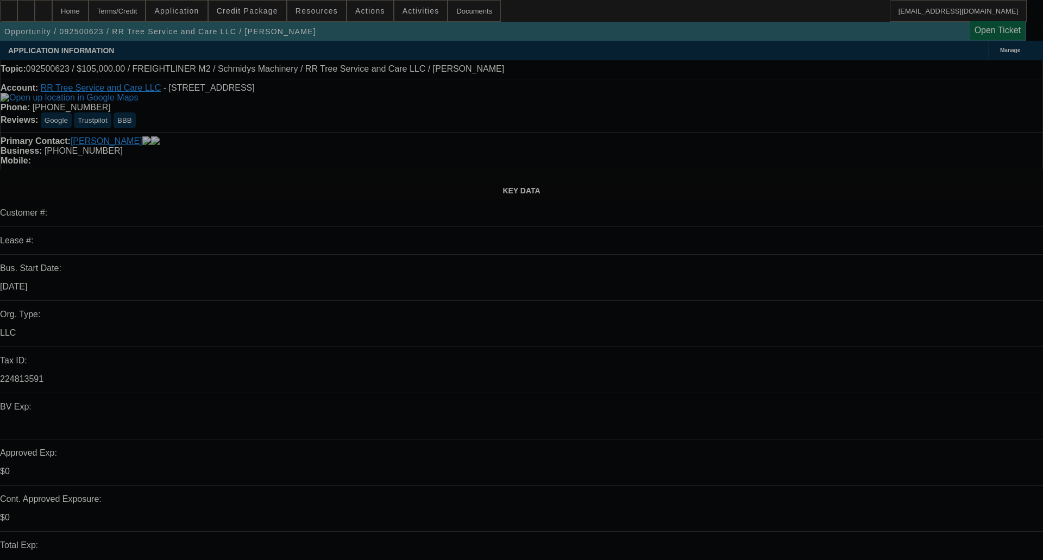
select select "0"
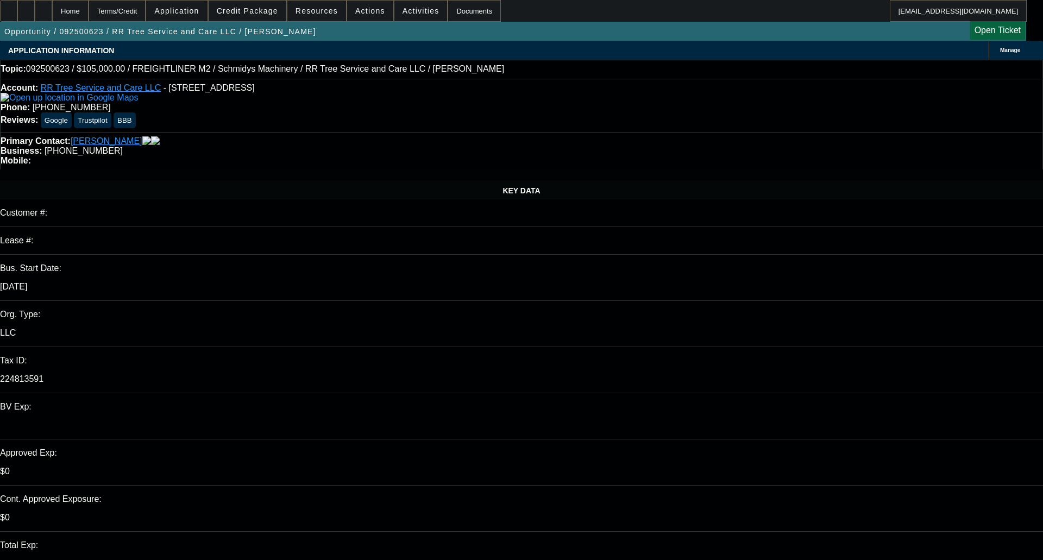
select select "0"
select select "6"
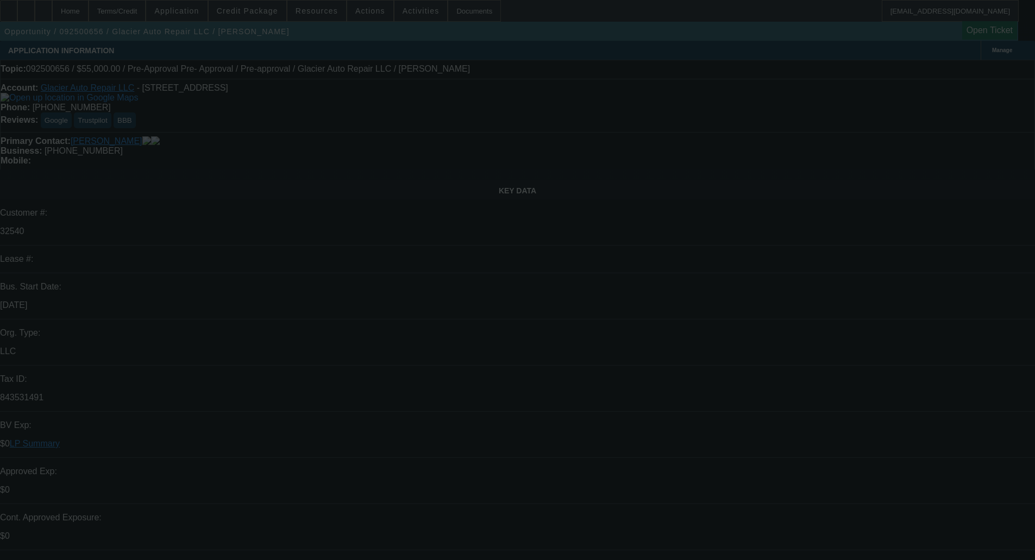
select select "0"
select select "0.1"
select select "4"
select select "0"
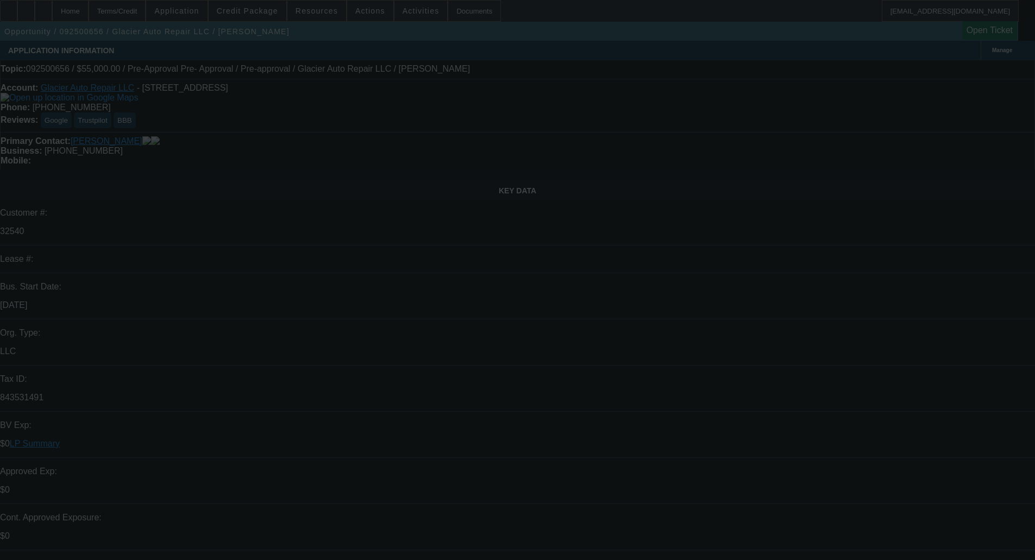
select select "0"
select select "0.1"
select select "4"
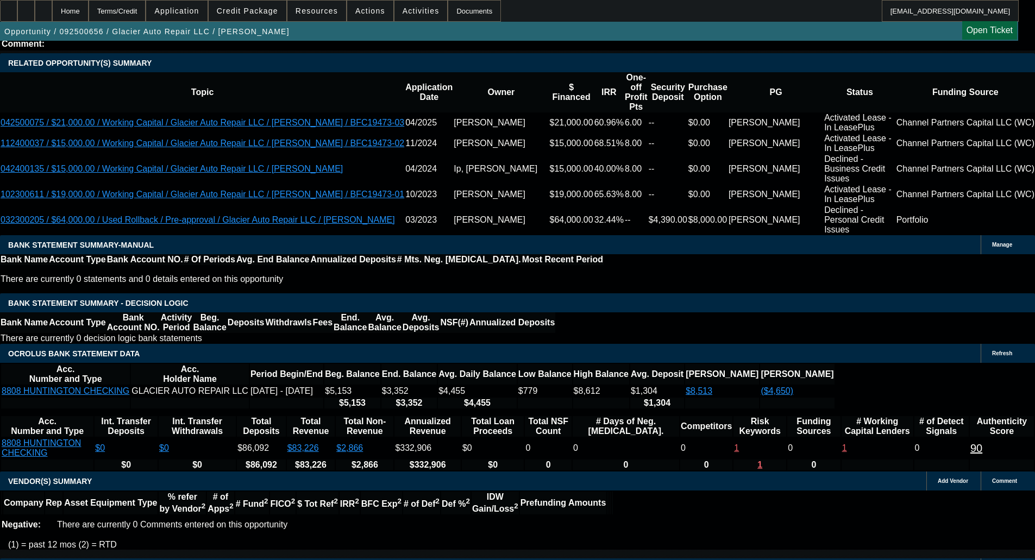
scroll to position [1774, 0]
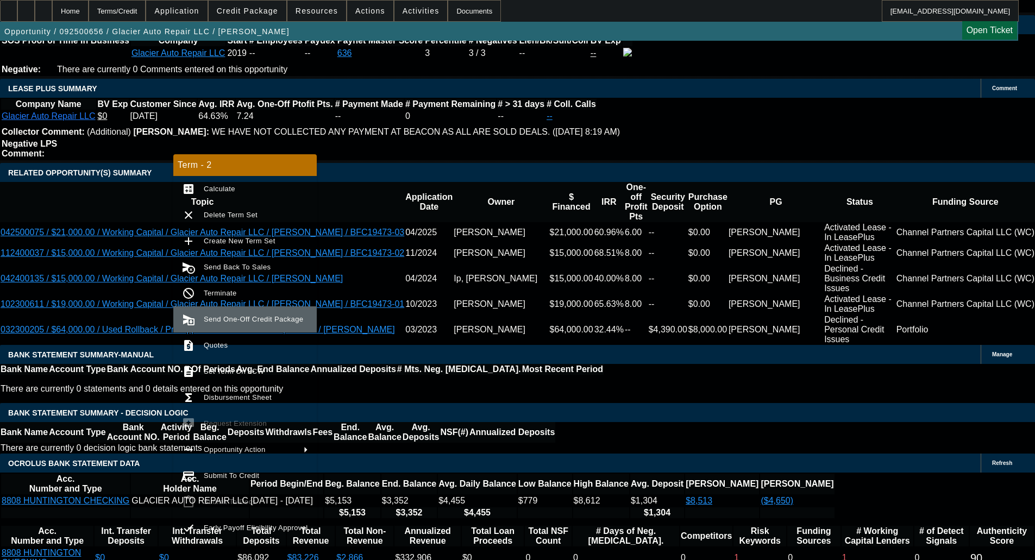
click at [206, 321] on span "Send One-Off Credit Package" at bounding box center [253, 319] width 99 height 8
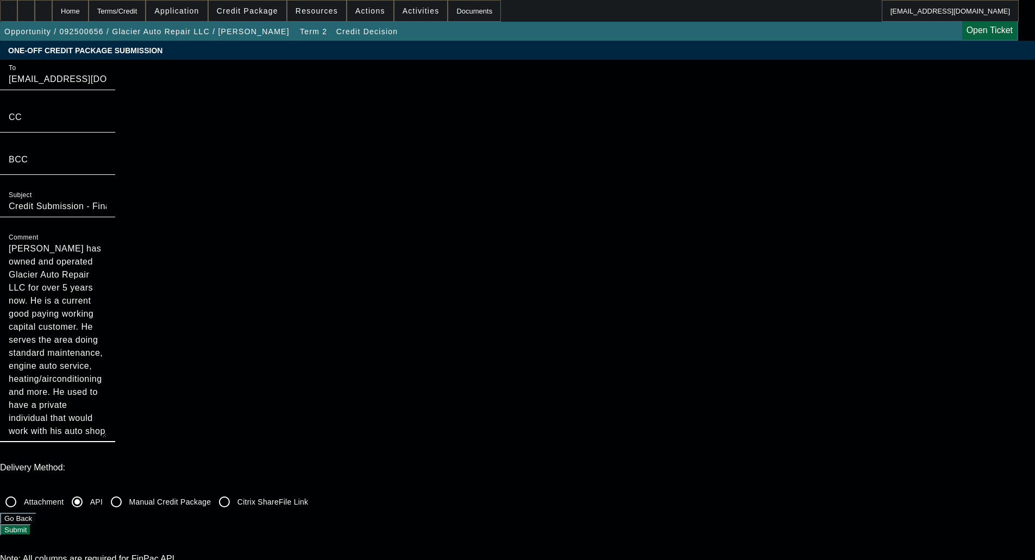
drag, startPoint x: 544, startPoint y: 222, endPoint x: 538, endPoint y: 282, distance: 60.1
click at [107, 282] on div "Comment Harry has owned and operated Glacier Auto Repair LLC for over 5 years n…" at bounding box center [58, 335] width 98 height 213
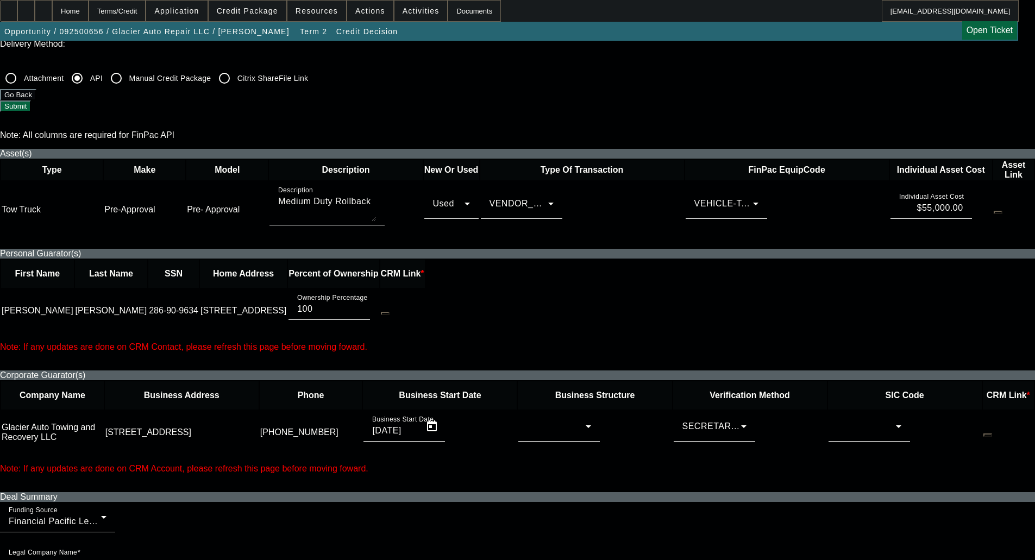
scroll to position [489, 0]
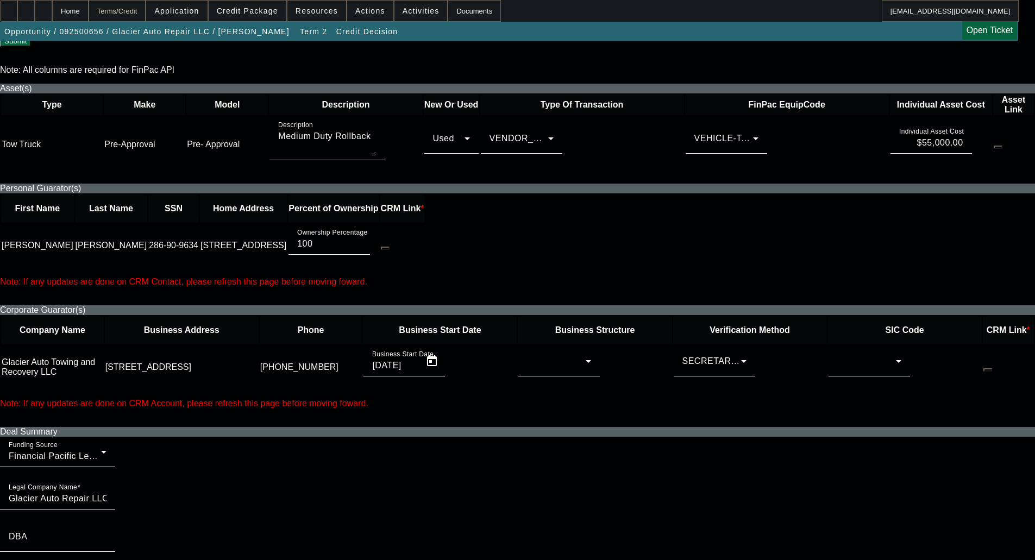
type textarea "Harry has owned and operated Glacier Auto Repair LLC for over 5 years now. He i…"
click at [141, 11] on div "Terms/Credit" at bounding box center [118, 11] width 58 height 22
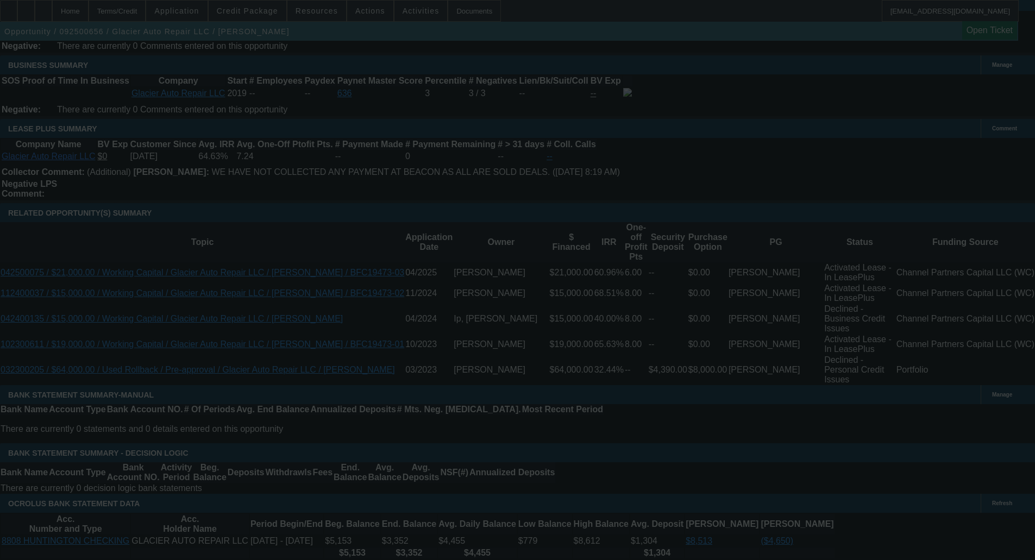
scroll to position [1729, 0]
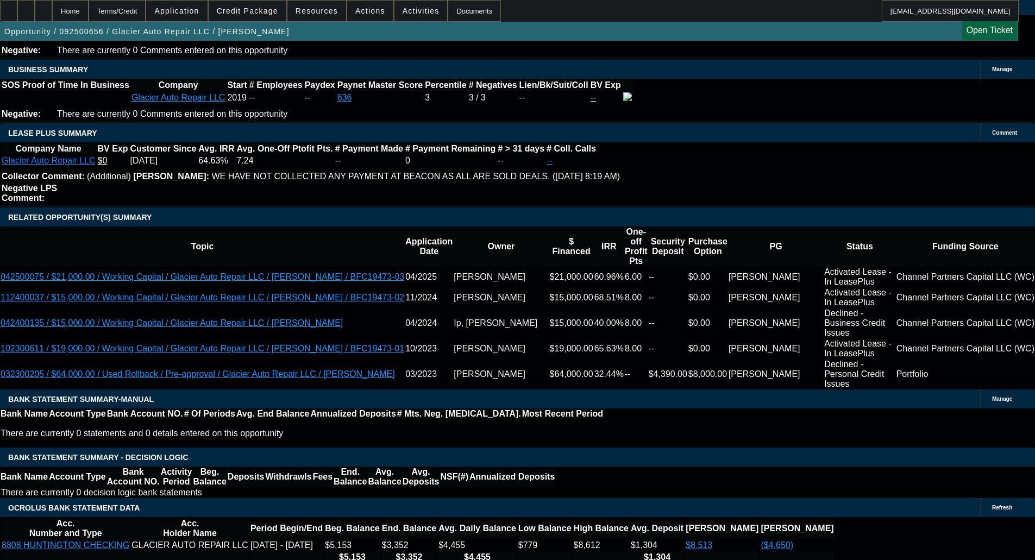
select select "0"
select select "0.1"
select select "4"
select select "0"
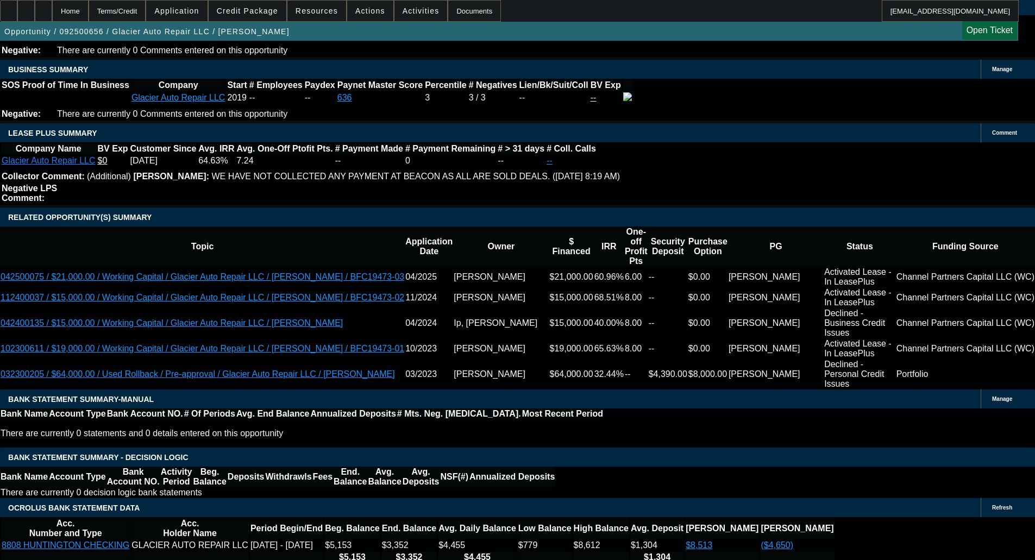
select select "0"
select select "0.1"
select select "4"
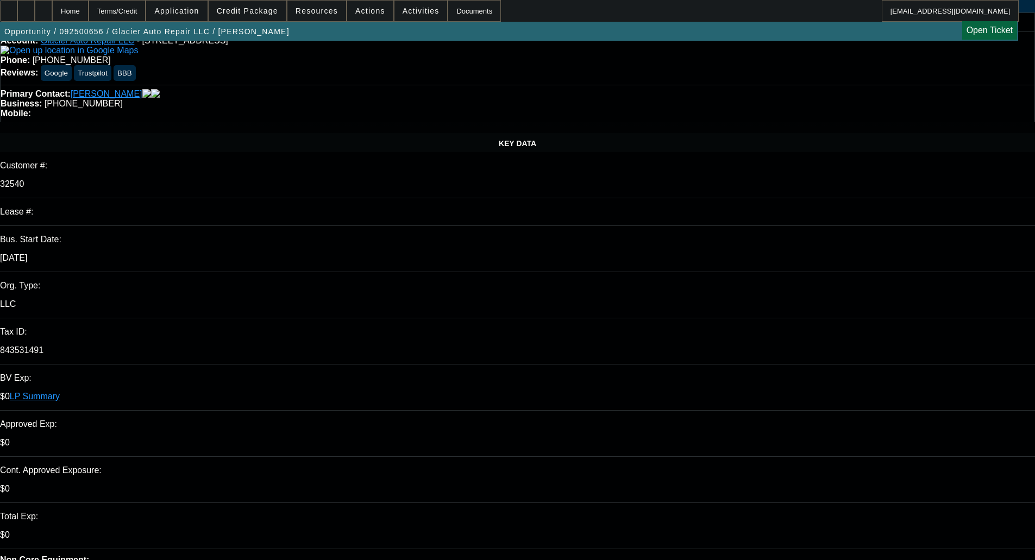
scroll to position [217, 0]
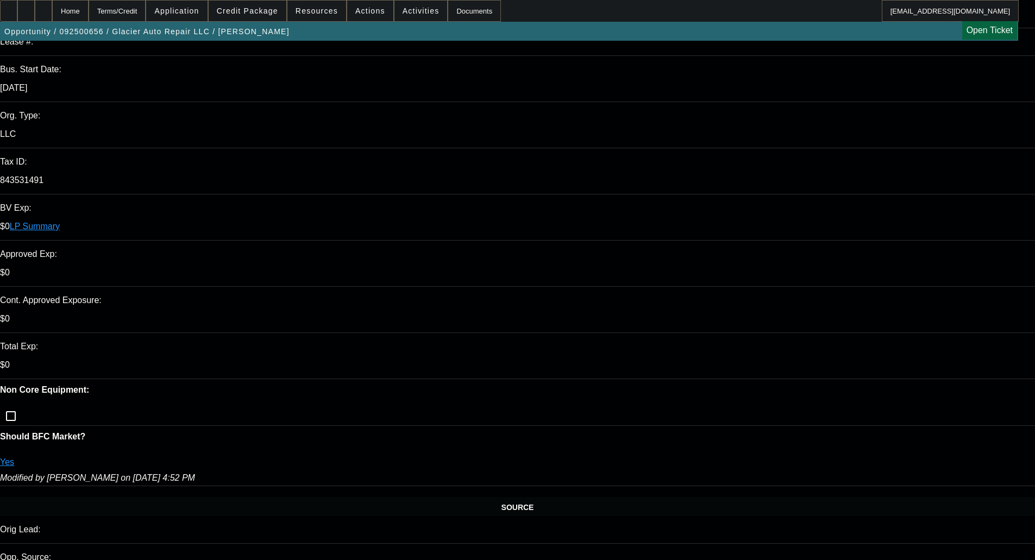
drag, startPoint x: 192, startPoint y: 114, endPoint x: 211, endPoint y: 101, distance: 22.3
click at [192, 473] on div "Modified by Arida, Michael on 3/9/23, 4:52 PM" at bounding box center [517, 478] width 1035 height 10
click at [276, 15] on span at bounding box center [248, 11] width 78 height 26
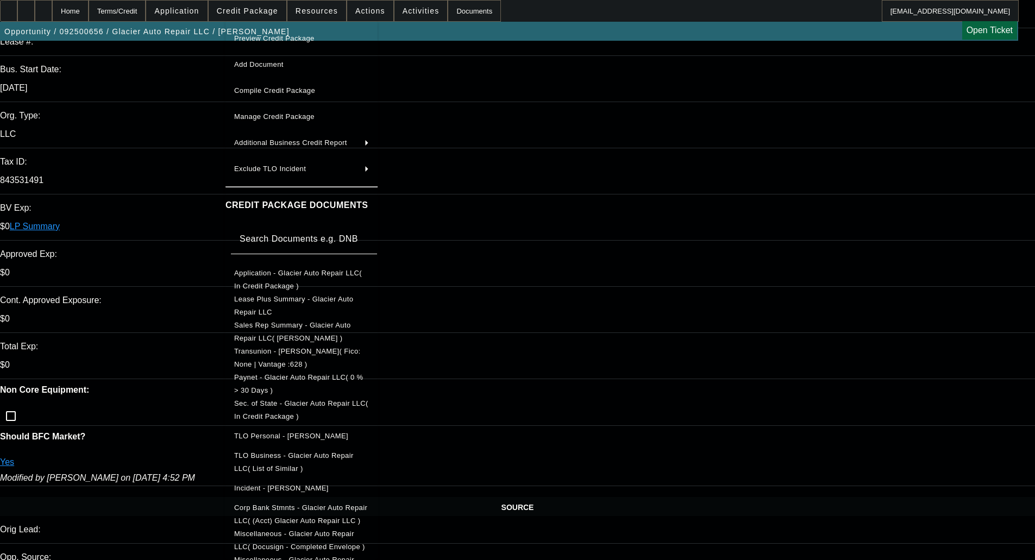
click at [271, 274] on span "Application - Glacier Auto Repair LLC( In Credit Package )" at bounding box center [298, 279] width 128 height 21
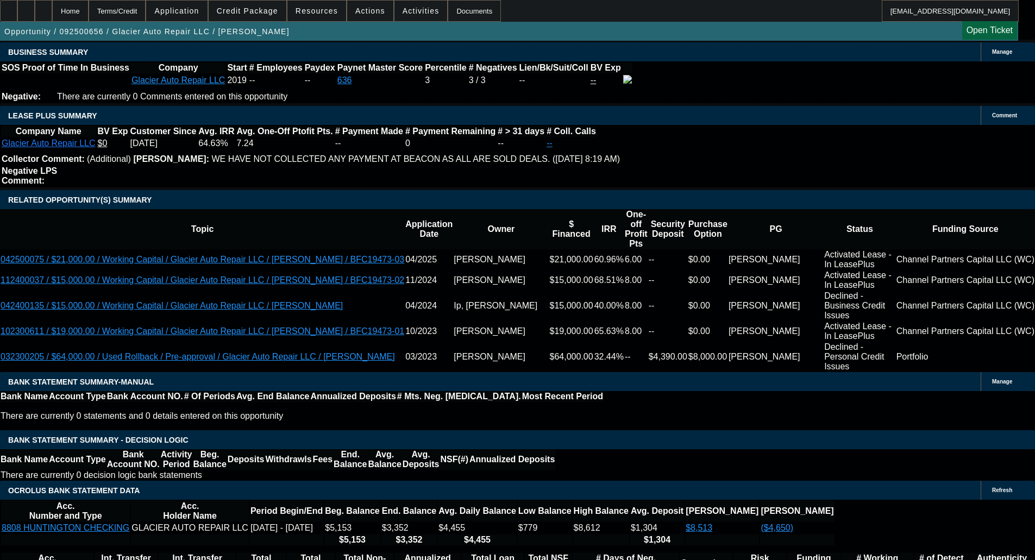
scroll to position [1739, 0]
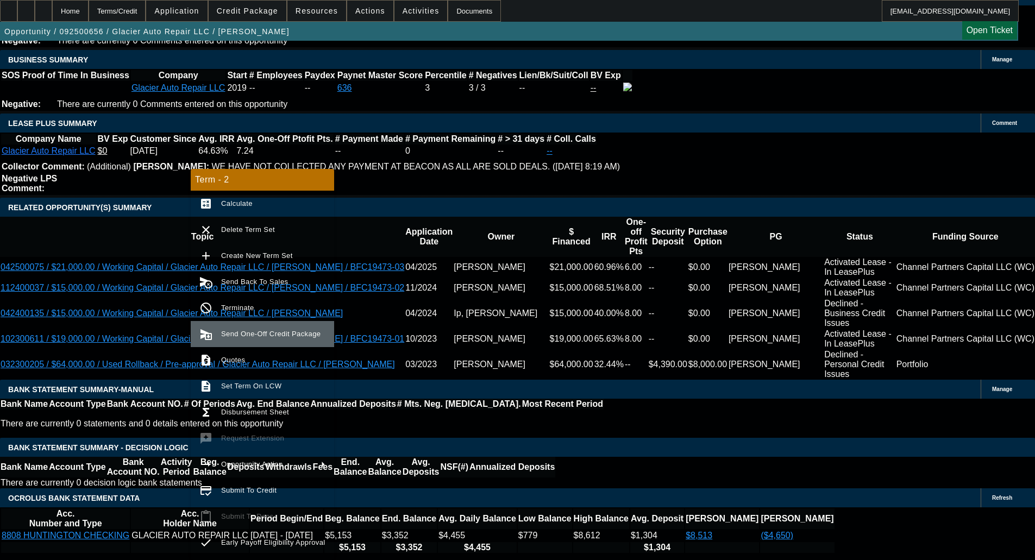
click at [245, 334] on span "Send One-Off Credit Package" at bounding box center [270, 334] width 99 height 8
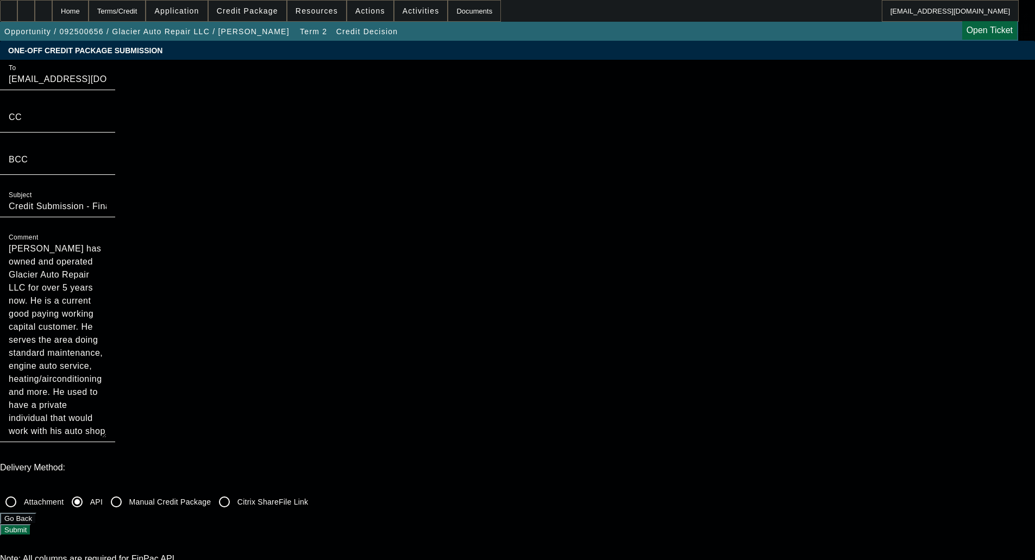
drag, startPoint x: 566, startPoint y: 218, endPoint x: 553, endPoint y: 333, distance: 115.3
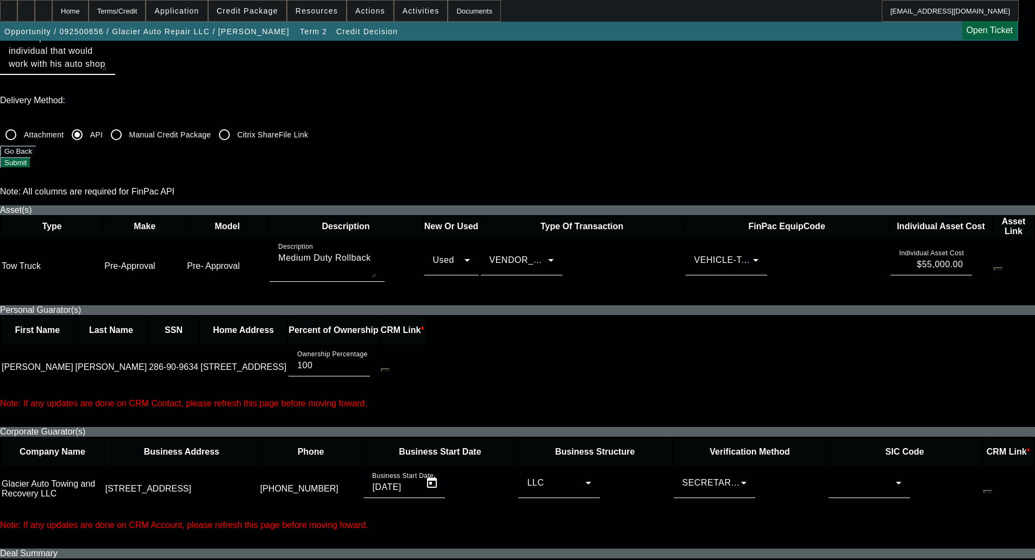
scroll to position [435, 0]
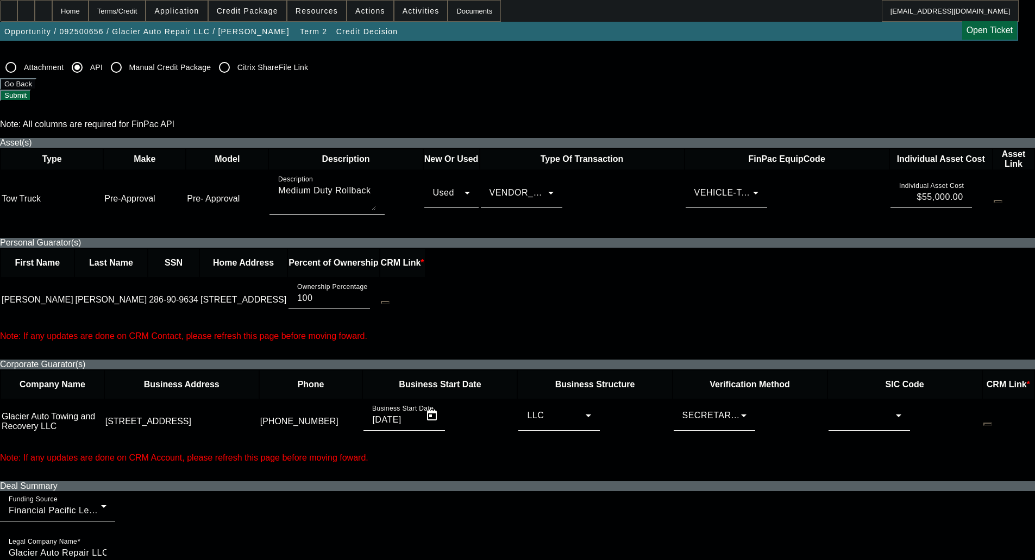
type textarea "Harry has owned and operated Glacier Auto Repair LLC for over 5 years now. He i…"
click at [837, 409] on div at bounding box center [866, 415] width 59 height 13
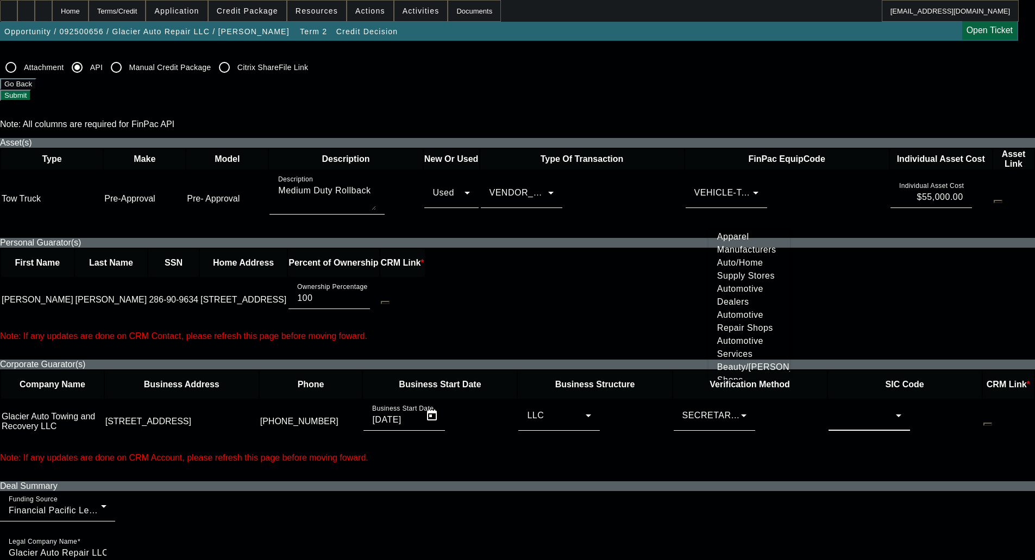
scroll to position [109, 0]
click at [729, 335] on span "Automotive Services" at bounding box center [749, 322] width 64 height 26
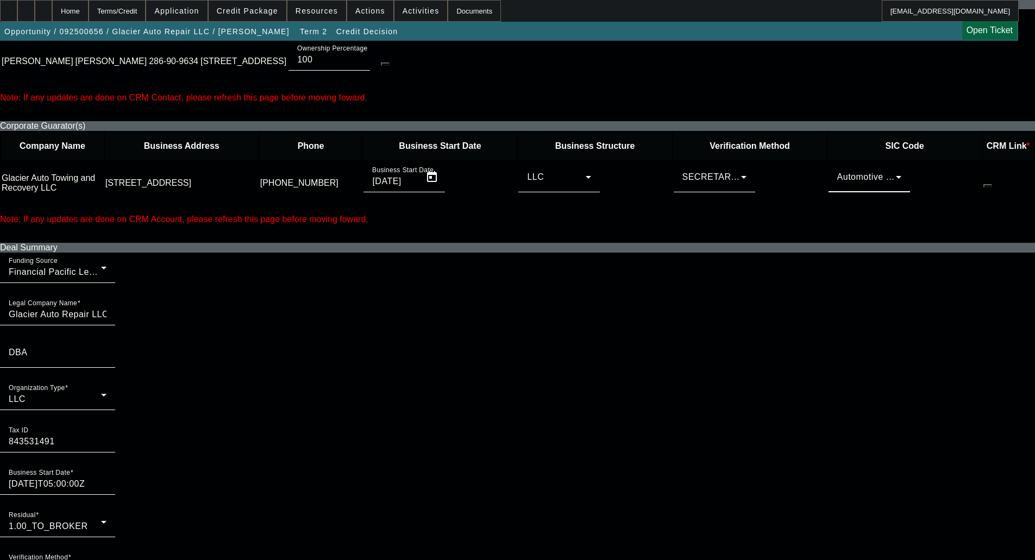
scroll to position [652, 0]
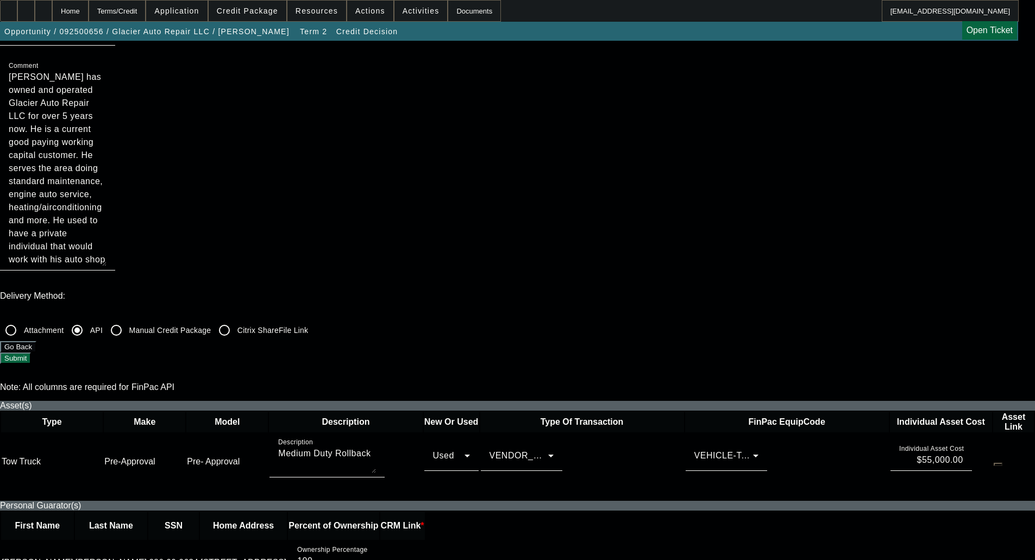
scroll to position [109, 0]
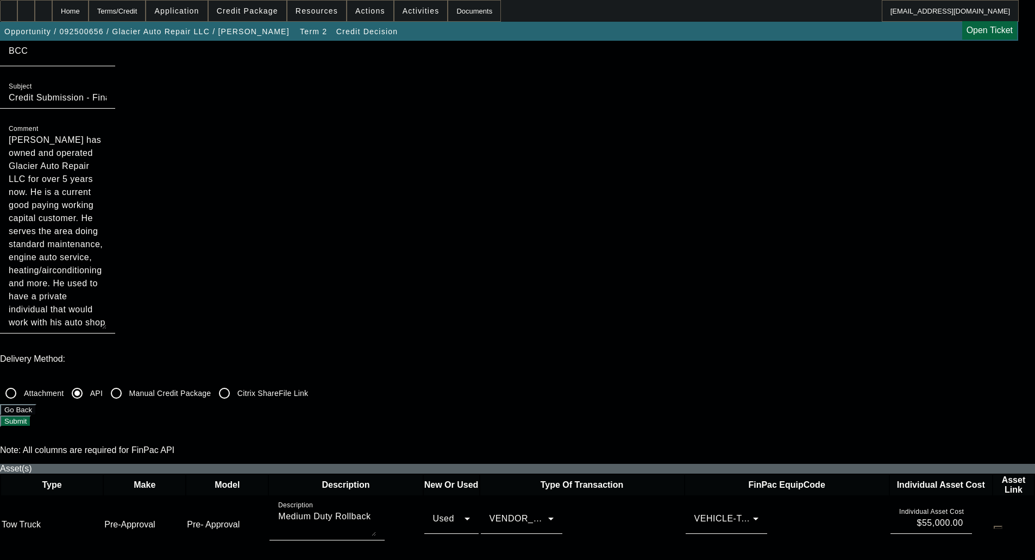
click at [31, 416] on button "Submit" at bounding box center [15, 421] width 31 height 11
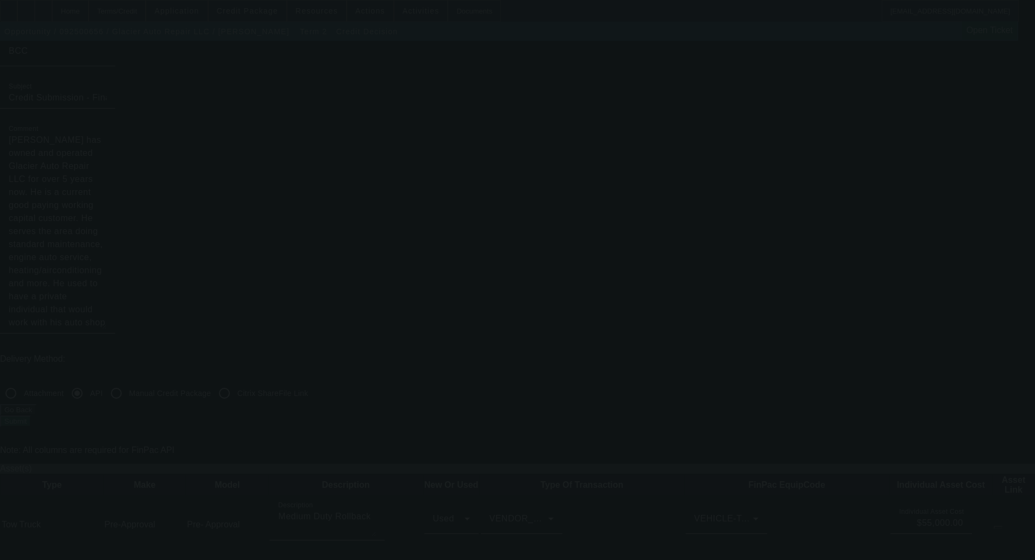
scroll to position [0, 0]
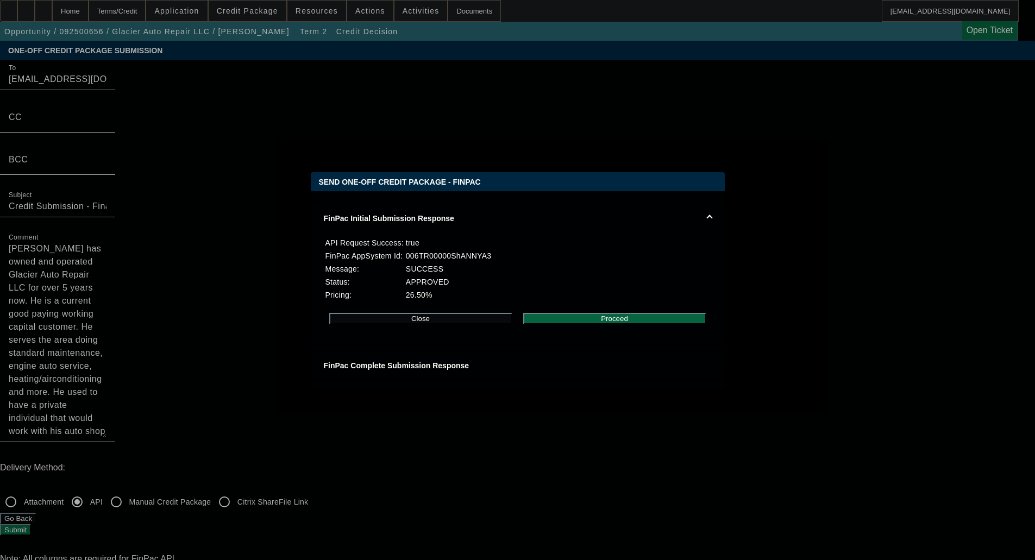
click at [579, 314] on div "Close Proceed" at bounding box center [518, 318] width 388 height 33
click at [601, 319] on button "Proceed" at bounding box center [614, 318] width 183 height 11
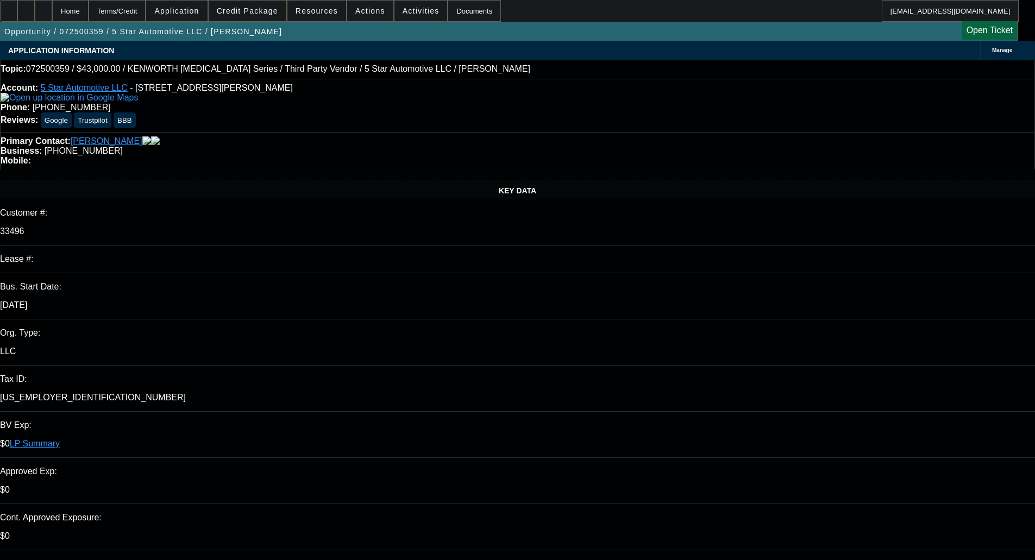
select select "0"
select select "6"
select select "0"
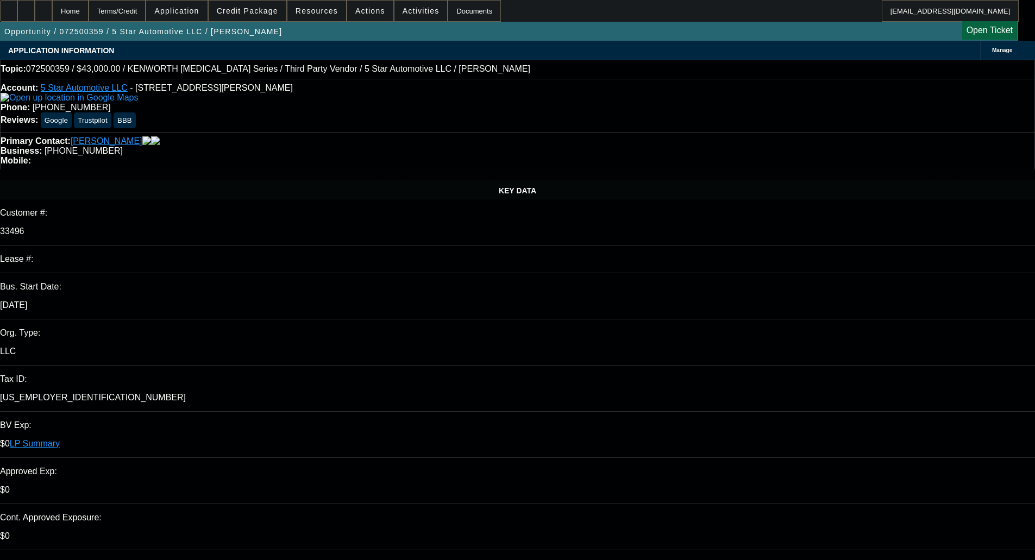
select select "0"
select select "6"
select select "0"
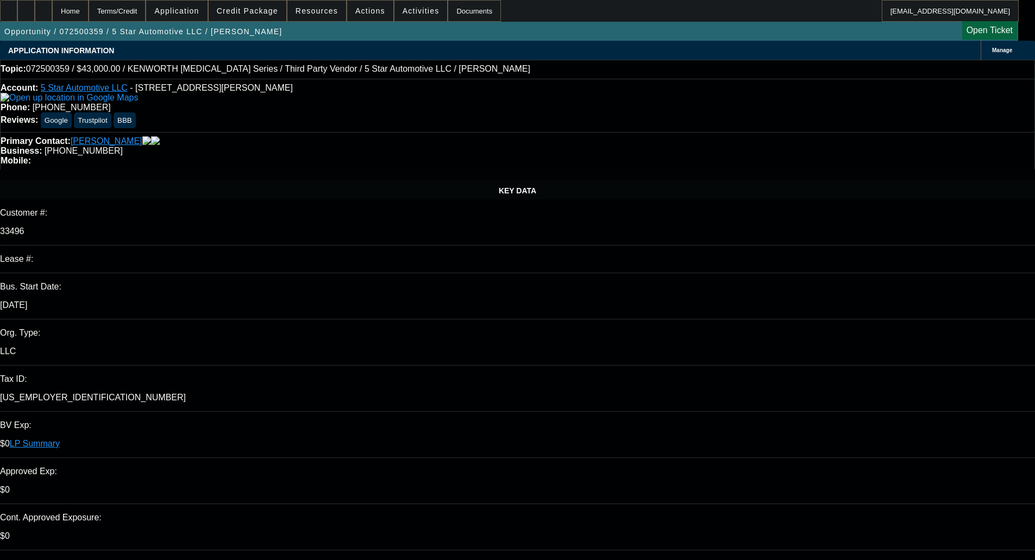
select select "0"
select select "6"
click at [248, 16] on span at bounding box center [248, 11] width 78 height 26
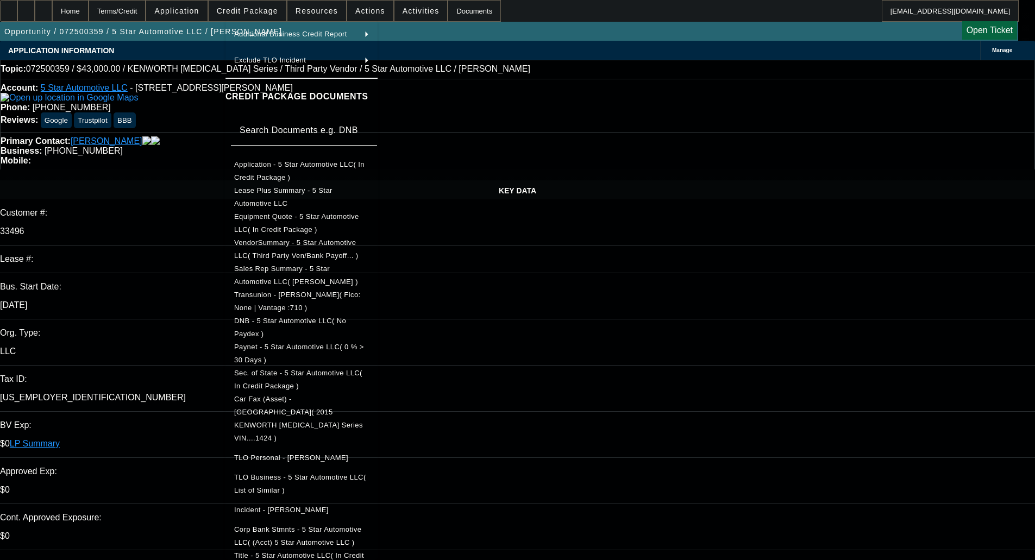
scroll to position [163, 0]
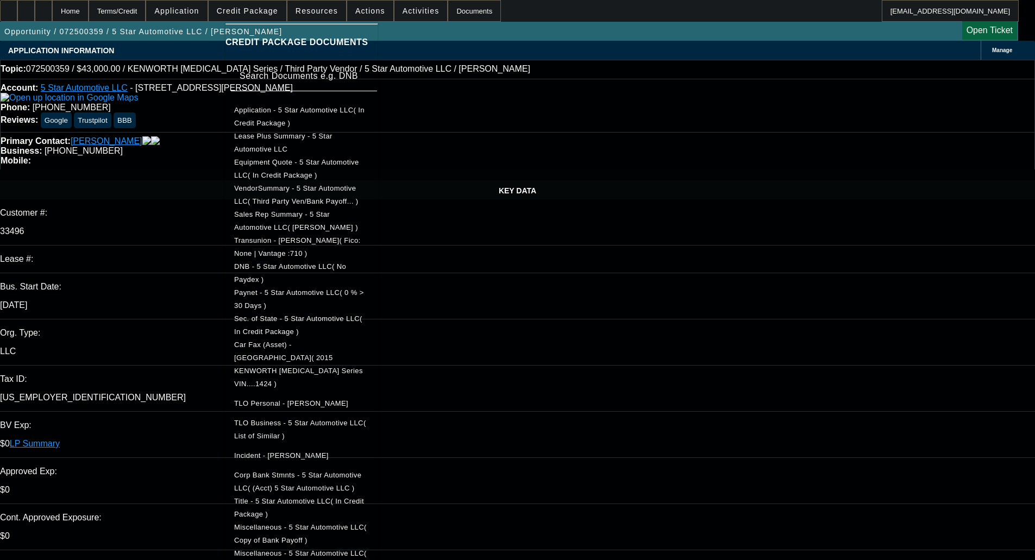
click at [309, 495] on span "Title - 5 Star Automotive LLC( In Credit Package )" at bounding box center [301, 508] width 135 height 26
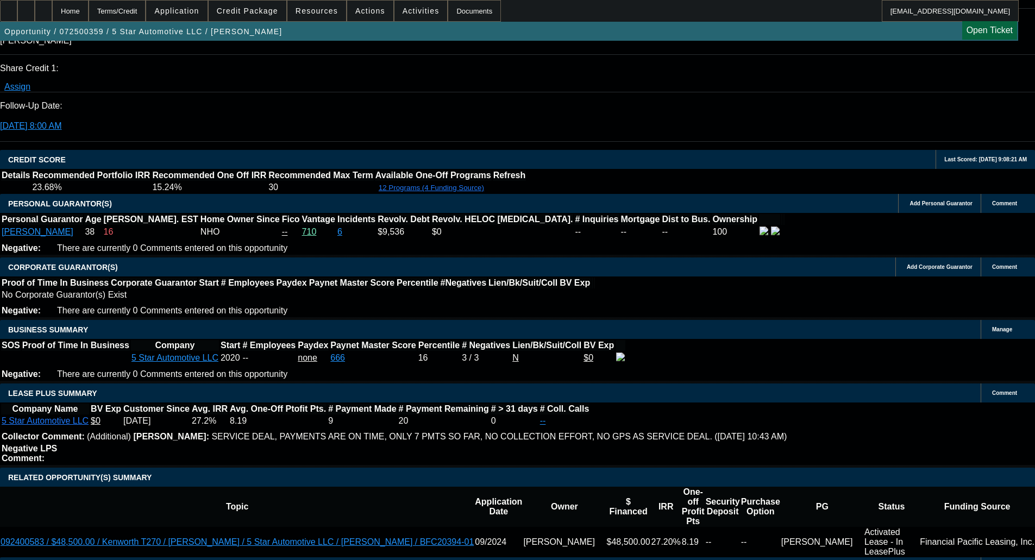
scroll to position [1467, 0]
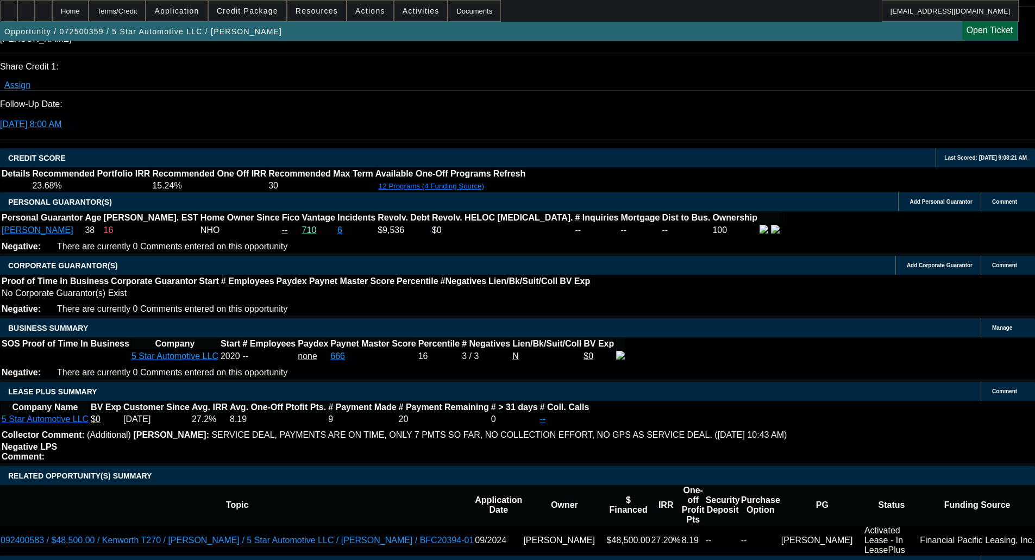
click at [260, 10] on span "Credit Package" at bounding box center [247, 11] width 61 height 9
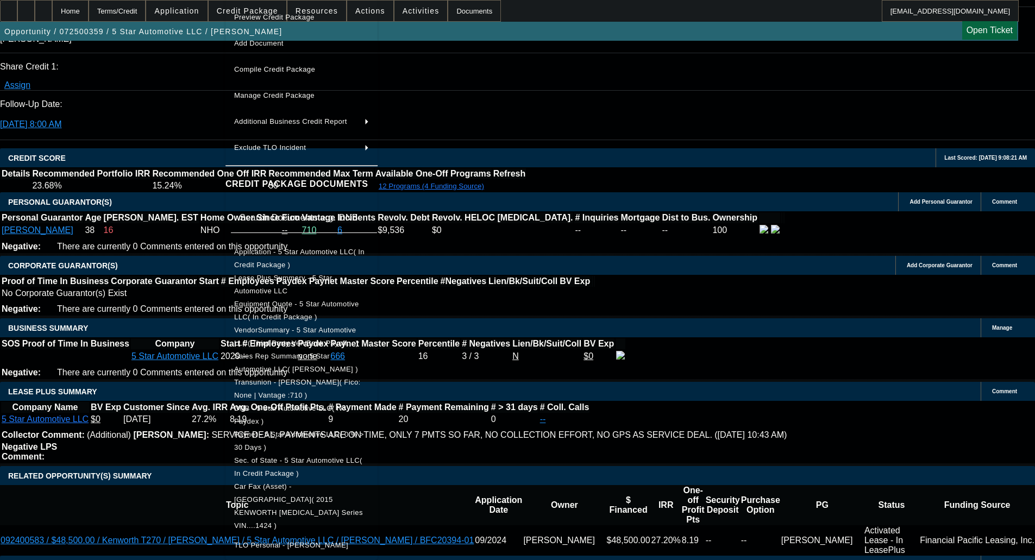
click at [274, 303] on span "Equipment Quote - 5 Star Automotive LLC( In Credit Package )" at bounding box center [296, 310] width 125 height 21
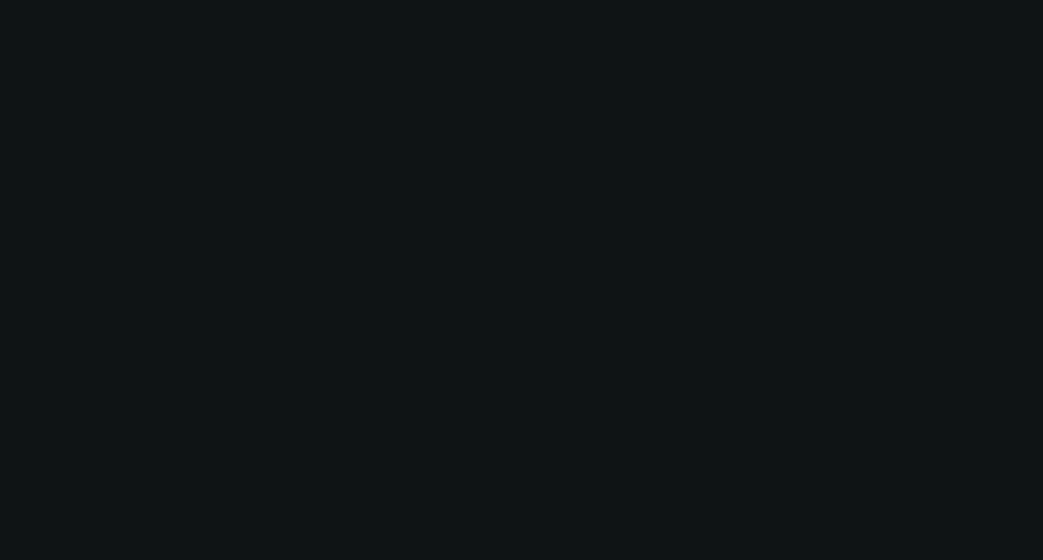
select select "0"
select select "2"
select select "0"
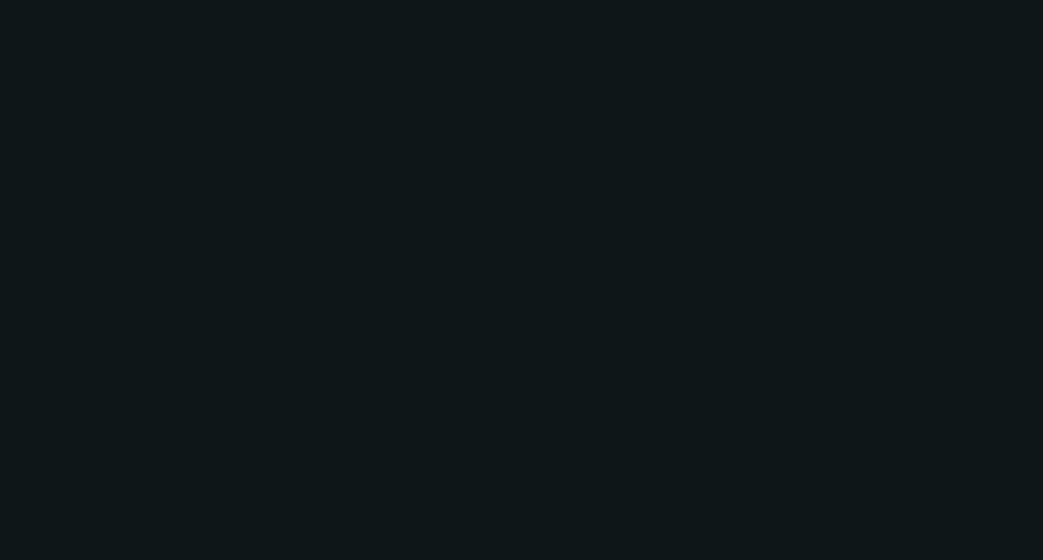
select select "0"
select select "2"
select select "0"
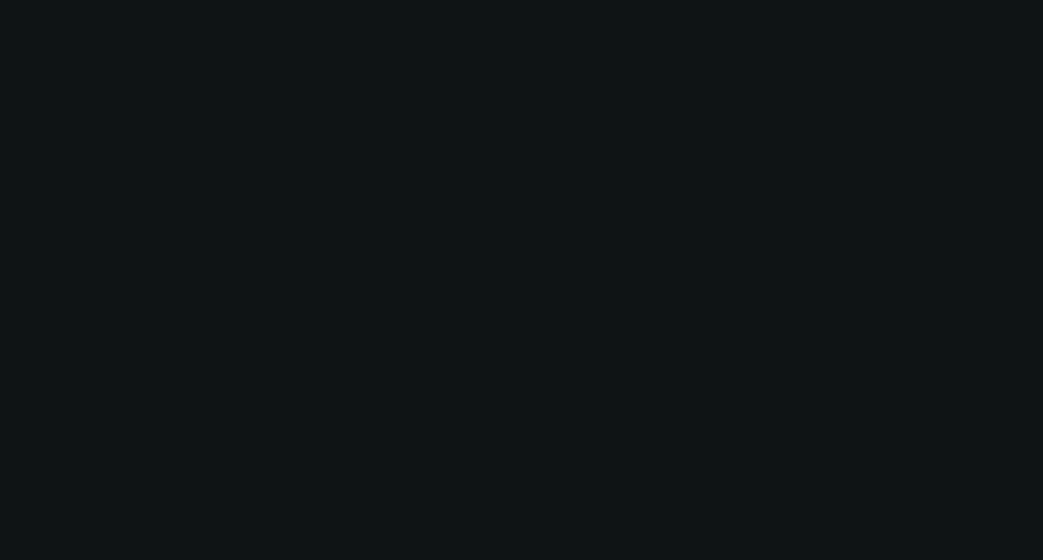
select select "0"
select select "2"
select select "0"
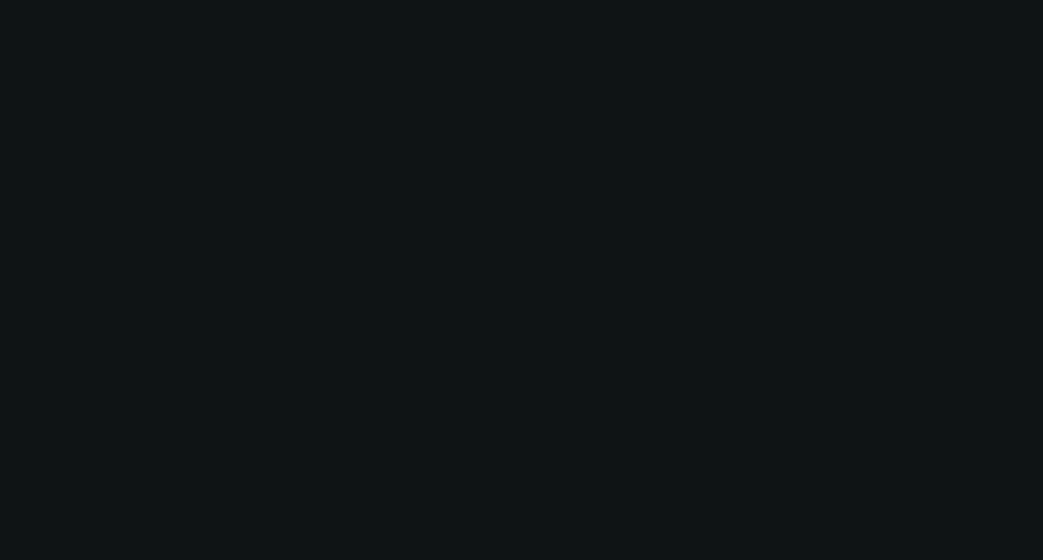
select select "2"
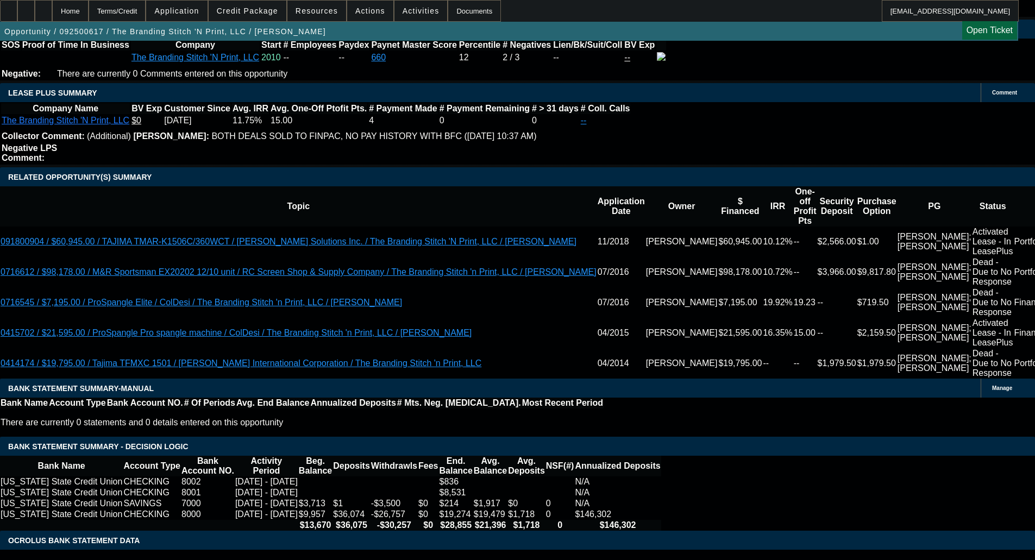
scroll to position [2011, 0]
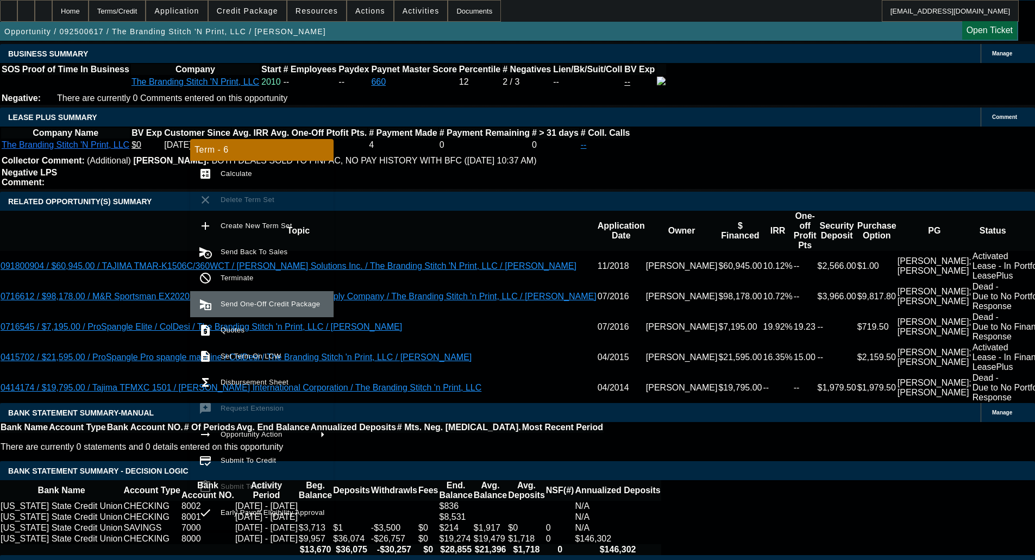
click at [236, 300] on span "Send One-Off Credit Package" at bounding box center [270, 304] width 99 height 8
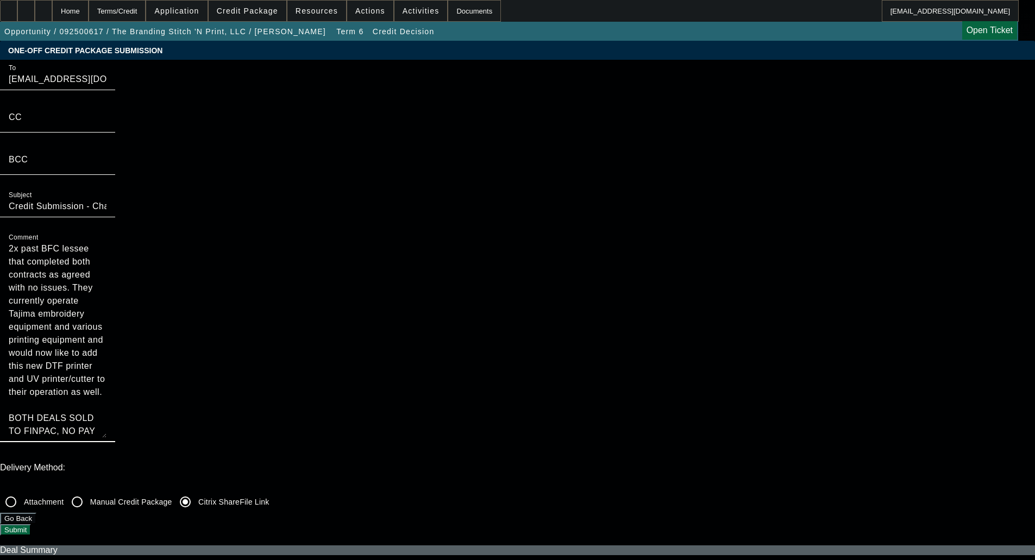
drag, startPoint x: 556, startPoint y: 147, endPoint x: 556, endPoint y: 222, distance: 75.0
click at [107, 242] on textarea "2x past BFC lessee that completed both contracts as agreed with no issues. They…" at bounding box center [58, 340] width 98 height 196
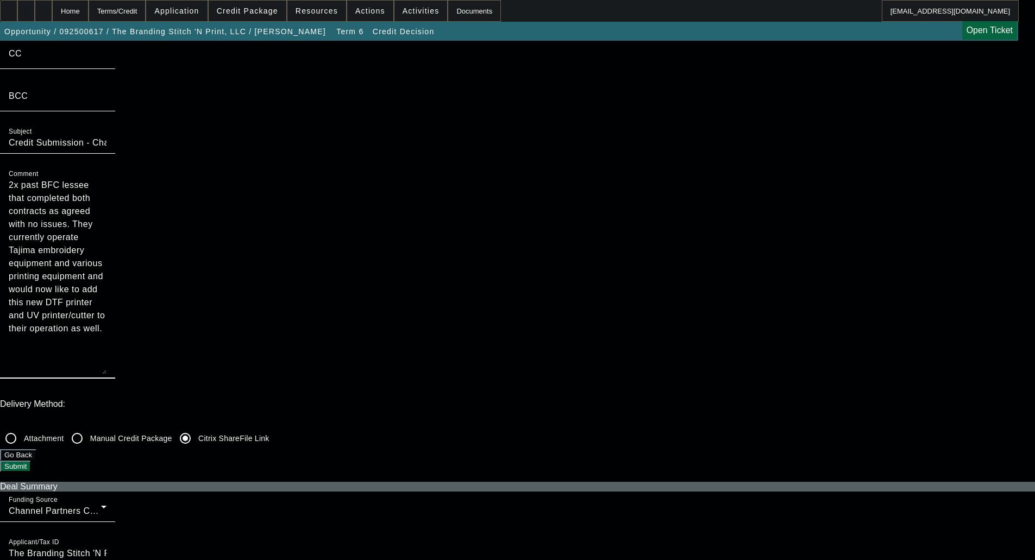
scroll to position [208, 0]
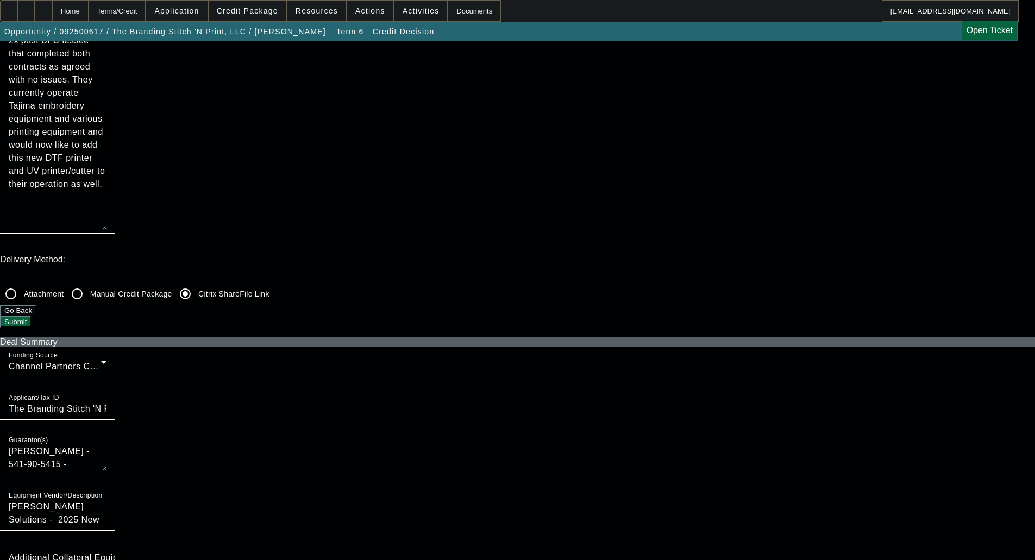
type textarea "2x past BFC lessee that completed both contracts as agreed with no issues. They…"
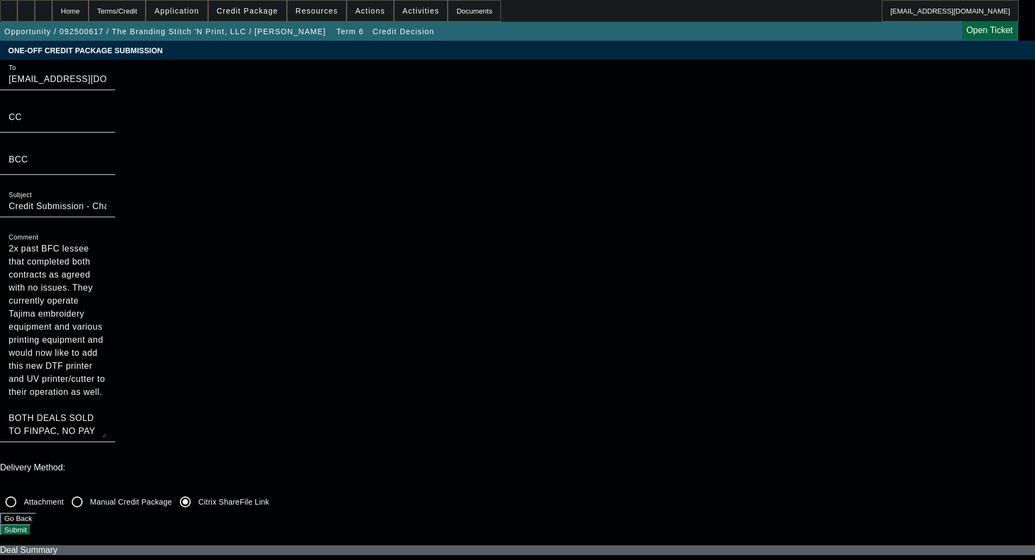
checkbox input "true"
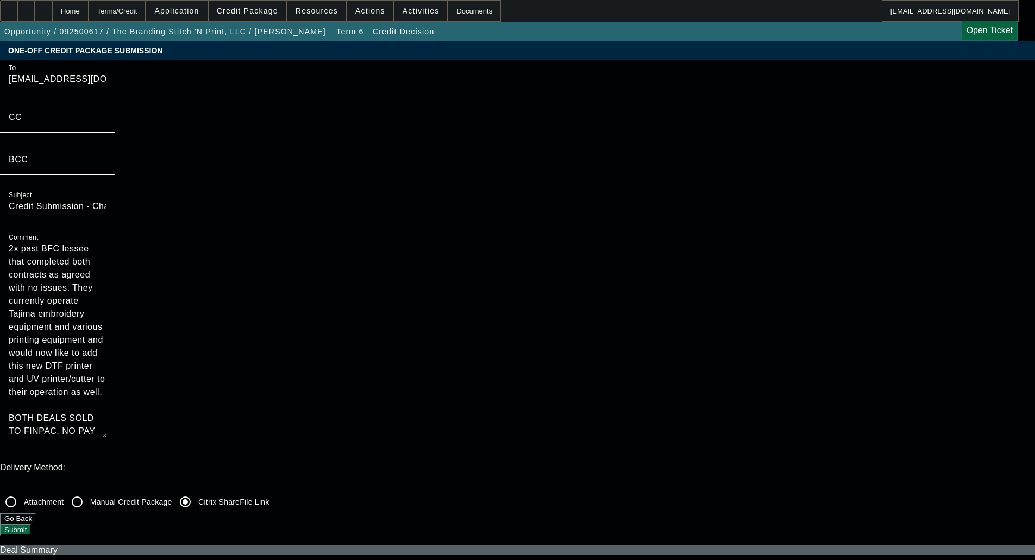
checkbox input "true"
checkbox input "false"
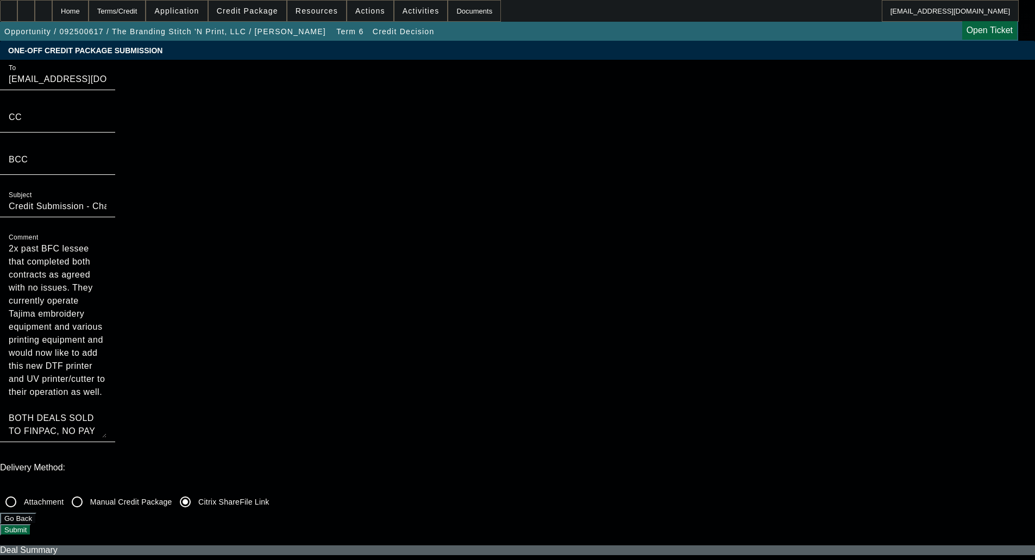
checkbox input "false"
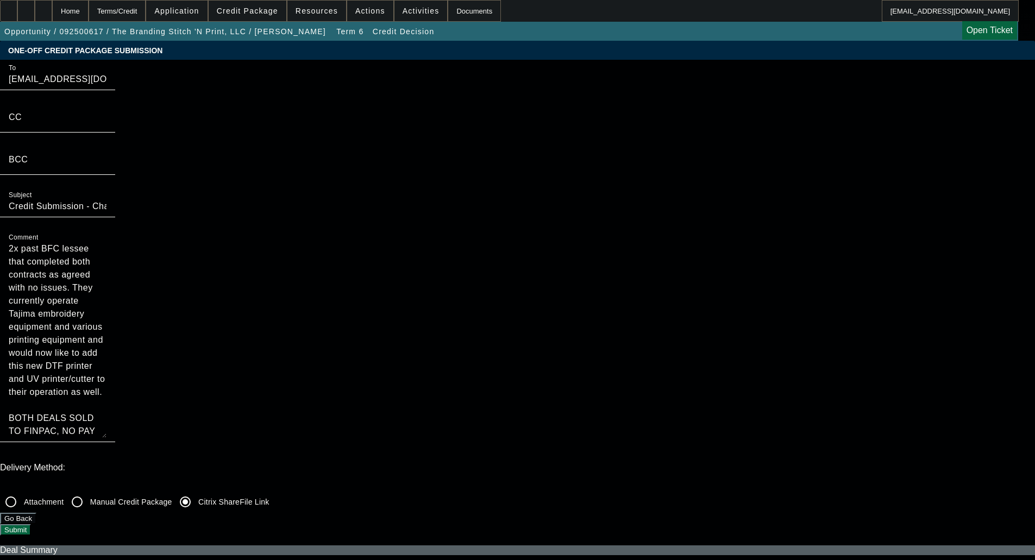
checkbox input "false"
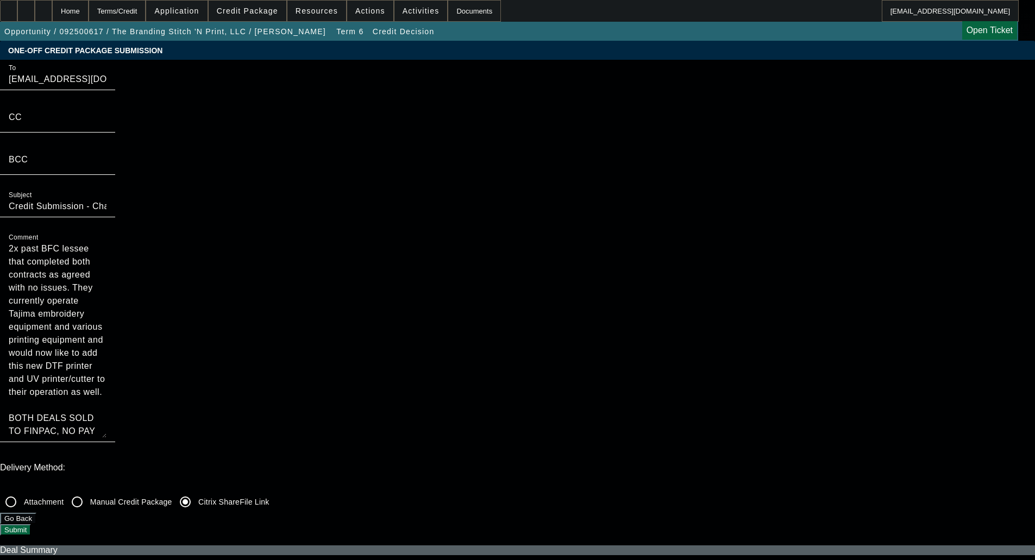
checkbox input "false"
drag, startPoint x: 569, startPoint y: 142, endPoint x: 558, endPoint y: 250, distance: 108.7
click at [107, 248] on textarea "2x past BFC lessee that completed both contracts as agreed with no issues. They…" at bounding box center [58, 340] width 98 height 196
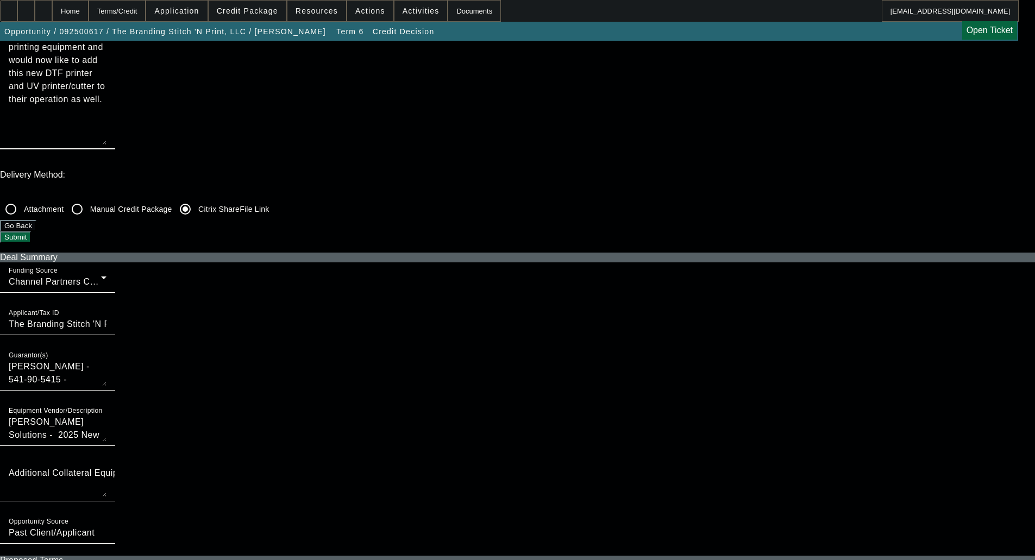
scroll to position [217, 0]
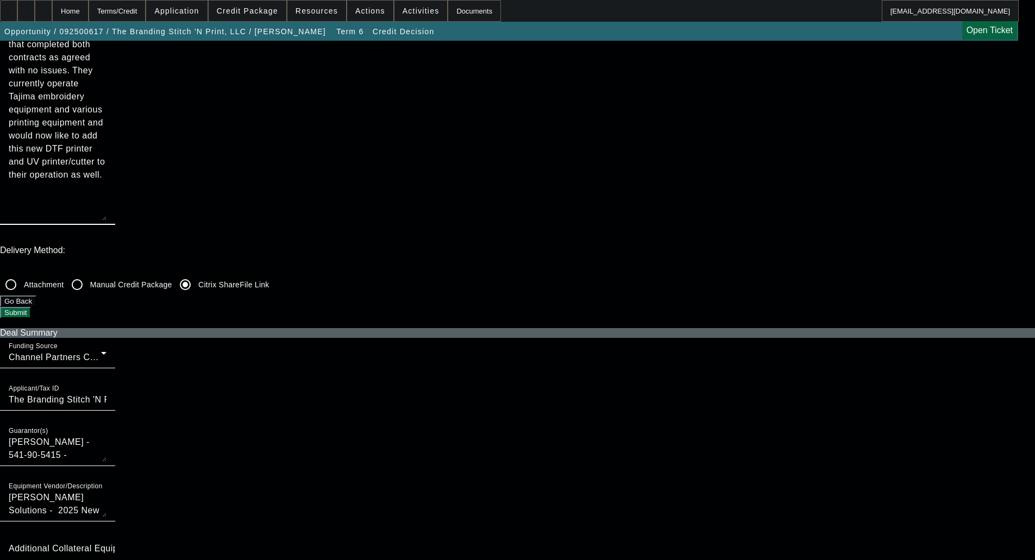
type textarea "2x past BFC lessee that completed both contracts as agreed with no issues. They…"
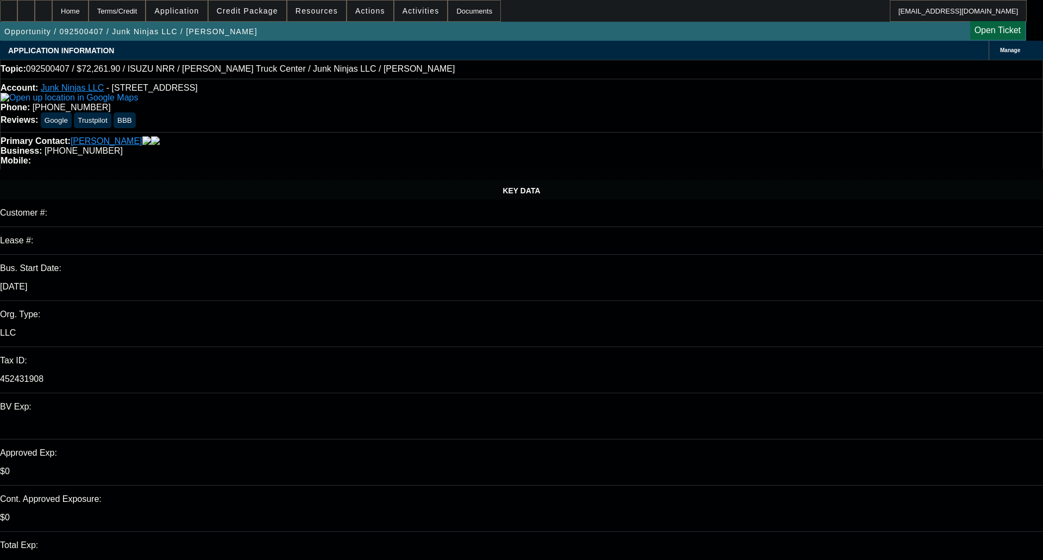
select select "0.15"
select select "0"
select select "0.1"
select select "4"
select select "0.15"
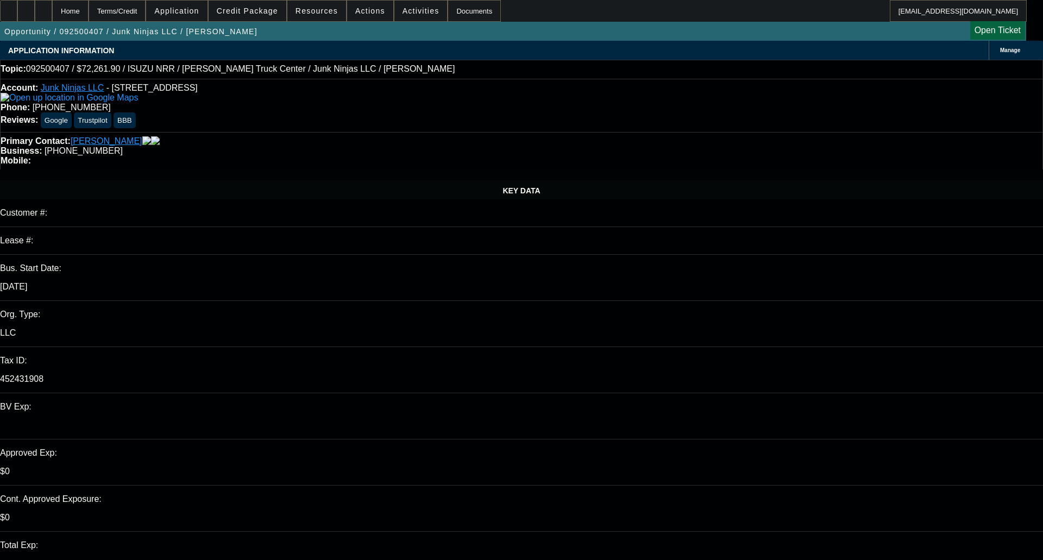
select select "0"
select select "0.1"
select select "4"
select select "0.15"
select select "0"
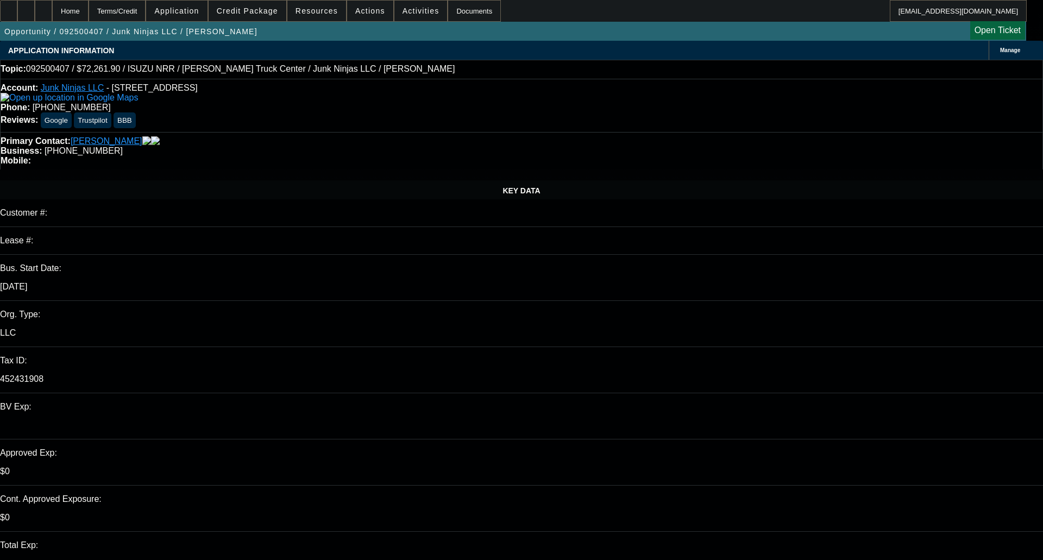
select select "0.1"
select select "4"
select select "0.15"
select select "0"
select select "0.1"
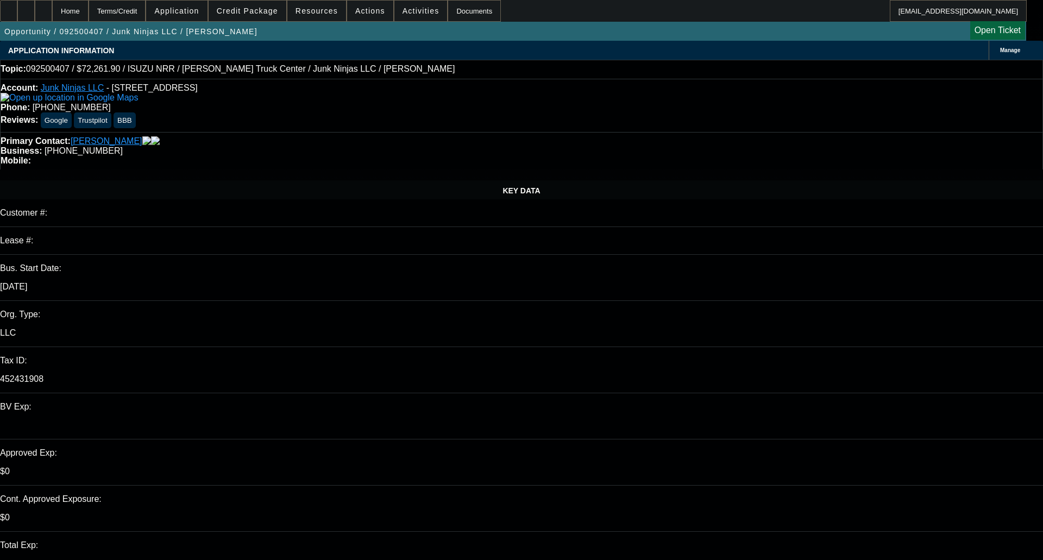
select select "4"
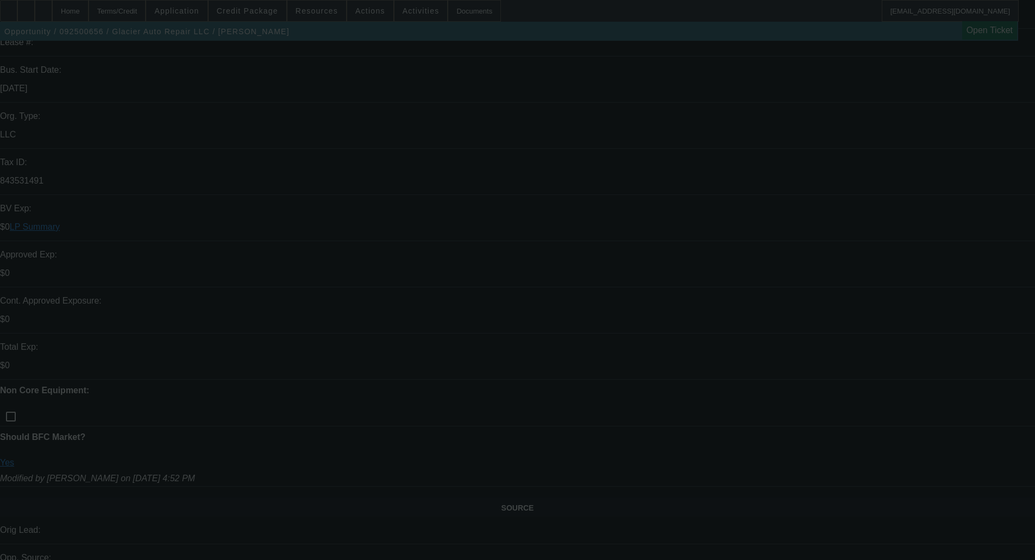
scroll to position [217, 0]
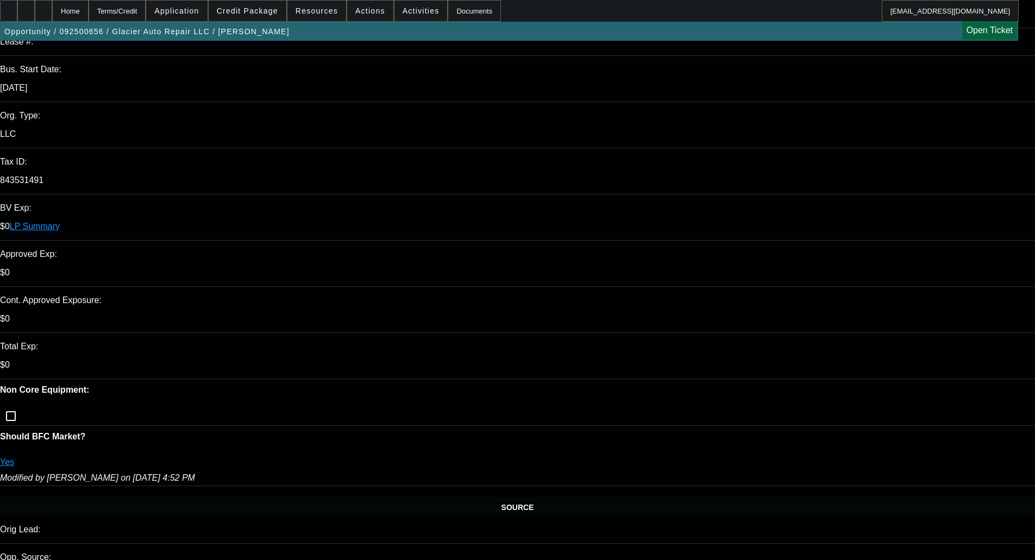
select select "0"
select select "0.1"
select select "4"
select select "0"
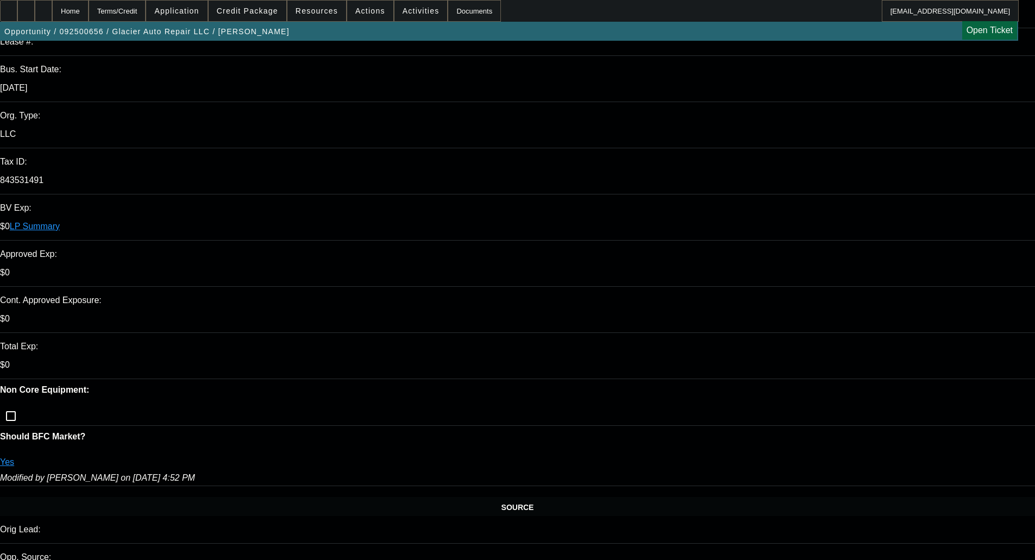
select select "0"
select select "0.1"
select select "4"
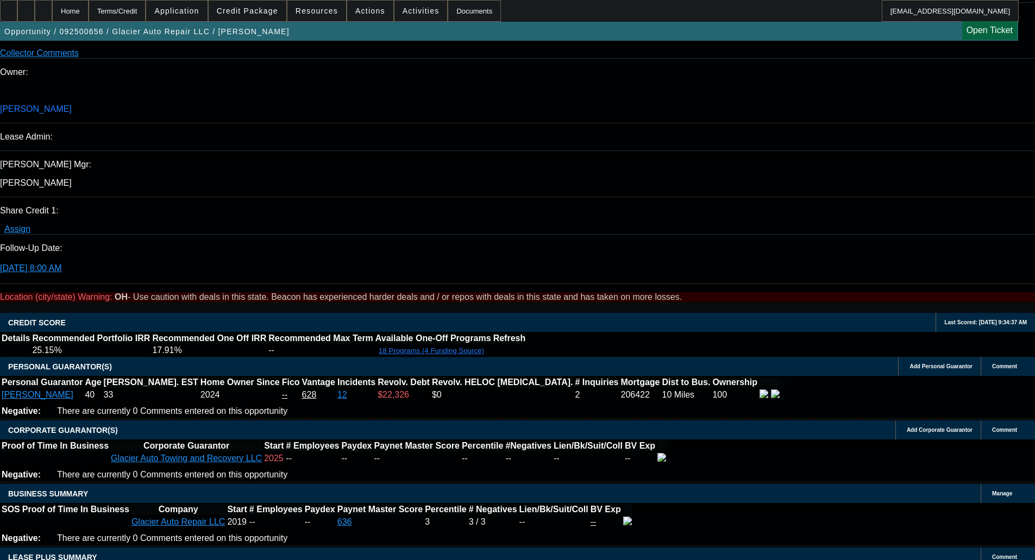
scroll to position [2077, 0]
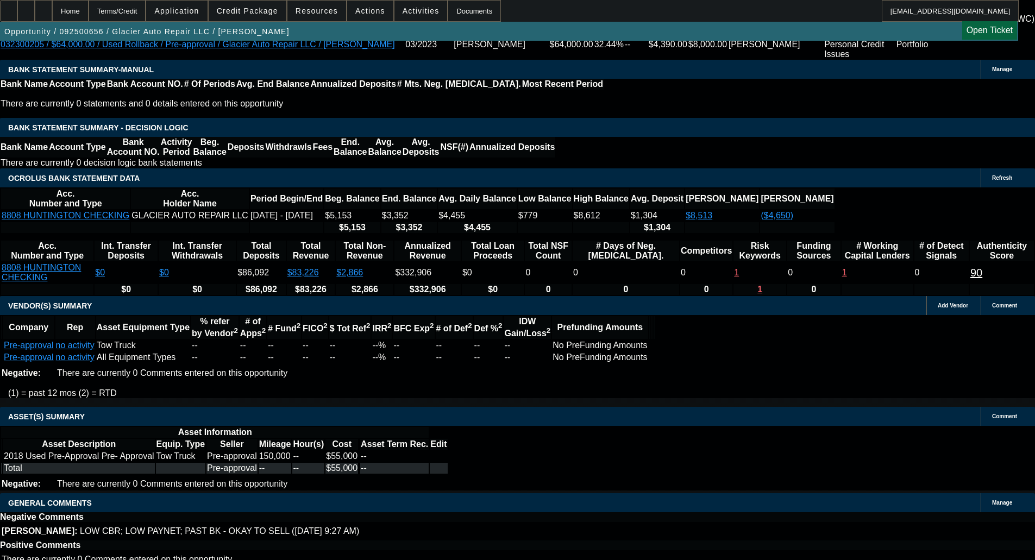
select select "4"
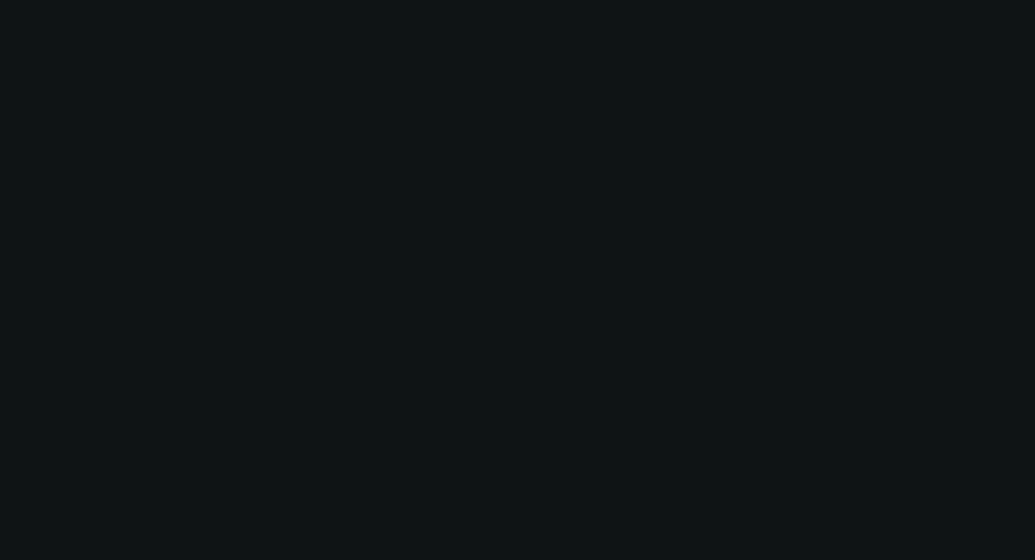
scroll to position [0, 0]
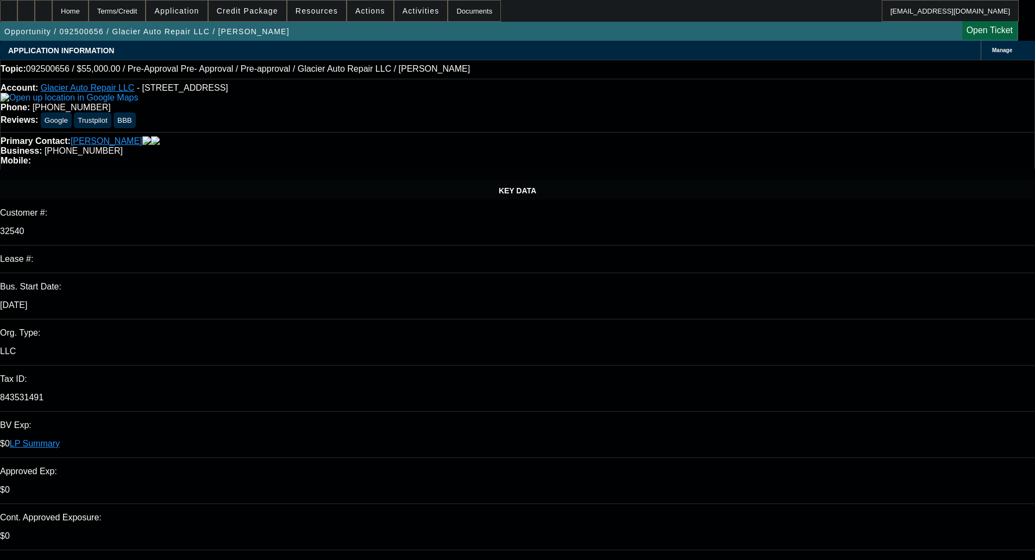
type input "10:14"
type input "10:17"
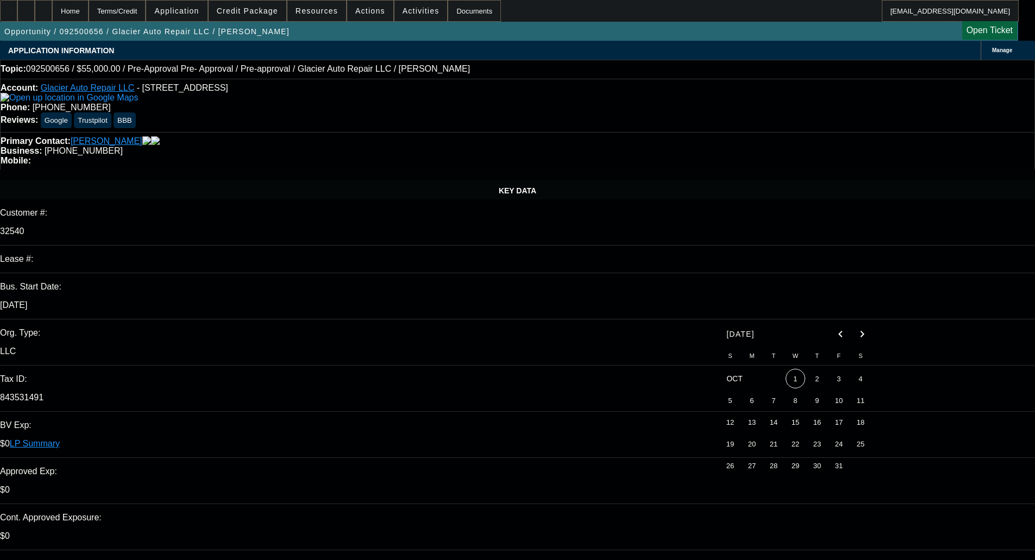
click at [797, 368] on th at bounding box center [795, 366] width 152 height 4
click at [798, 384] on span "1" at bounding box center [796, 379] width 20 height 20
type input "[DATE]"
paste textarea "Unfortunately, this deal falls below our minimum underwriting guidelines. We mu…"
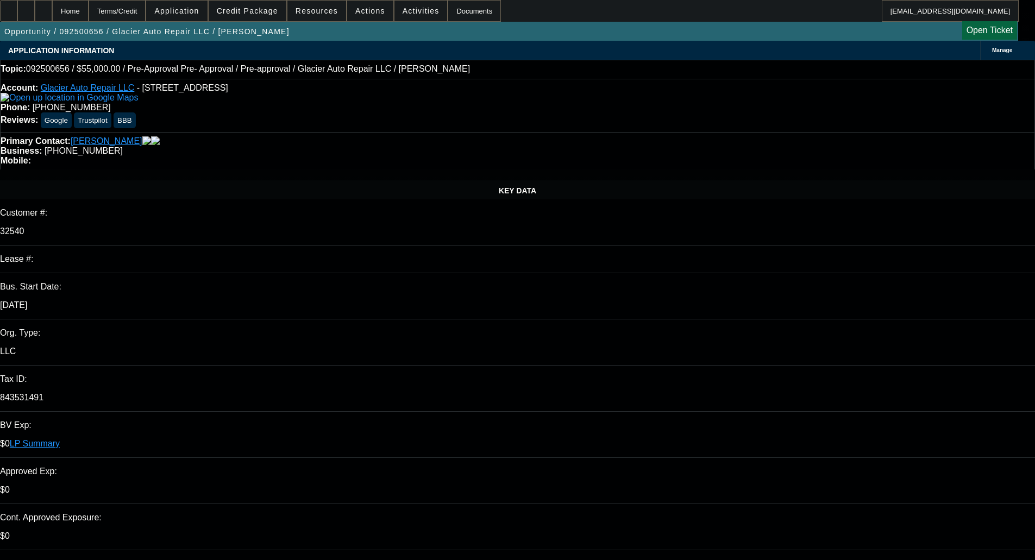
type textarea "DECLINED BY FINPAC - "Unfortunately, this deal falls below our minimum underwri…"
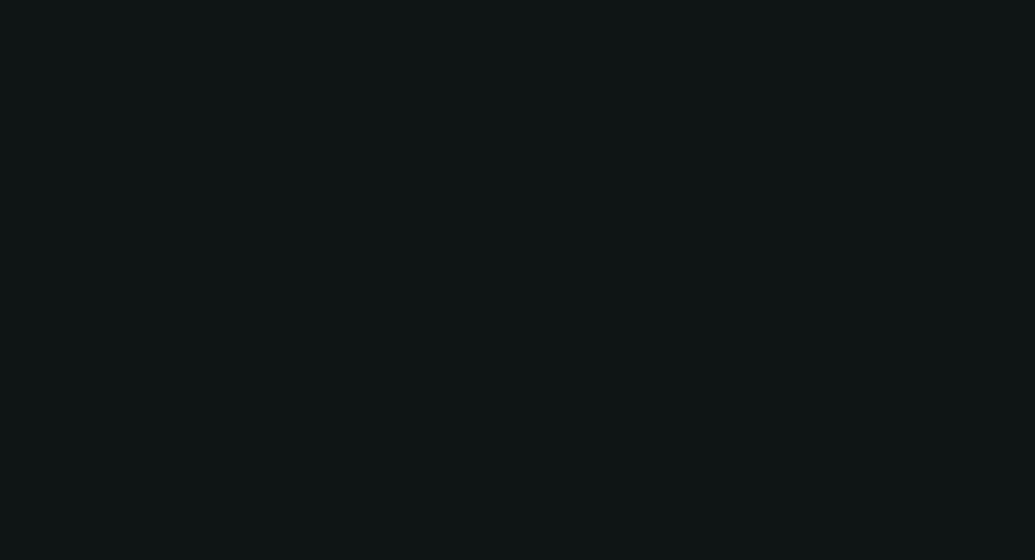
select select "0"
select select "0.1"
select select "4"
select select "0"
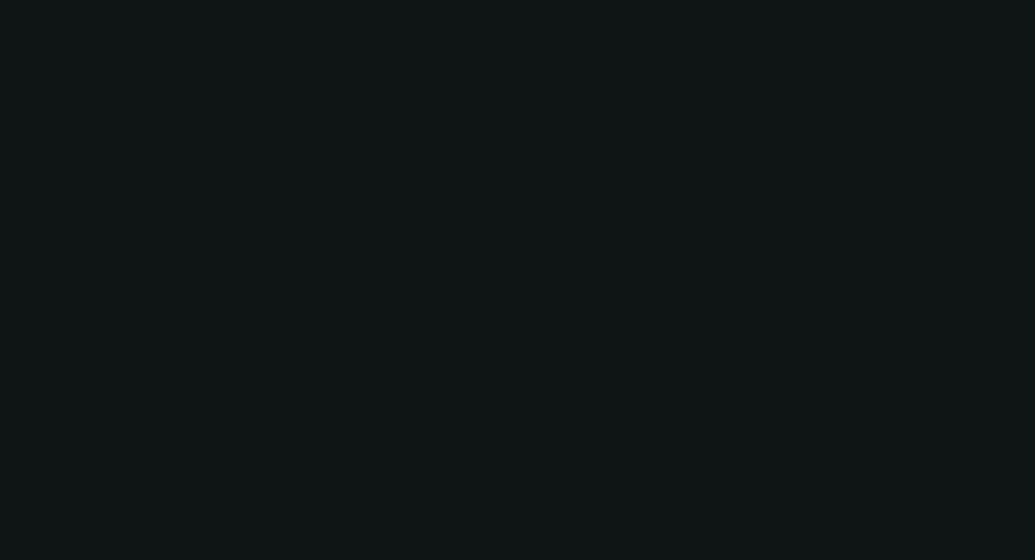
select select "0"
select select "0.1"
select select "4"
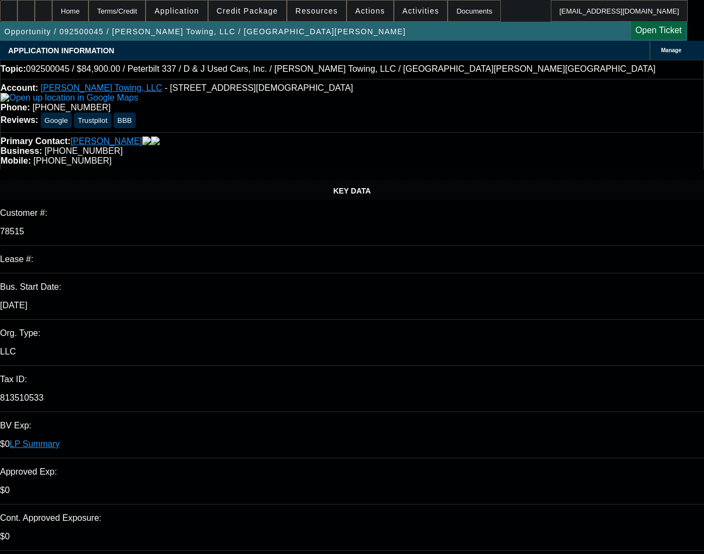
select select "0"
select select "3"
select select "0"
select select "6"
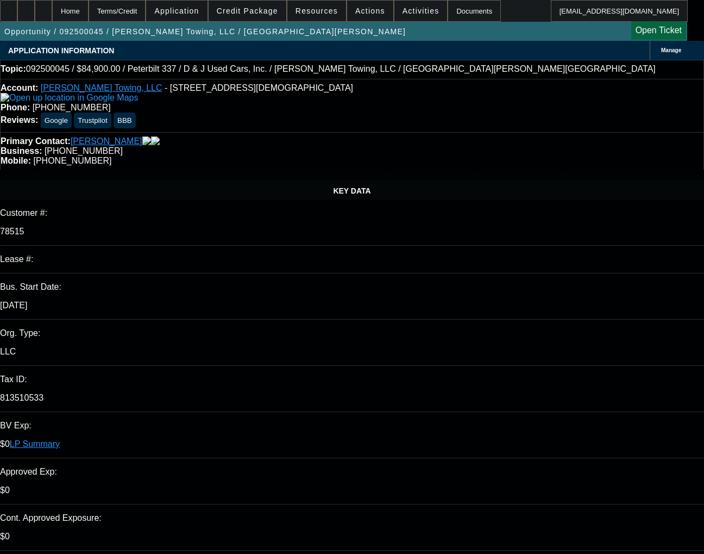
select select "0"
select select "3"
select select "0"
select select "6"
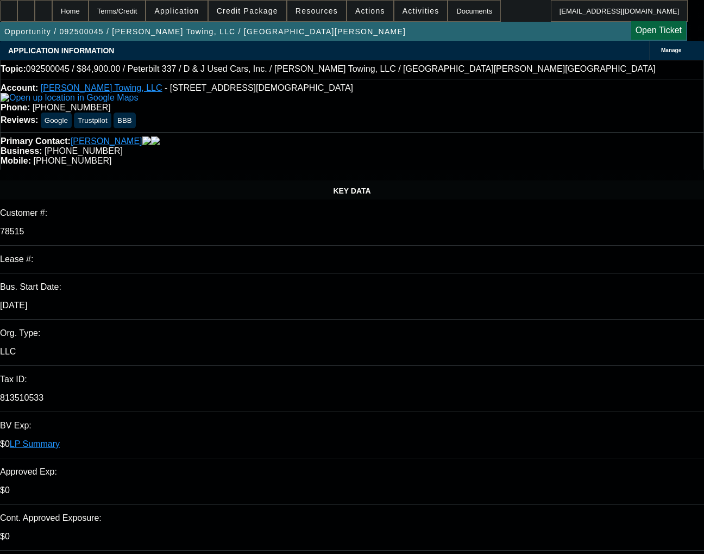
select select "0"
select select "3"
select select "0"
select select "6"
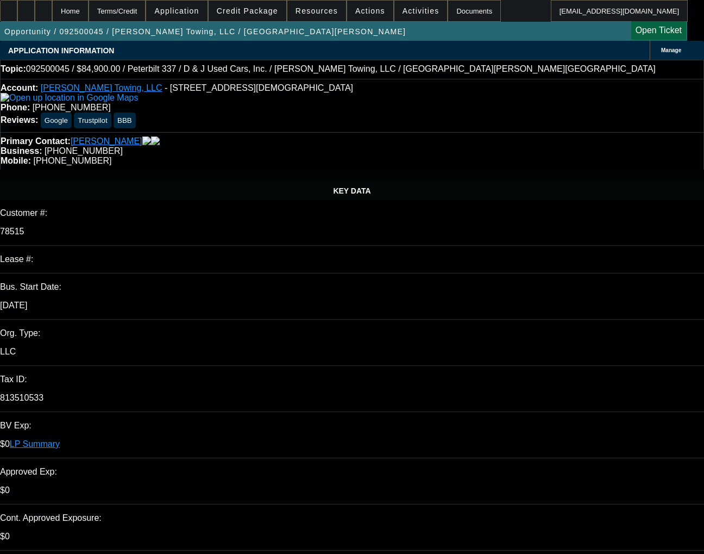
select select "0"
select select "3"
select select "0"
select select "6"
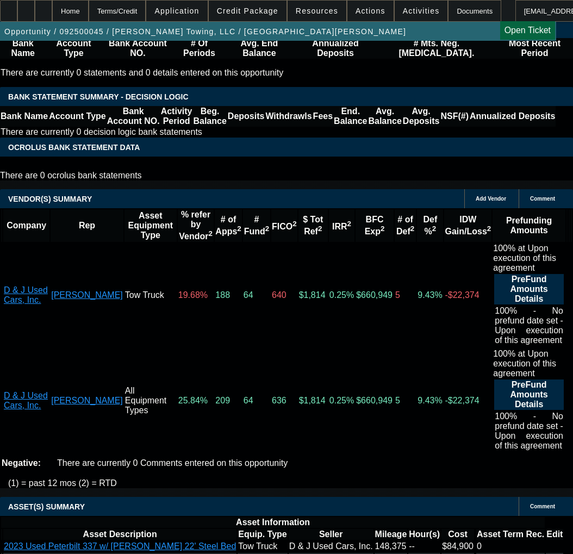
scroll to position [2228, 0]
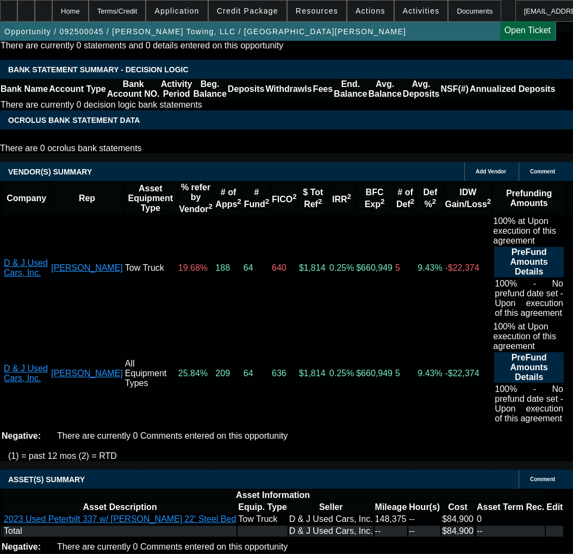
drag, startPoint x: 352, startPoint y: 408, endPoint x: 404, endPoint y: 408, distance: 51.6
copy span "APPROVED BY LEAF - Cost of Equipment: $159,011.64; Term 72; Equipment Descripti…"
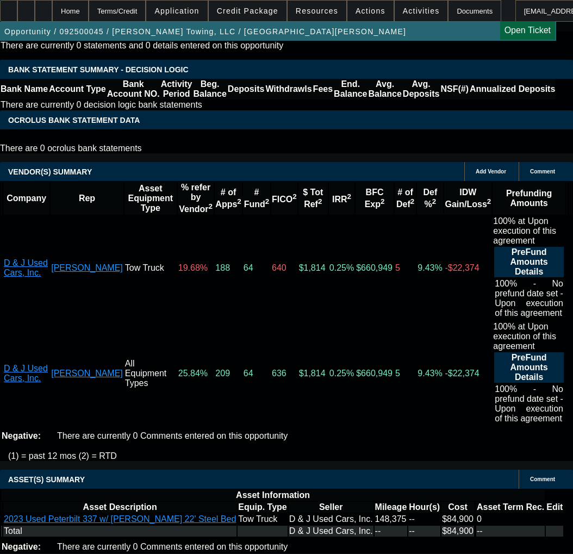
select select "3"
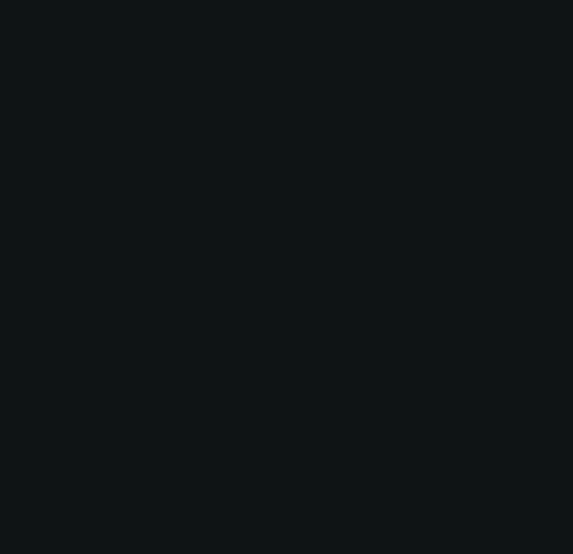
scroll to position [0, 0]
type input "12/30/2025"
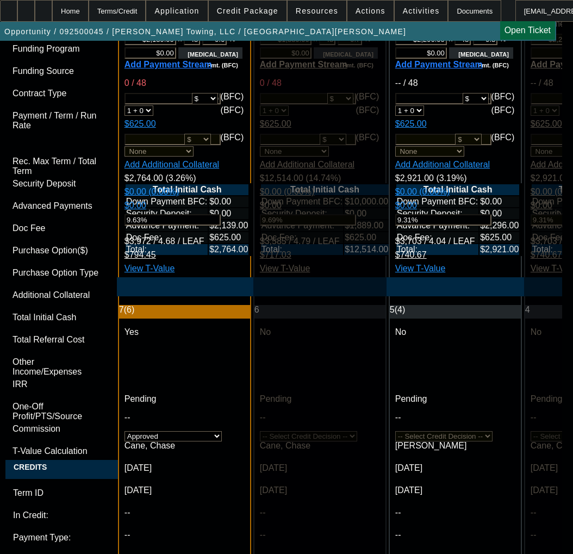
scroll to position [3356, 0]
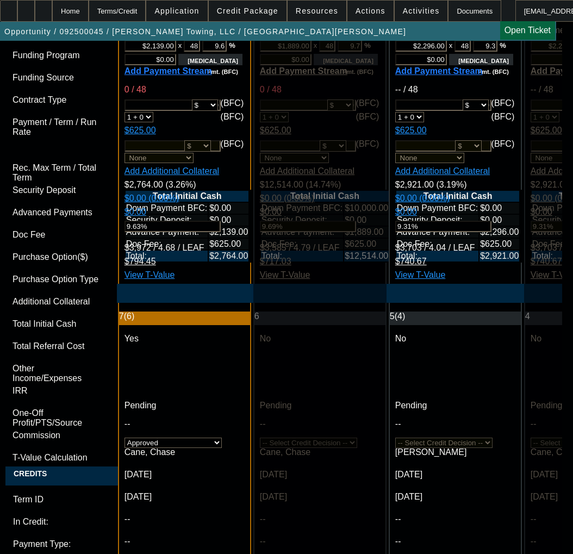
paste textarea "APPROVED BY LEAF - Cost of Equipment: $159,011.64; Term 72; Equipment Descripti…"
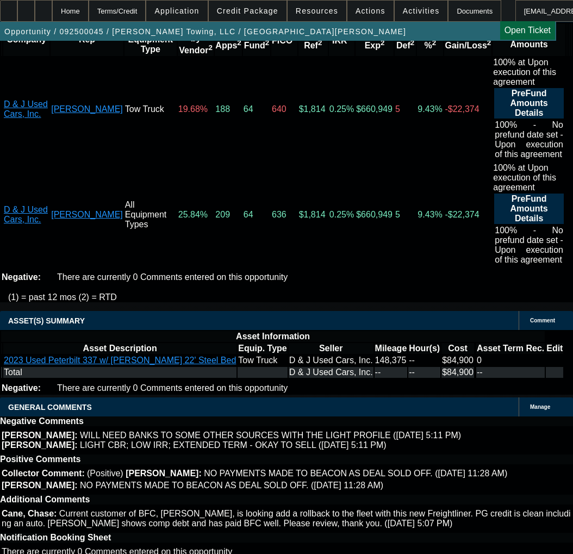
scroll to position [2541, 0]
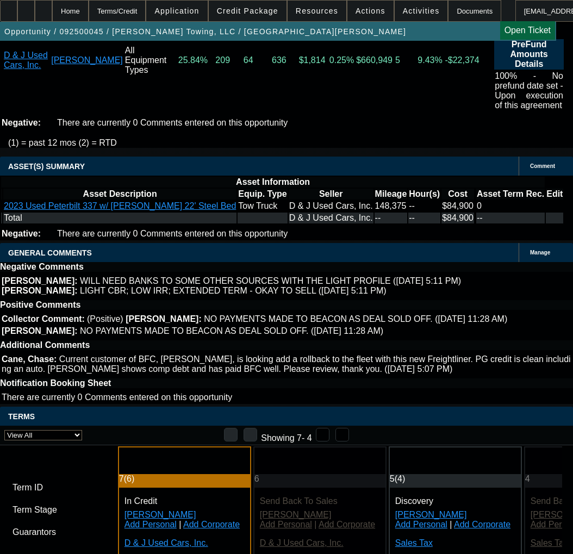
type textarea "APPROVED BY LEAF - Cost of Equipment: $159,011.64; Term 72; Equipment Descripti…"
type input "6.55"
type input "7.16"
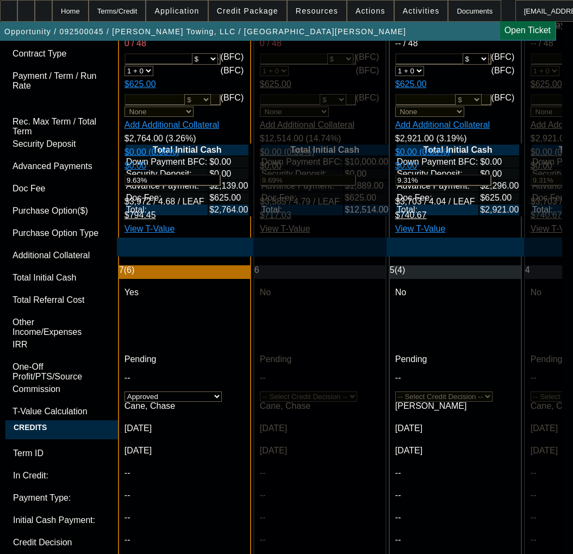
scroll to position [3410, 0]
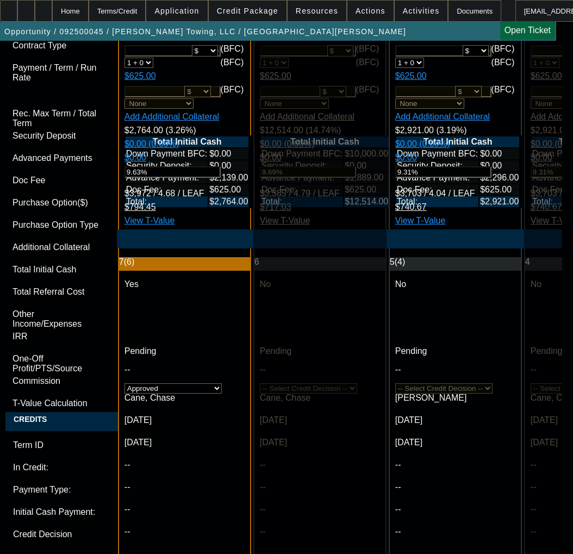
drag, startPoint x: 212, startPoint y: 73, endPoint x: 276, endPoint y: 85, distance: 64.2
copy p "2023 Peterbilt 337"
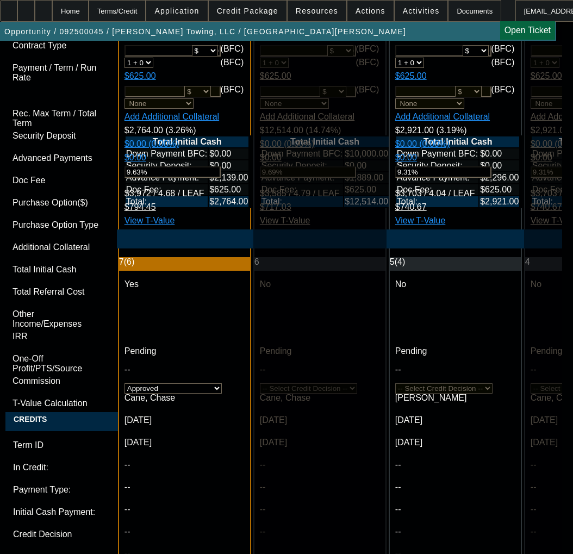
paste textarea "2023 Peterbilt 337"
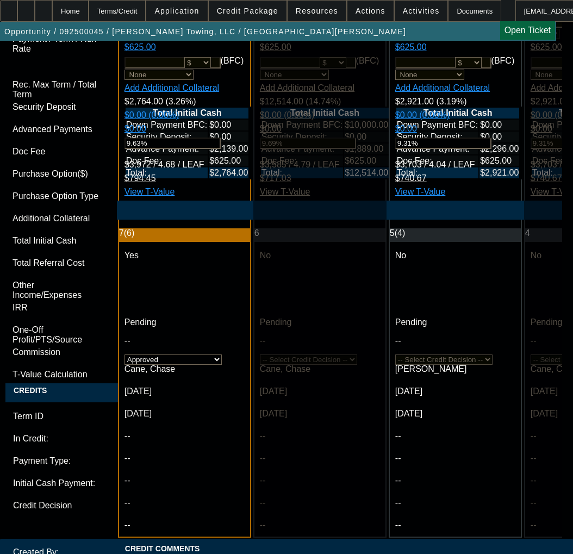
scroll to position [3465, 0]
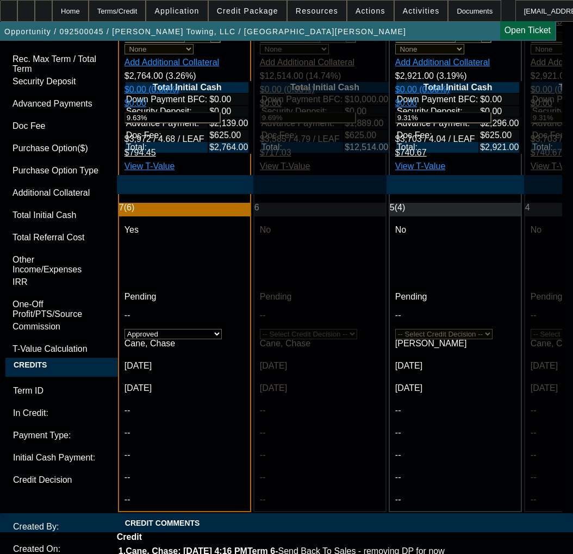
type textarea "APPROVED BY LEAF - Cost of Equipment: $84,900.00; Term 48; Equipment Descriptio…"
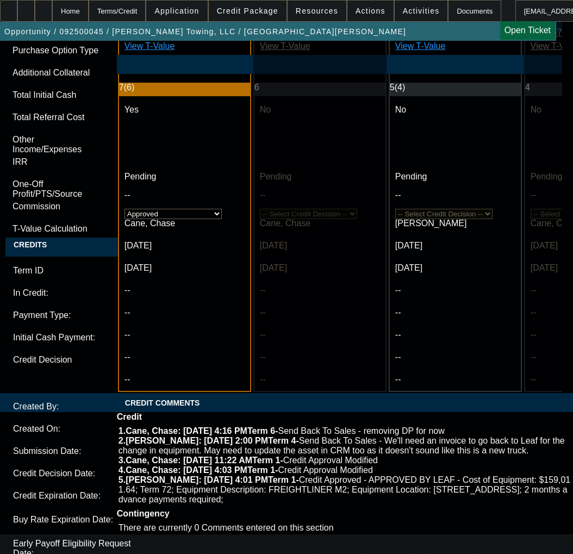
scroll to position [3593, 0]
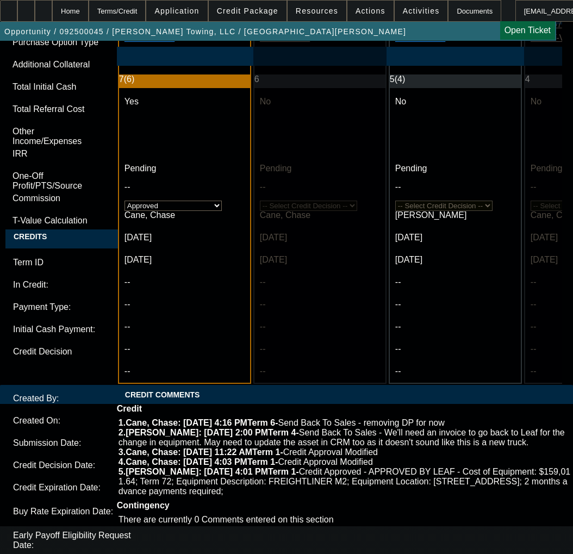
type input "10:14"
type input "04:15"
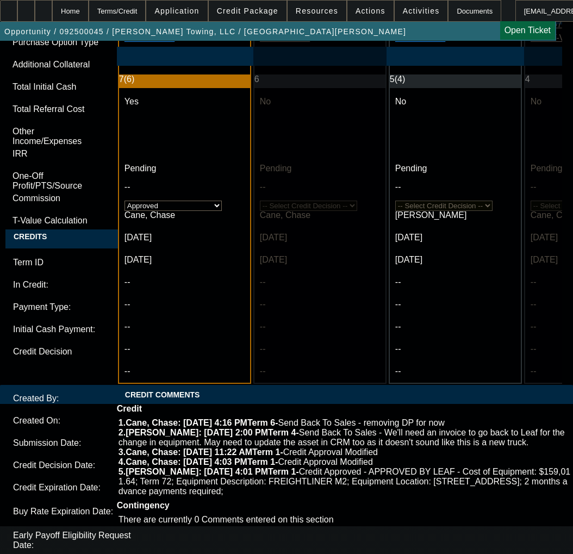
type input "08:32"
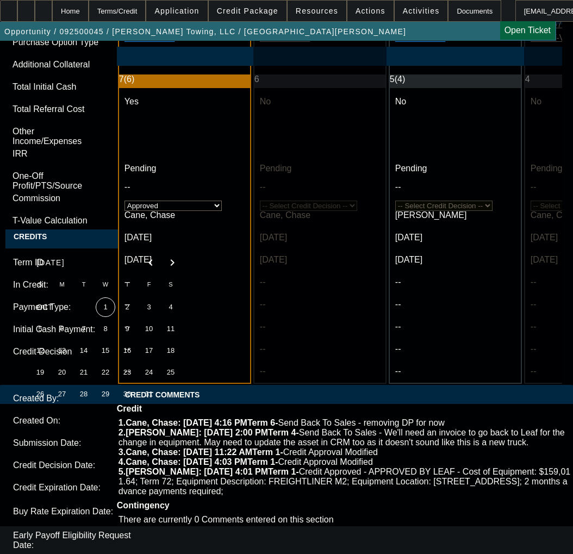
click at [146, 261] on span "Previous month" at bounding box center [151, 263] width 22 height 22
click at [91, 422] on span "30" at bounding box center [84, 416] width 20 height 20
type input "9/30/2025"
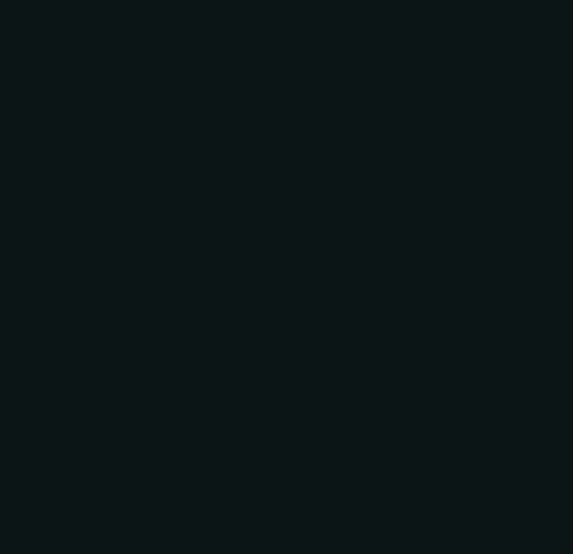
select select "0"
select select "3"
select select "0"
select select "6"
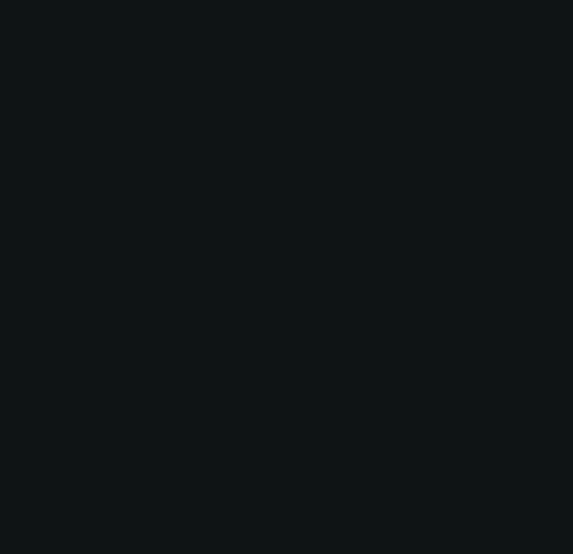
select select "0"
select select "3"
select select "0"
select select "6"
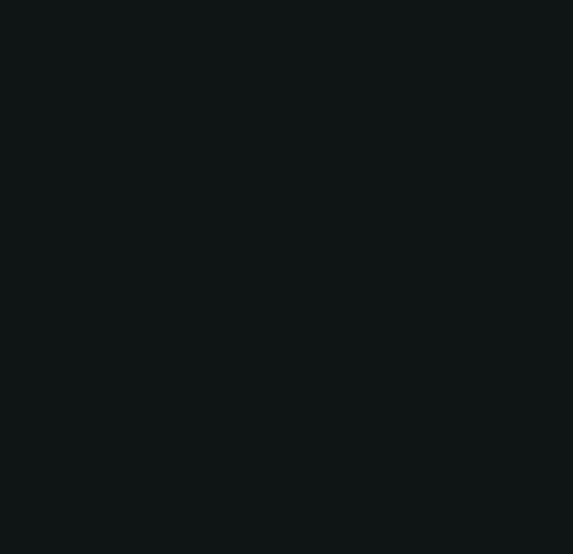
select select "0"
select select "3"
select select "0"
select select "6"
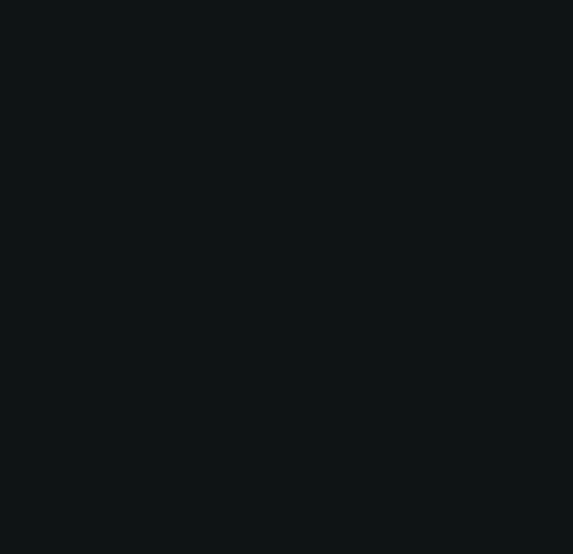
select select "0"
select select "3"
select select "0"
select select "6"
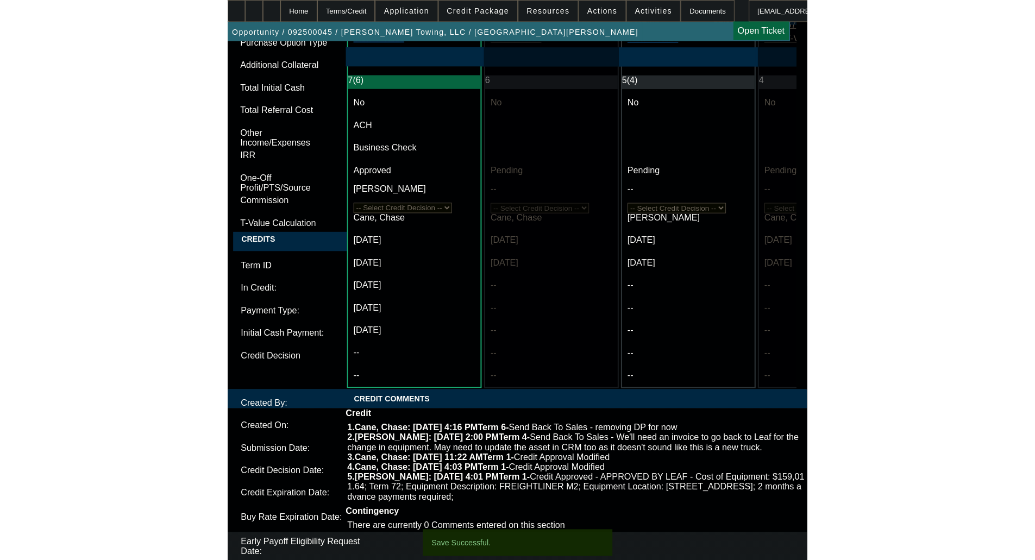
scroll to position [0, 0]
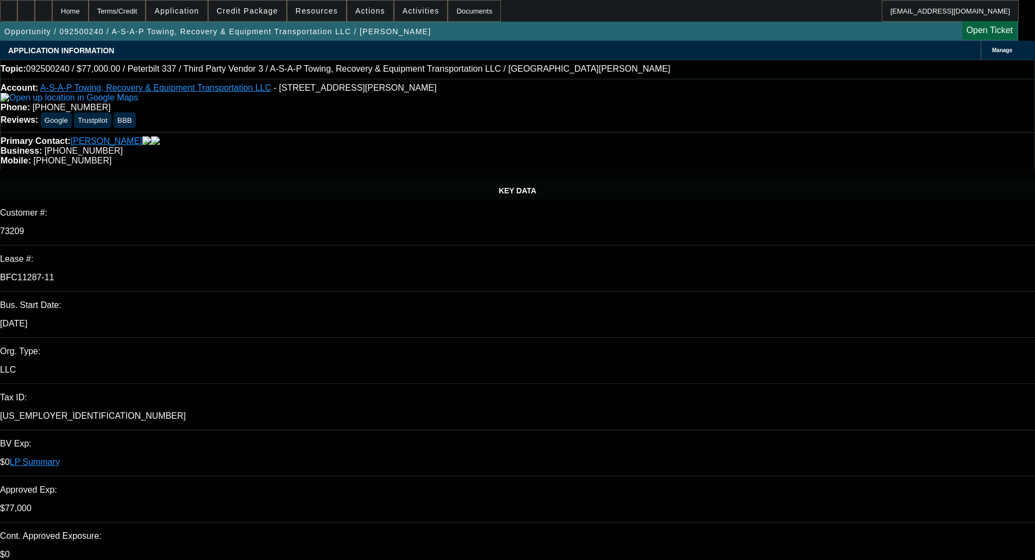
select select "0"
select select "2"
select select "0"
select select "6"
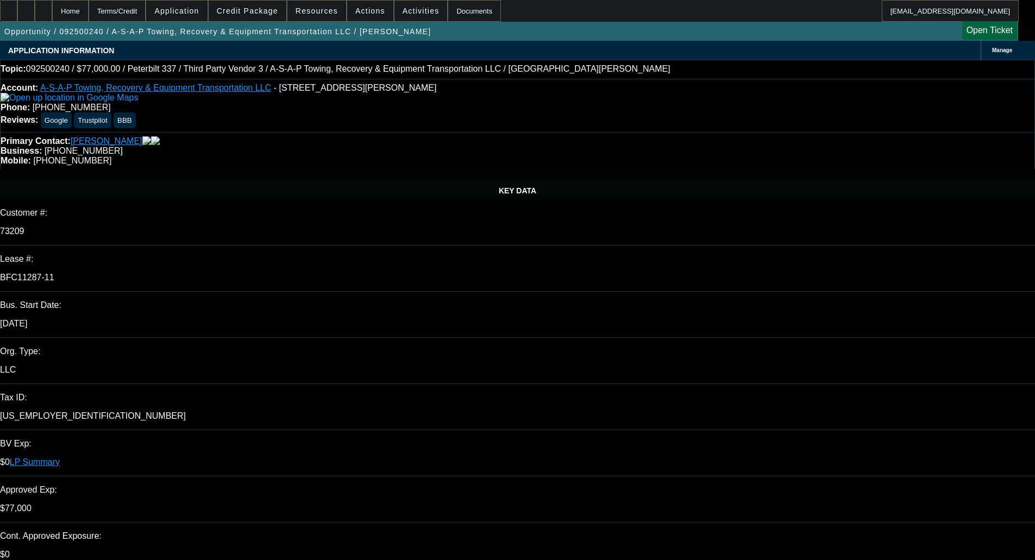
select select "0"
select select "6"
select select "0"
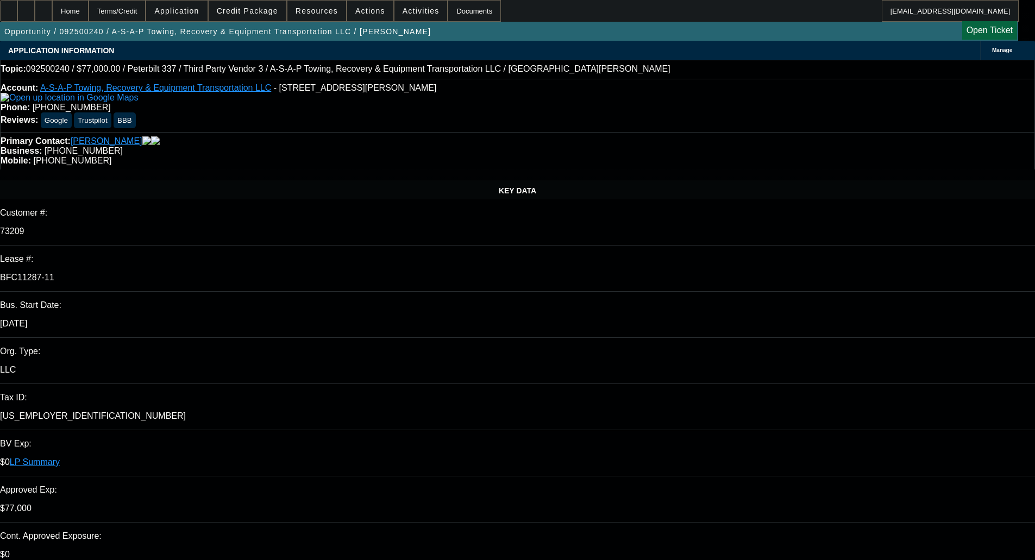
select select "0"
select select "3"
select select "0"
select select "6"
select select "0"
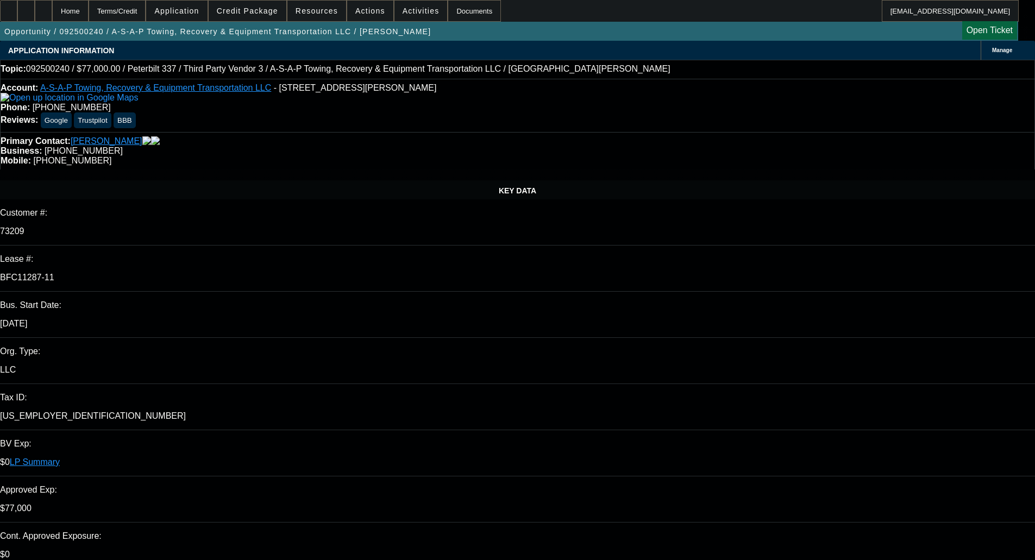
select select "0"
select select "3"
select select "0"
select select "6"
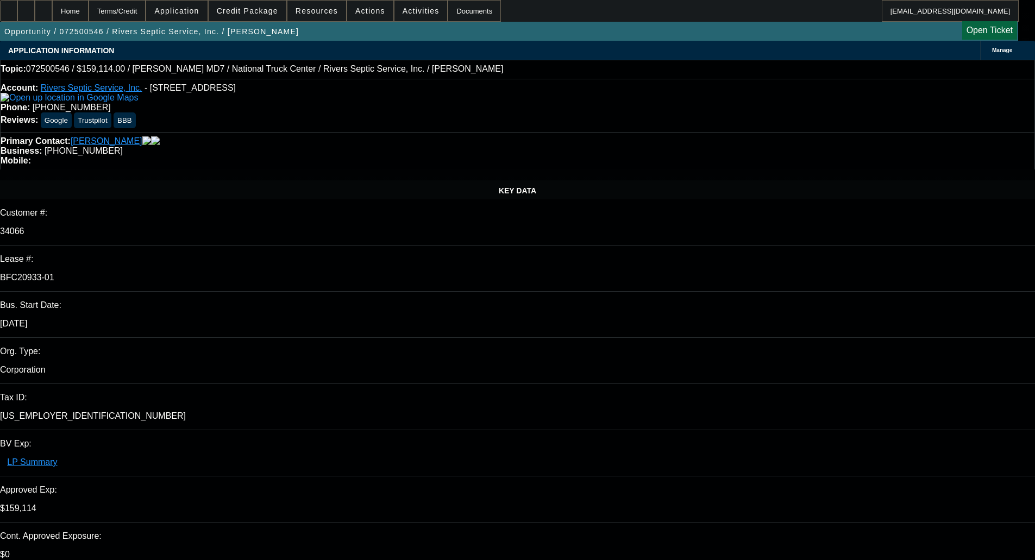
select select "0"
select select "6"
select select "0"
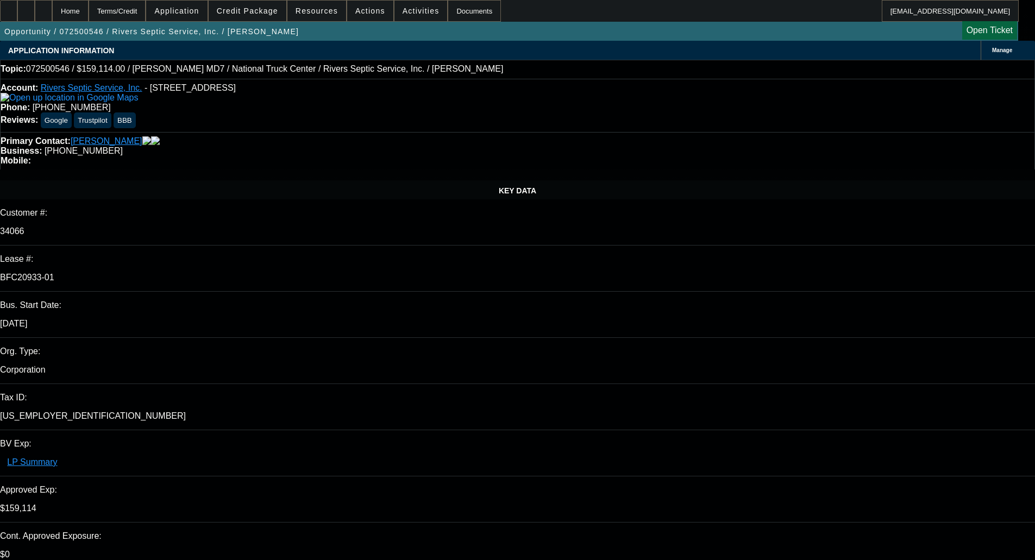
select select "0"
select select "6"
select select "0"
select select "2"
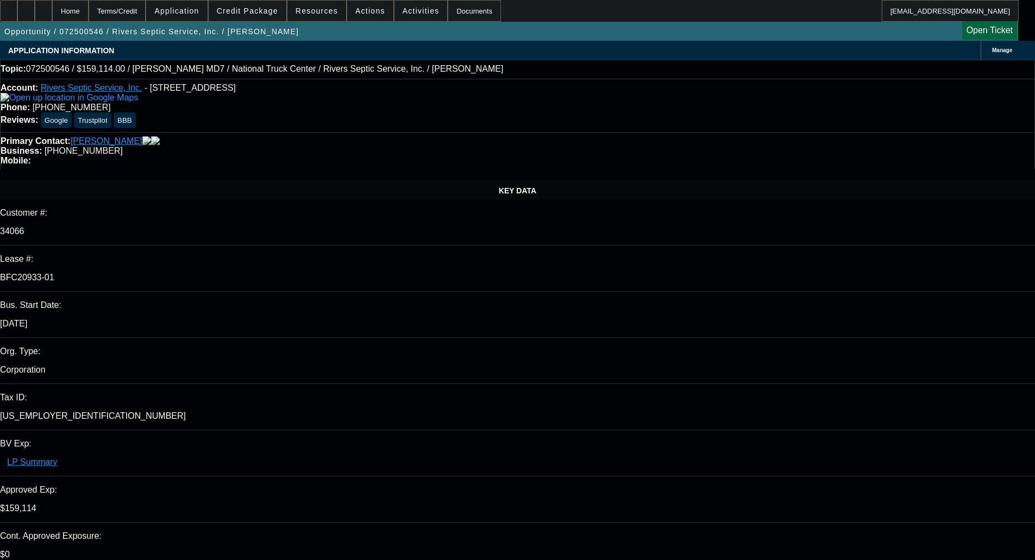
select select "2"
select select "0"
select select "6"
select select "0"
select select "2"
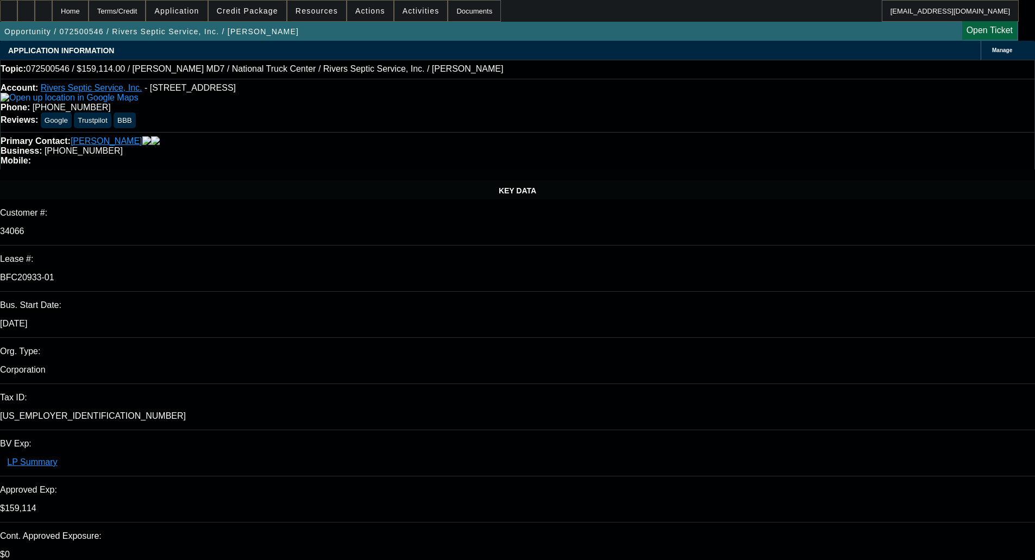
select select "2"
select select "0"
select select "6"
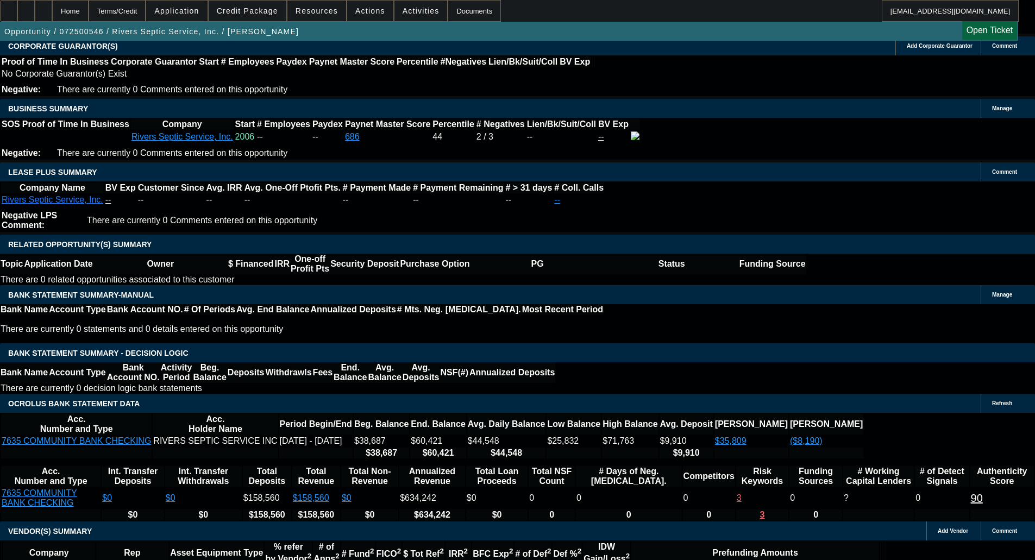
scroll to position [1793, 0]
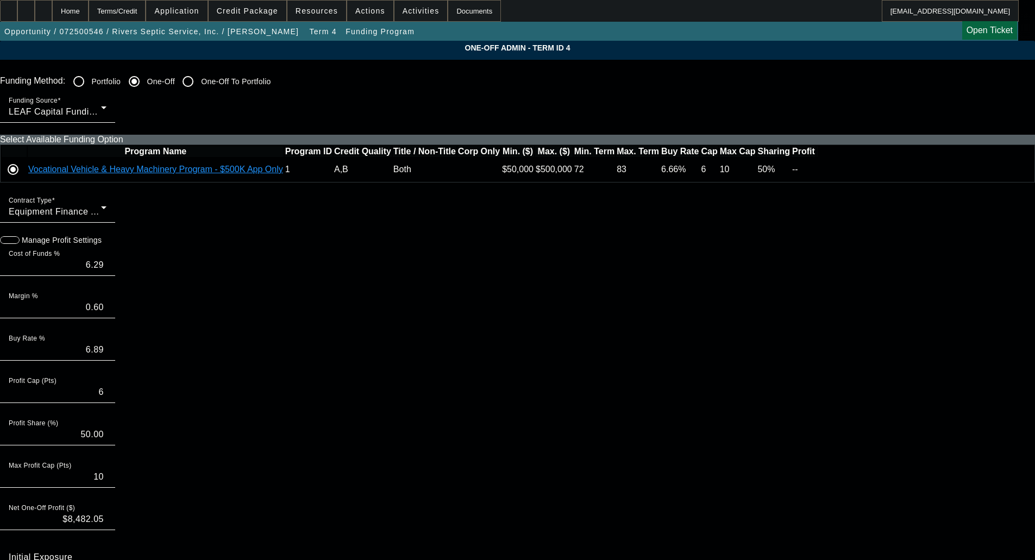
click at [817, 170] on icon at bounding box center [817, 170] width 0 height 0
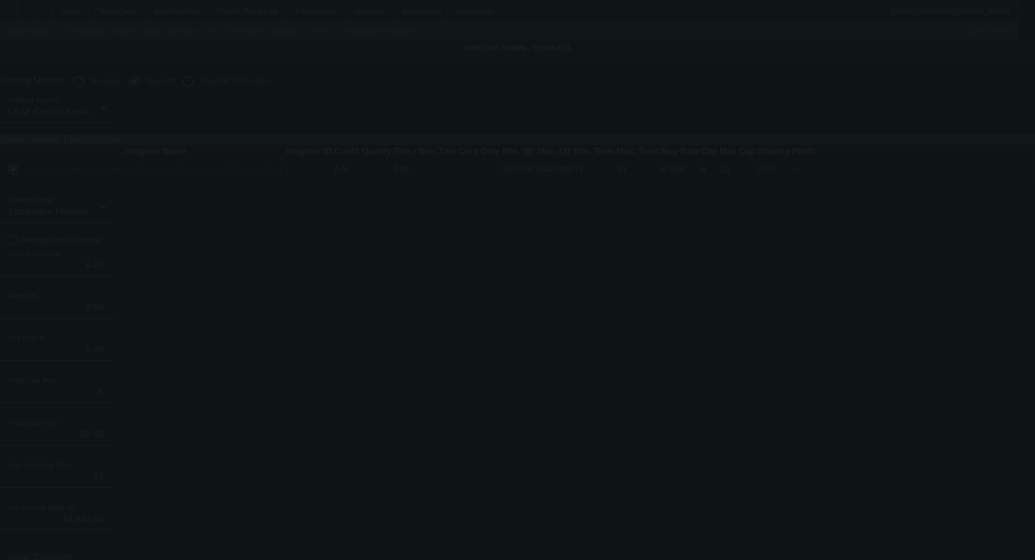
type input "6.06"
type input "6.66"
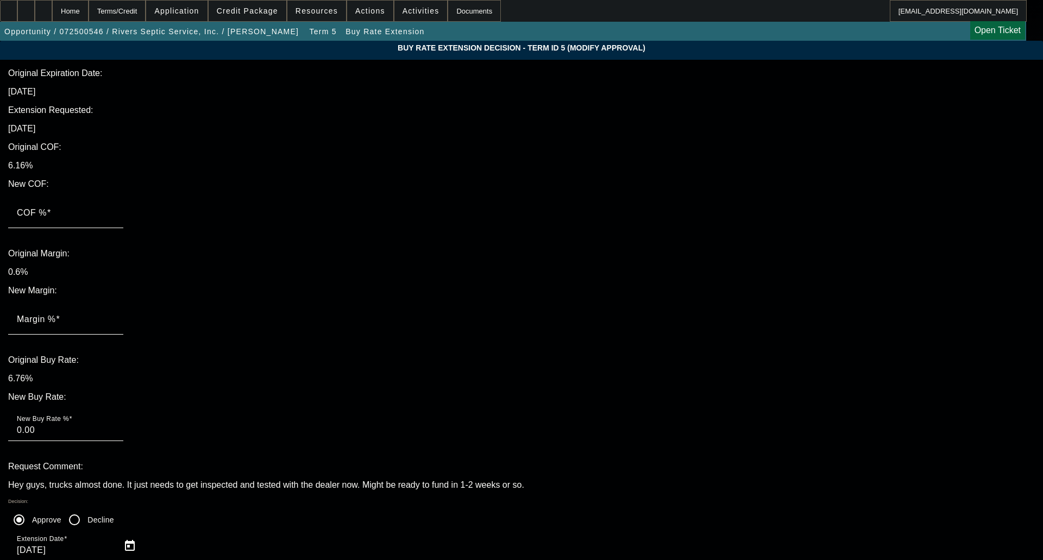
click at [115, 211] on input "COF %" at bounding box center [66, 217] width 98 height 13
type input ".06"
type input "0.06"
type input ".0"
type input "0.00"
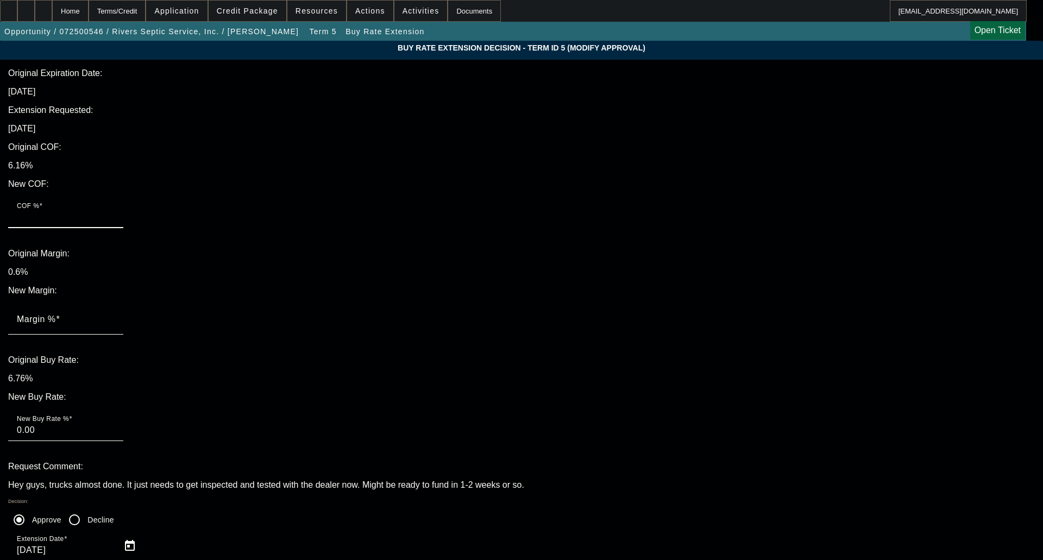
type input "6"
type input "6.00"
type input "6.06"
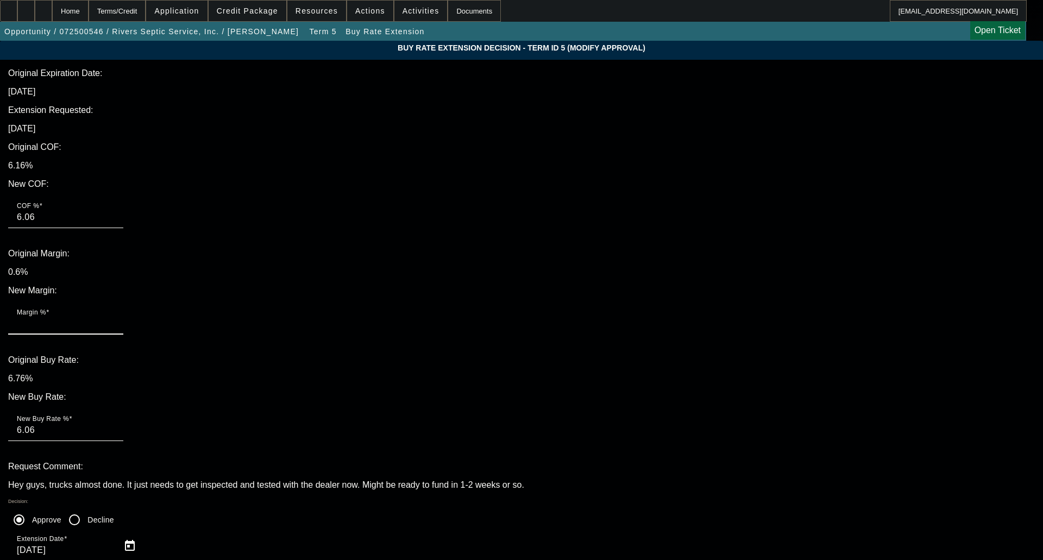
type input ".6"
type input "6.66"
type input ".6"
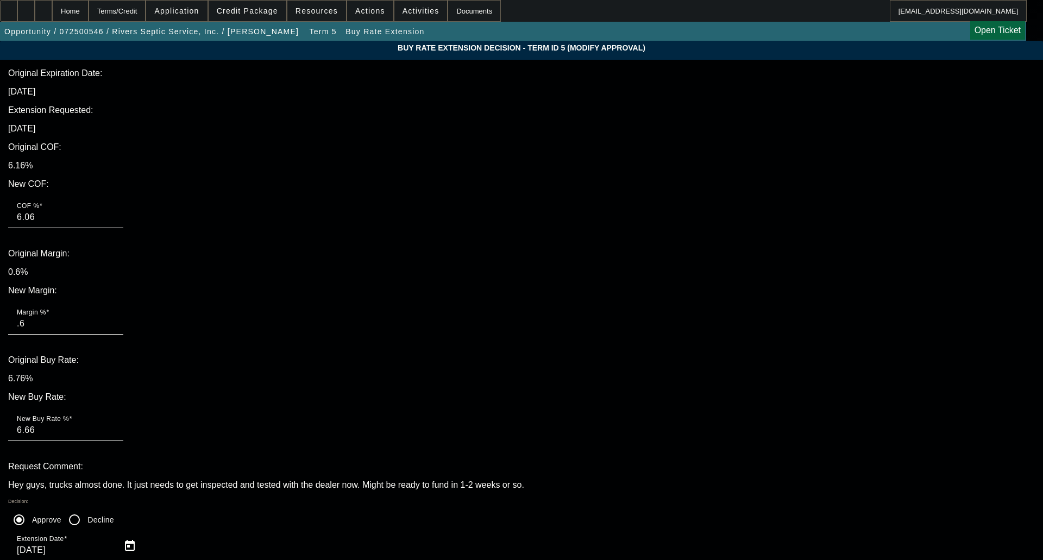
type textarea "UPDATED WITH OCT RATE"
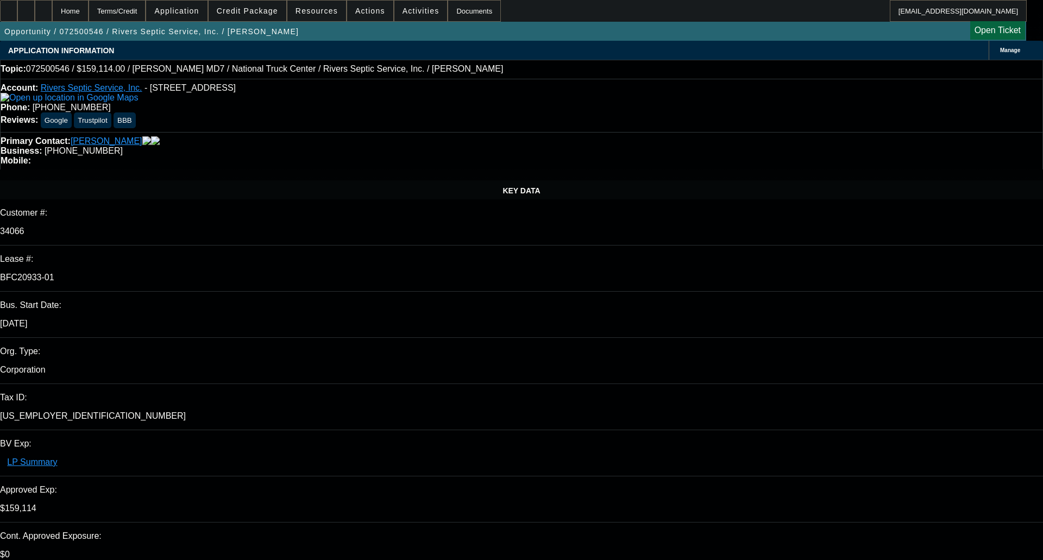
select select "0"
select select "6"
select select "0"
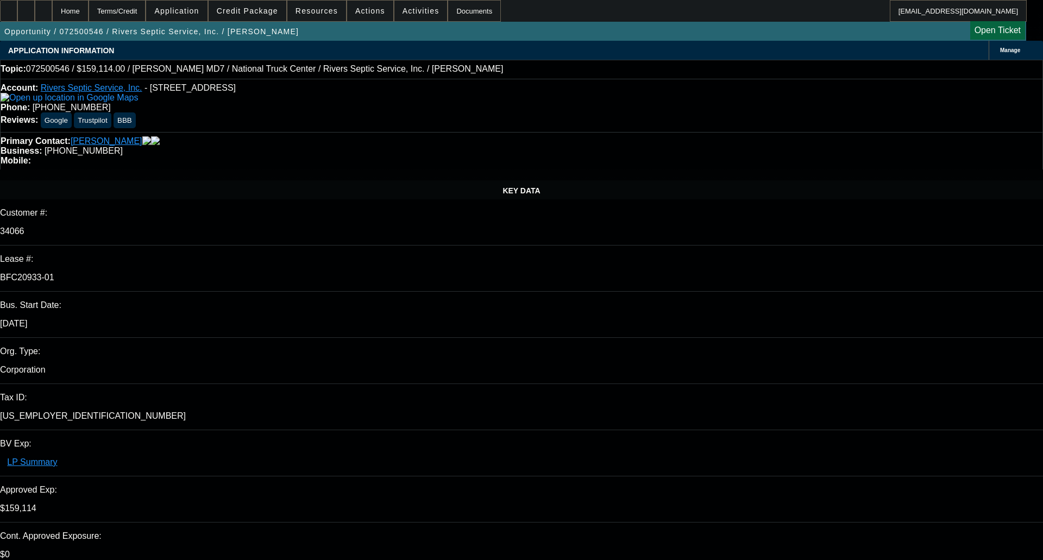
select select "0"
select select "6"
select select "0"
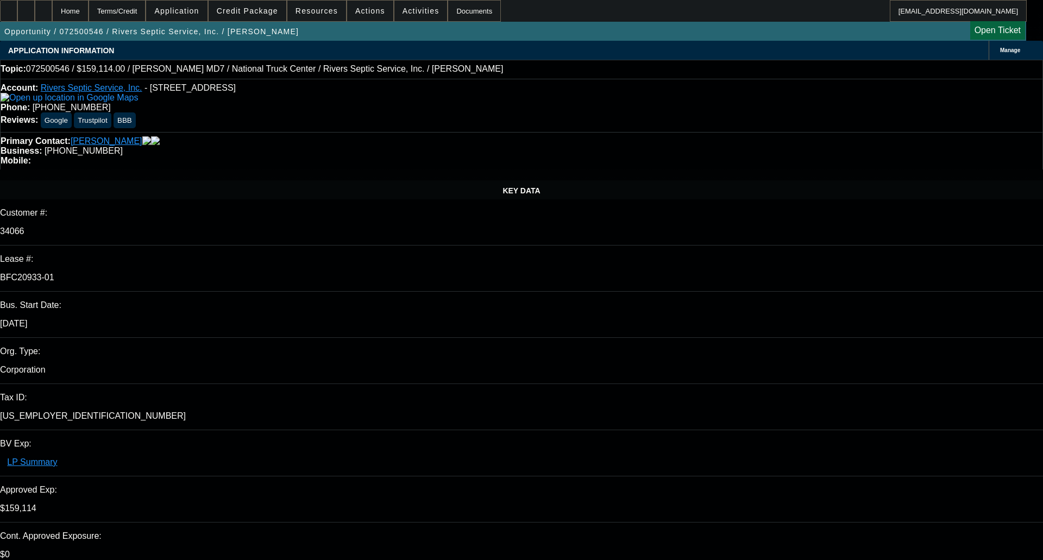
select select "0"
select select "6"
select select "0"
select select "2"
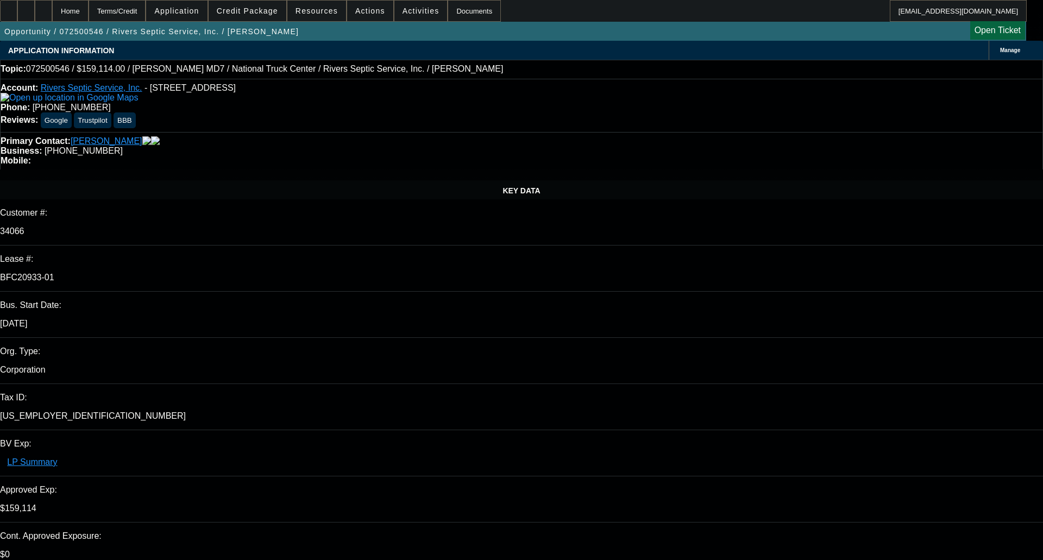
select select "0"
select select "6"
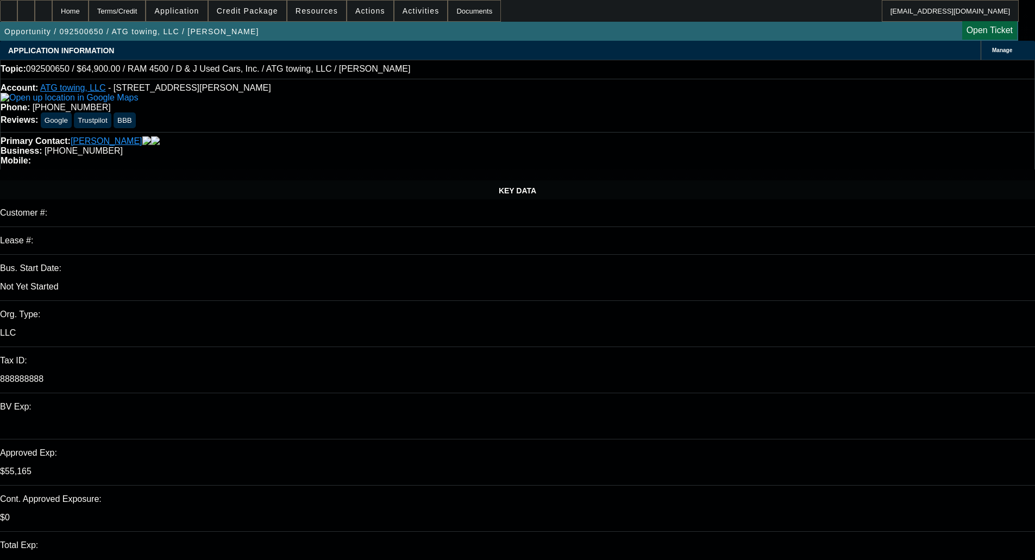
select select "0"
select select "6"
select select "0.15"
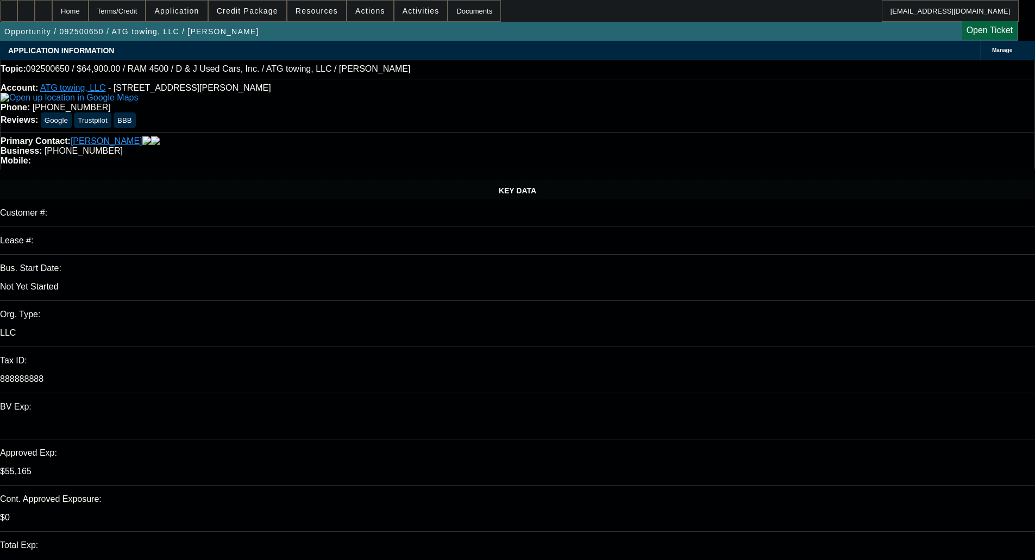
select select "2"
select select "0"
select select "6"
select select "0"
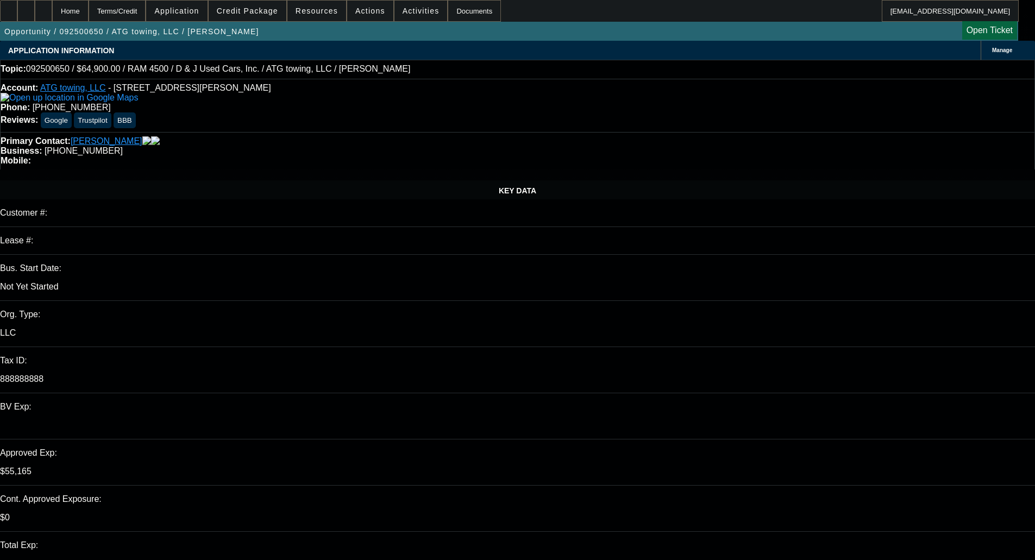
select select "2"
select select "0"
select select "6"
click at [252, 11] on span "Credit Package" at bounding box center [247, 11] width 61 height 9
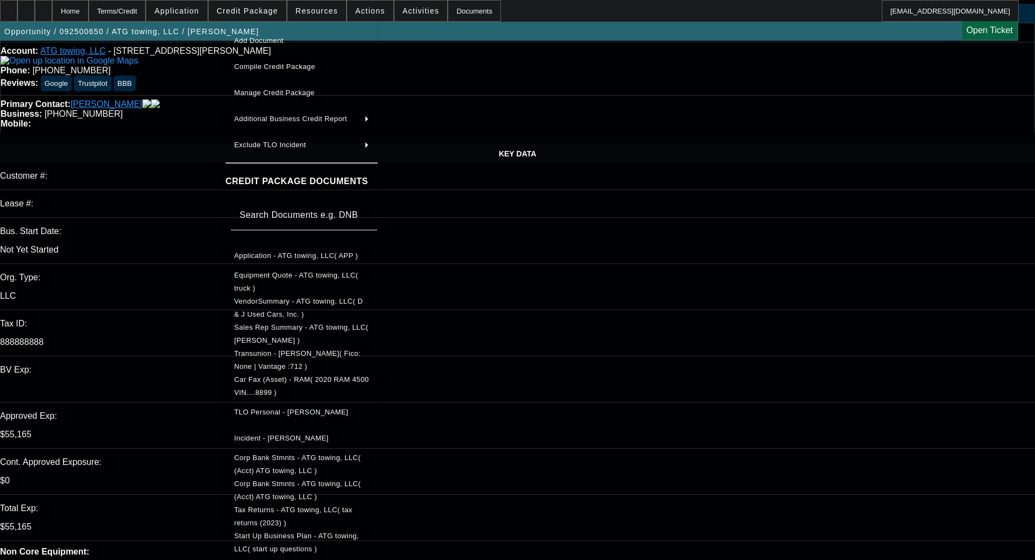
scroll to position [54, 0]
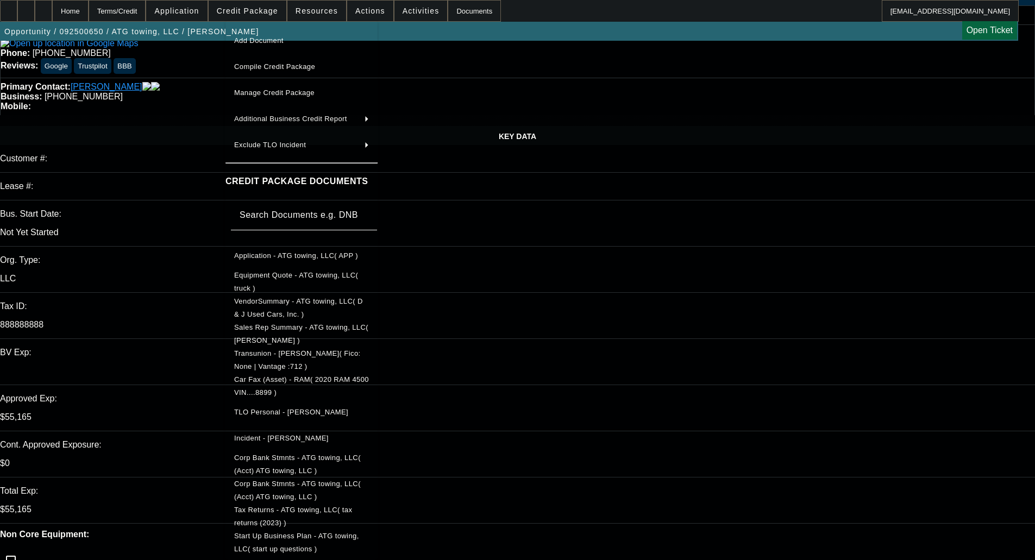
click at [195, 208] on div at bounding box center [517, 280] width 1035 height 560
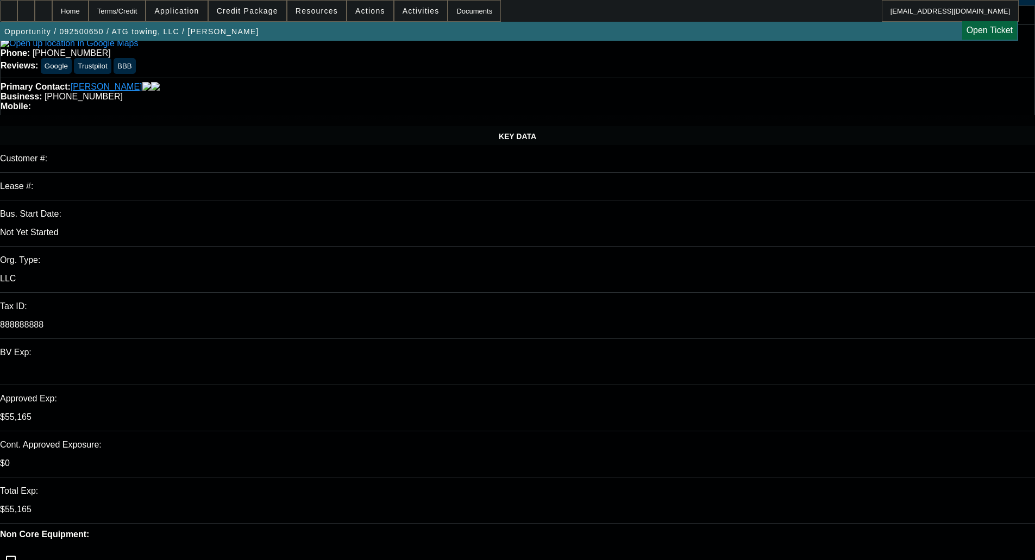
click at [253, 7] on span "Credit Package" at bounding box center [247, 11] width 61 height 9
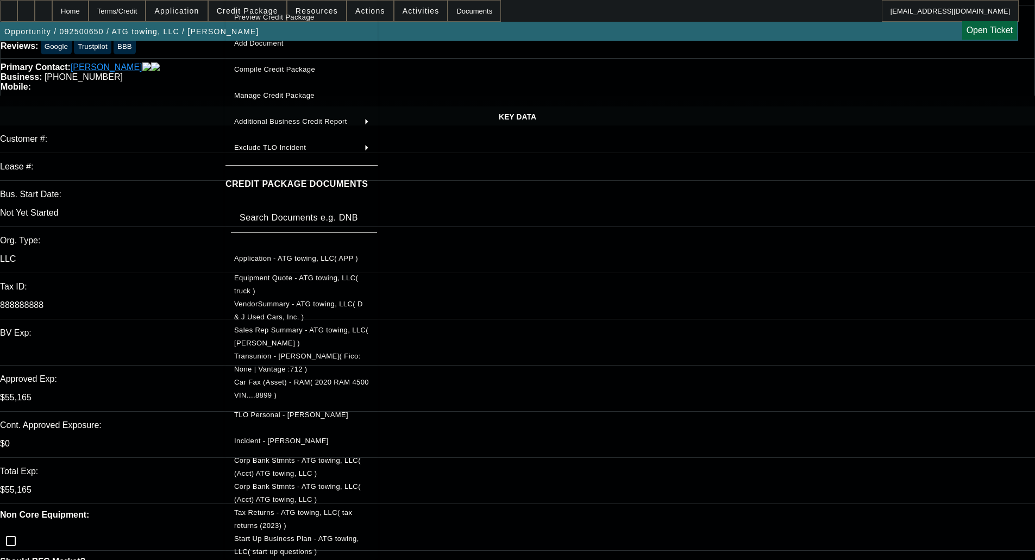
scroll to position [109, 0]
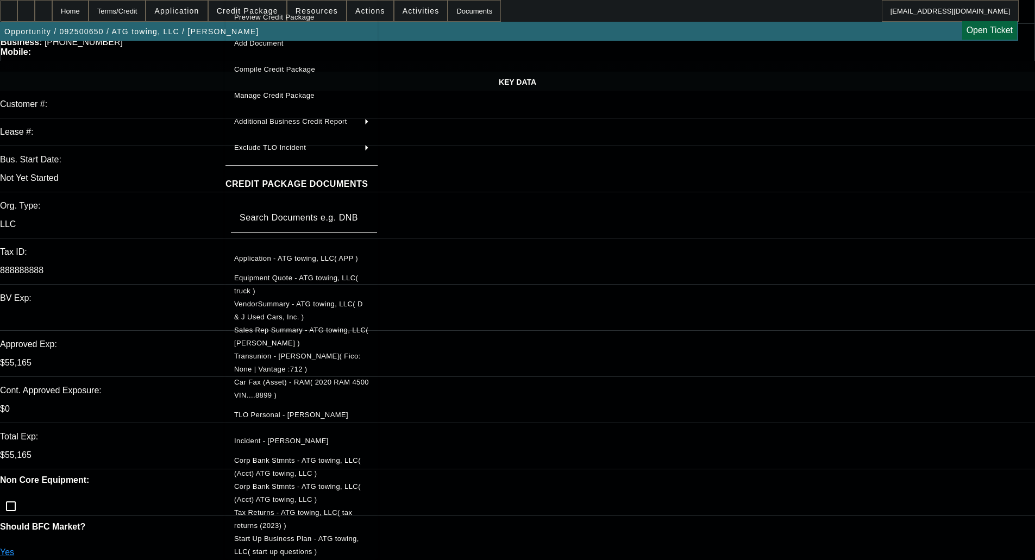
click at [540, 251] on div at bounding box center [517, 280] width 1035 height 560
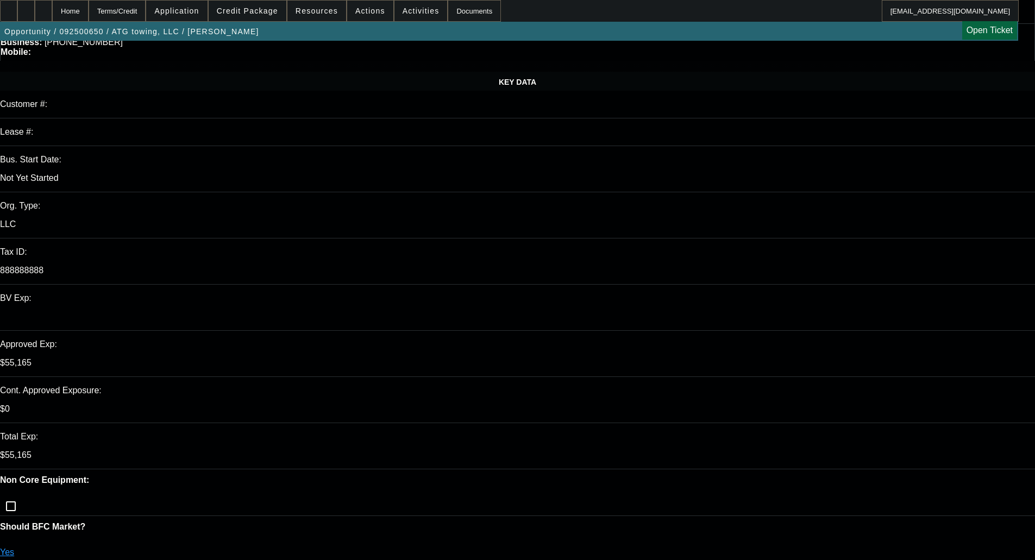
click at [255, 14] on span "Credit Package" at bounding box center [247, 11] width 61 height 9
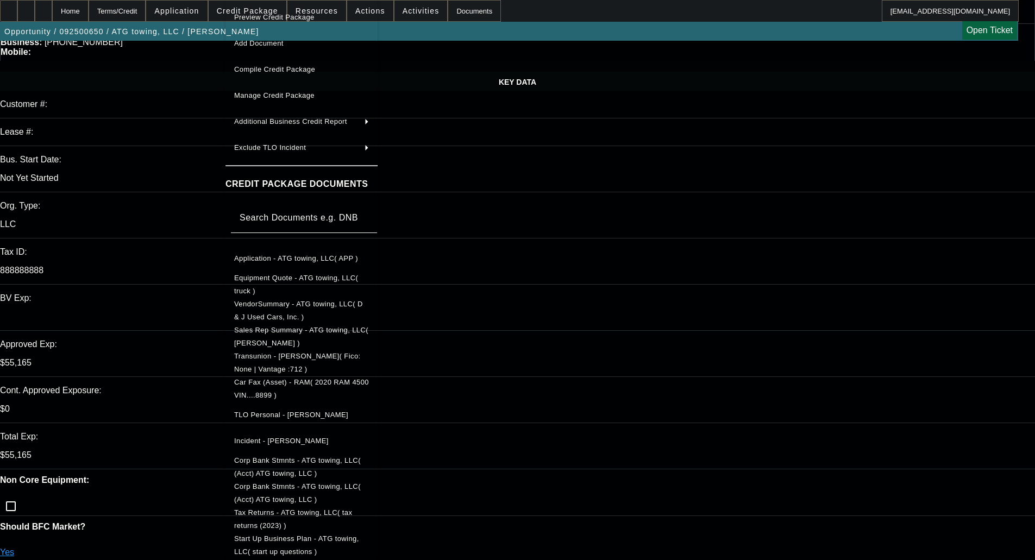
click at [573, 222] on div at bounding box center [517, 280] width 1035 height 560
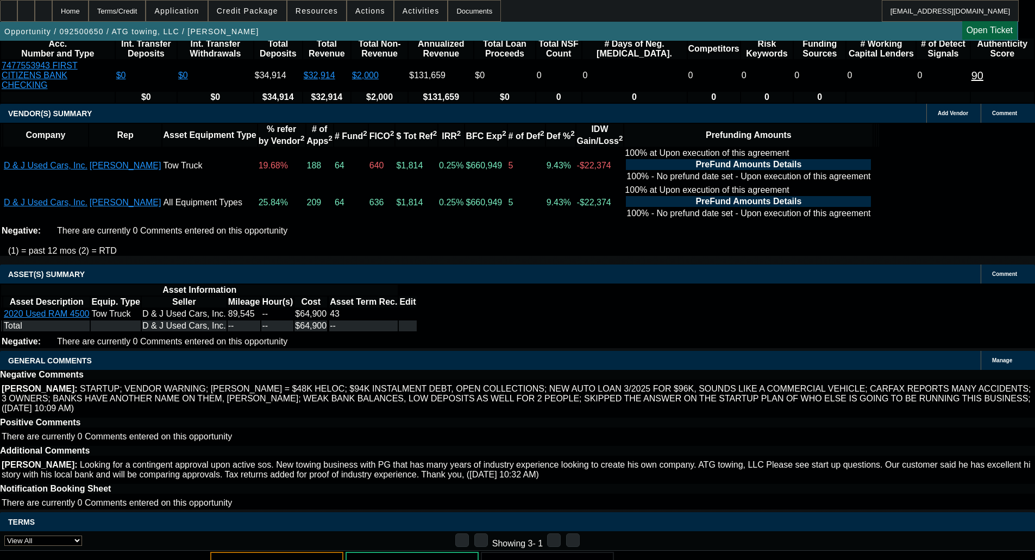
drag, startPoint x: 208, startPoint y: 320, endPoint x: 209, endPoint y: 329, distance: 9.8
select select "6"
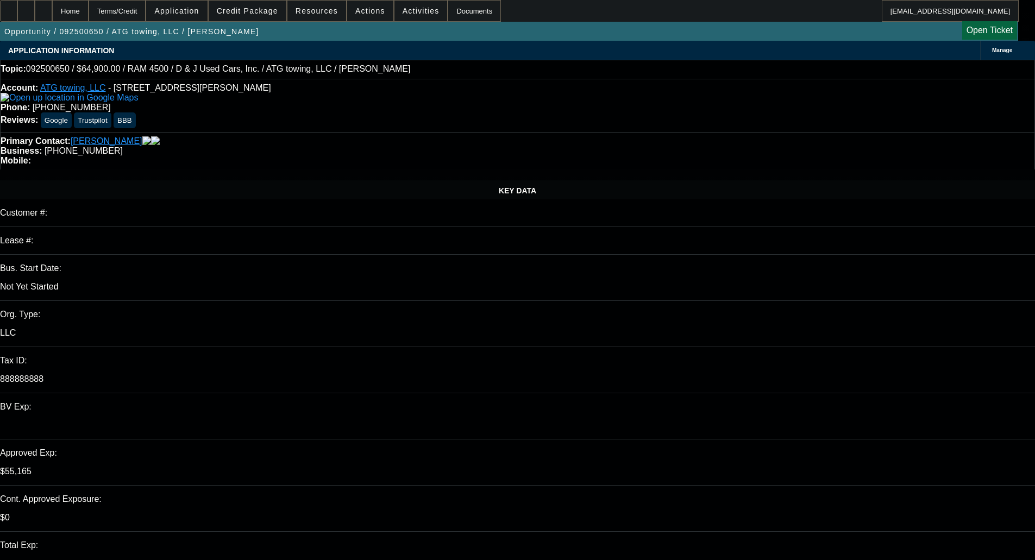
type textarea "f"
type textarea "Funding sources will need the business to be started and active prior to review…"
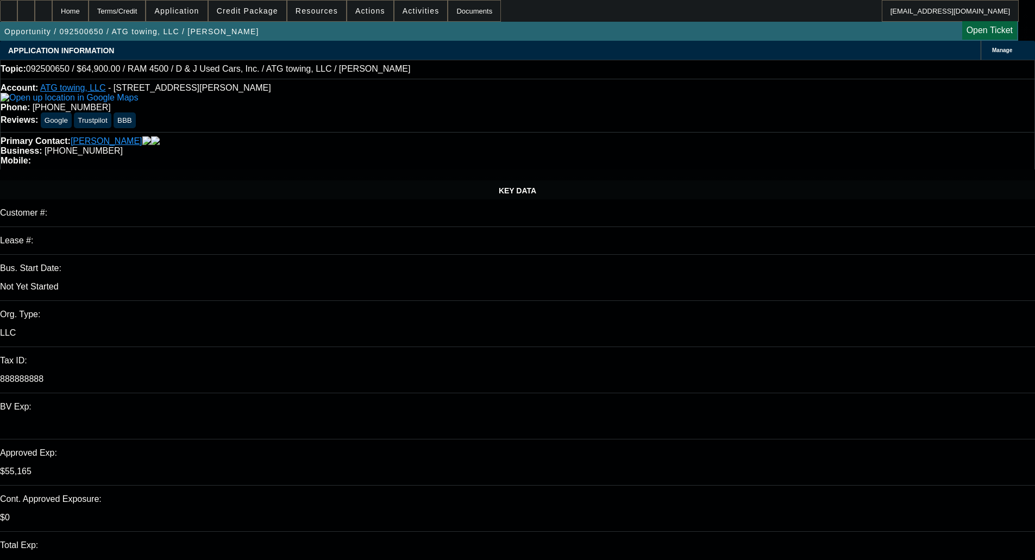
checkbox input "true"
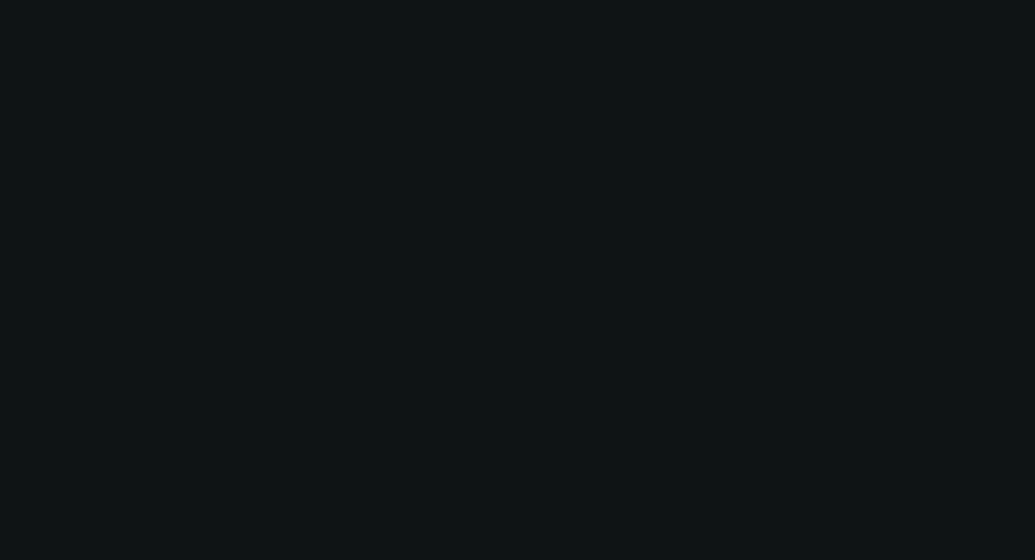
select select "0"
select select "6"
select select "0"
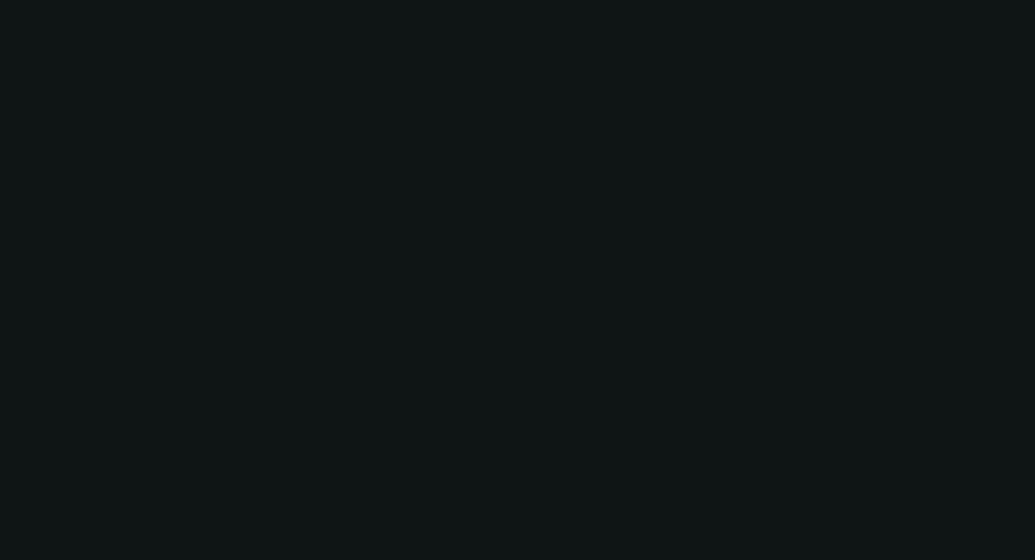
select select "0"
select select "6"
select select "0.15"
select select "2"
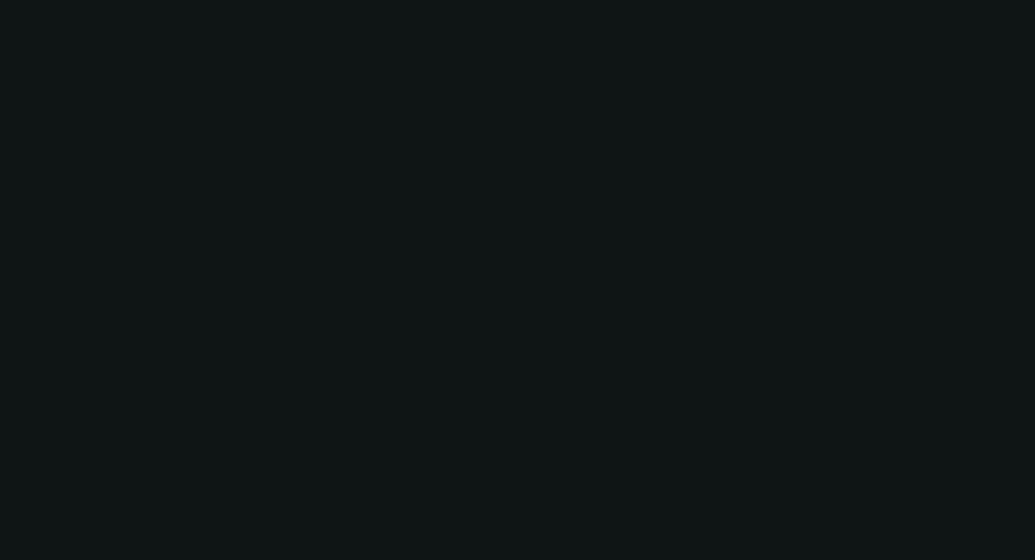
select select "2"
select select "0"
select select "6"
select select "0"
select select "2"
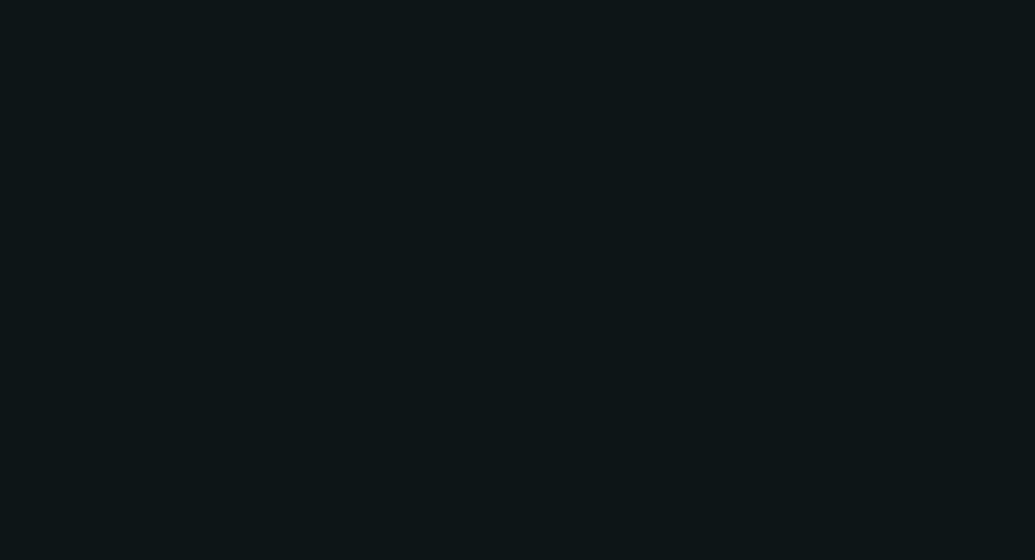
select select "2"
select select "0"
select select "6"
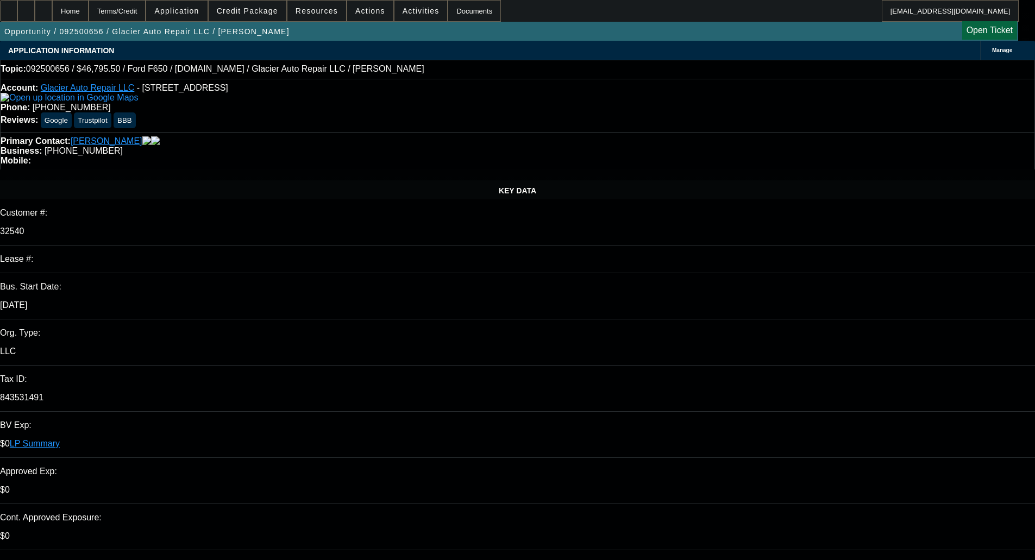
select select "0.1"
select select "2"
select select "0.1"
select select "4"
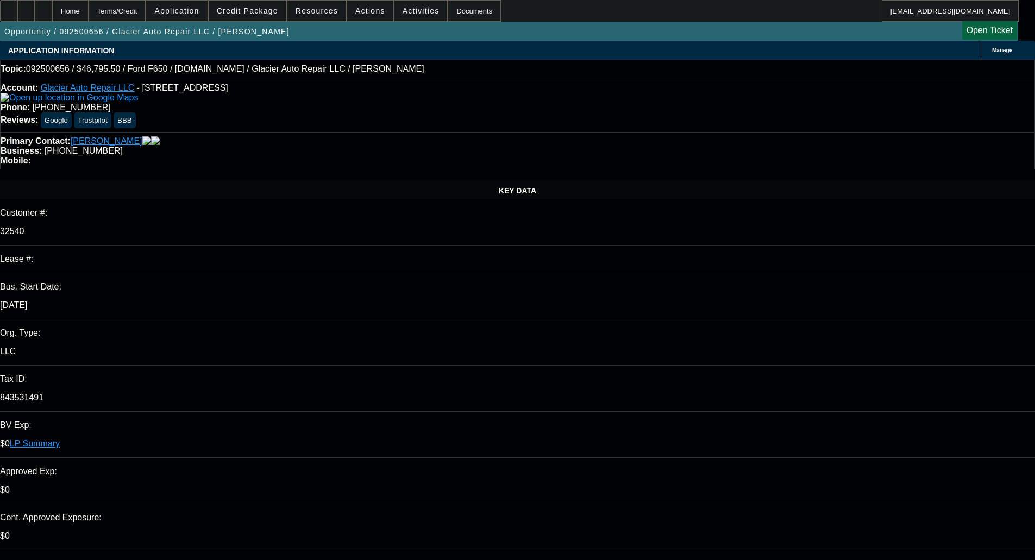
select select "0"
select select "0.1"
select select "4"
select select "0"
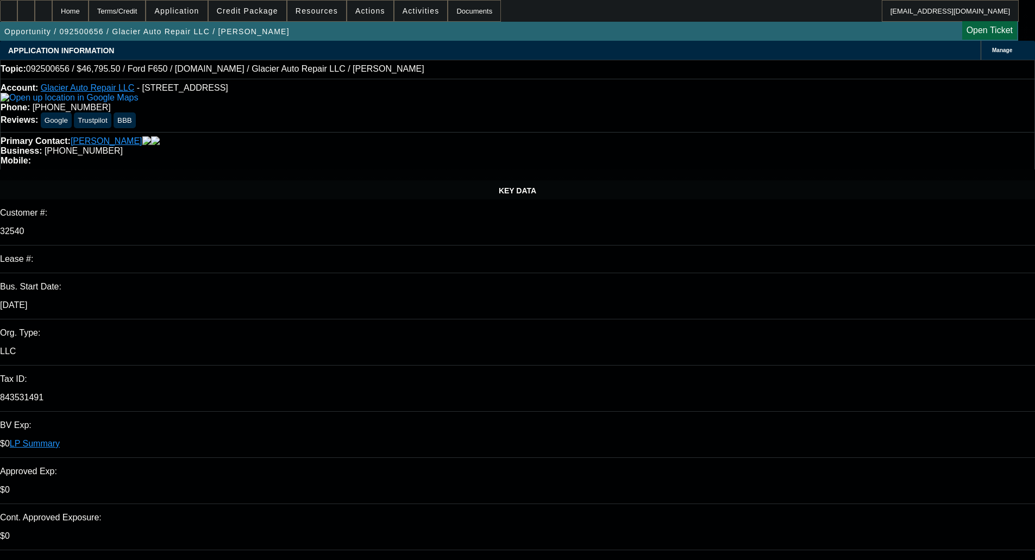
select select "0"
select select "0.1"
select select "4"
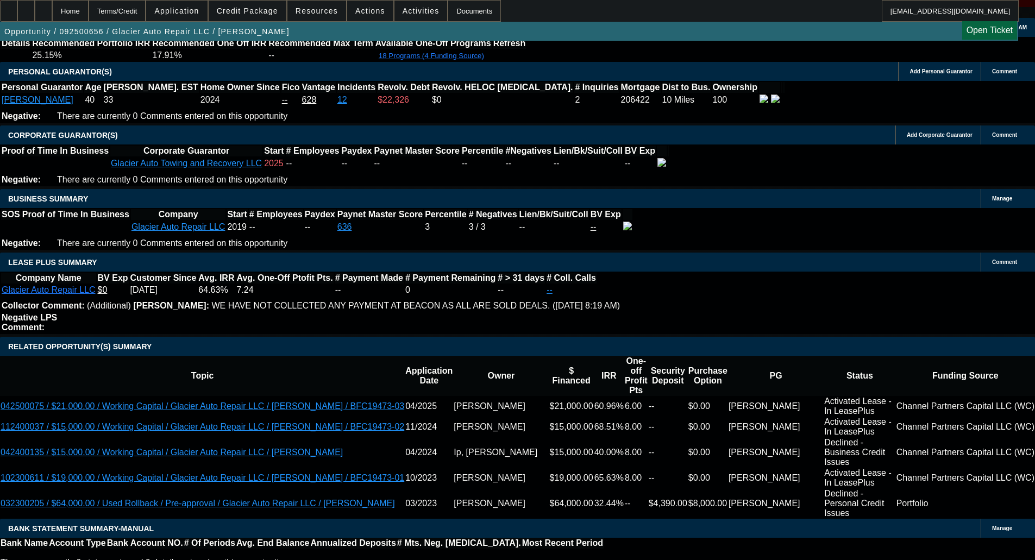
scroll to position [1685, 0]
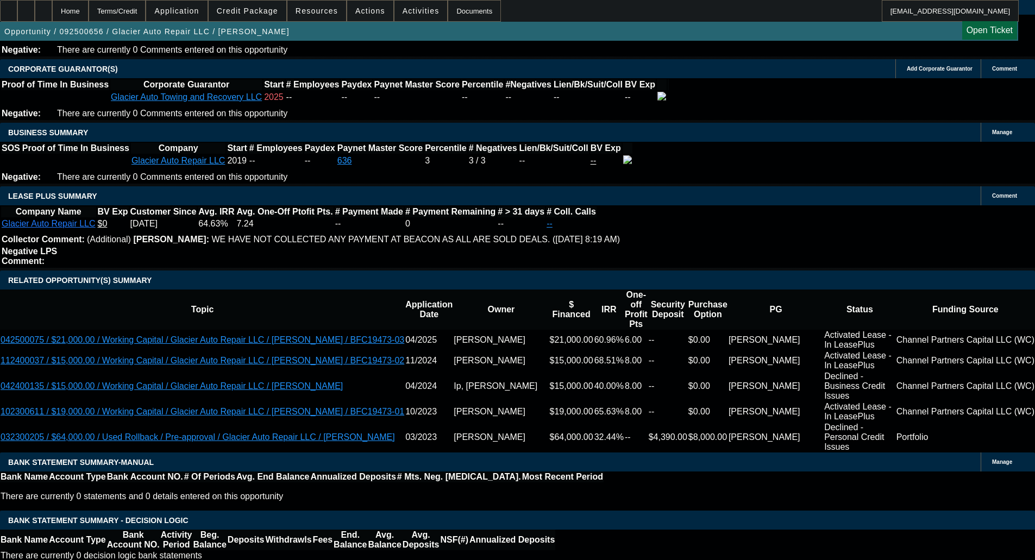
click at [263, 11] on span "Credit Package" at bounding box center [247, 11] width 61 height 9
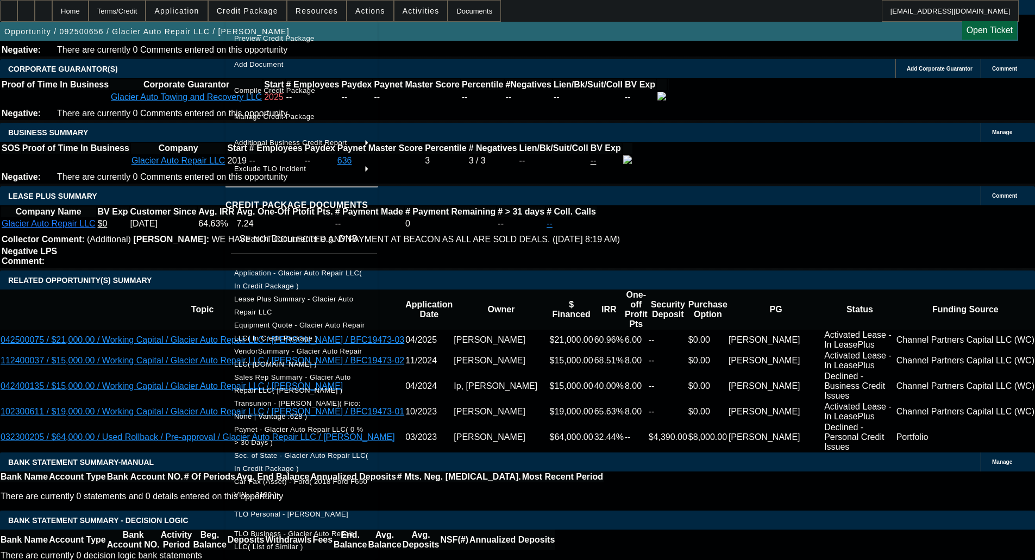
click at [306, 326] on span "Equipment Quote - Glacier Auto Repair LLC( In Credit Package )" at bounding box center [299, 331] width 130 height 21
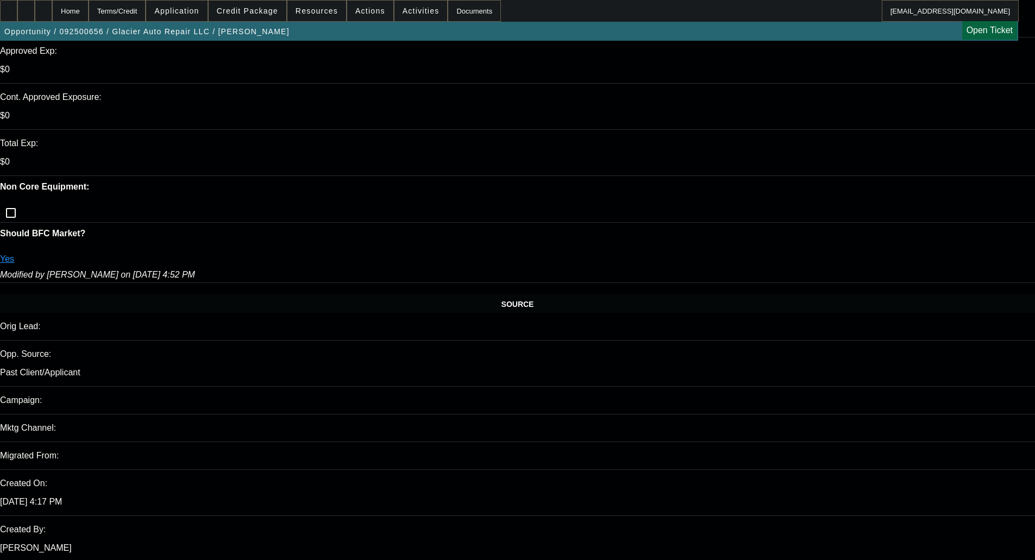
scroll to position [0, 0]
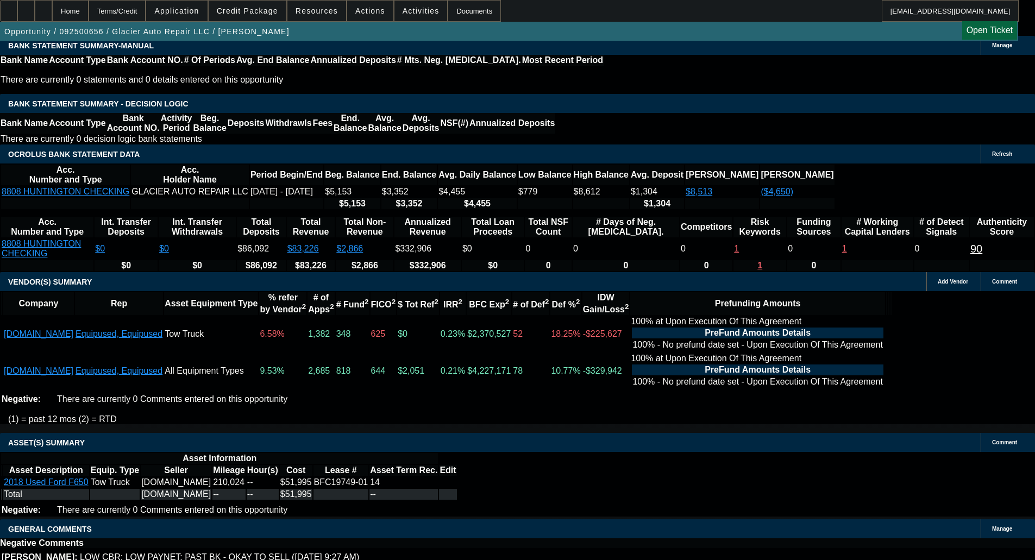
scroll to position [2127, 0]
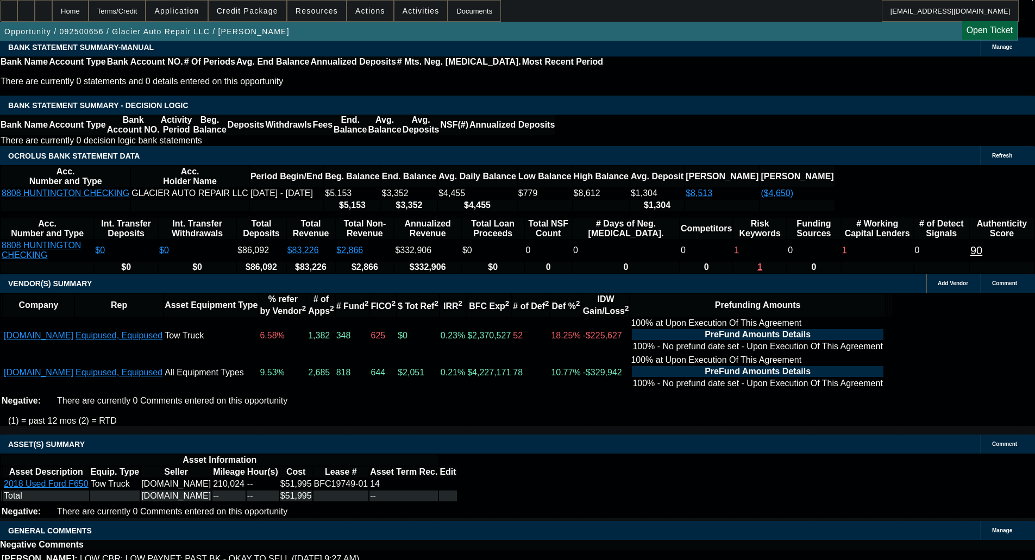
scroll to position [2127, 0]
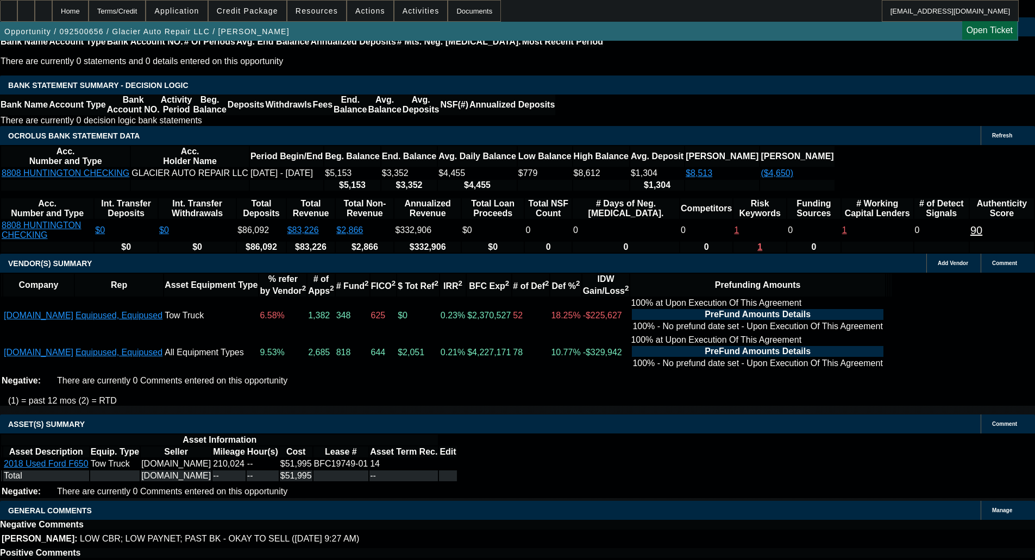
select select "6"
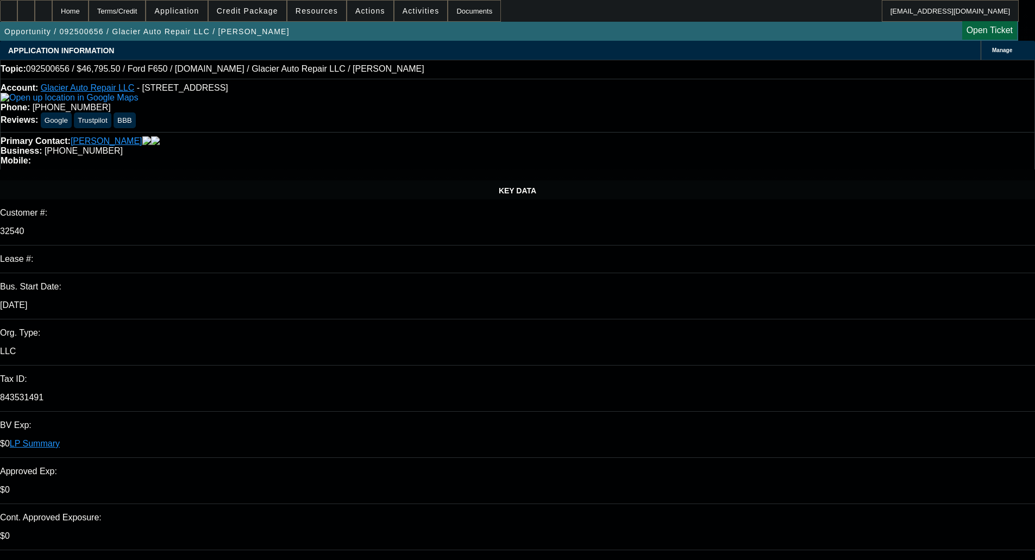
type textarea "I didn't dig into the credit deeply, but looking at the truck, the term for the…"
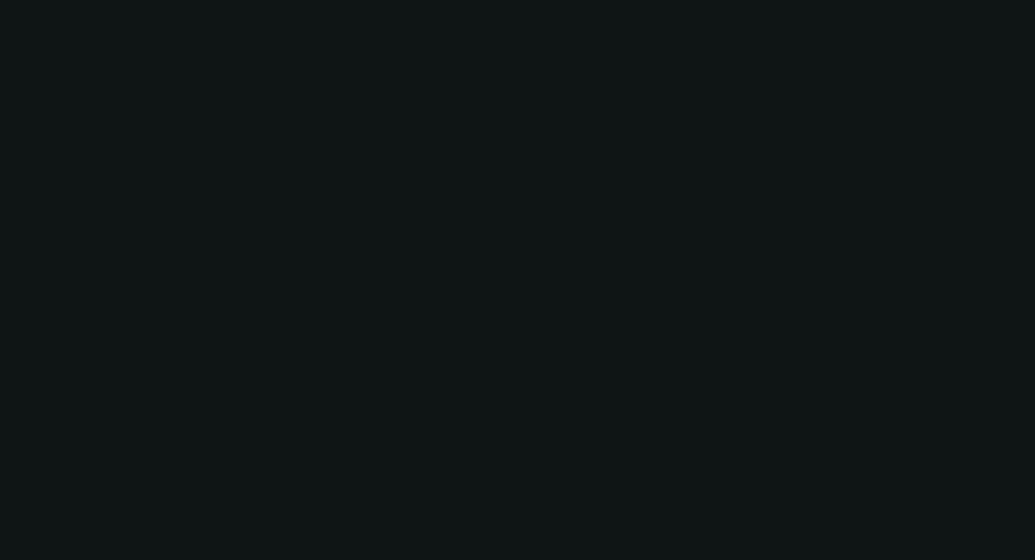
scroll to position [2118, 0]
select select "0.1"
select select "2"
select select "0.1"
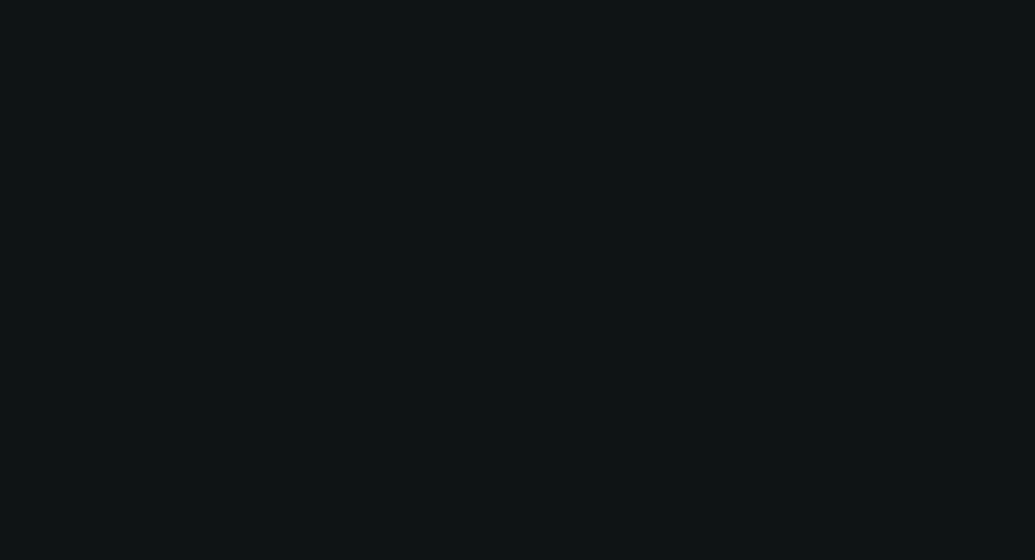
select select "4"
select select "0"
select select "0.1"
select select "4"
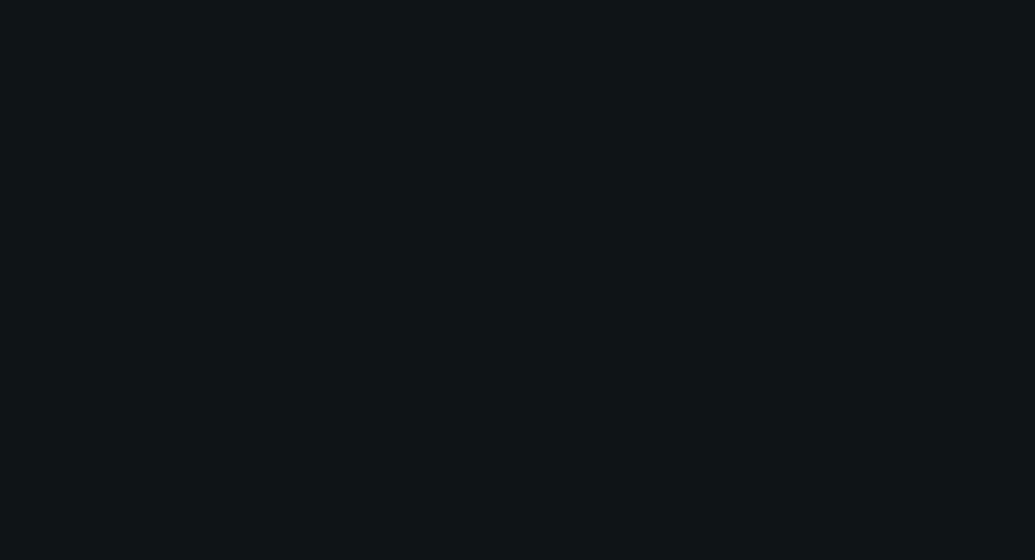
select select "0"
select select "0.1"
select select "4"
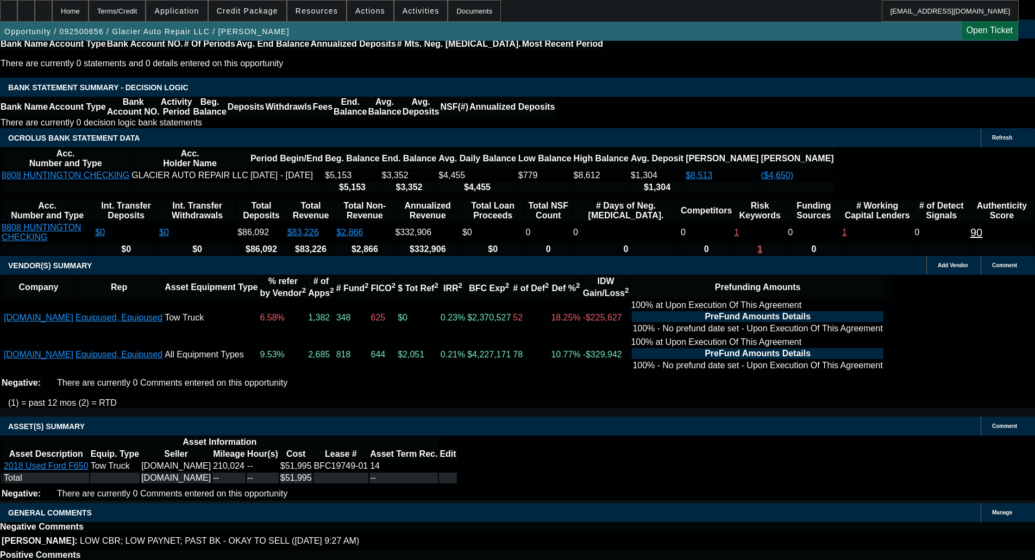
select select "5"
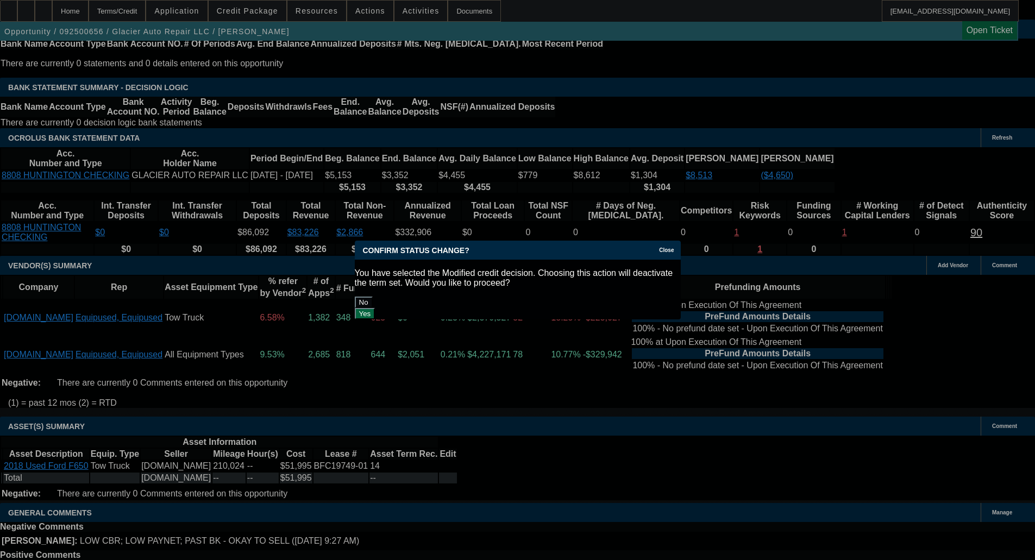
click at [375, 308] on button "Yes" at bounding box center [365, 313] width 21 height 11
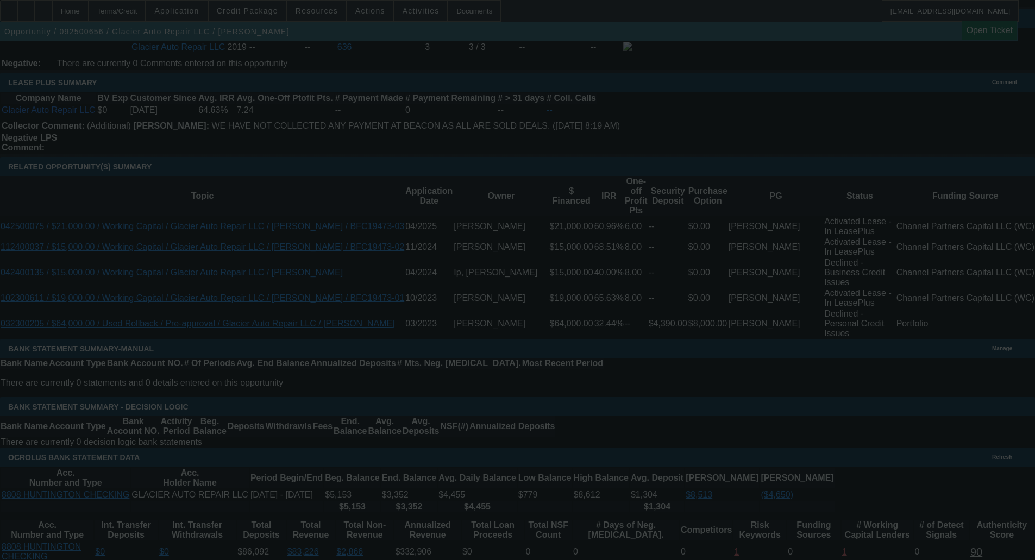
scroll to position [1792, 0]
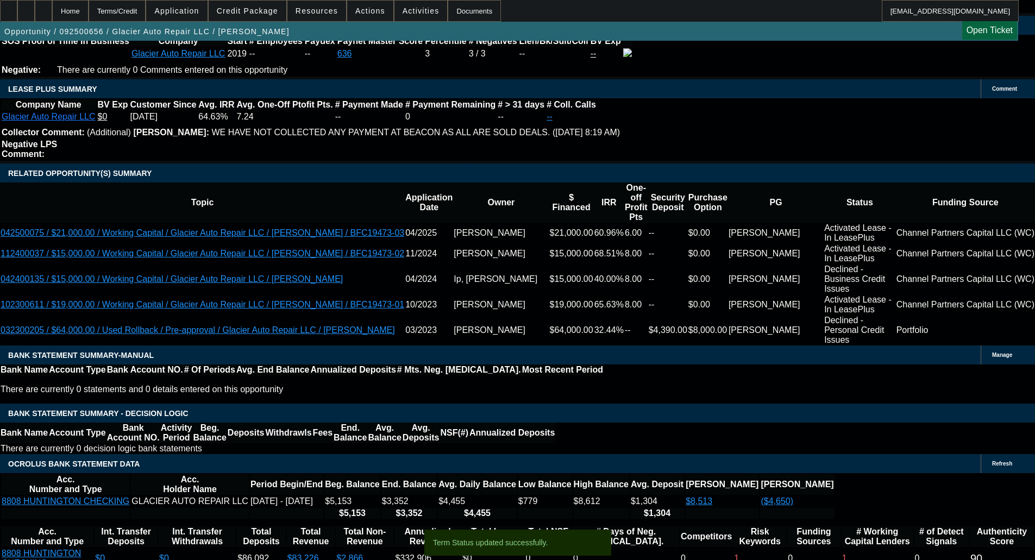
select select "0.1"
select select "2"
select select "0.1"
select select "4"
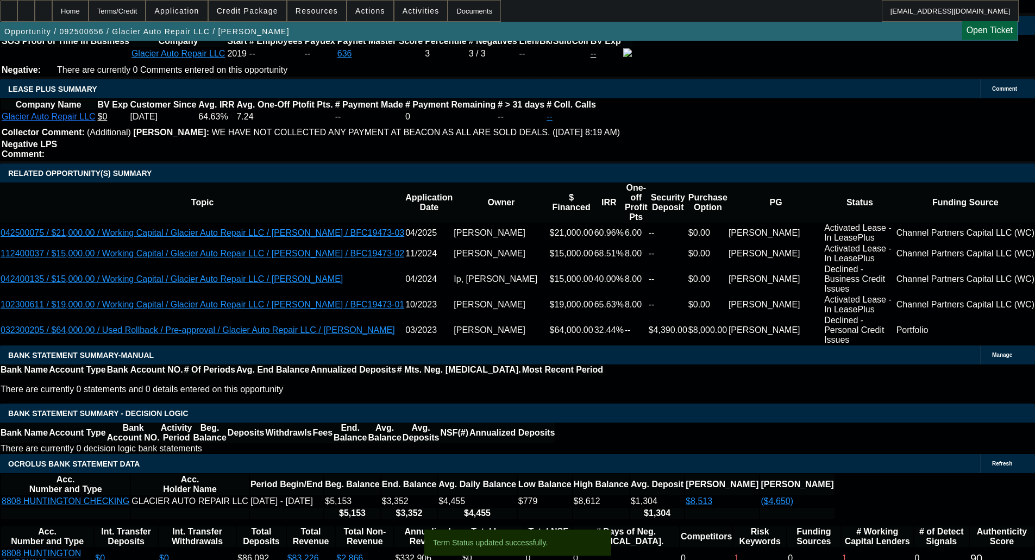
select select "0.1"
select select "2"
select select "0.1"
select select "4"
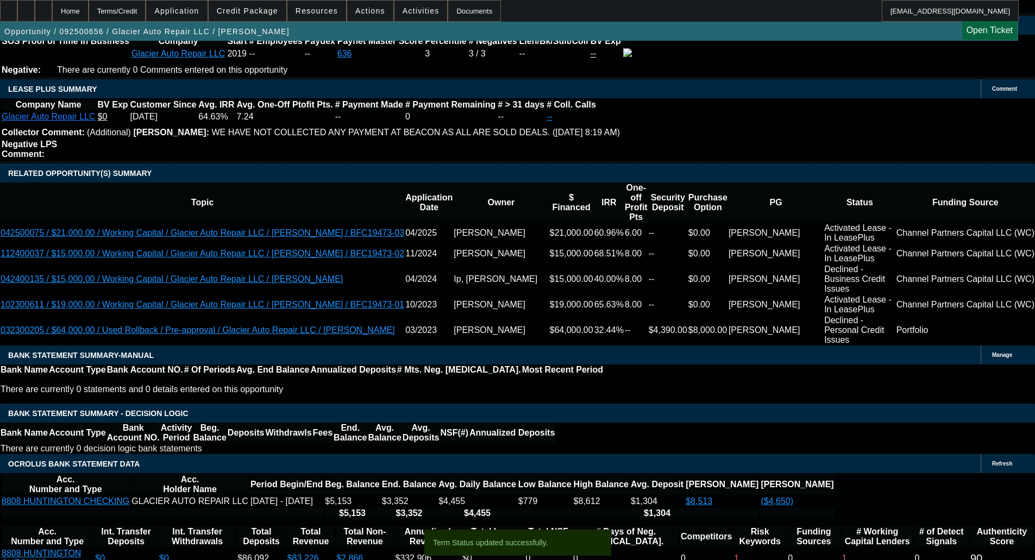
select select "0"
select select "0.1"
select select "4"
select select "0"
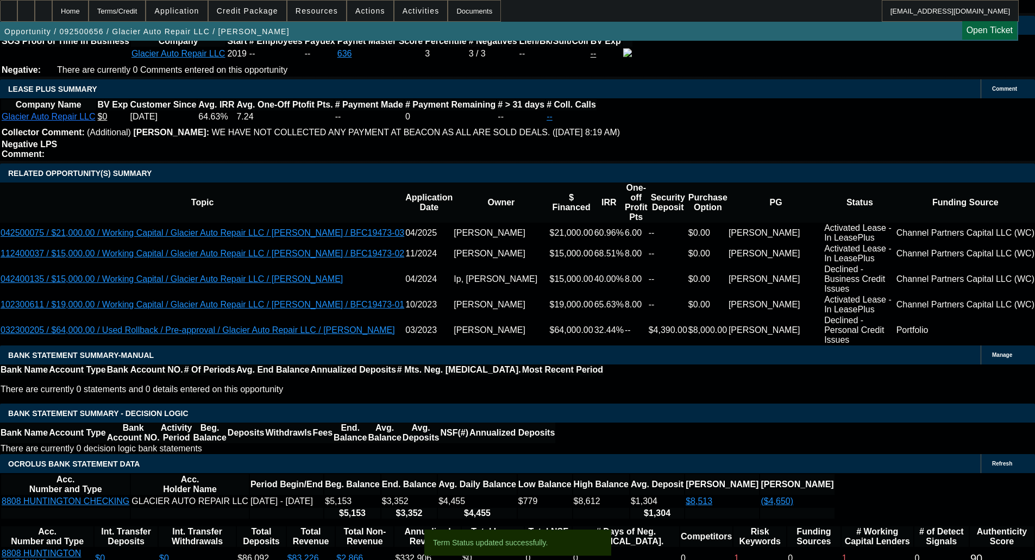
select select "0"
select select "0.1"
select select "4"
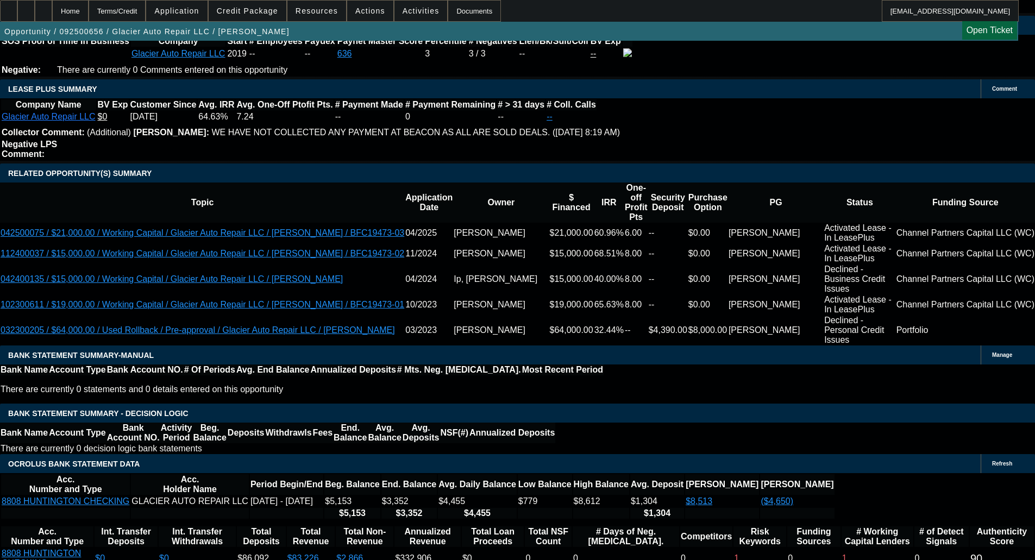
type input "1"
type input "UNKNOWN"
type input "14"
type input "$47,431.14"
type input "$94,862.28"
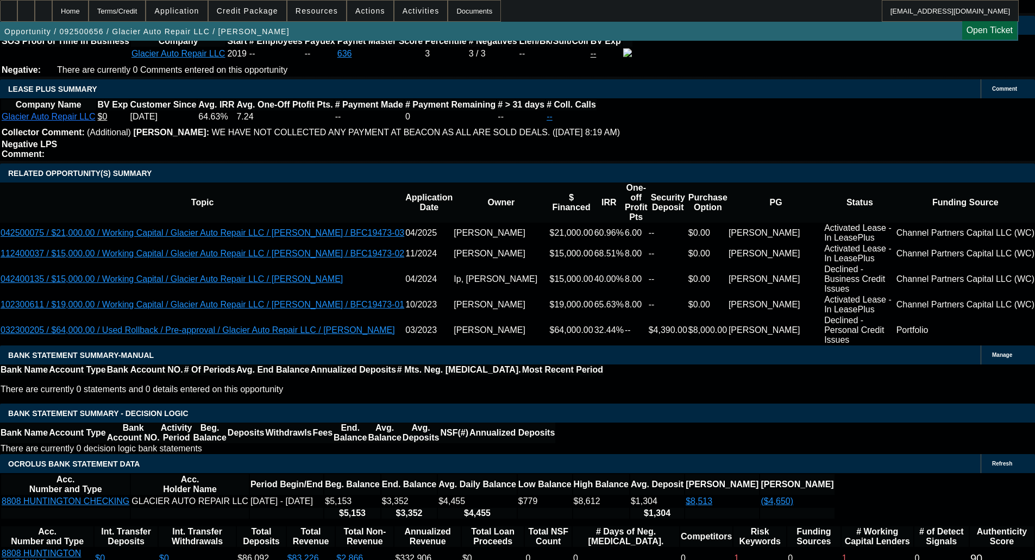
type input "$3,693.00"
type input "$7,386.00"
type input "14"
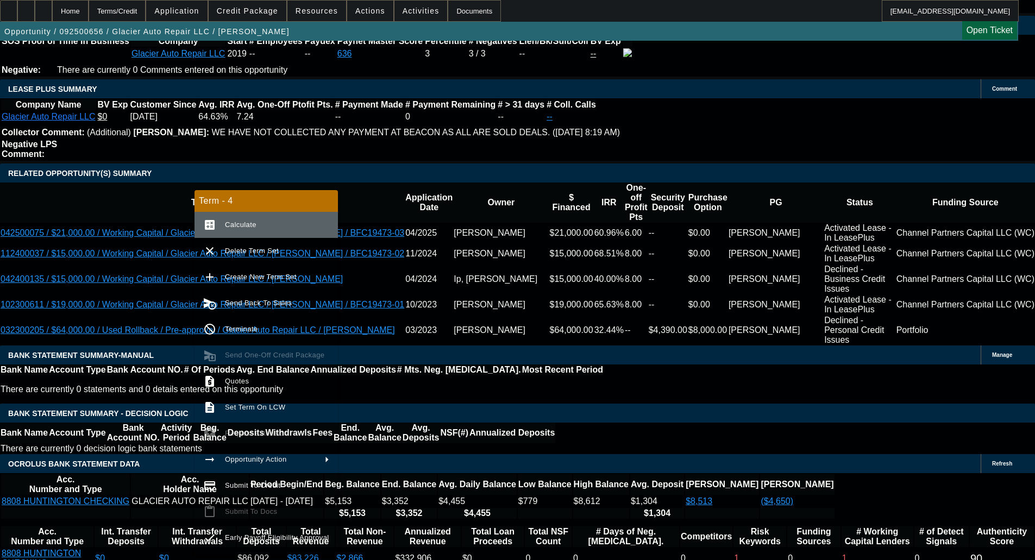
click at [226, 223] on span "Calculate" at bounding box center [241, 225] width 32 height 8
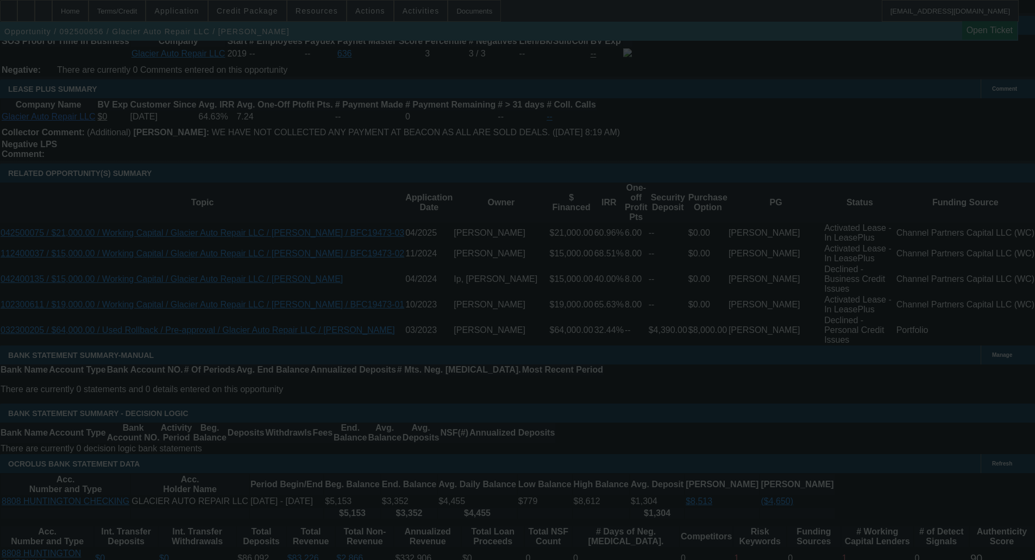
select select "0.1"
select select "2"
select select "0.1"
select select "4"
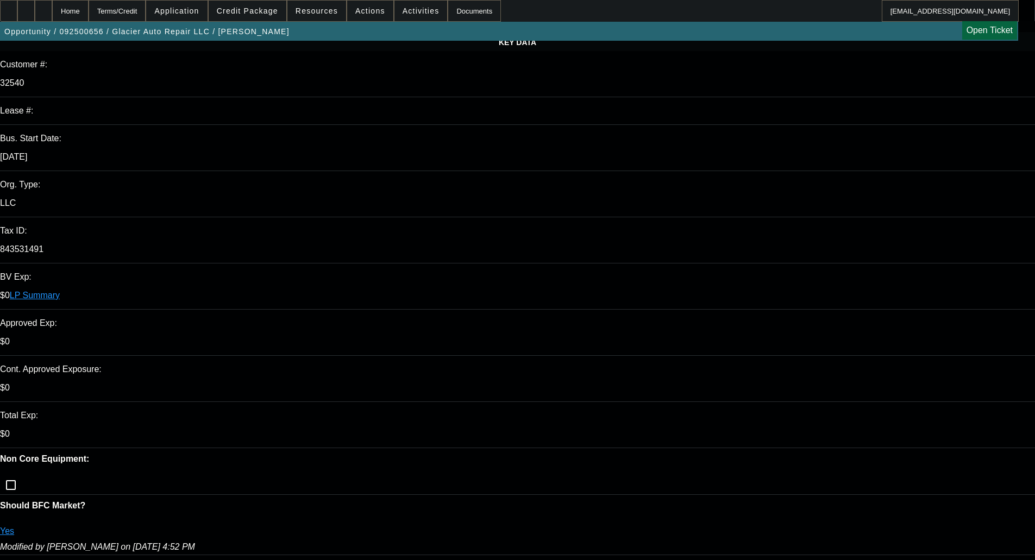
scroll to position [117, 0]
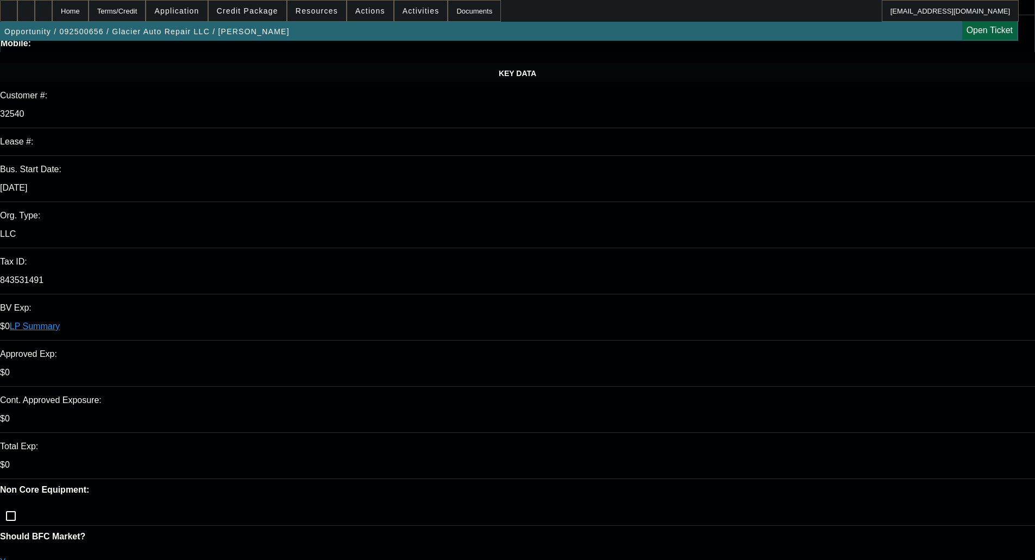
click at [211, 558] on p "Yes" at bounding box center [517, 563] width 1035 height 10
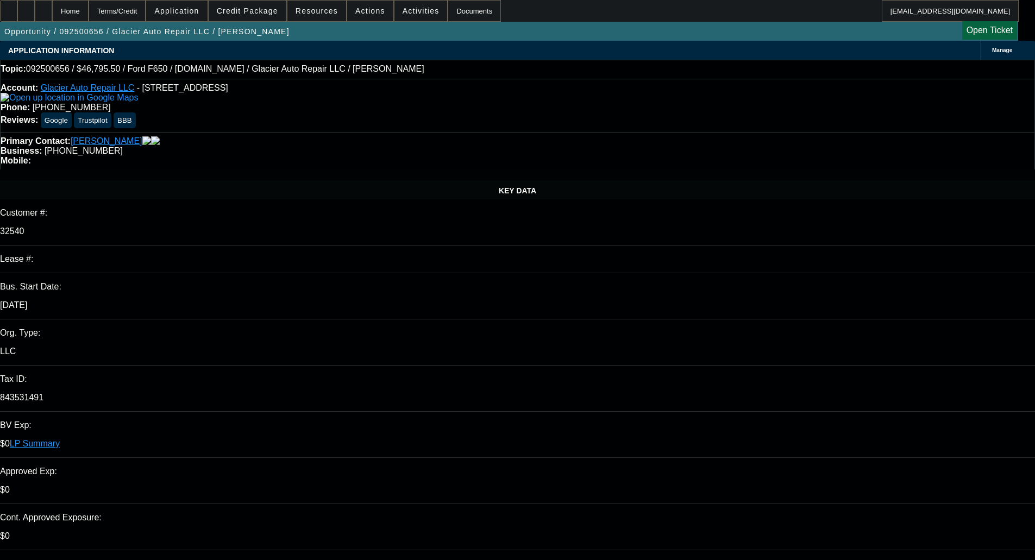
select select "0.1"
select select "2"
select select "0.1"
select select "4"
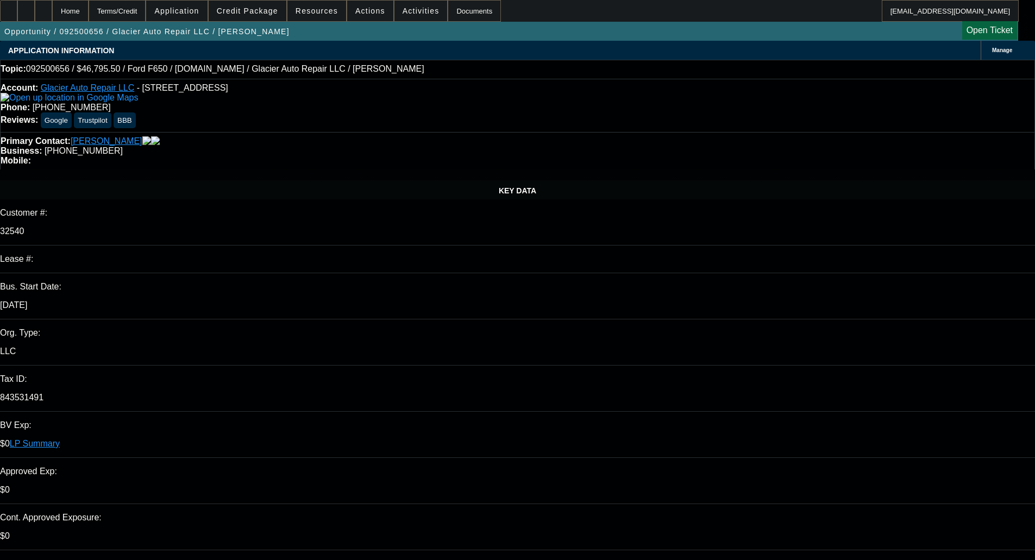
select select "0.1"
select select "2"
select select "0.1"
select select "4"
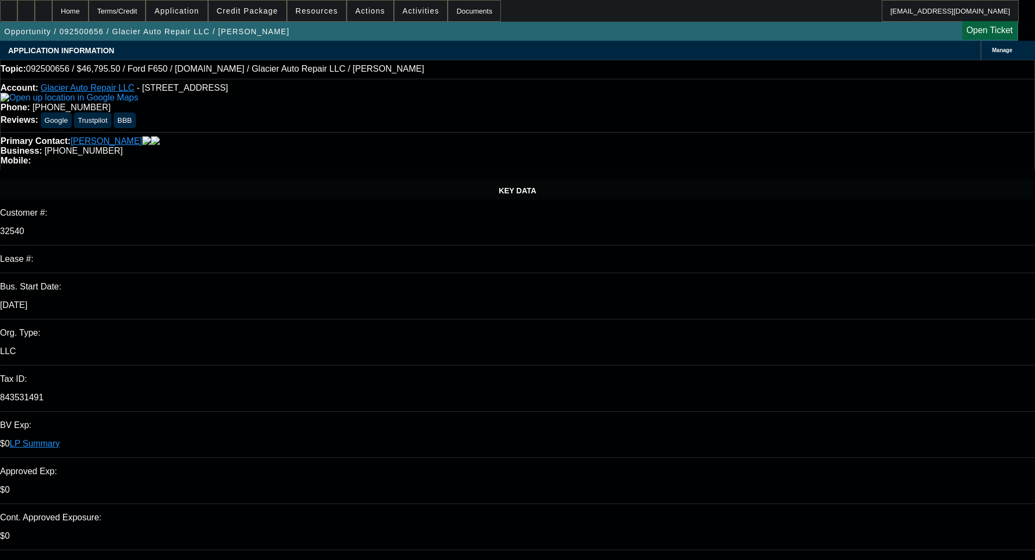
select select "0"
select select "0.1"
select select "4"
select select "0"
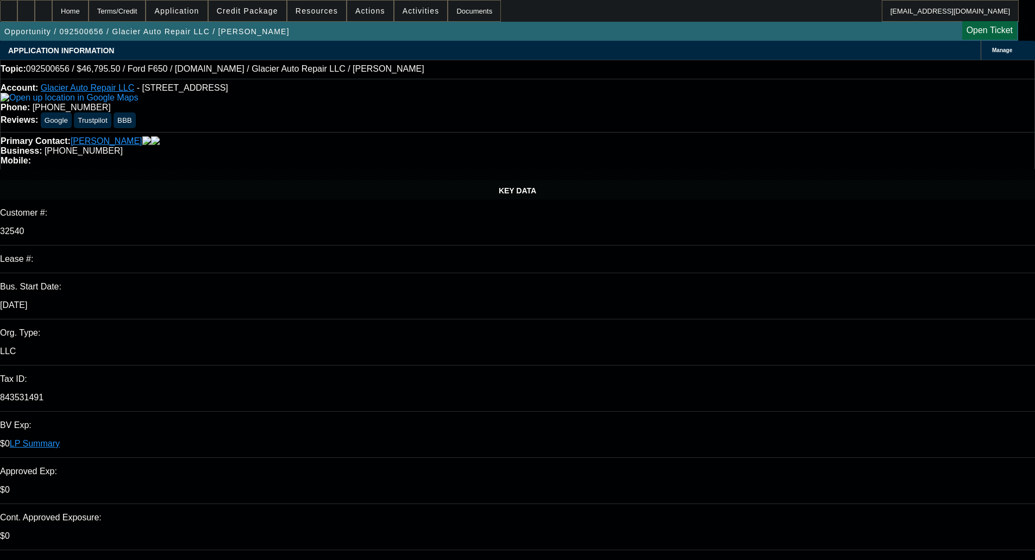
select select "0"
select select "0.1"
select select "4"
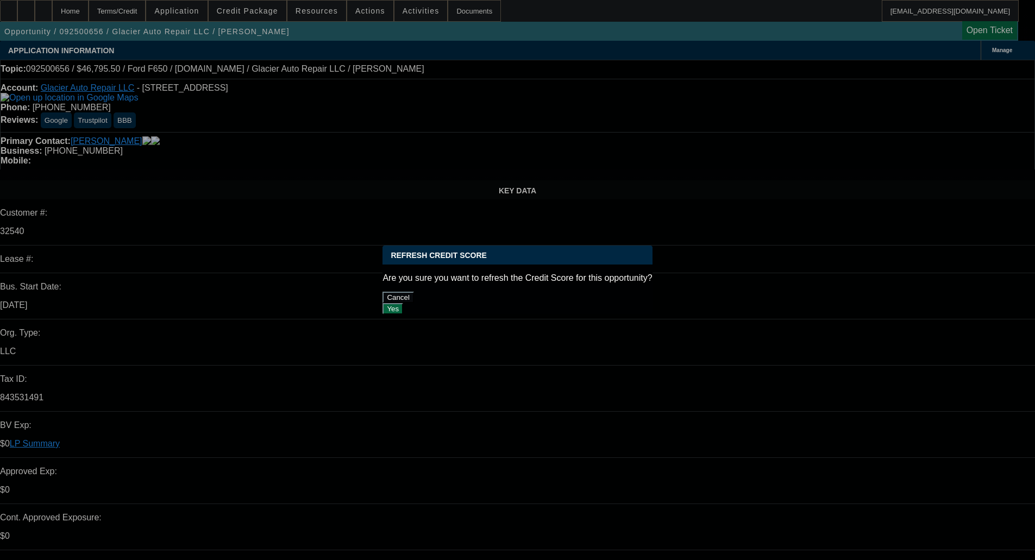
click at [403, 303] on button "Yes" at bounding box center [393, 308] width 21 height 11
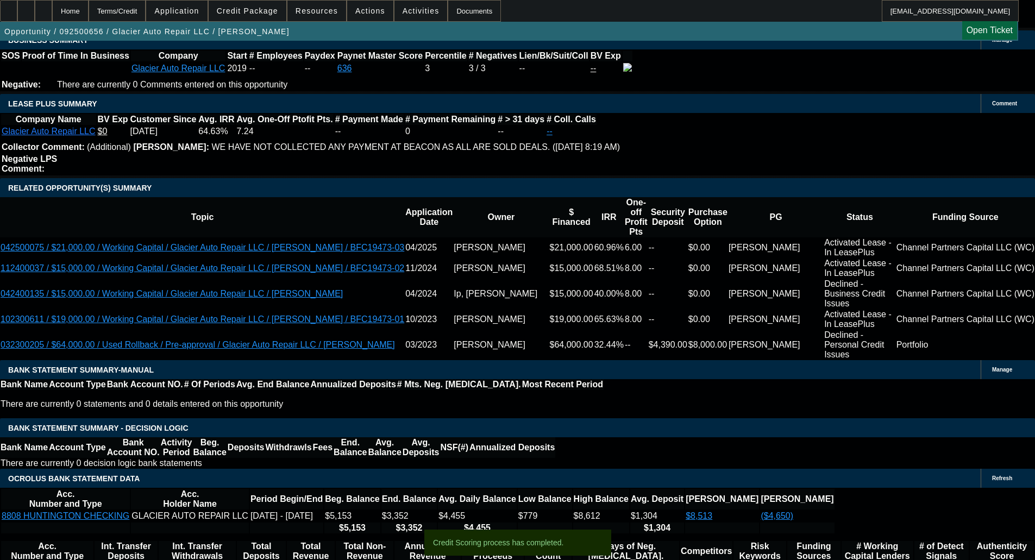
scroll to position [2065, 0]
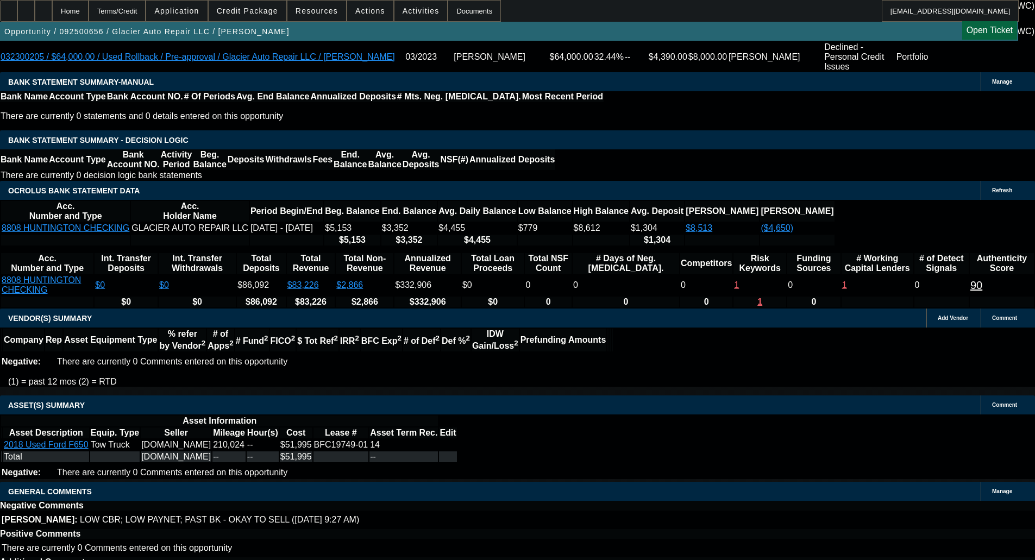
drag, startPoint x: 228, startPoint y: 313, endPoint x: 227, endPoint y: 322, distance: 9.3
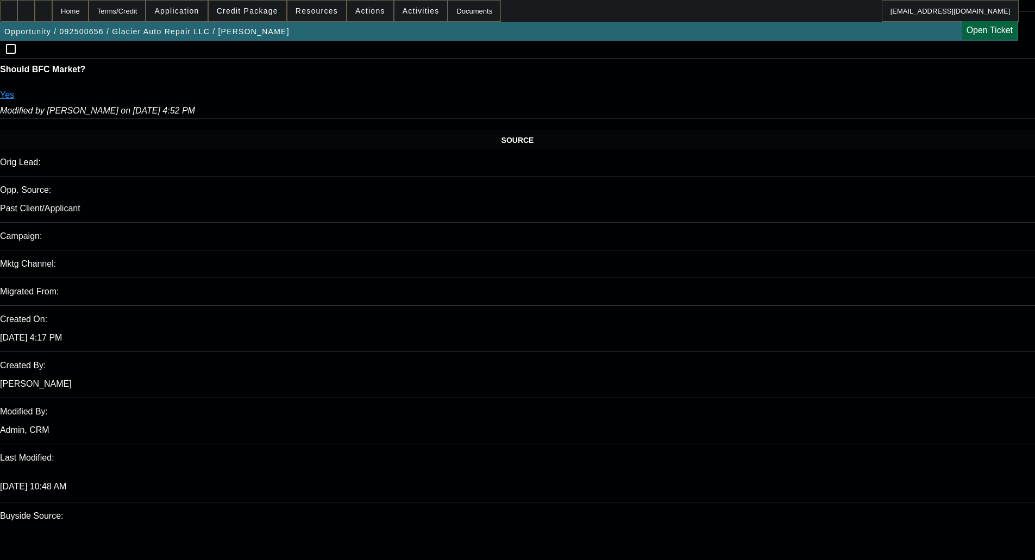
scroll to position [435, 0]
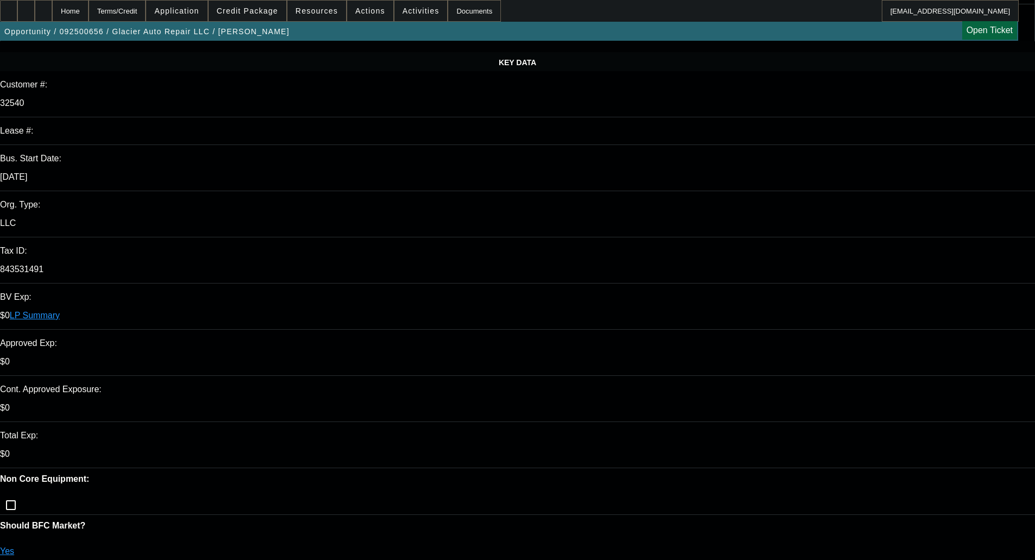
scroll to position [109, 0]
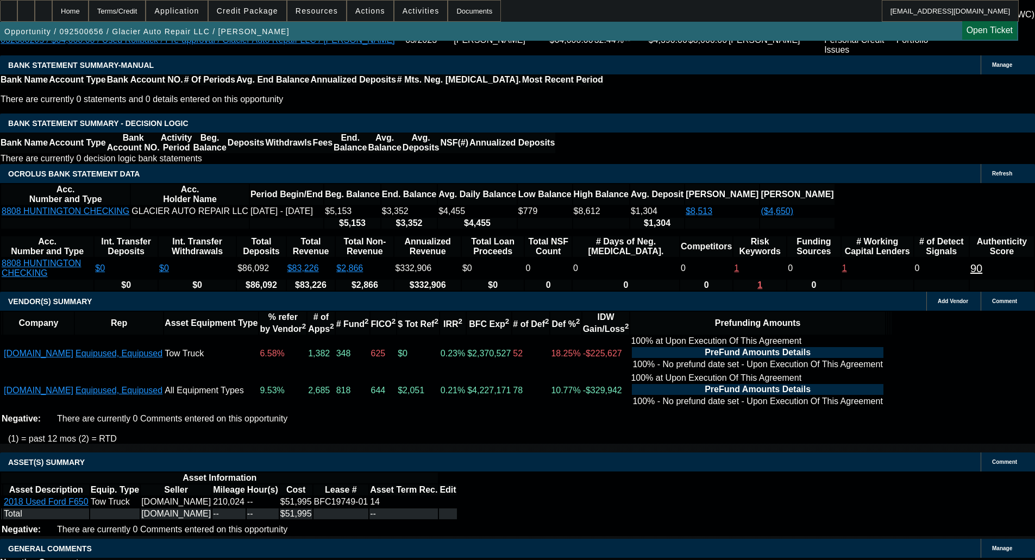
scroll to position [2137, 0]
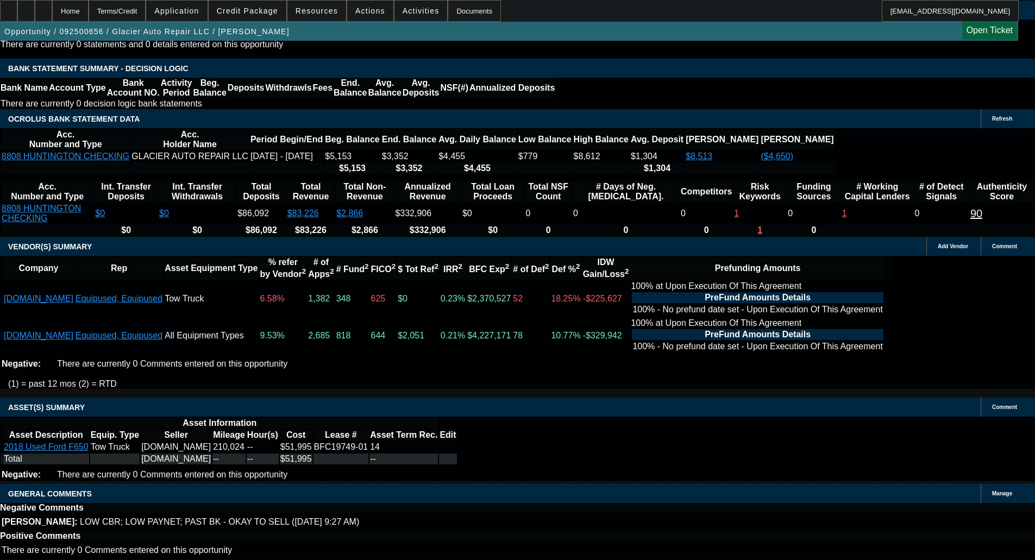
select select "6"
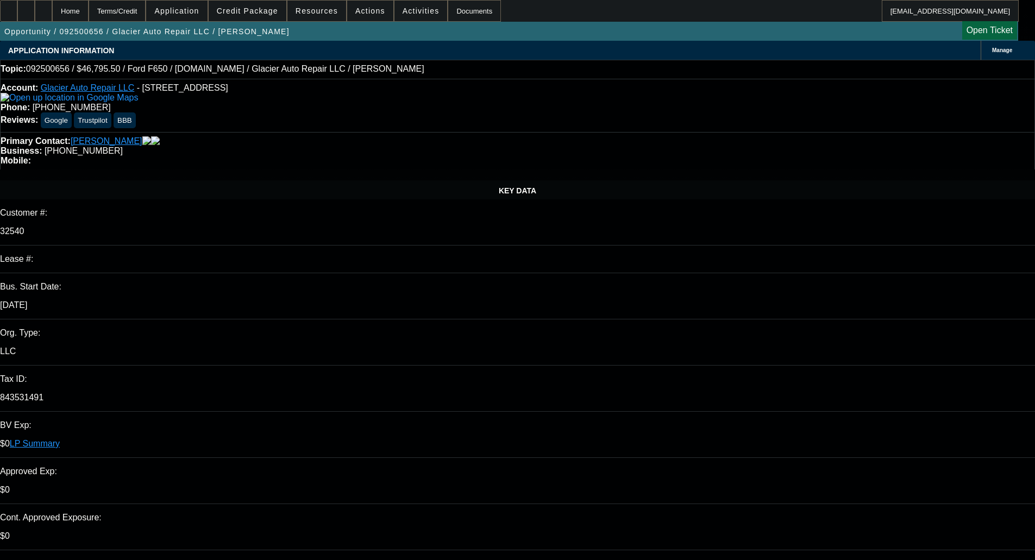
paste textarea "I didn't dig into the credit deeply, but looking at the truck, the term for the…"
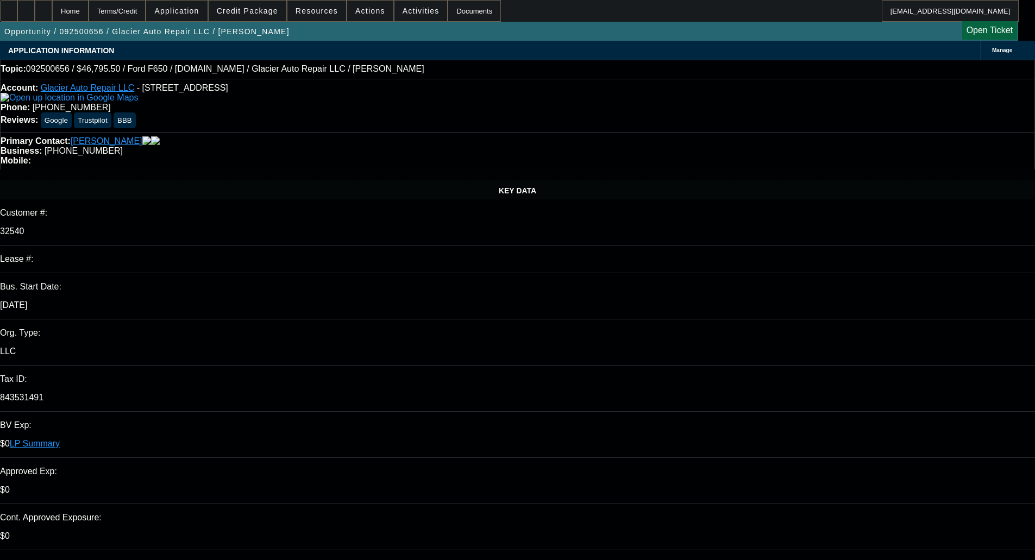
drag, startPoint x: 969, startPoint y: 143, endPoint x: 954, endPoint y: 144, distance: 15.3
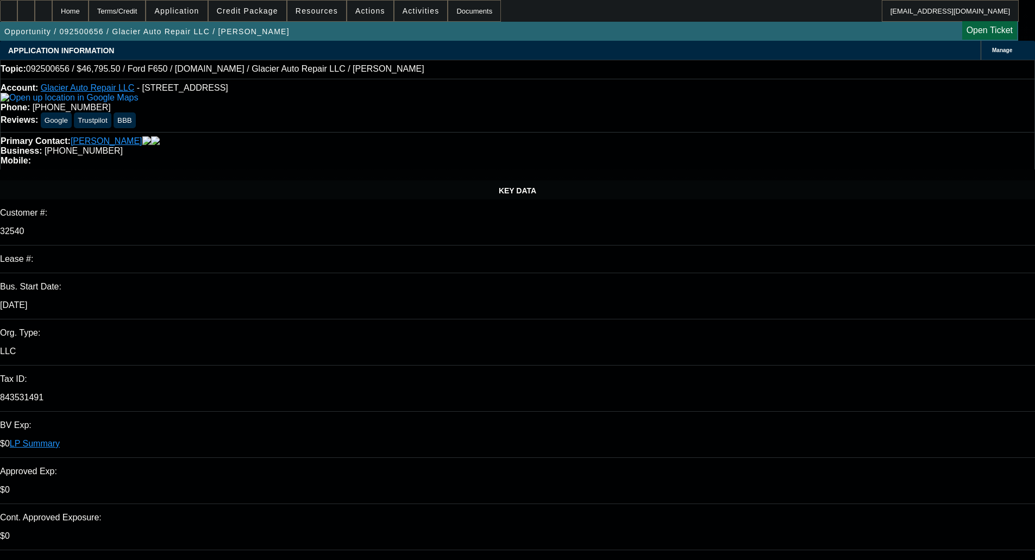
type textarea "I didn't dig into the credit deeply, but looking at the truck, the term would b…"
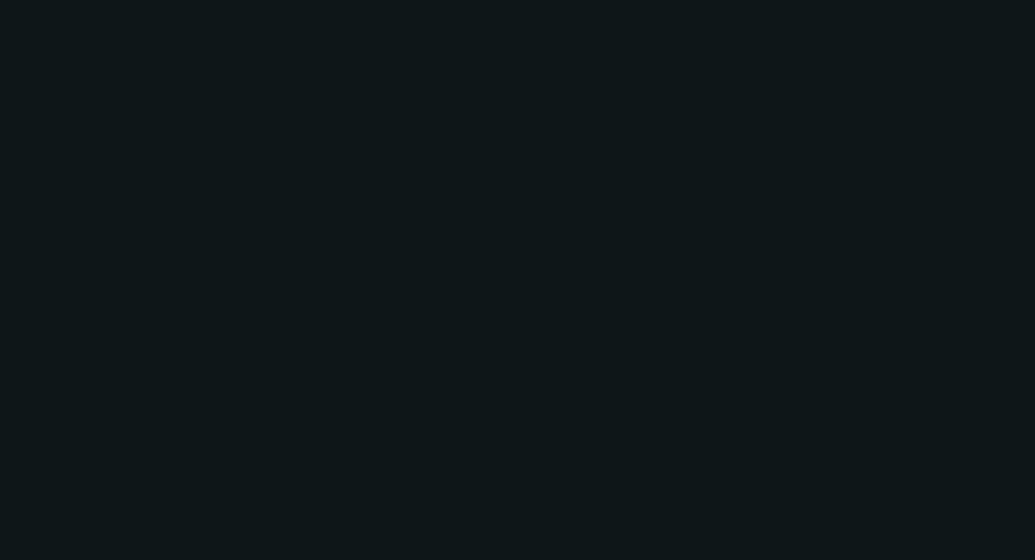
select select "0.1"
select select "2"
select select "0.1"
select select "4"
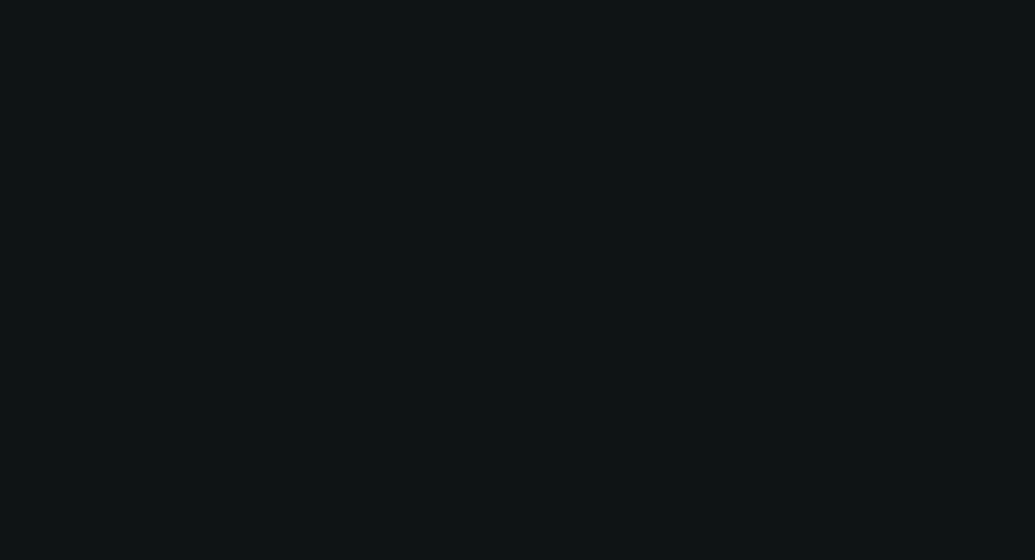
select select "0.1"
select select "2"
select select "0.1"
select select "4"
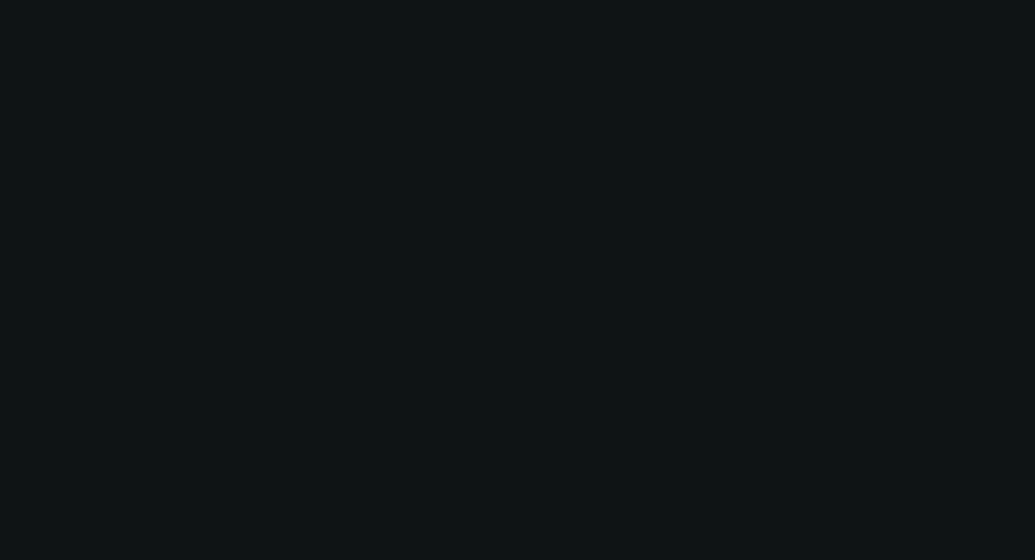
select select "0.1"
select select "2"
select select "0.1"
select select "4"
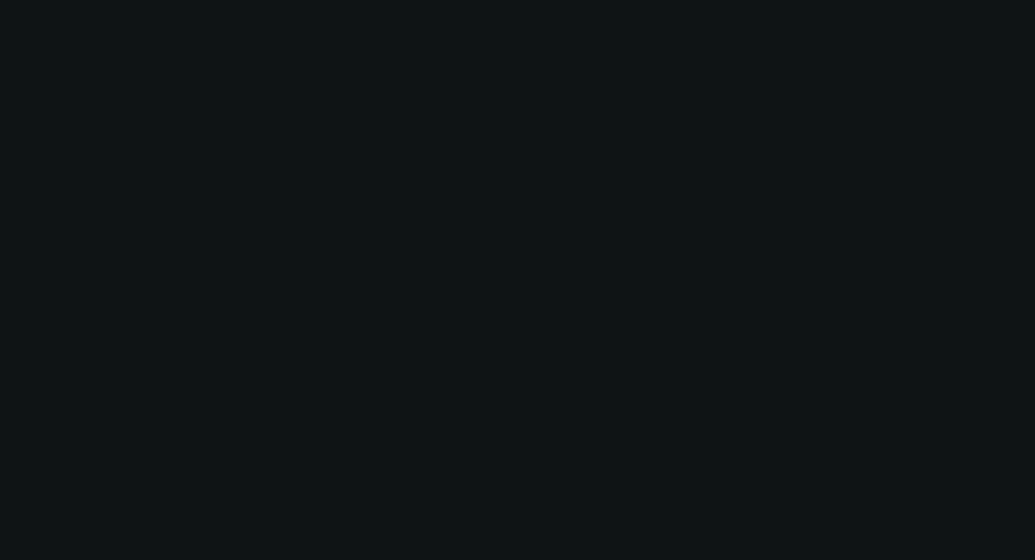
select select "0"
select select "0.1"
select select "4"
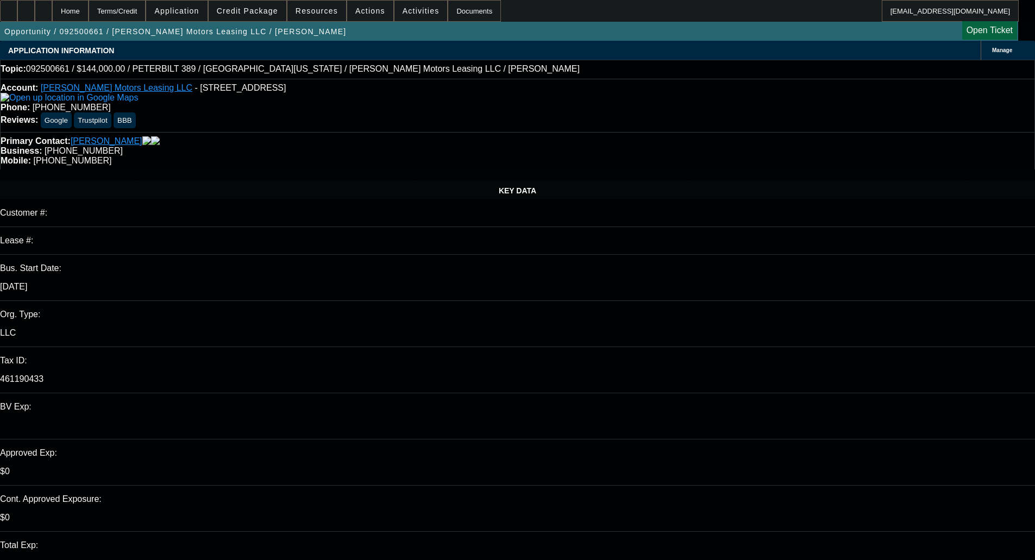
select select "0"
select select "2"
select select "0"
select select "6"
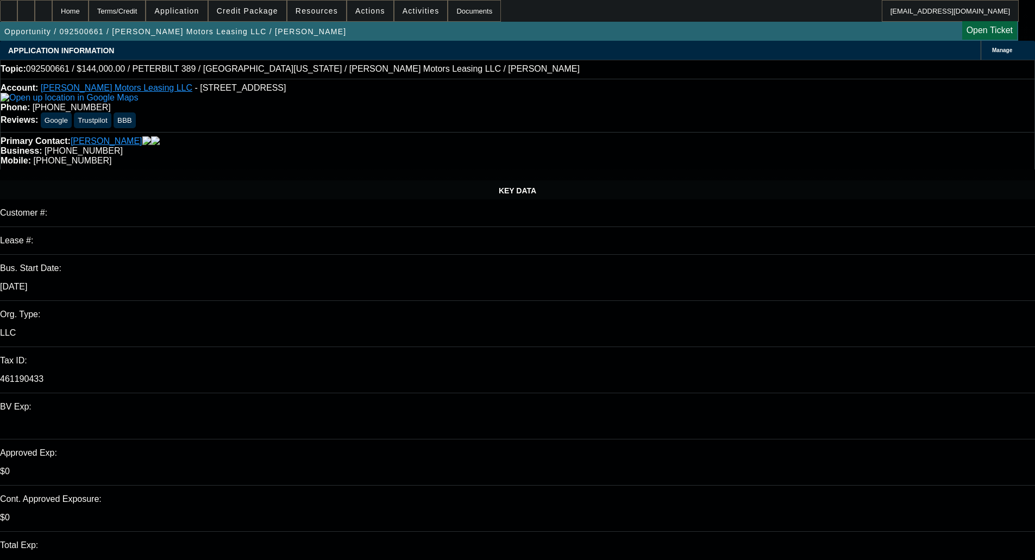
select select "0"
select select "6"
select select "0"
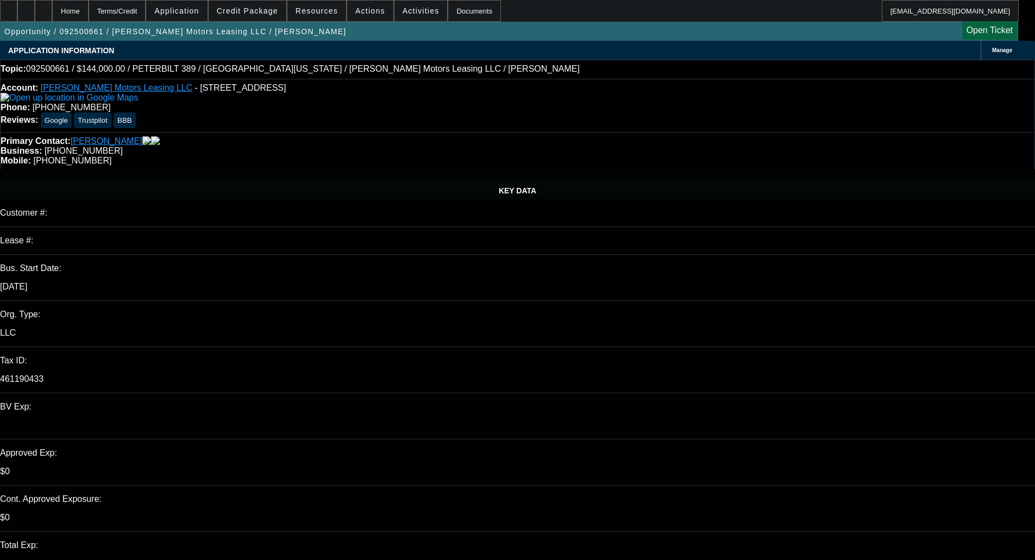
select select "0"
select select "2"
select select "0"
select select "6"
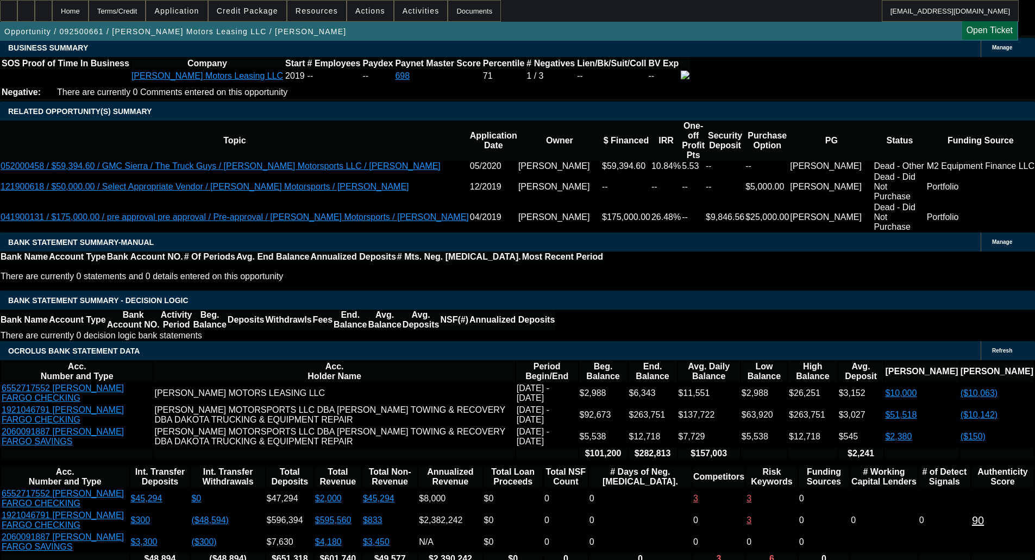
scroll to position [1902, 0]
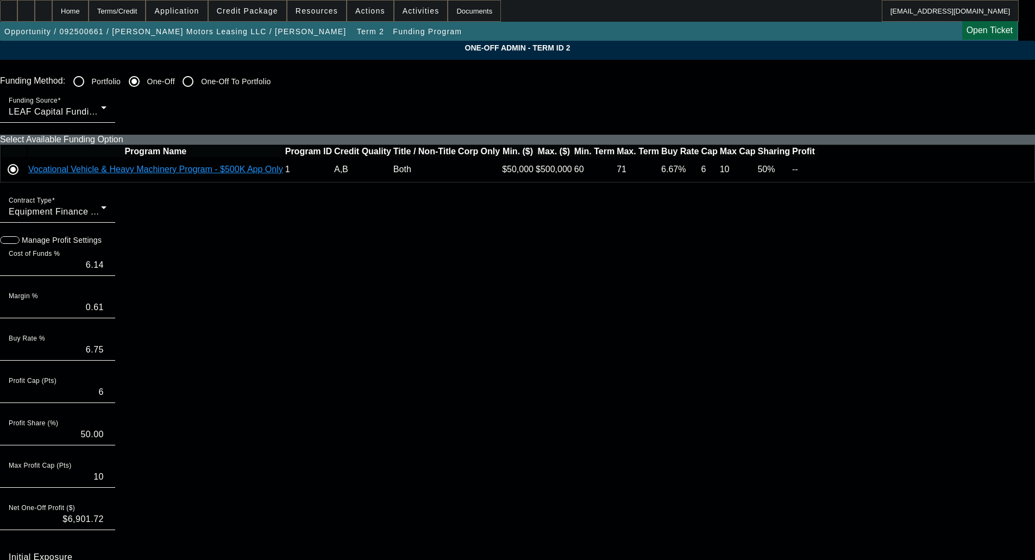
click at [817, 170] on icon at bounding box center [817, 170] width 0 height 0
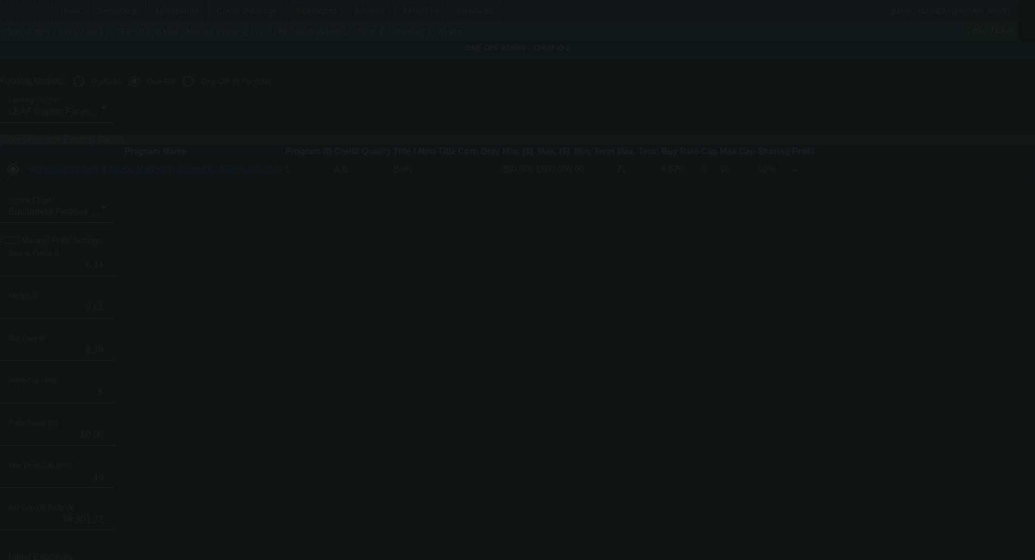
type input "6.06"
type input "6.67"
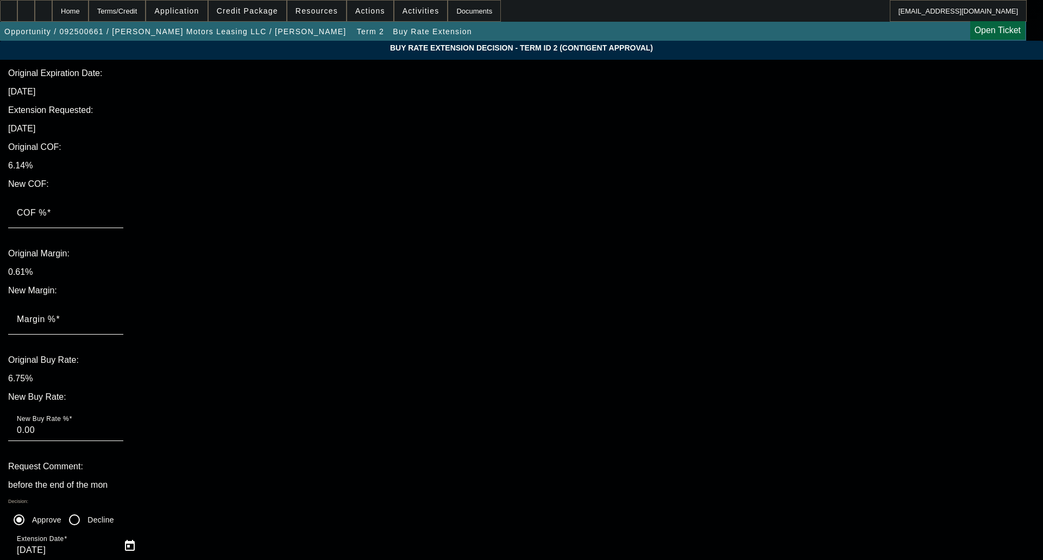
click at [51, 208] on label "COF %" at bounding box center [34, 213] width 34 height 10
click at [115, 211] on input "COF %" at bounding box center [66, 217] width 98 height 13
type input "6"
type input "6.00"
type input "6.06"
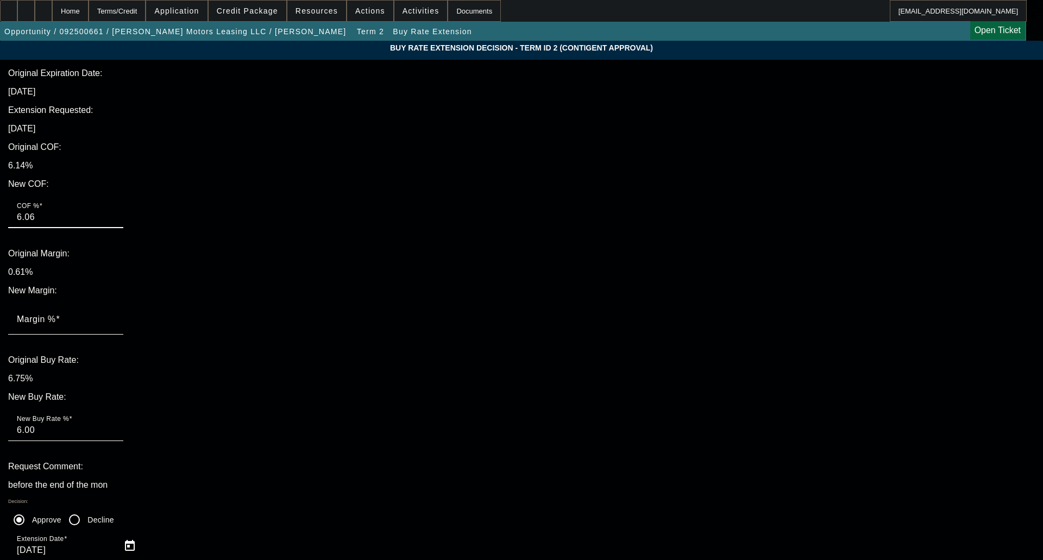
type input "6.06"
type input ".6"
type input "6.66"
type input ".61"
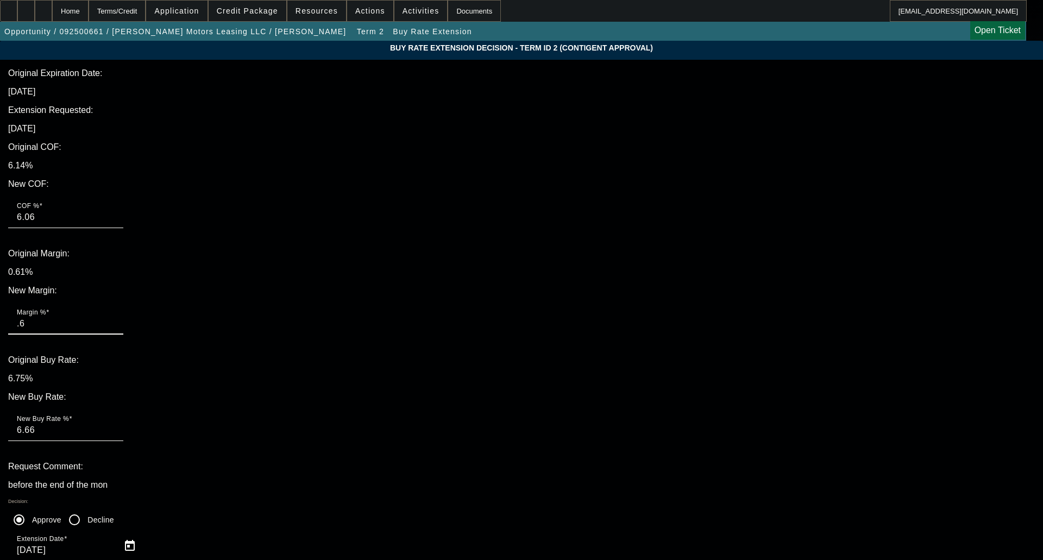
type input "6.67"
type input ".61"
type textarea "u"
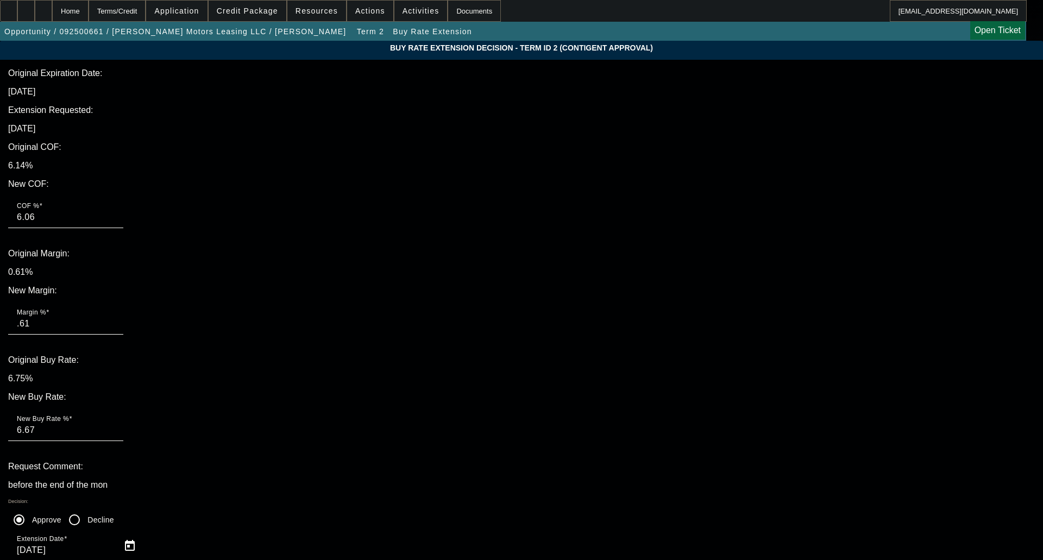
type textarea "UPDATED WITH OCT RATE"
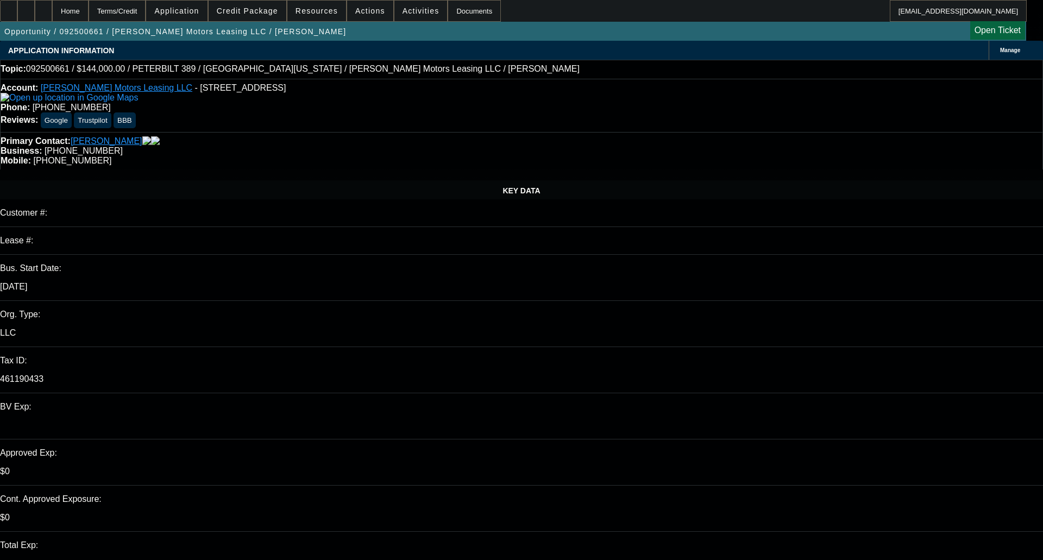
select select "0"
select select "6"
select select "0"
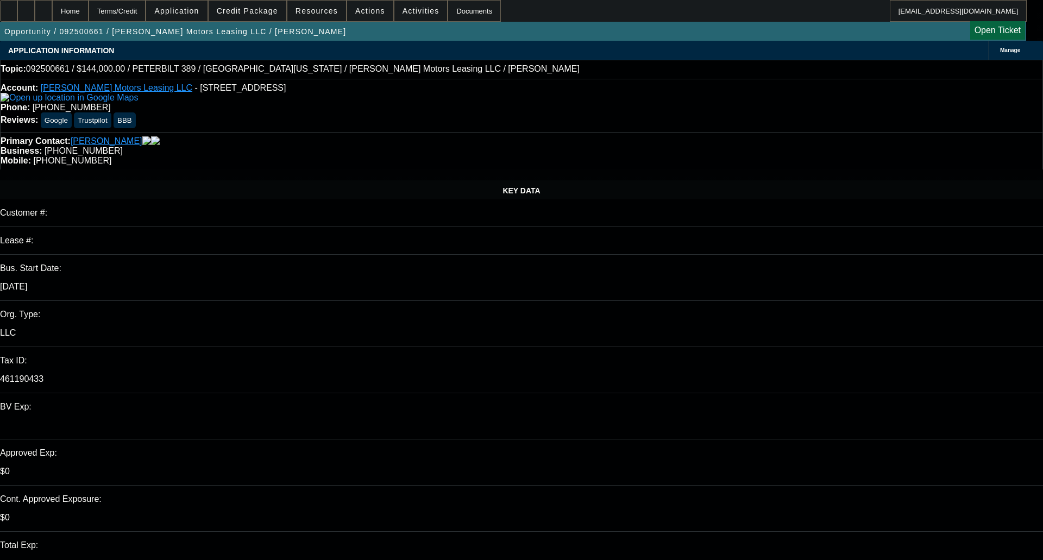
select select "0"
select select "2"
select select "0"
select select "6"
select select "0"
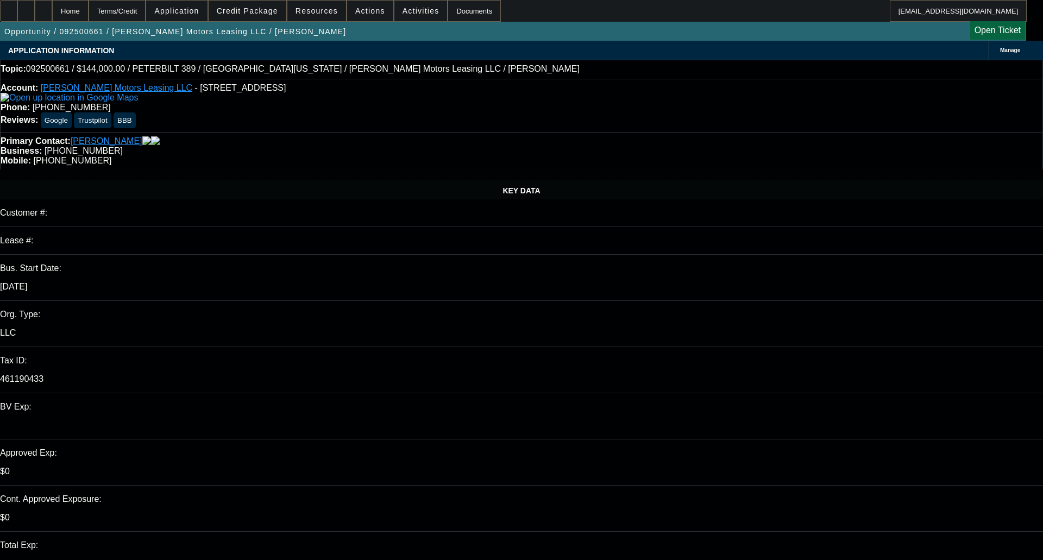
select select "0"
select select "6"
select select "0"
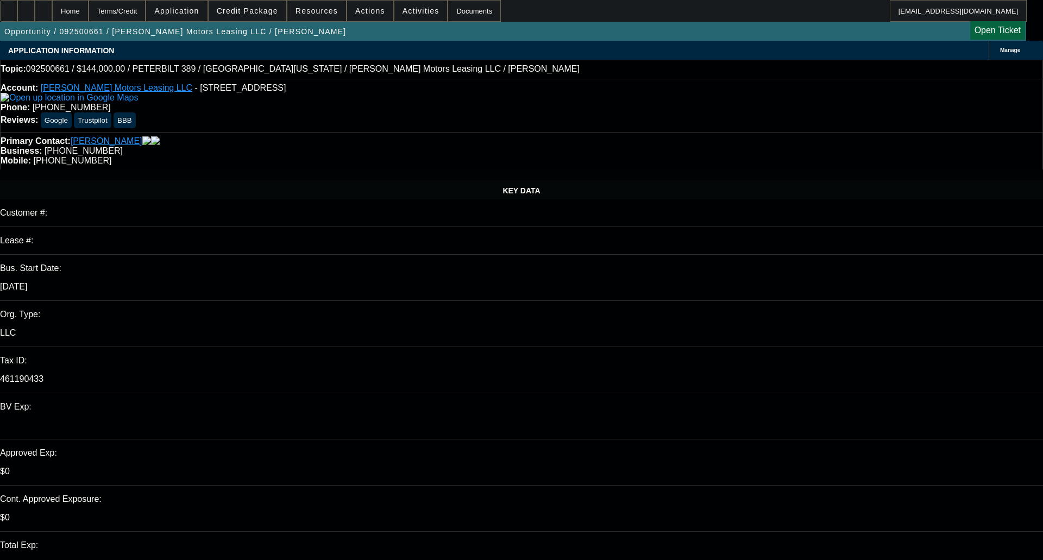
select select "2"
select select "0"
select select "6"
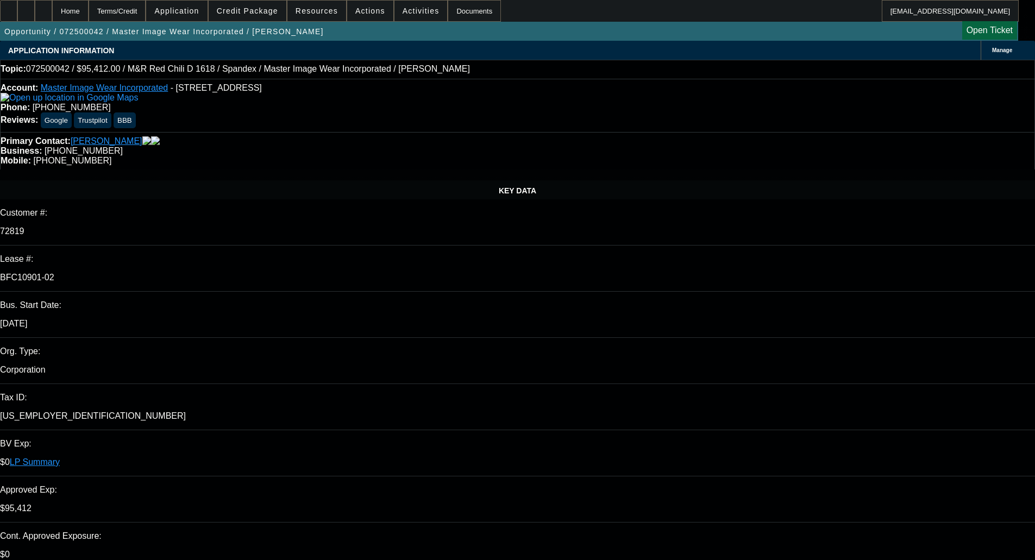
select select "0"
select select "0.1"
select select "4"
select select "0"
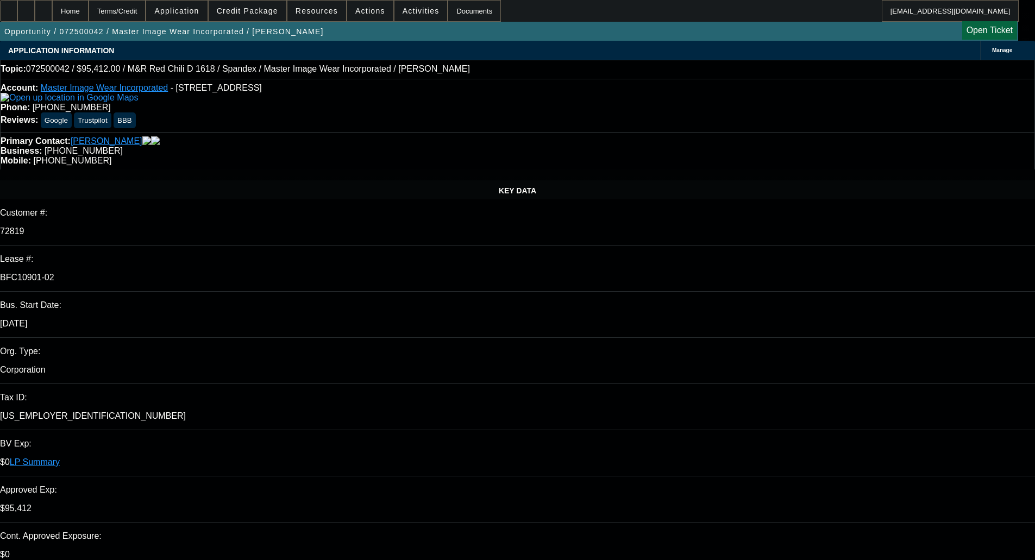
select select "0"
select select "0.1"
select select "4"
select select "0"
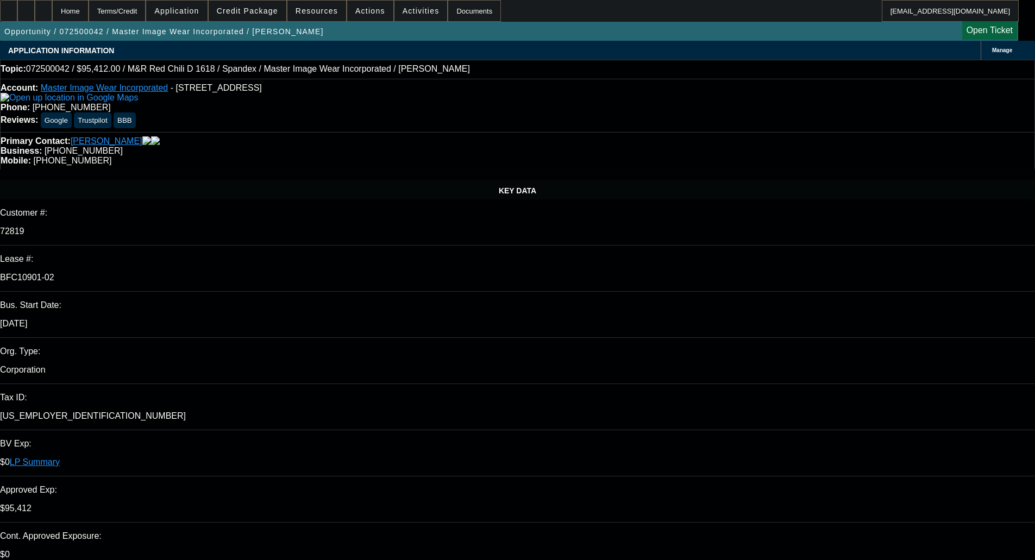
select select "3"
select select "0.1"
select select "4"
select select "0"
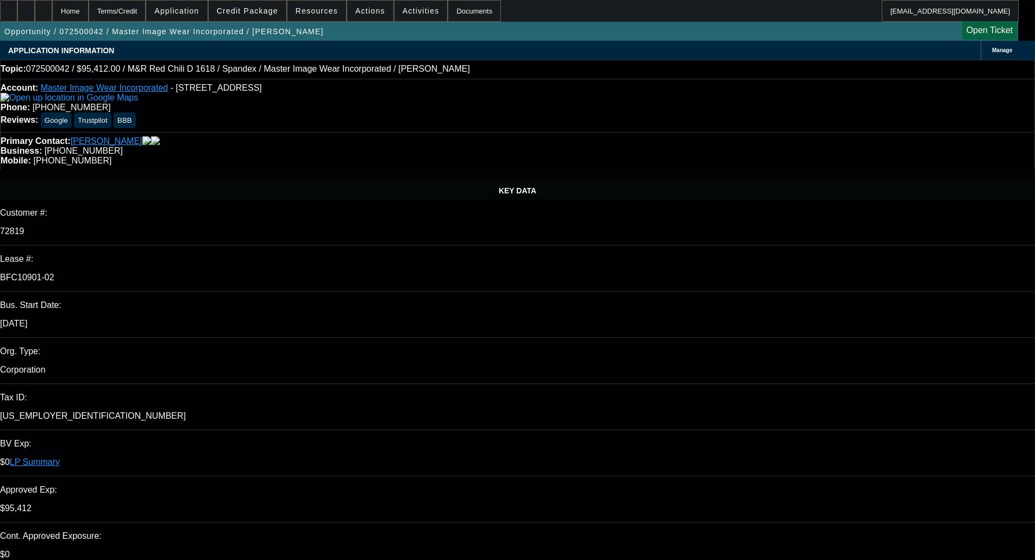
select select "3"
select select "0.1"
select select "4"
drag, startPoint x: 458, startPoint y: 150, endPoint x: 446, endPoint y: 147, distance: 12.3
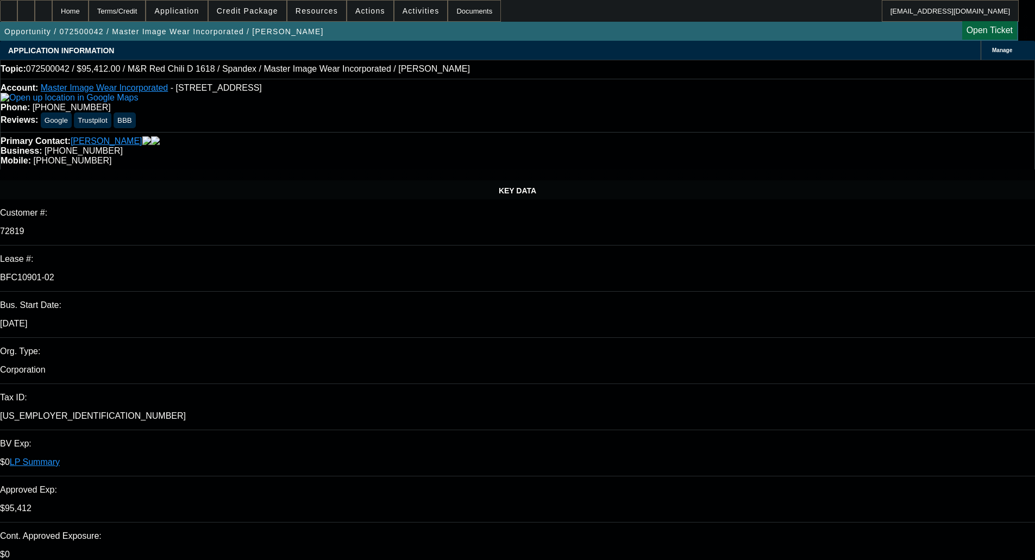
drag, startPoint x: 577, startPoint y: 15, endPoint x: 558, endPoint y: 11, distance: 18.9
click at [558, 8] on div "Home Terms/Credit Application Credit Package Resources Actions Activities Docum…" at bounding box center [509, 11] width 1019 height 22
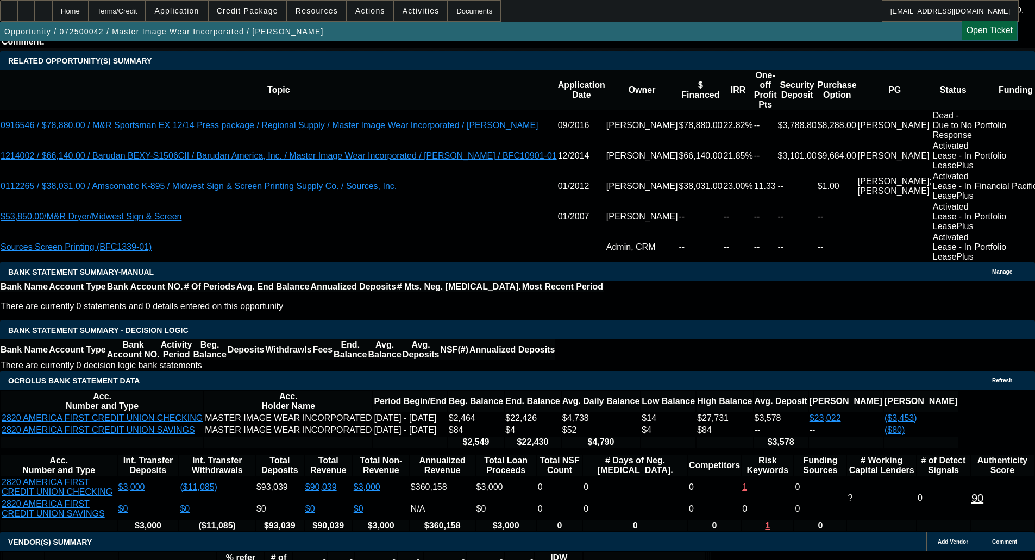
scroll to position [2018, 0]
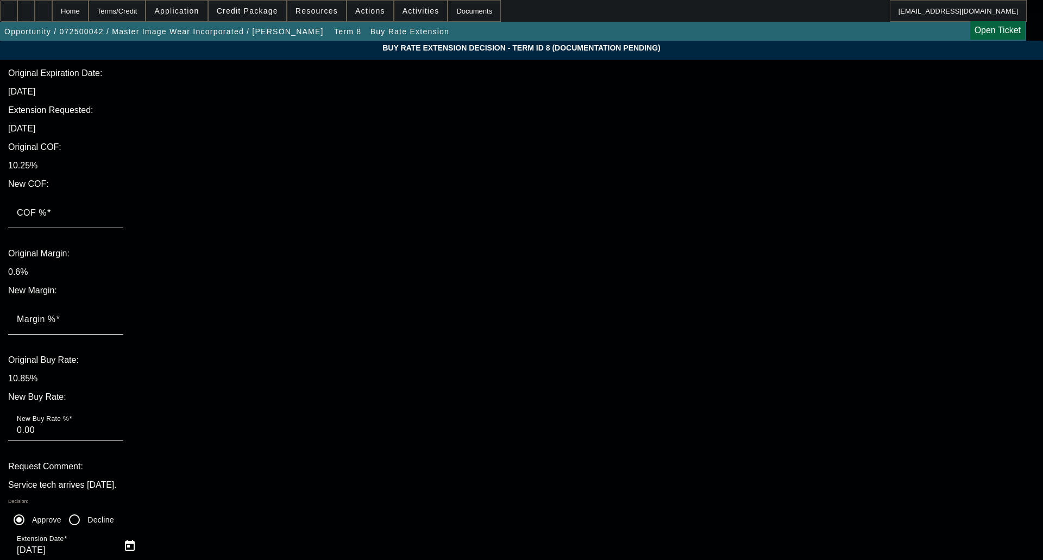
click at [115, 198] on div "COF %" at bounding box center [66, 213] width 98 height 30
type input "1"
type input "1.00"
type input "1.2"
type input "1.20"
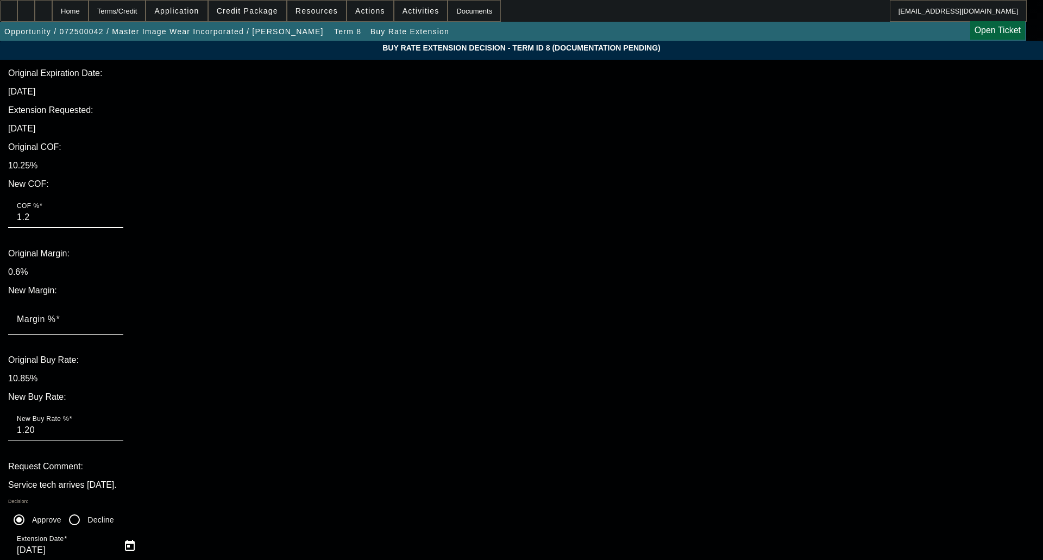
type input "1"
type input "1.00"
type input "10"
type input "10.00"
type input "102"
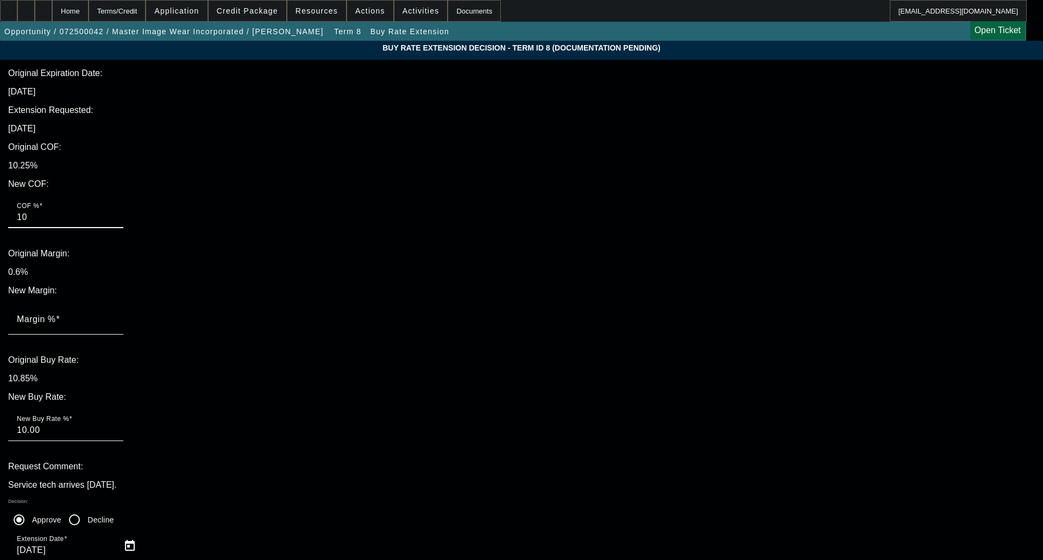
type input "102.00"
type input "10"
type input "10.00"
type input "10.2"
type input "10.20"
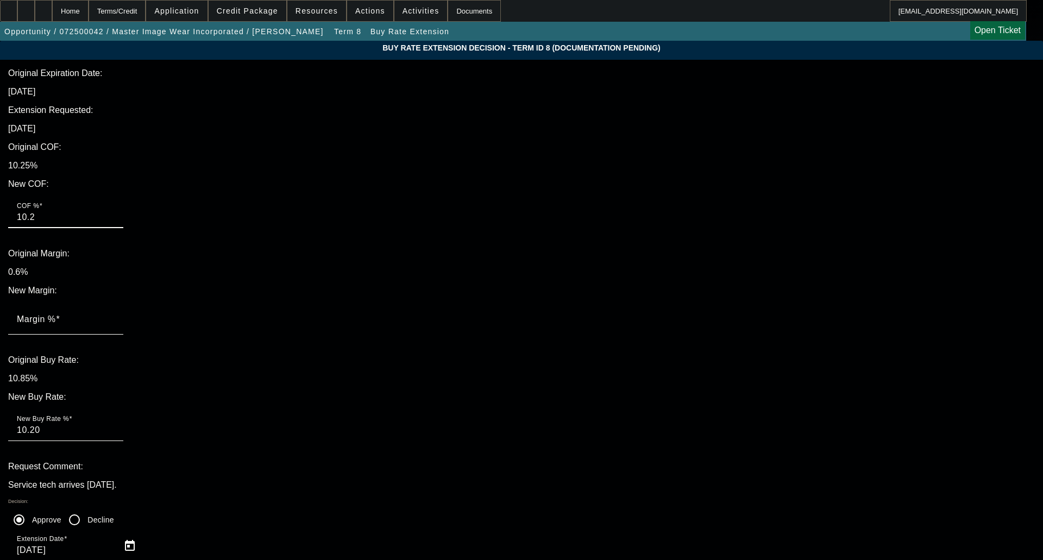
type input "10.25"
type input ".6"
type input "10.85"
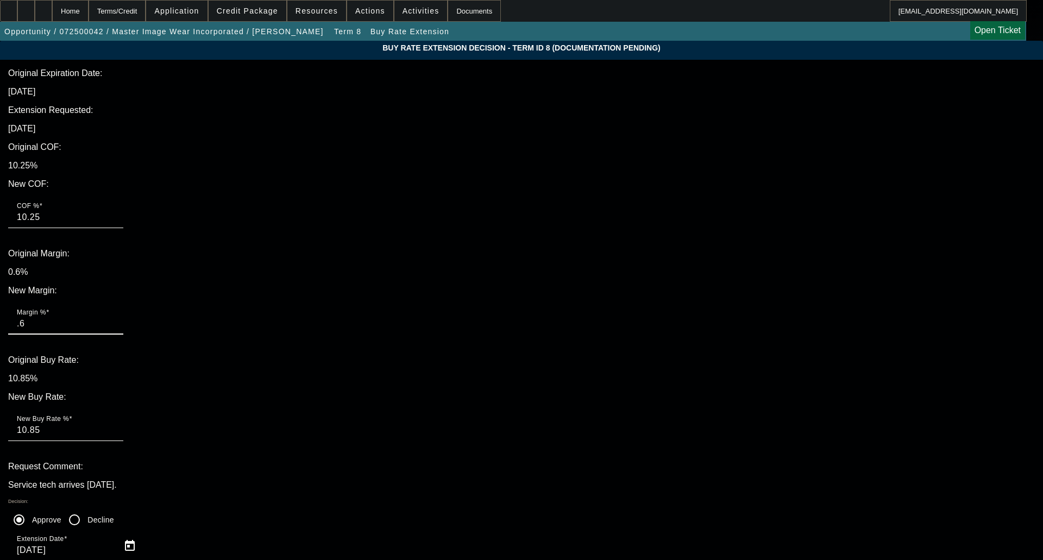
type input ".6"
click at [750, 177] on div "Buy Rate Extension Decision - Term ID 8 (Documentation Pending) Original Expira…" at bounding box center [521, 373] width 1043 height 665
type textarea "OKAY TO HOLD RATE THROUGH EXP"
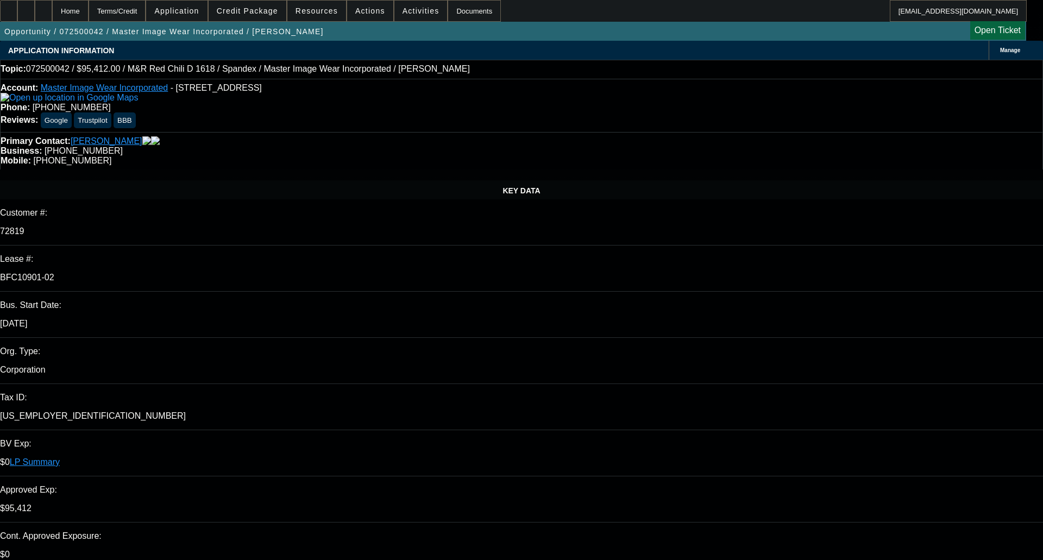
select select "0"
select select "0.1"
select select "4"
select select "0"
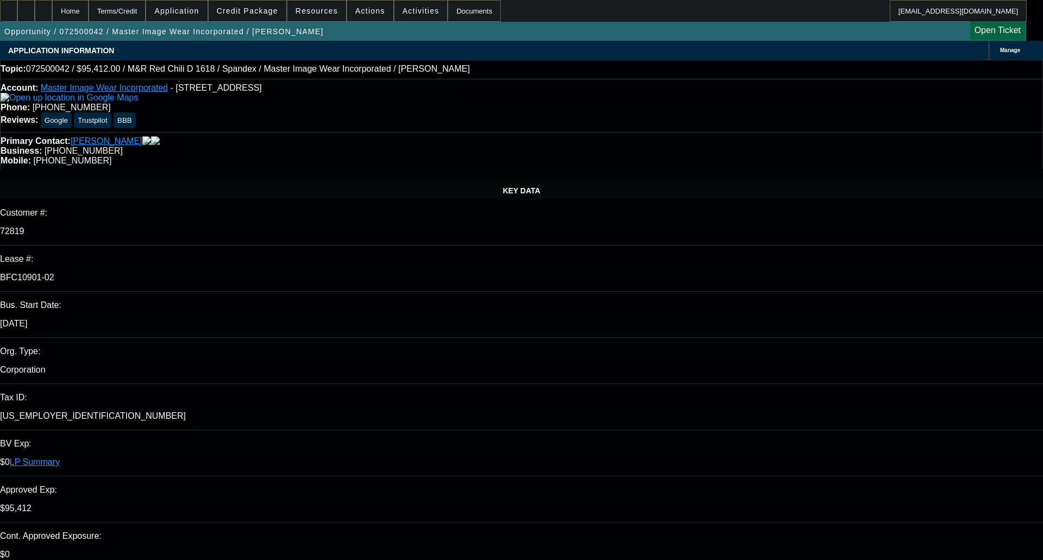
select select "0"
select select "0.1"
select select "4"
select select "0"
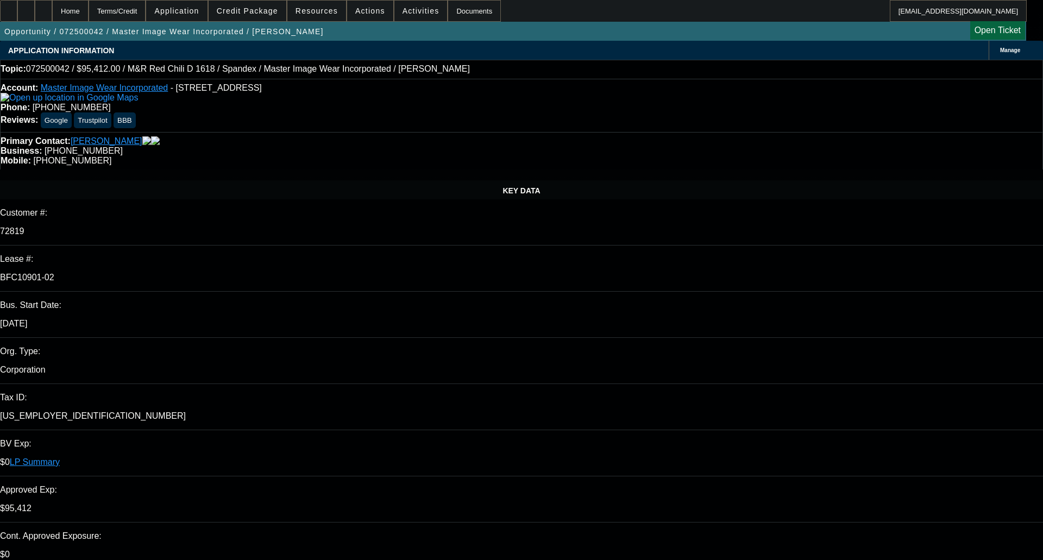
select select "3"
select select "0.1"
select select "4"
select select "0"
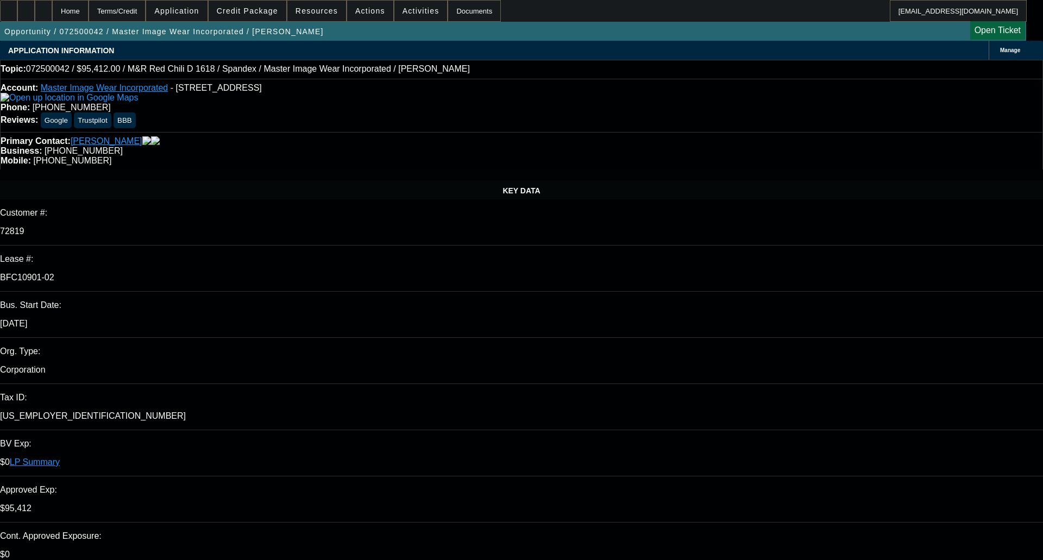
select select "3"
select select "0.1"
select select "4"
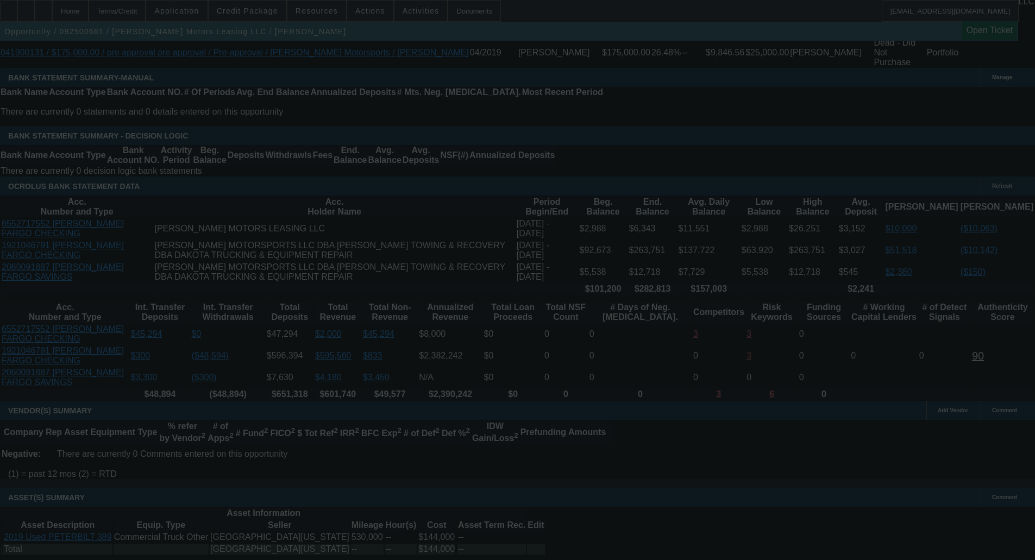
scroll to position [2005, 0]
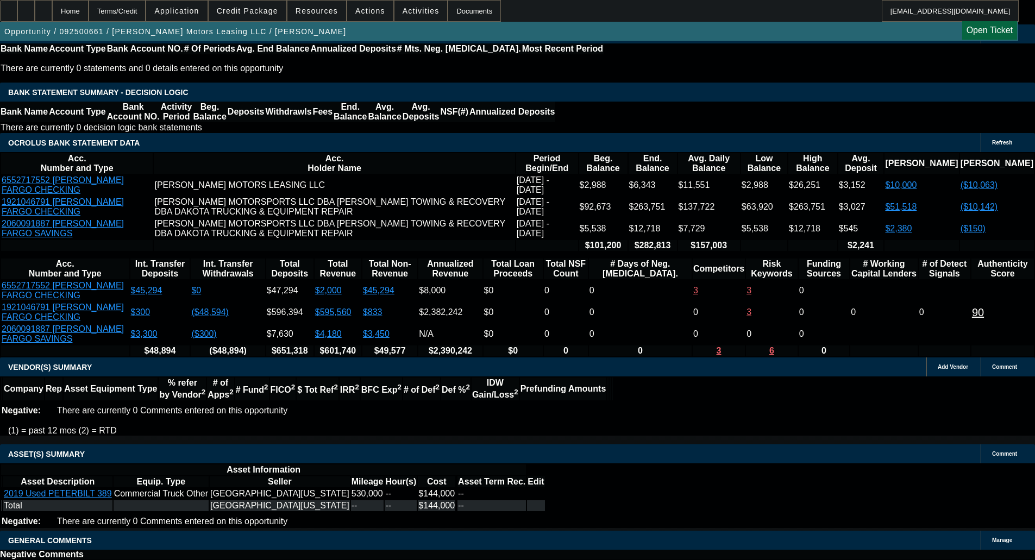
select select "0"
select select "6"
select select "0"
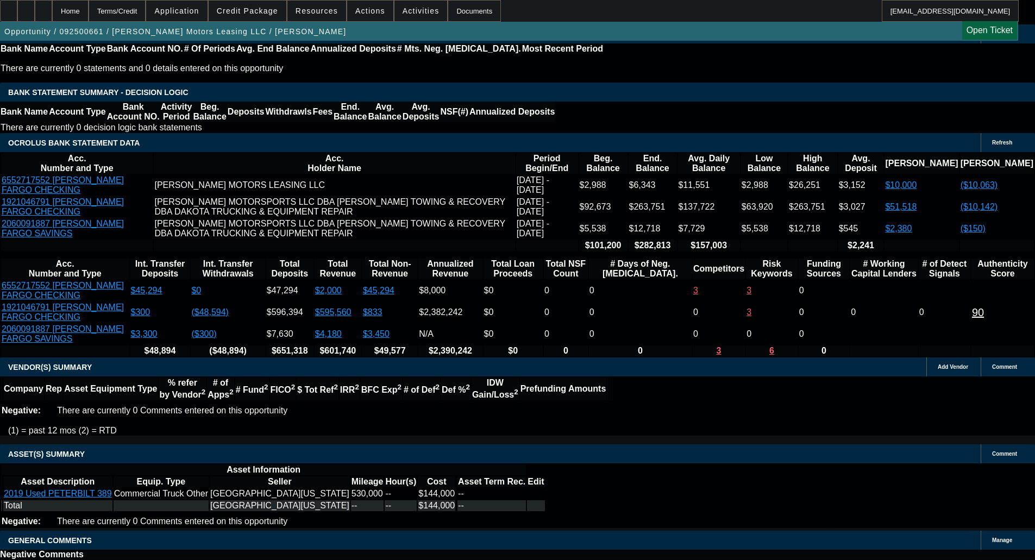
select select "0"
select select "2"
select select "0"
select select "6"
select select "0"
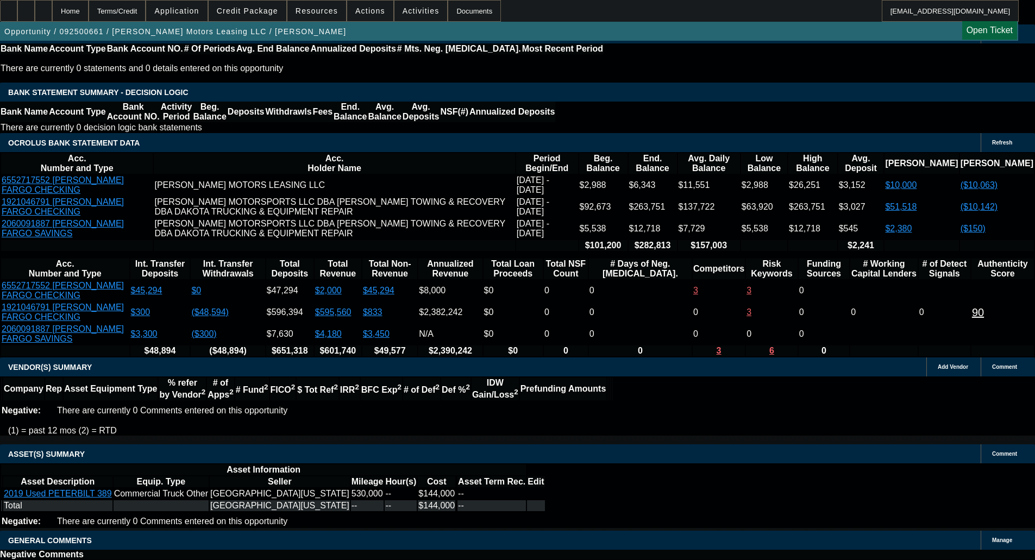
select select "0"
select select "6"
select select "0"
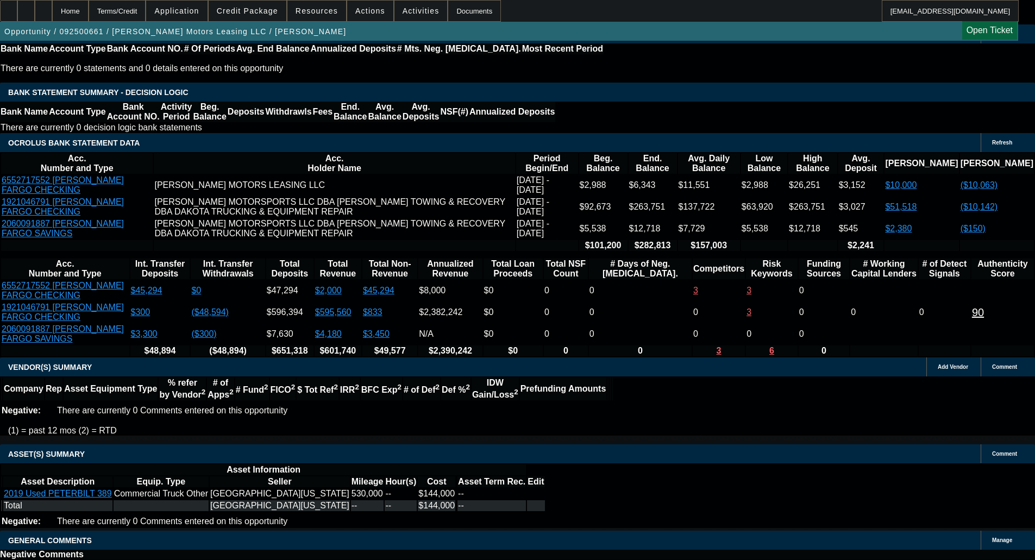
select select "2"
select select "0"
select select "6"
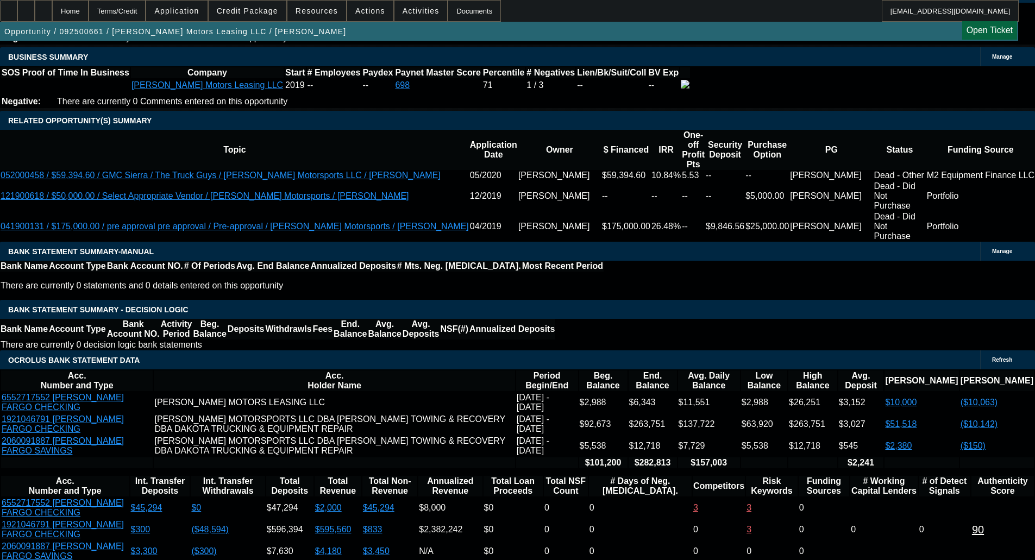
scroll to position [1813, 0]
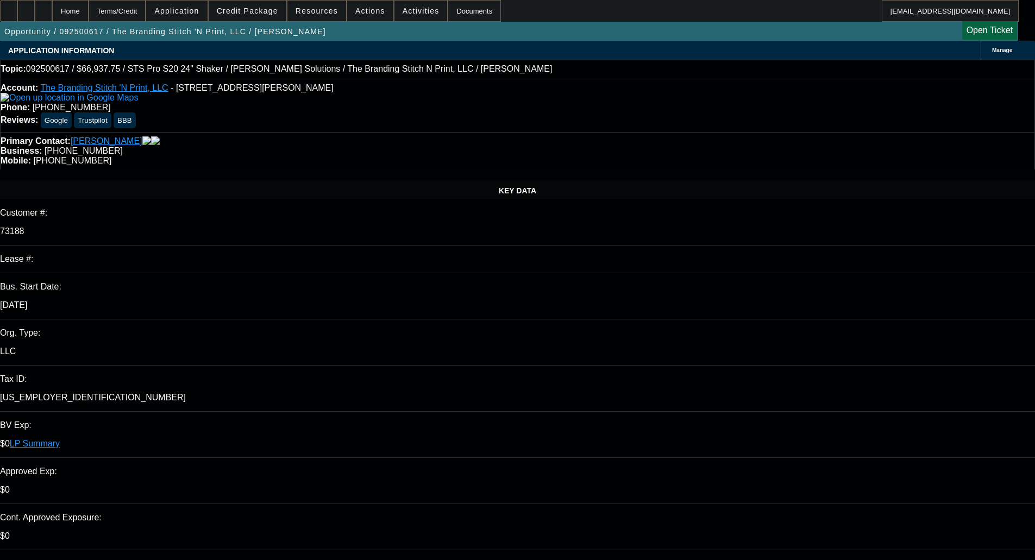
select select "0"
select select "2"
select select "0"
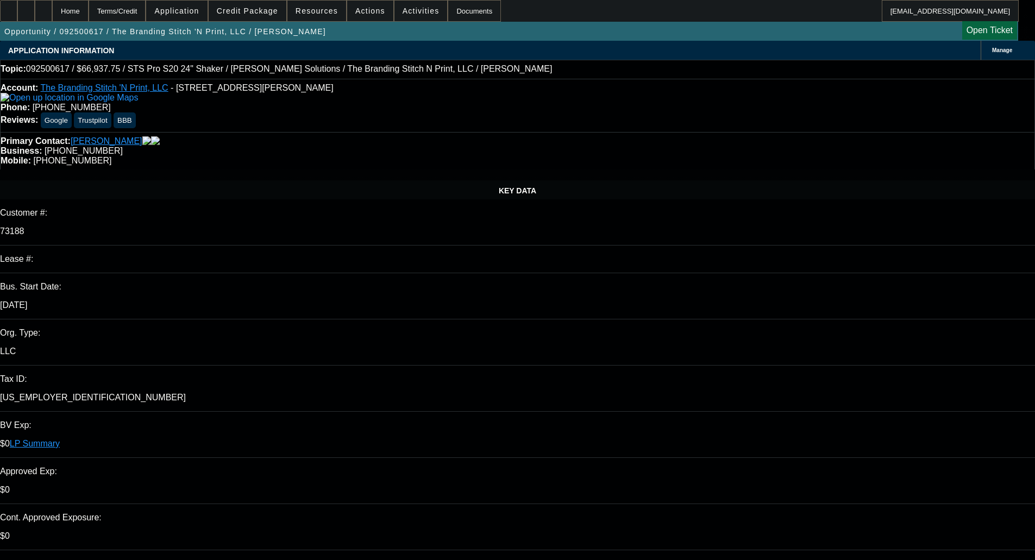
select select "0"
select select "2"
select select "0"
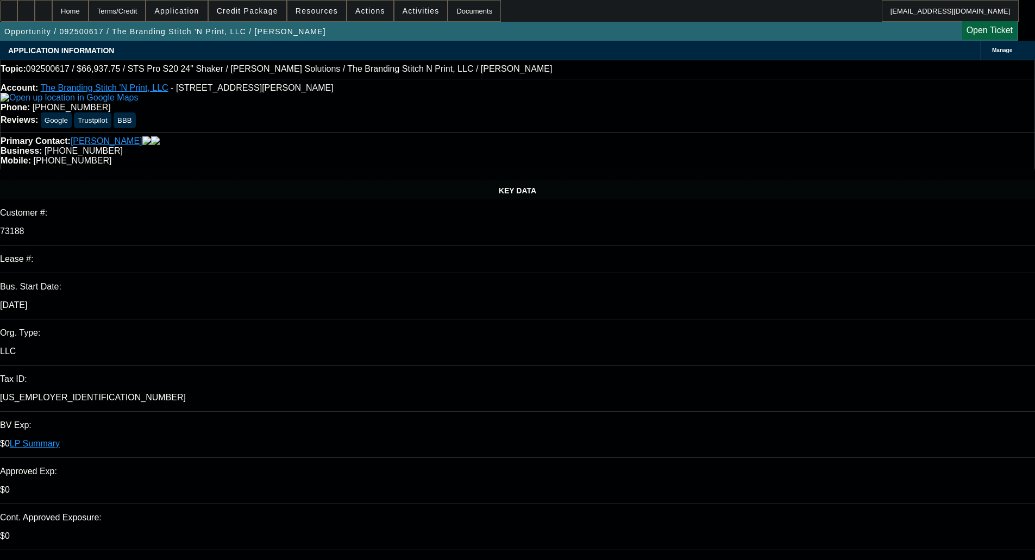
select select "0"
select select "2"
select select "0"
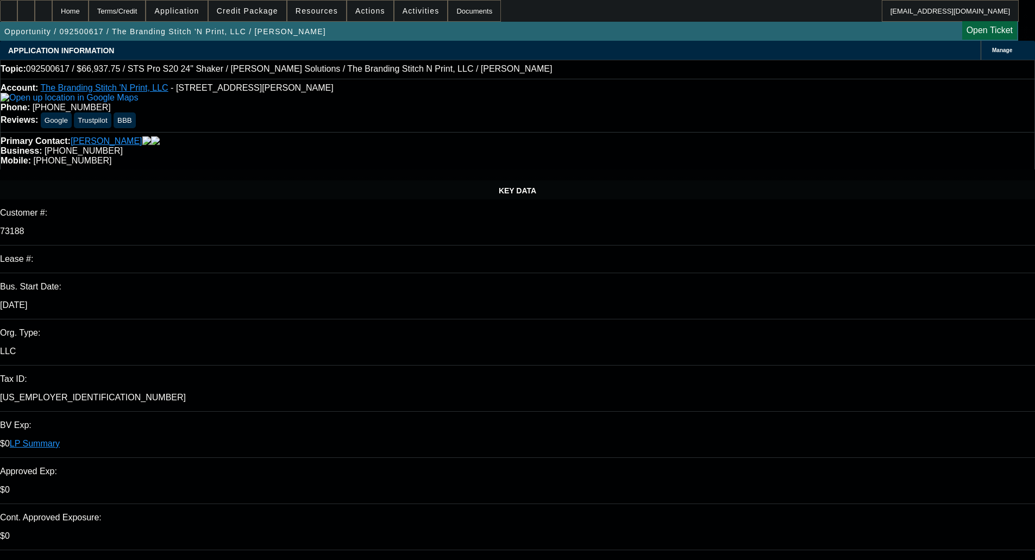
select select "2"
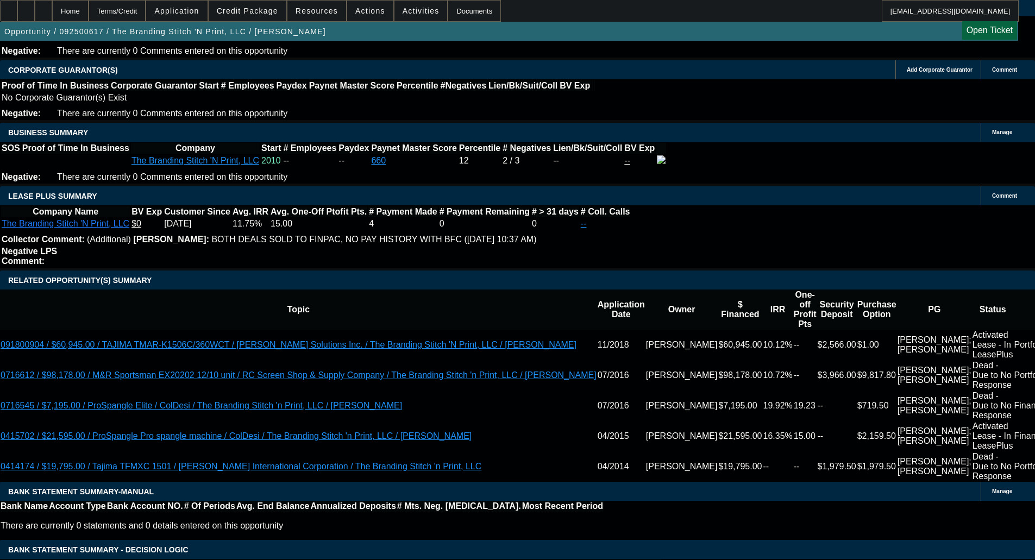
scroll to position [1956, 0]
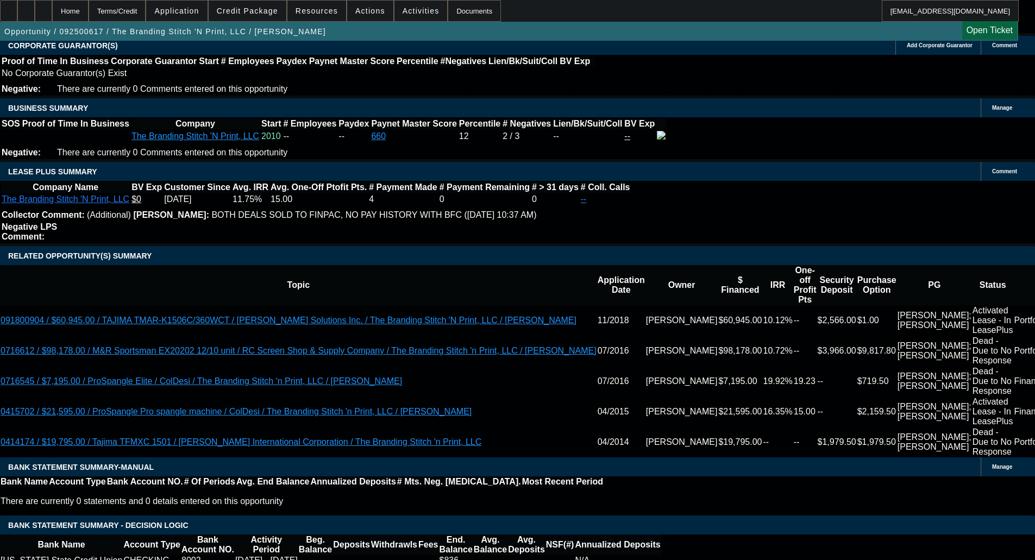
type input "0"
type input "UNKNOWN"
type input "$99.00"
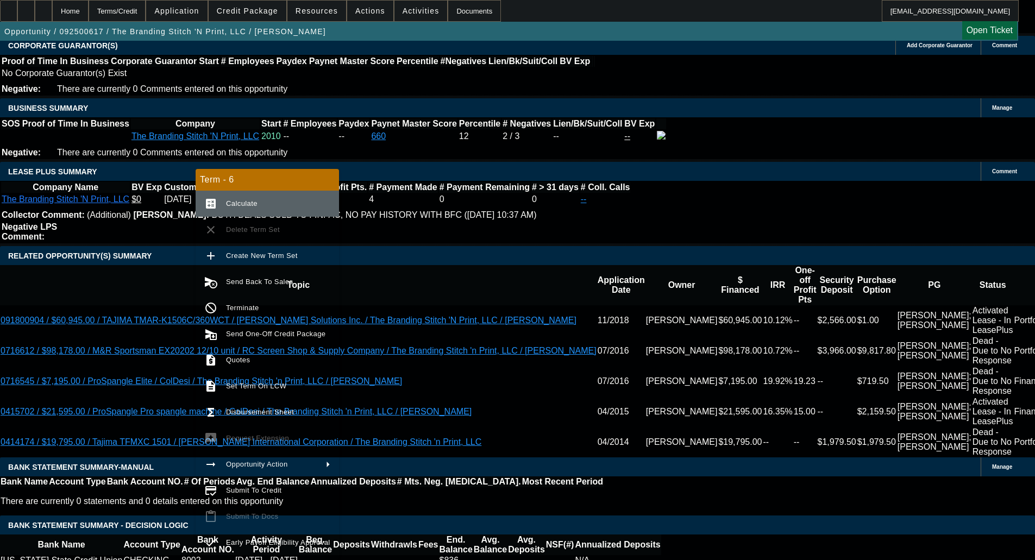
click at [233, 208] on span "Calculate" at bounding box center [278, 203] width 104 height 13
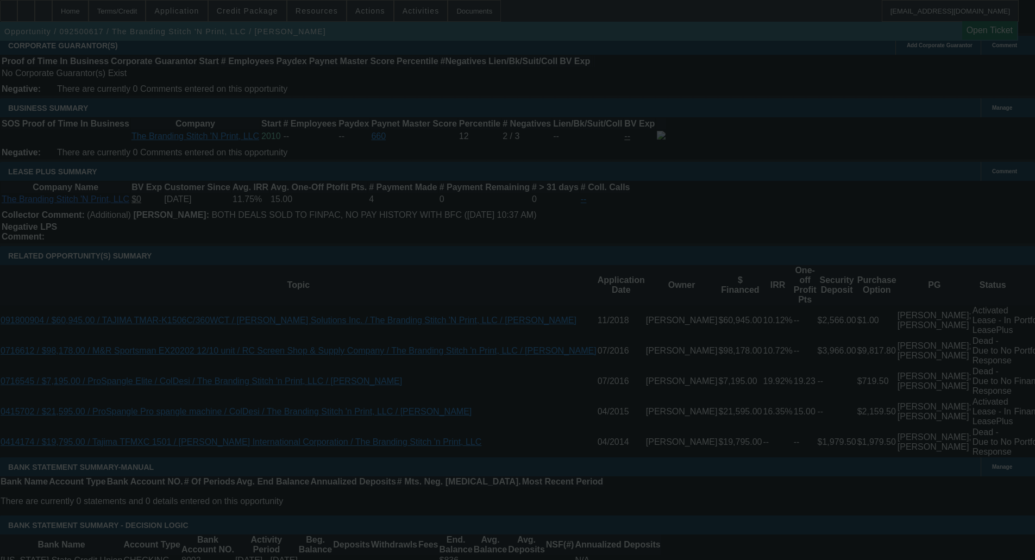
select select "0"
select select "2"
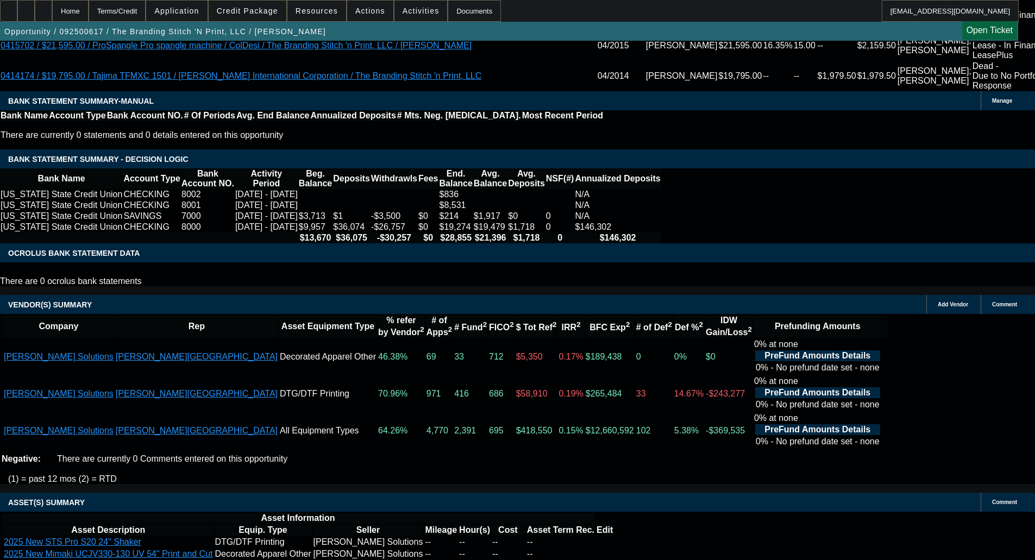
scroll to position [2326, 0]
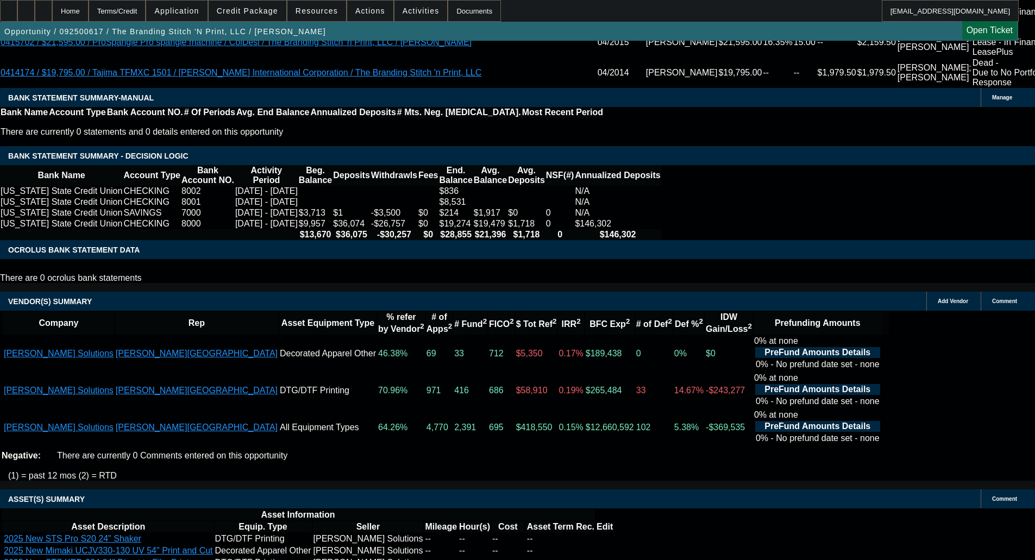
drag, startPoint x: 320, startPoint y: 517, endPoint x: 390, endPoint y: 517, distance: 70.1
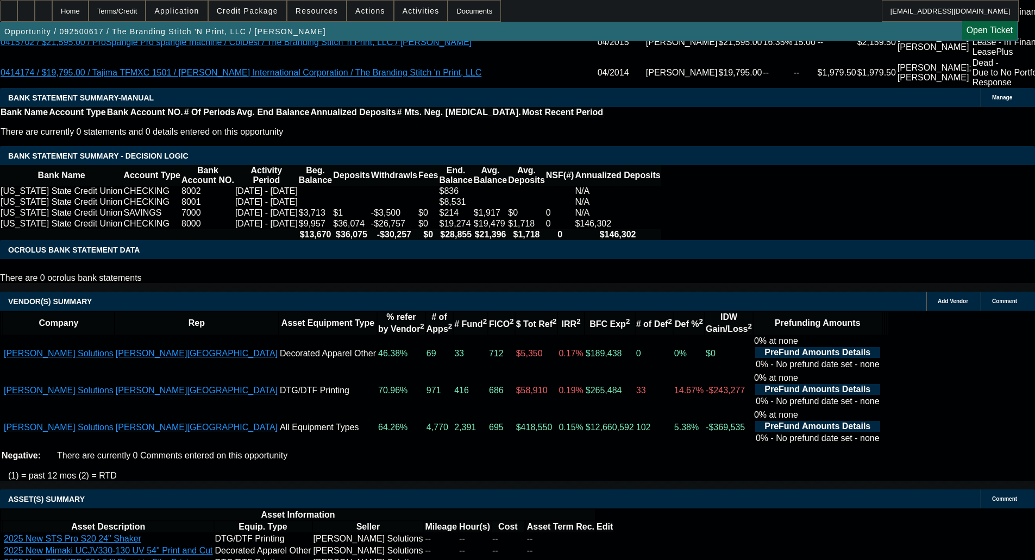
copy span "APPROVED BY CPEF - Approval Amount (10% Variance Allowed) $66,937.75; Advance P…"
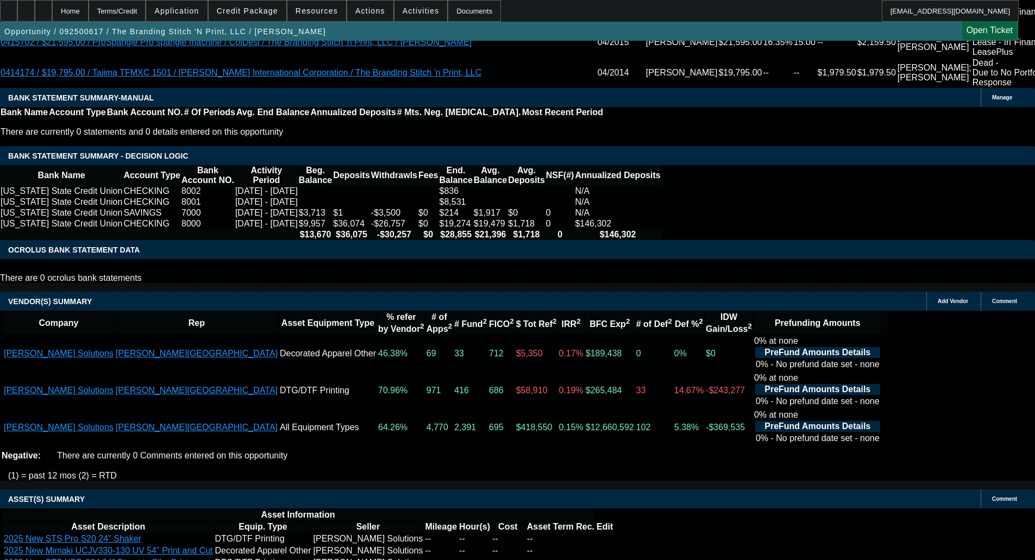
select select "3"
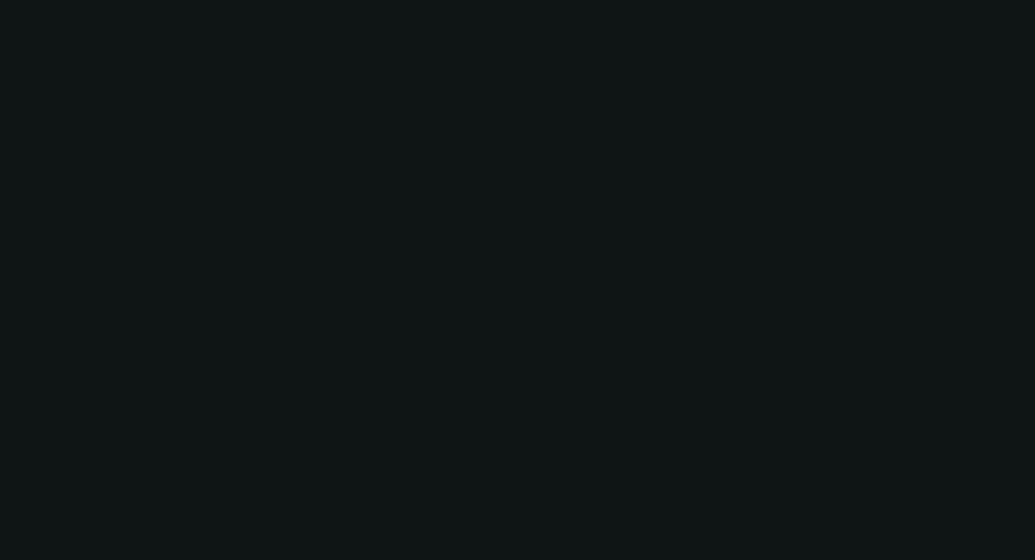
radio input "true"
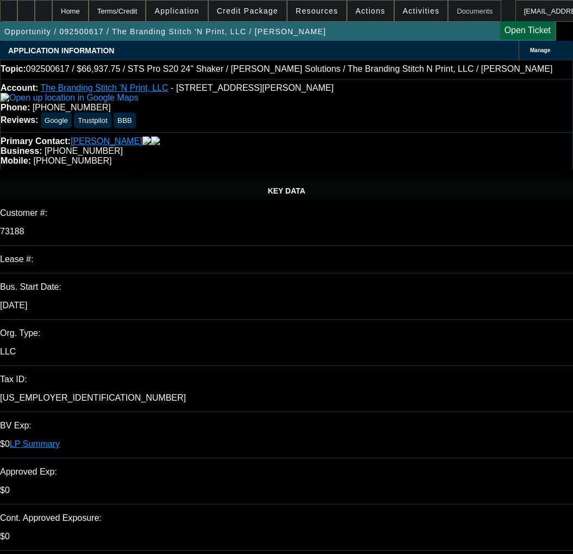
type input "[DATE]"
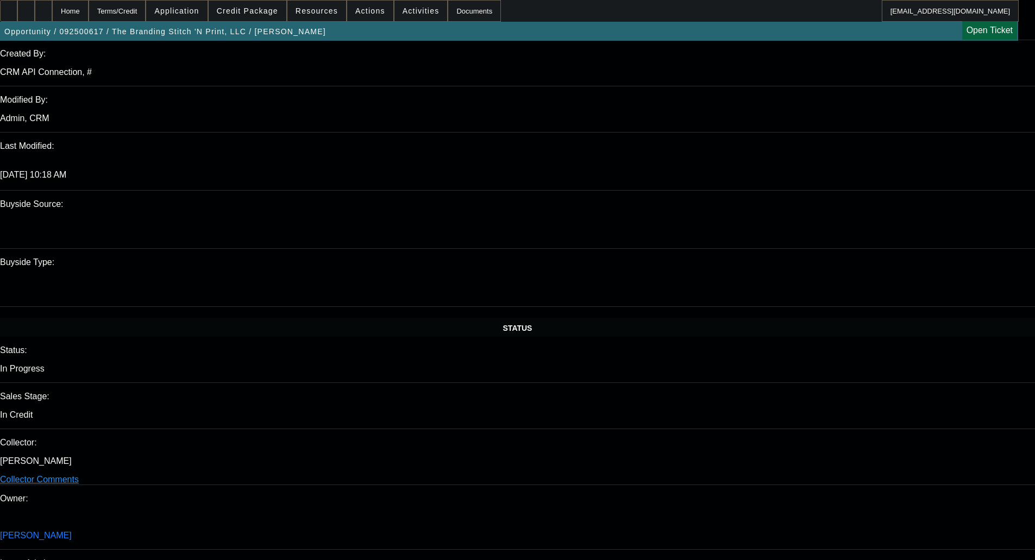
scroll to position [978, 0]
paste textarea "APPROVED BY CPEF - Approval Amount (10% Variance Allowed) $66,937.75; Advance P…"
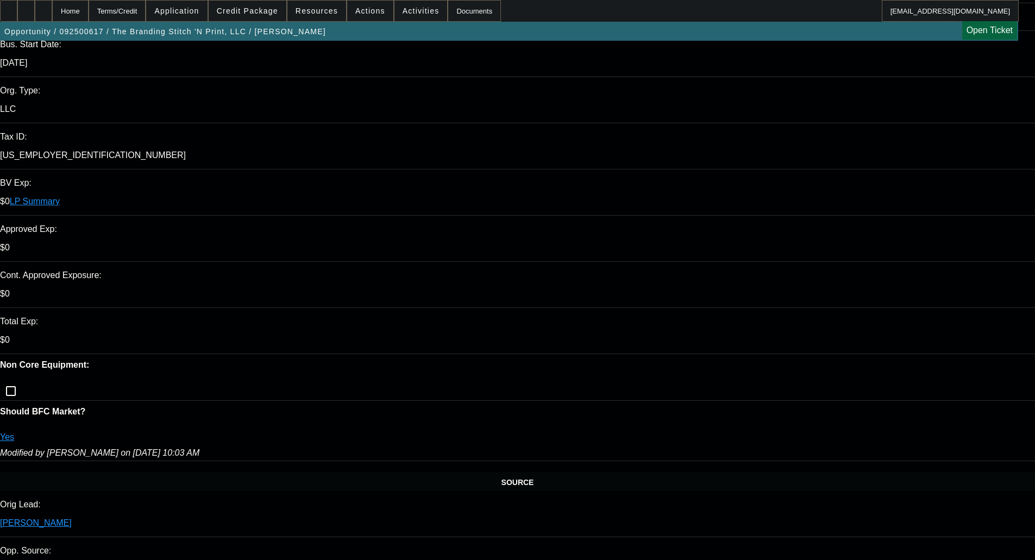
scroll to position [217, 0]
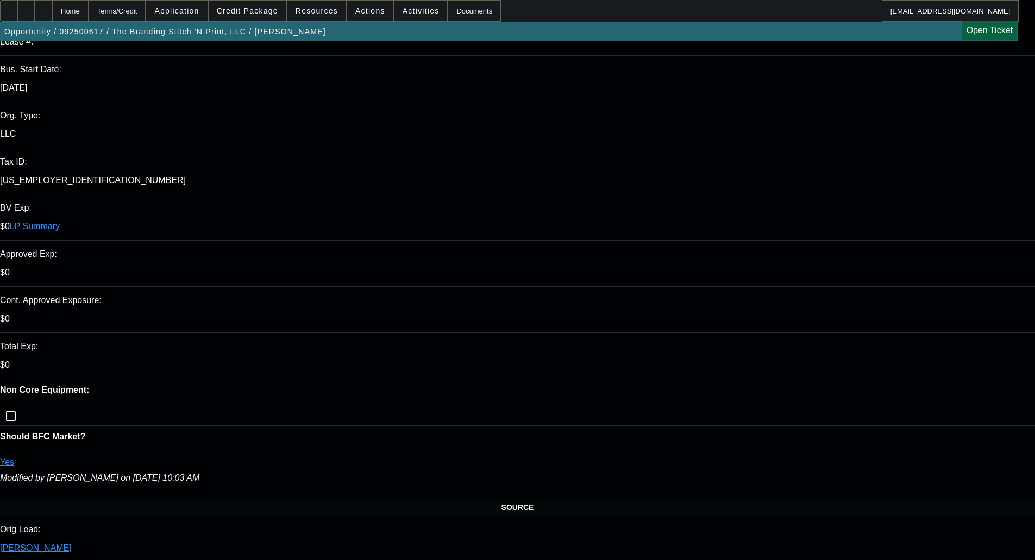
type textarea "APPROVED BY CPEF - Approval Amount (10% Variance Allowed) $66,937.75; Advance P…"
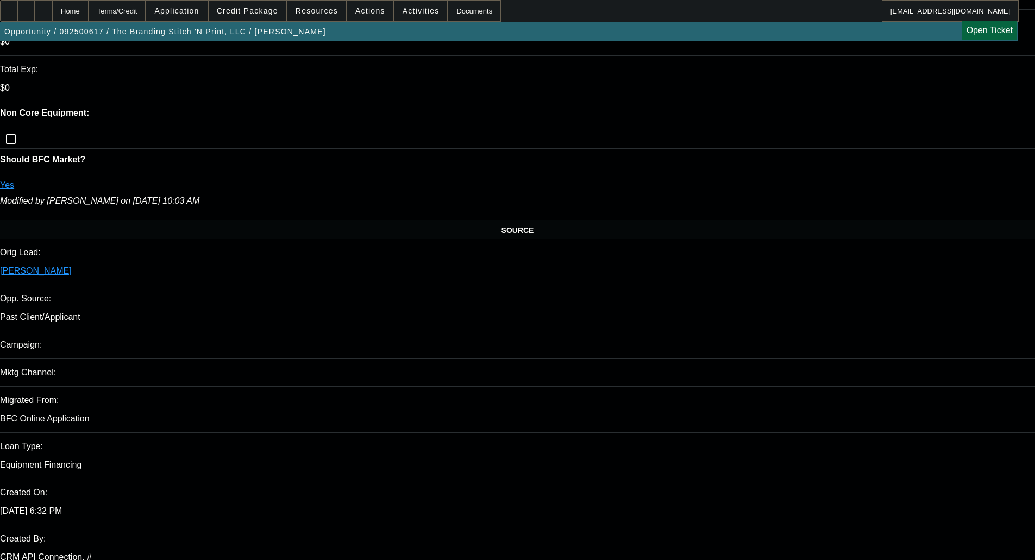
scroll to position [478, 0]
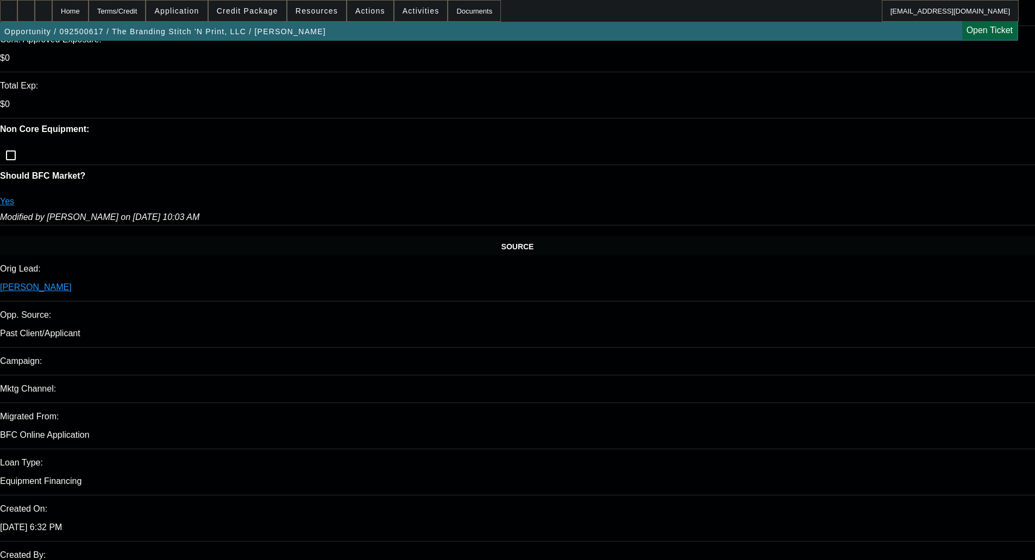
type input "12/29/2025"
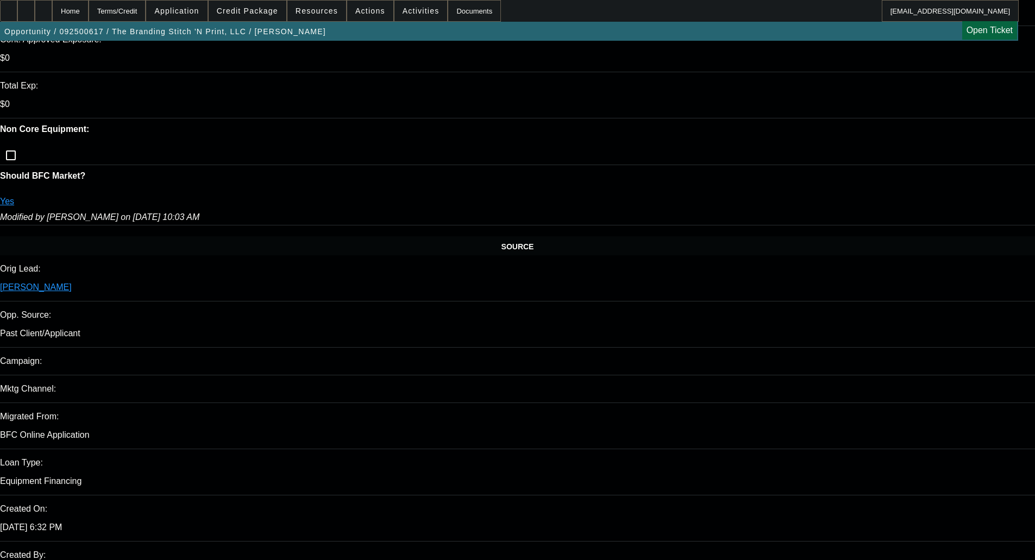
paste input "29"
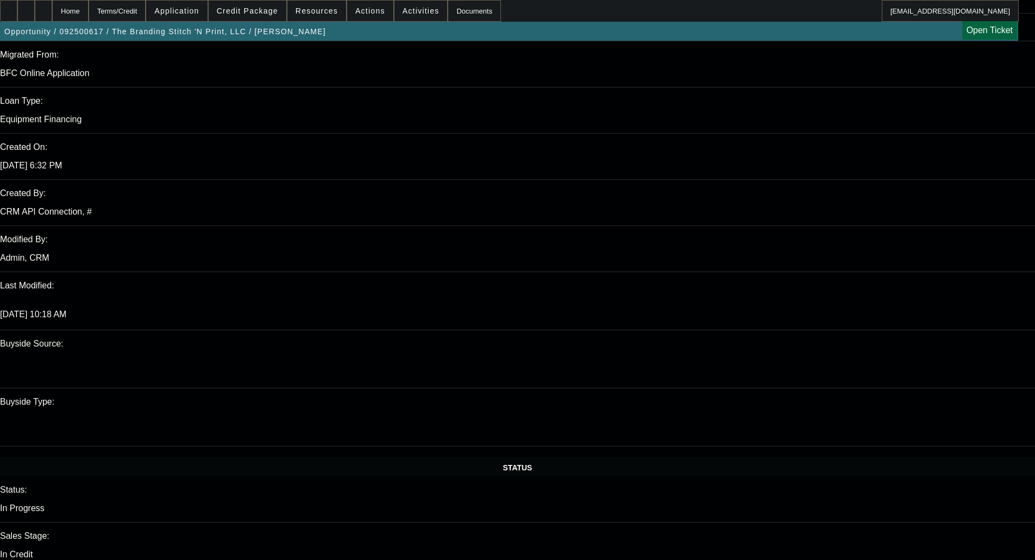
scroll to position [859, 0]
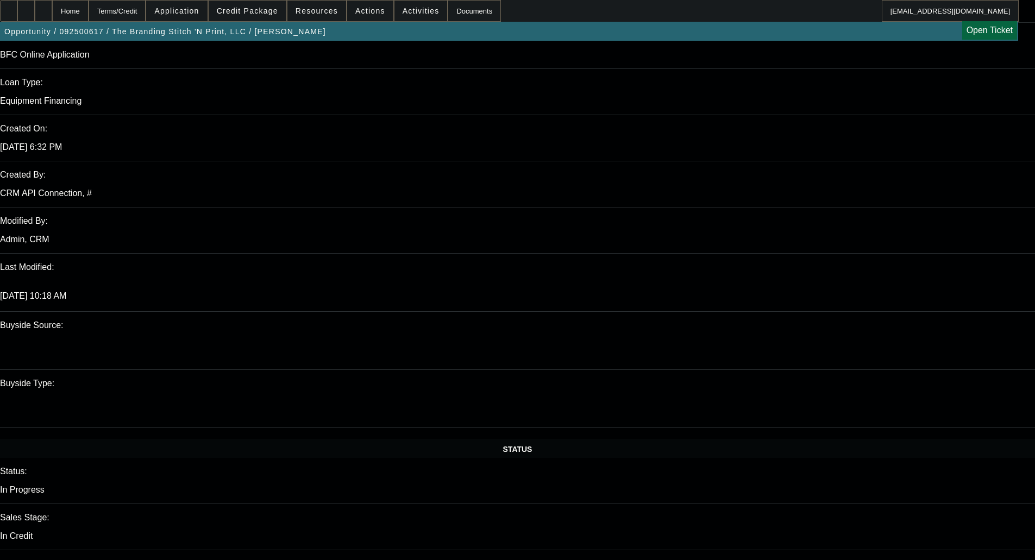
type input "11/29/2025"
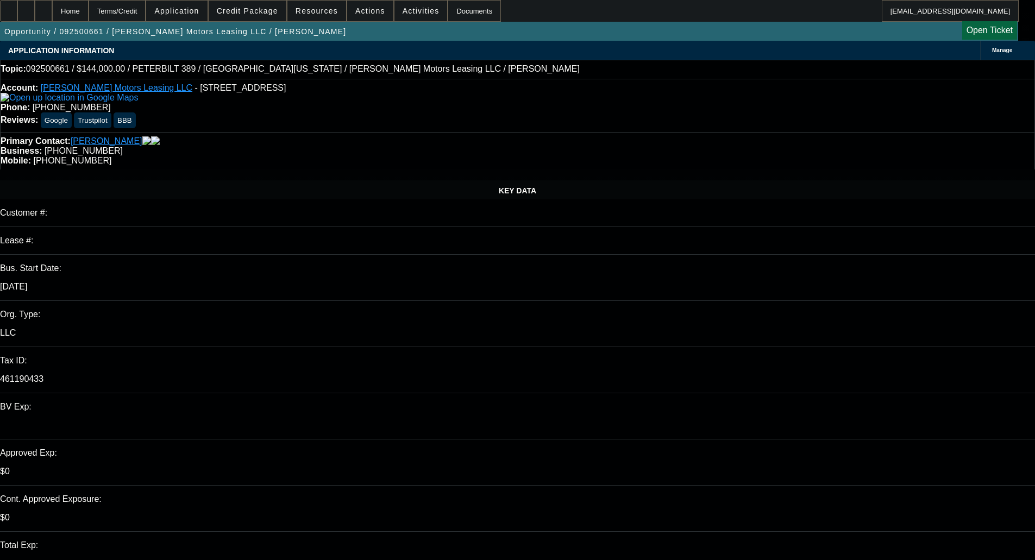
select select "0"
select select "6"
select select "0"
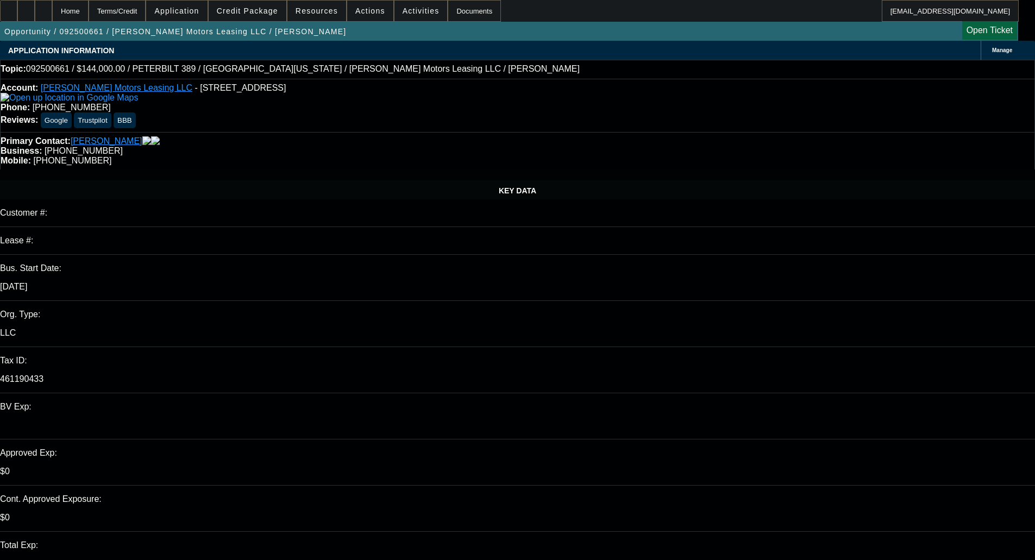
select select "0"
select select "2"
select select "0"
select select "6"
select select "0"
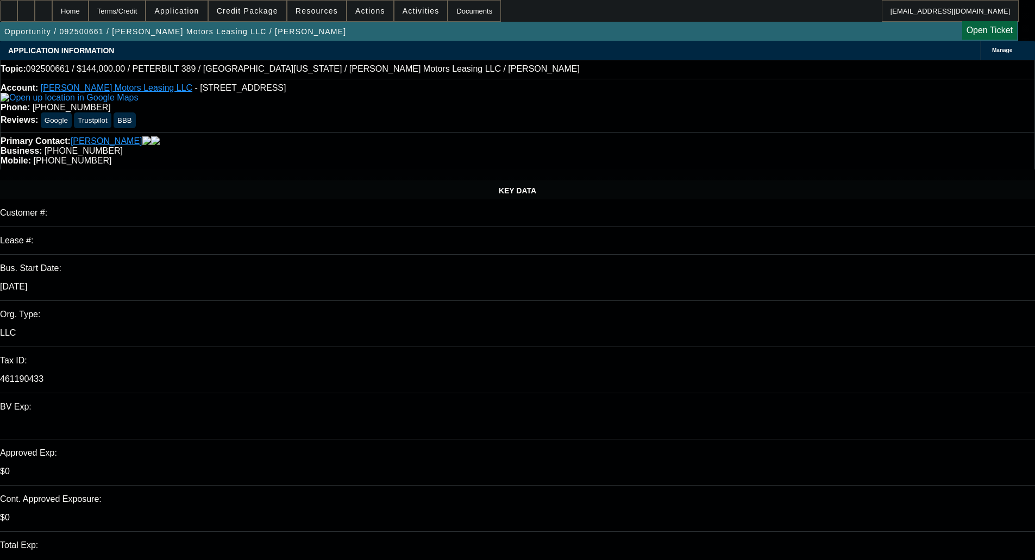
select select "0"
select select "6"
select select "0"
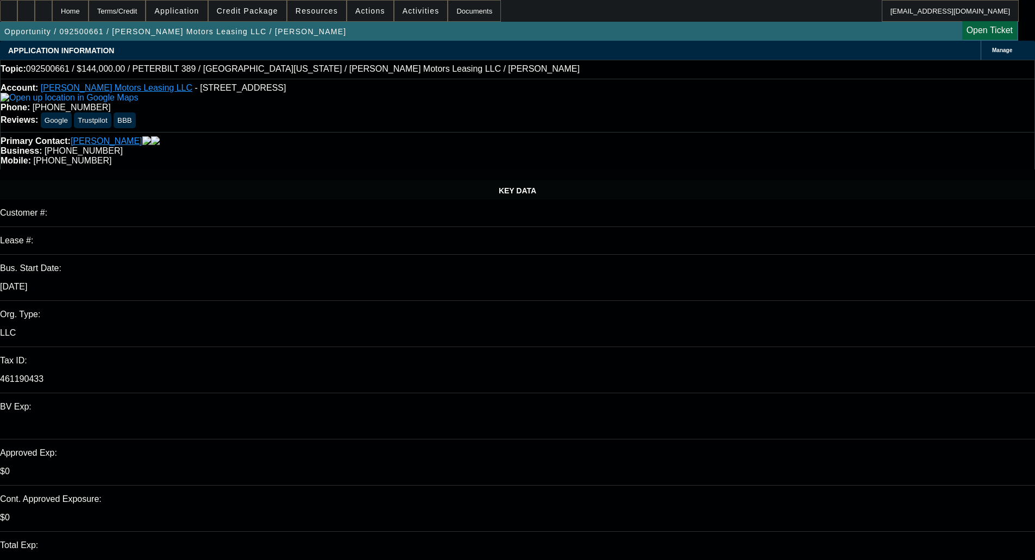
select select "2"
select select "0"
select select "6"
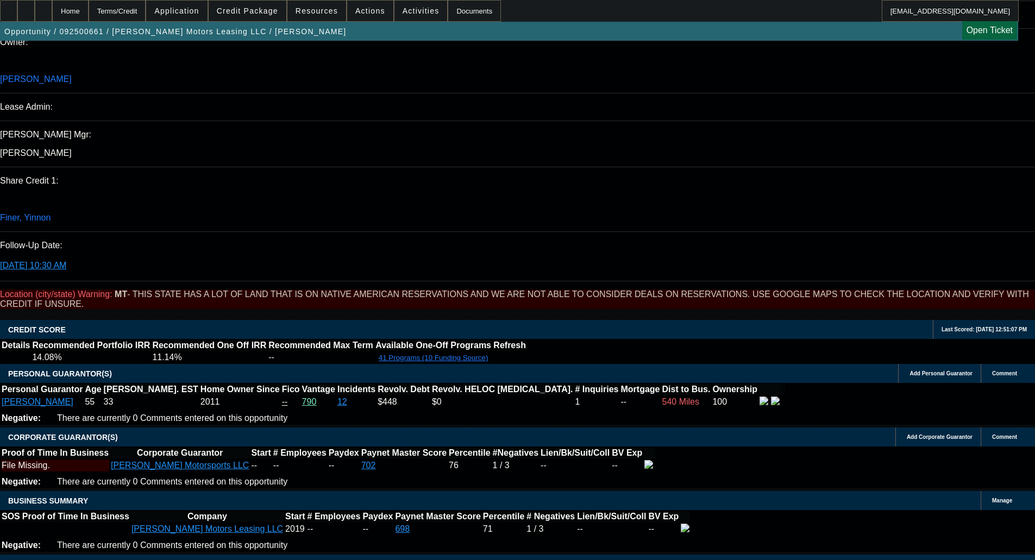
scroll to position [1141, 0]
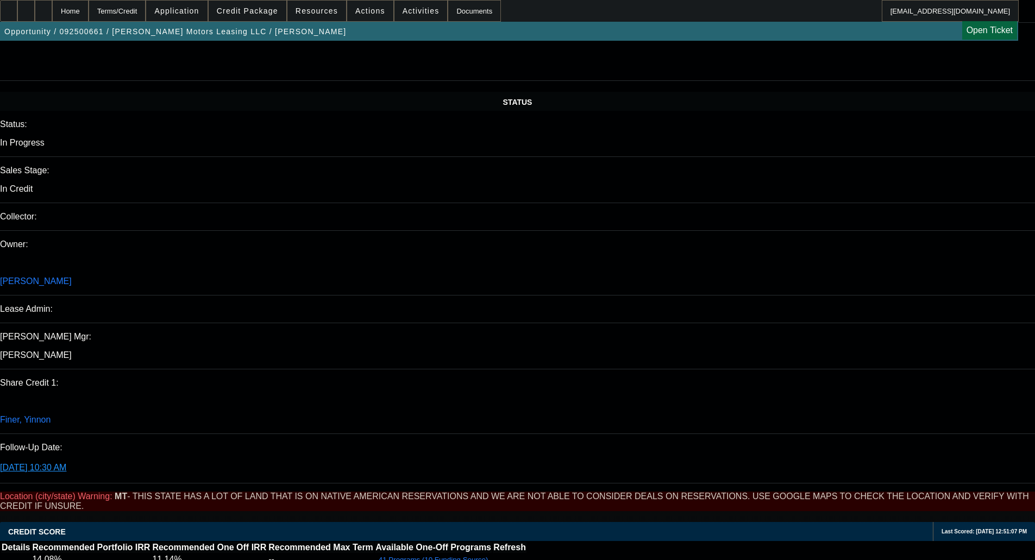
drag, startPoint x: 26, startPoint y: 253, endPoint x: 84, endPoint y: 266, distance: 59.1
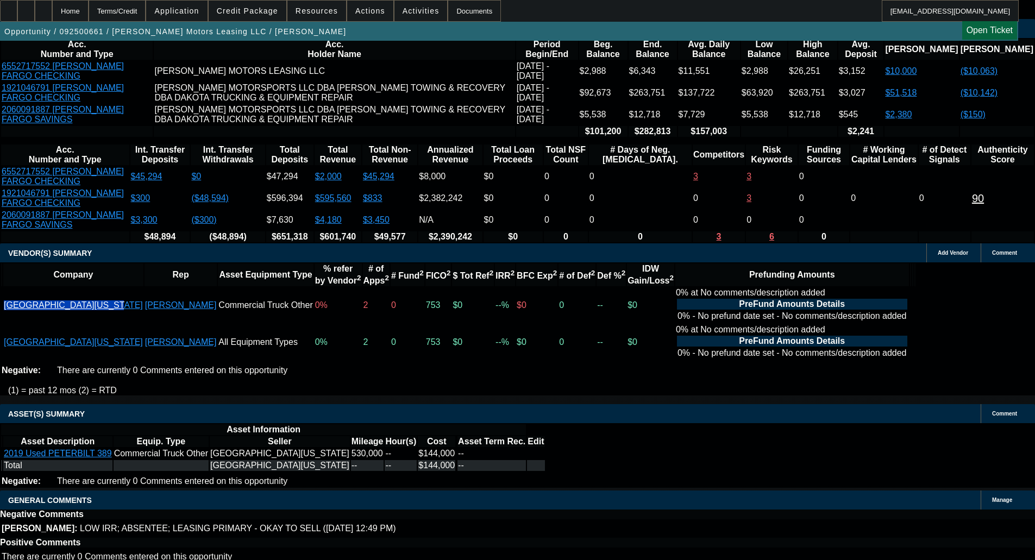
scroll to position [2139, 0]
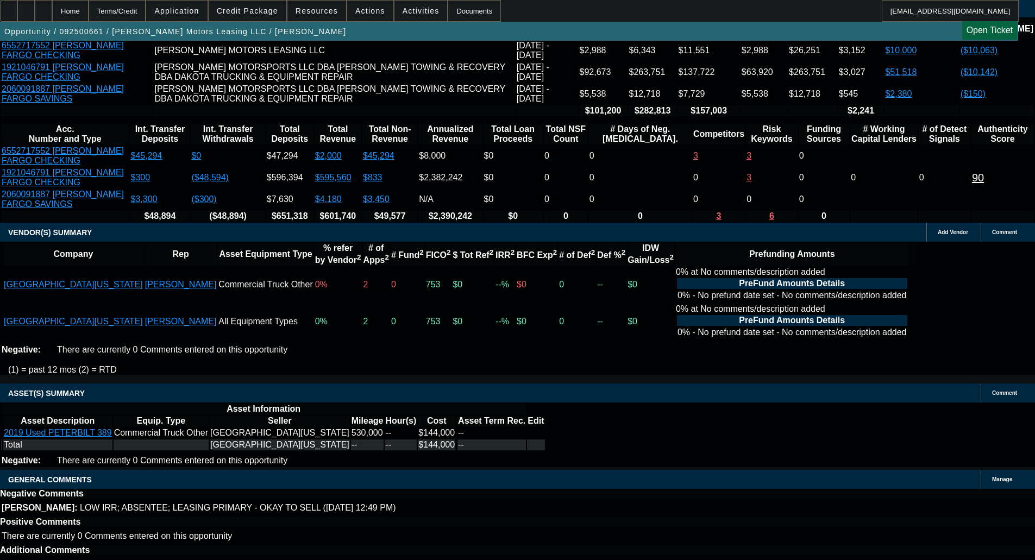
copy span "APPROVED BY LEAF - Cost of Equipment: $148,000.00 - CAPPED, NO VARIANCE; Term 6…"
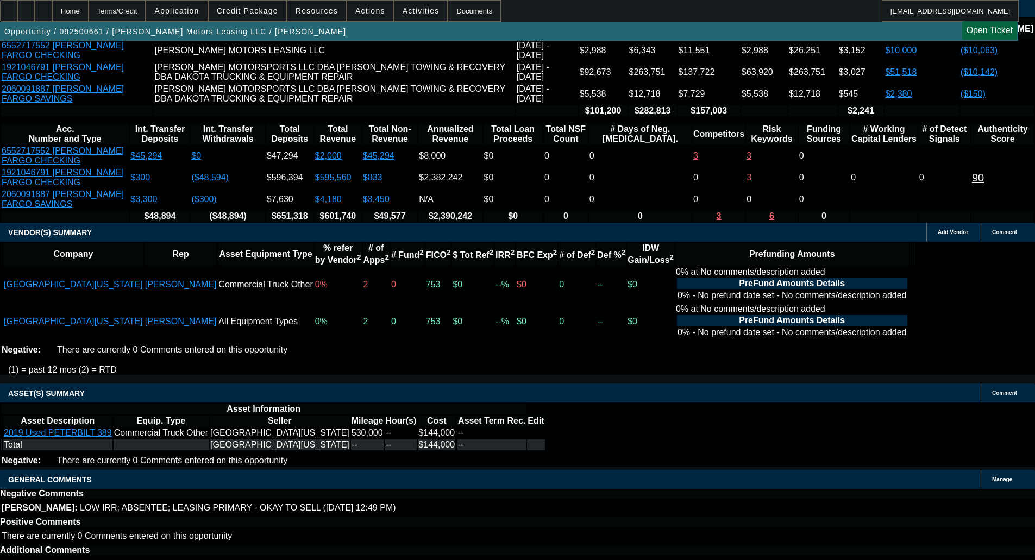
select select "3"
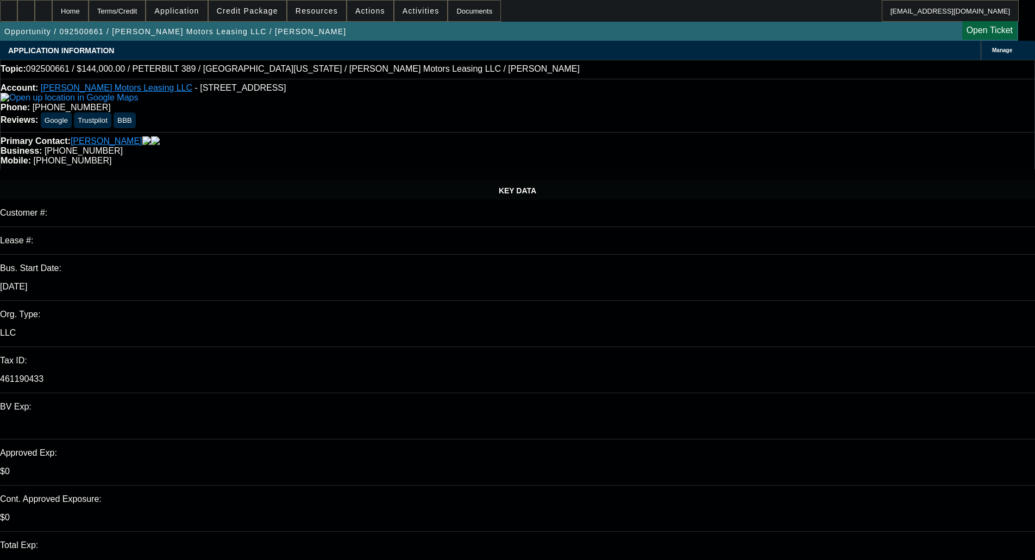
type input "12/30/2025"
click at [253, 8] on span "Credit Package" at bounding box center [247, 11] width 61 height 9
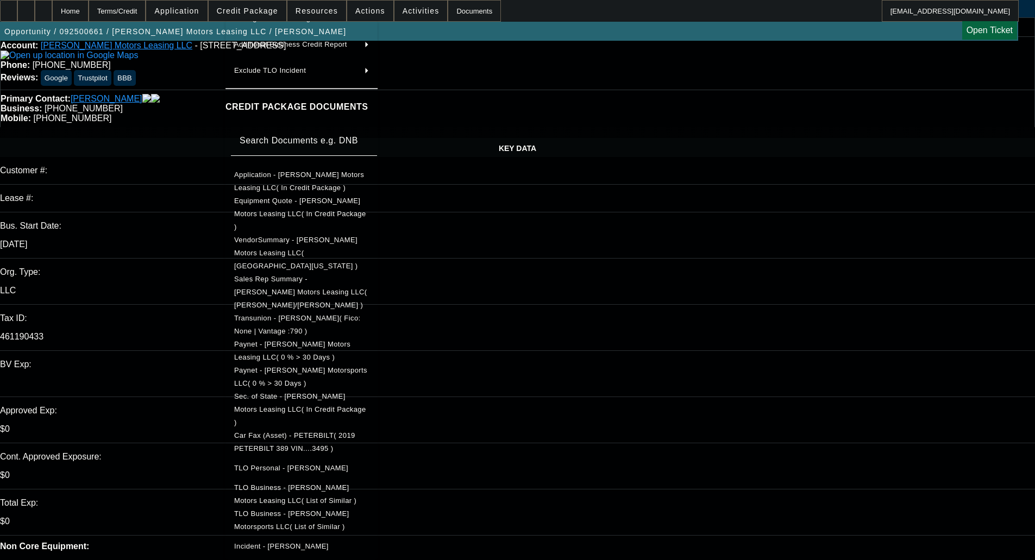
scroll to position [109, 0]
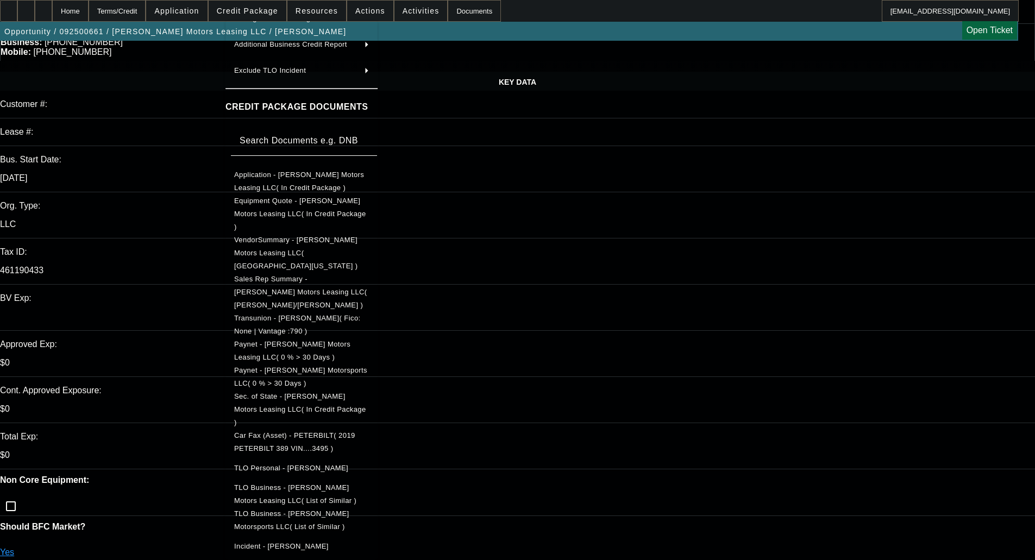
click at [693, 246] on div at bounding box center [517, 280] width 1035 height 560
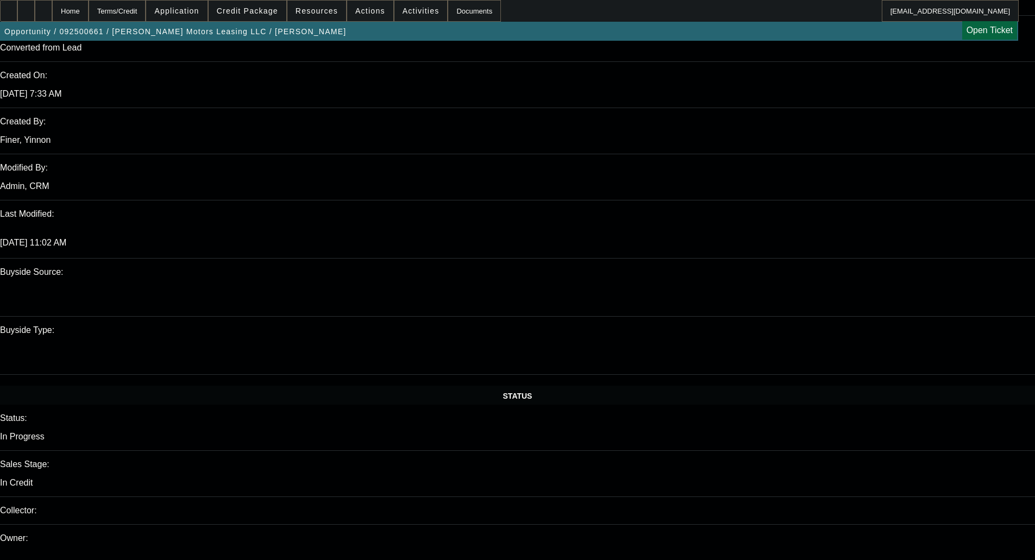
scroll to position [869, 0]
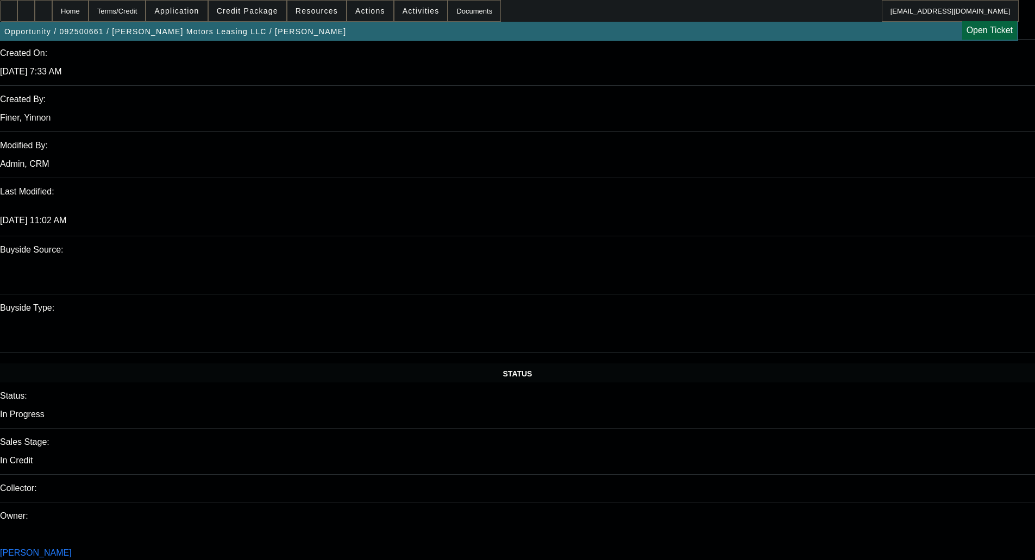
paste textarea "APPROVED BY LEAF - Cost of Equipment: $148,000.00 - CAPPED, NO VARIANCE; Term 6…"
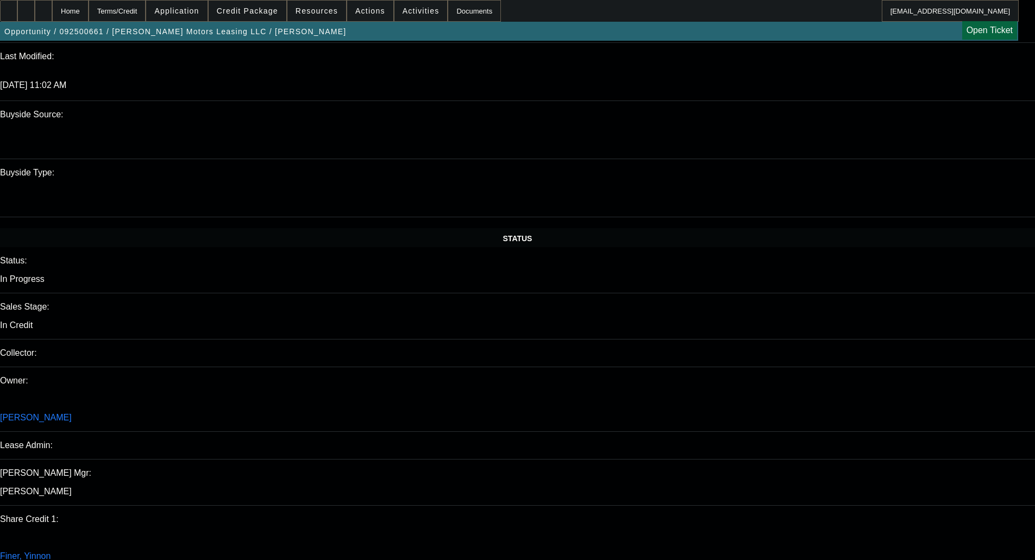
scroll to position [1053, 0]
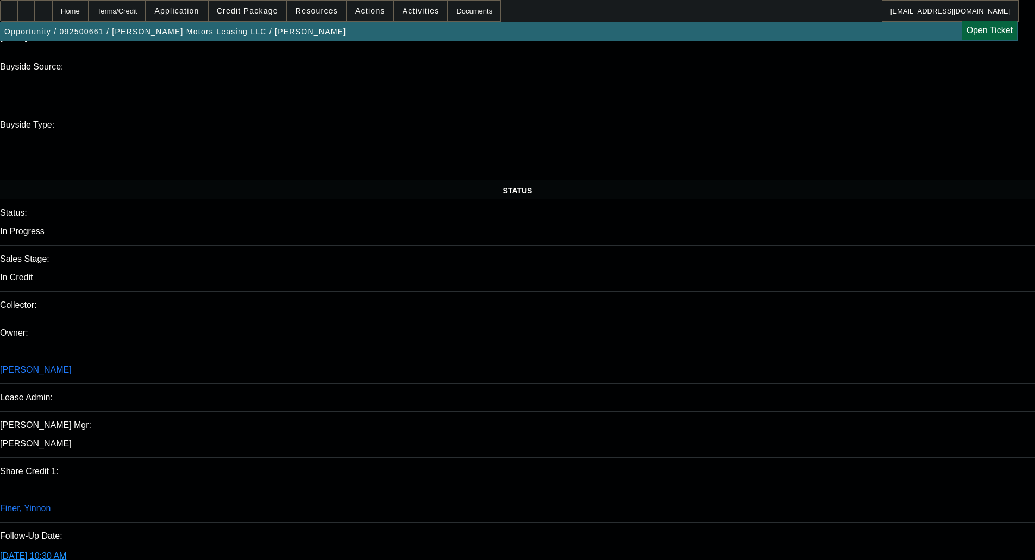
type textarea "APPROVED BY LEAF - Cost of Equipment: $148,000.00 - CAPPED, NO VARIANCE; Term 6…"
checkbox input "true"
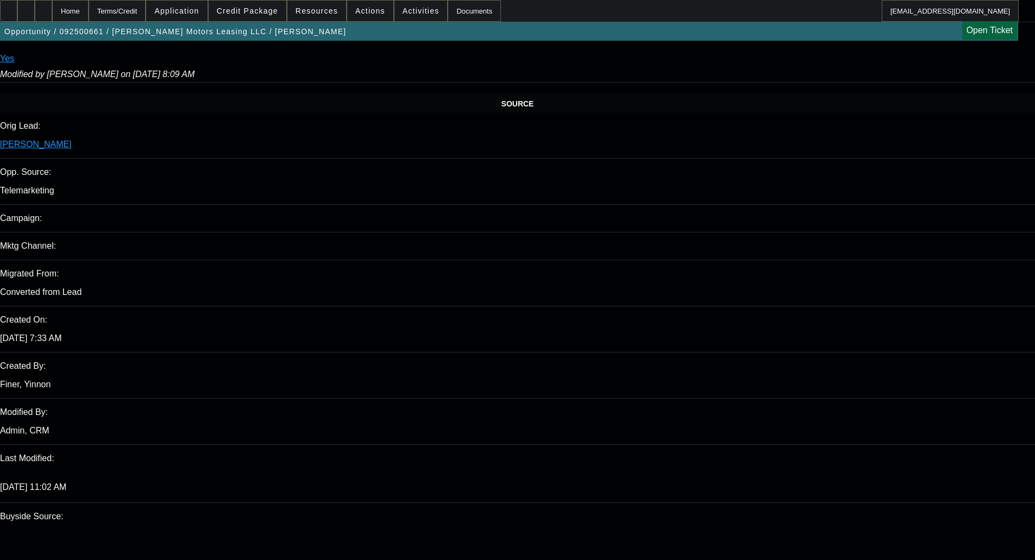
scroll to position [509, 0]
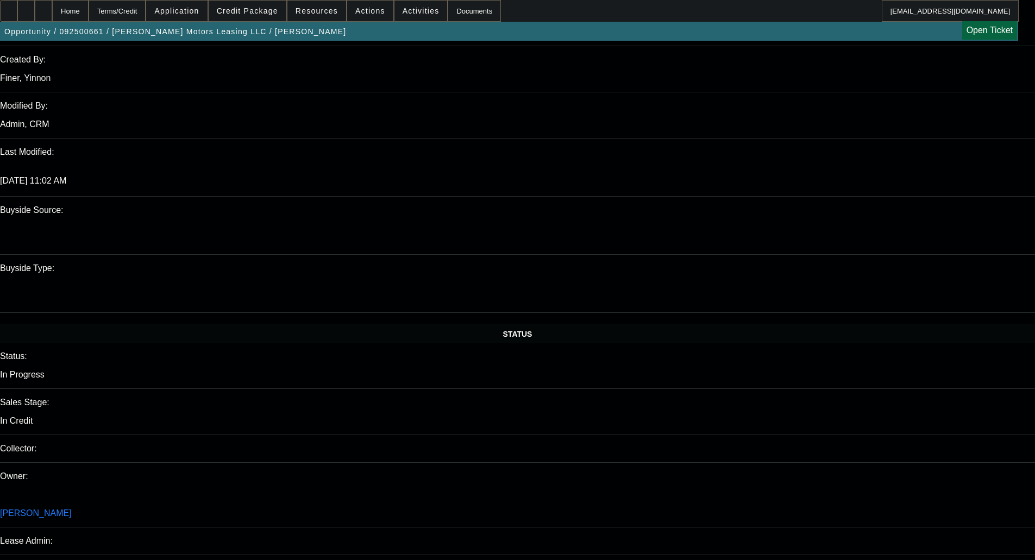
scroll to position [1053, 0]
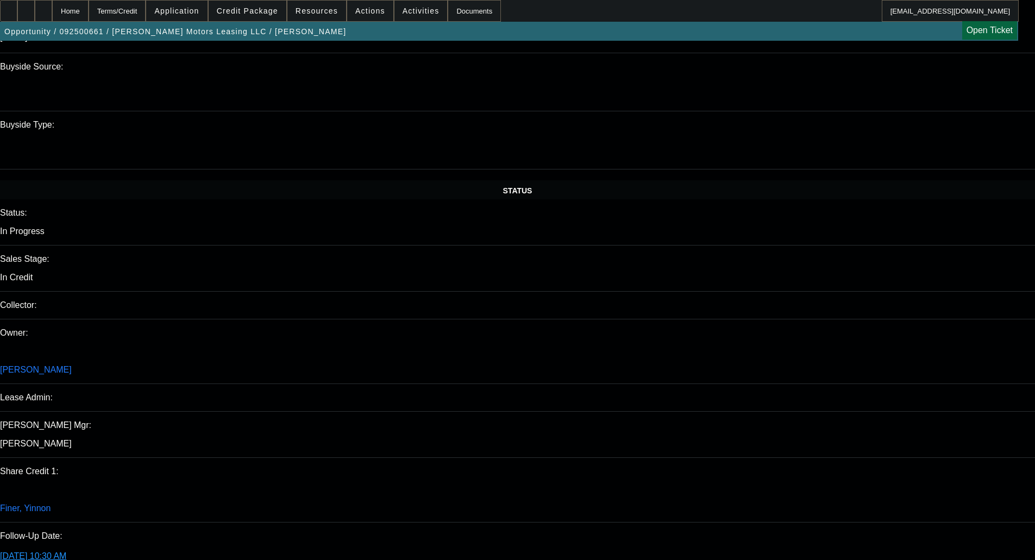
type input "12/29/2025"
select select "0"
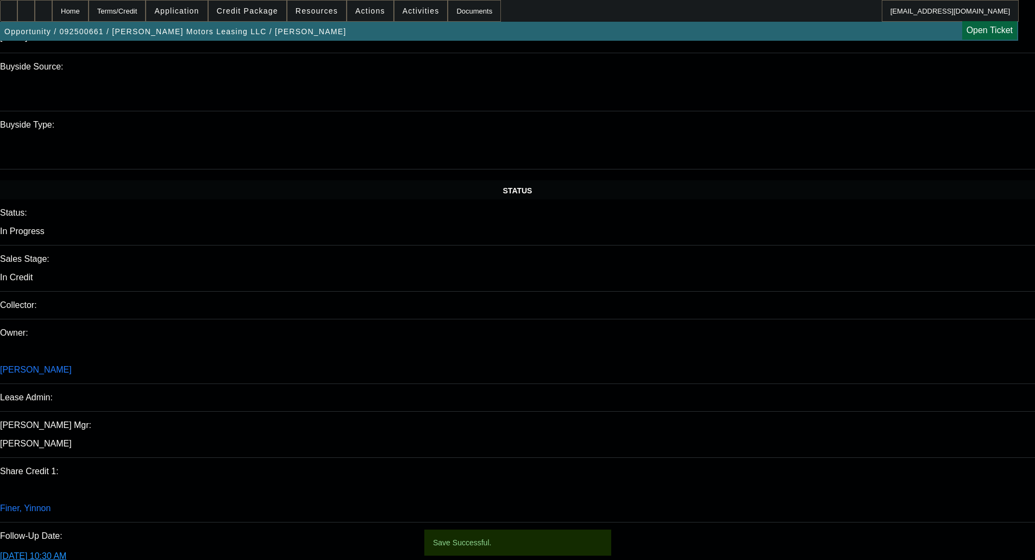
select select "6"
select select "0"
select select "2"
select select "0"
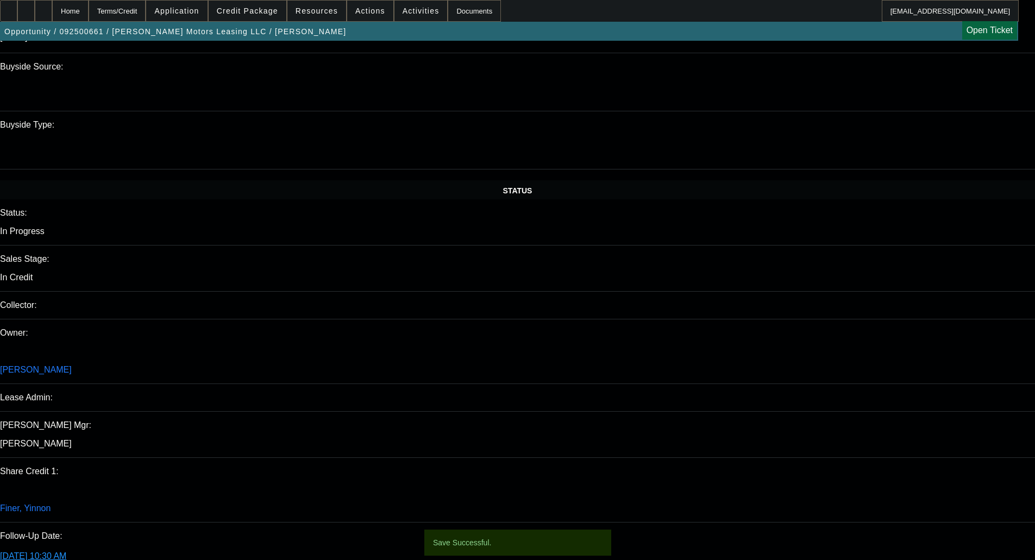
select select "6"
select select "0"
select select "6"
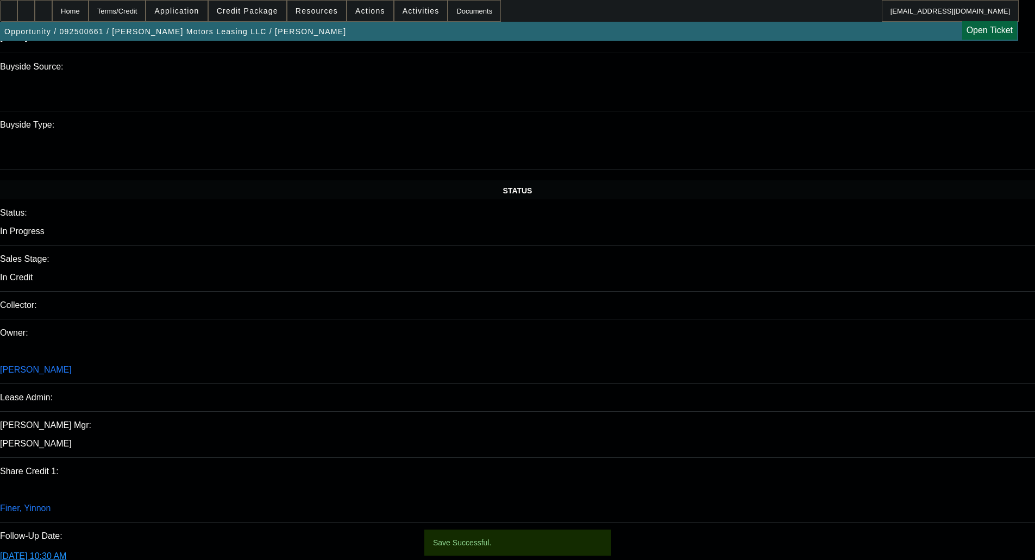
select select "0"
select select "2"
select select "0"
select select "6"
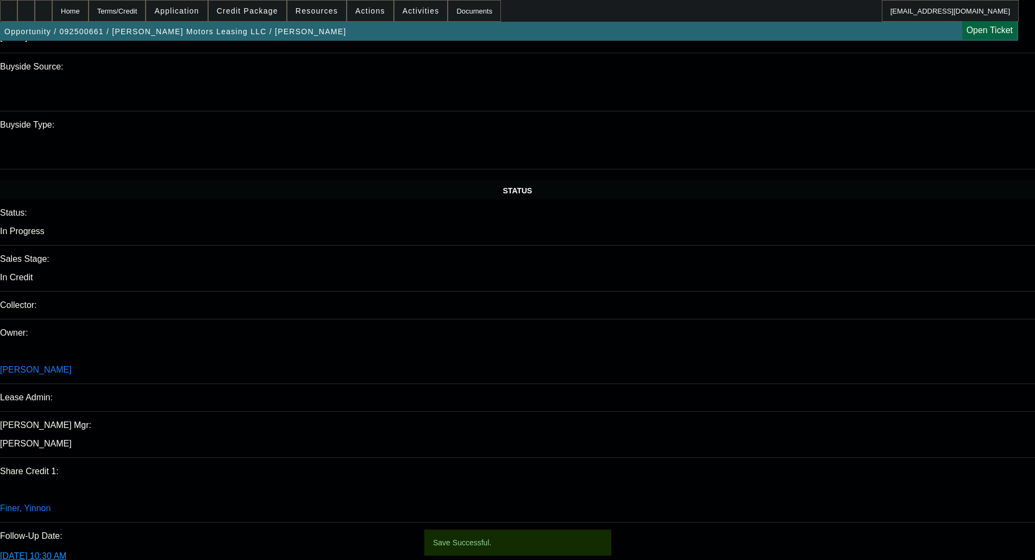
scroll to position [0, 0]
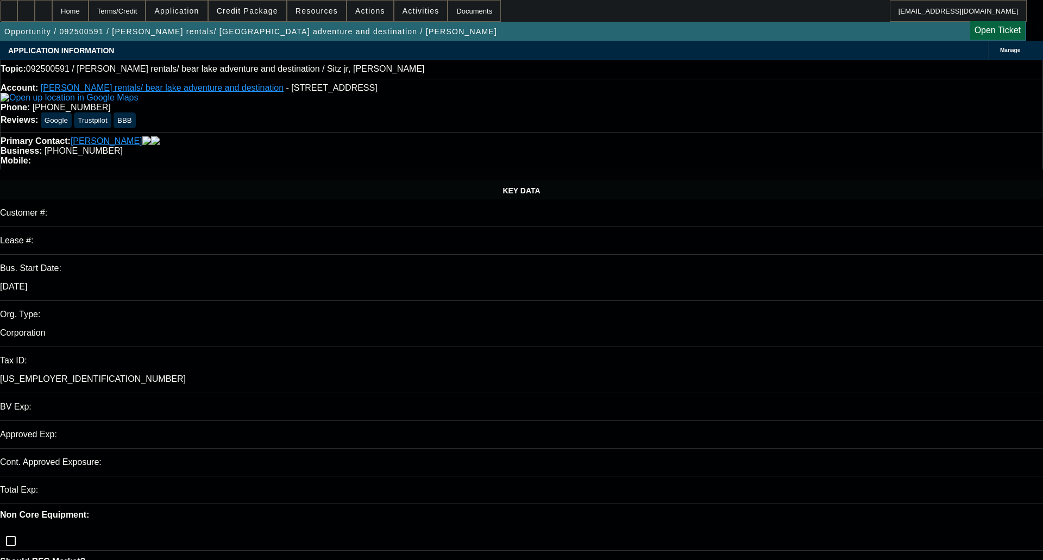
select select "0"
select select "2"
select select "0.1"
select select "4"
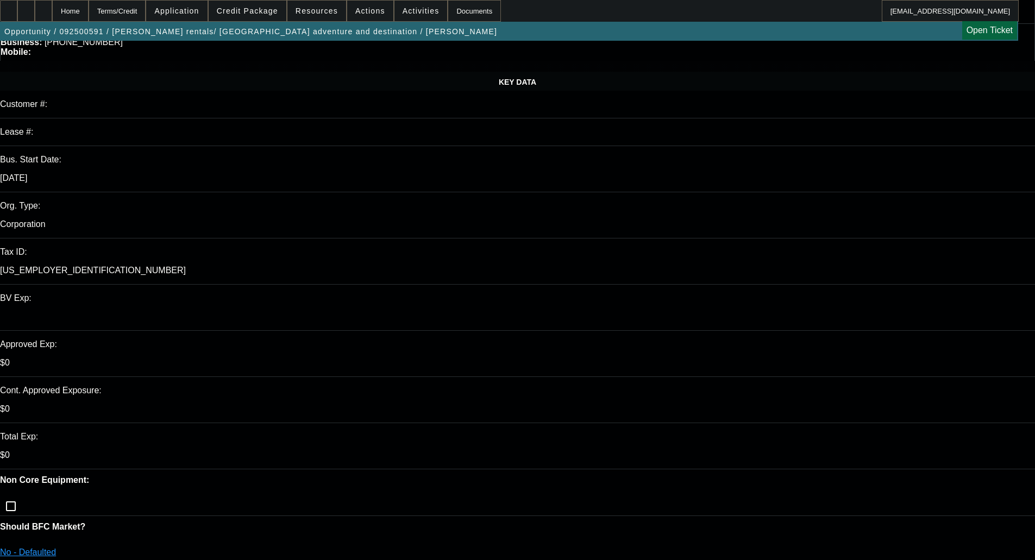
scroll to position [163, 0]
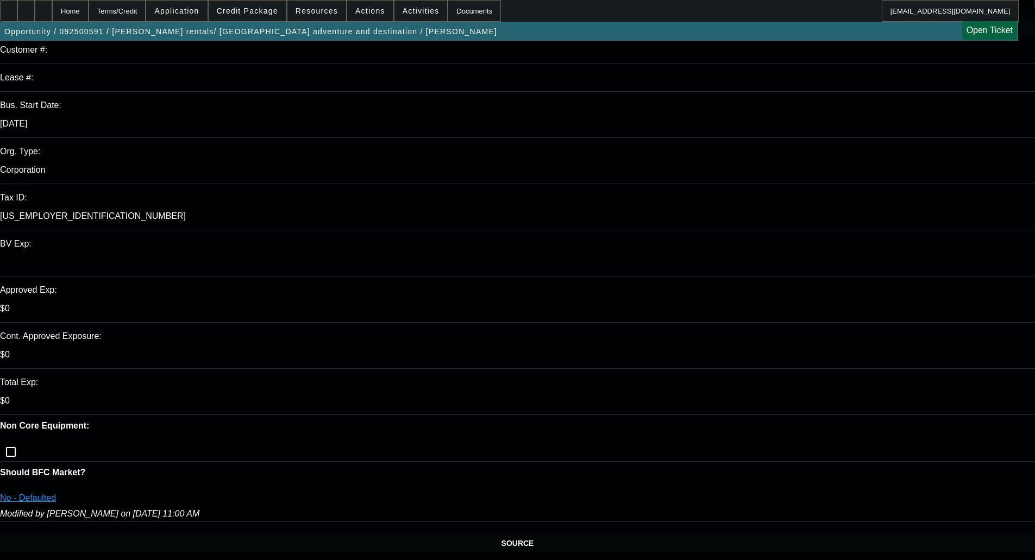
click at [253, 12] on span "Credit Package" at bounding box center [247, 11] width 61 height 9
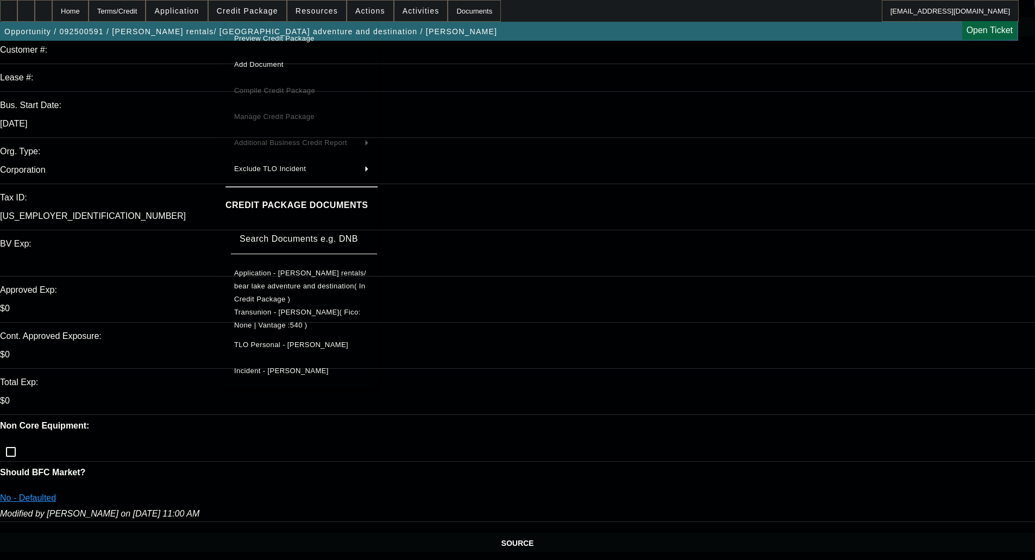
click at [276, 273] on span "Application - [PERSON_NAME] rentals/ bear lake adventure and destination( In Cr…" at bounding box center [300, 286] width 132 height 34
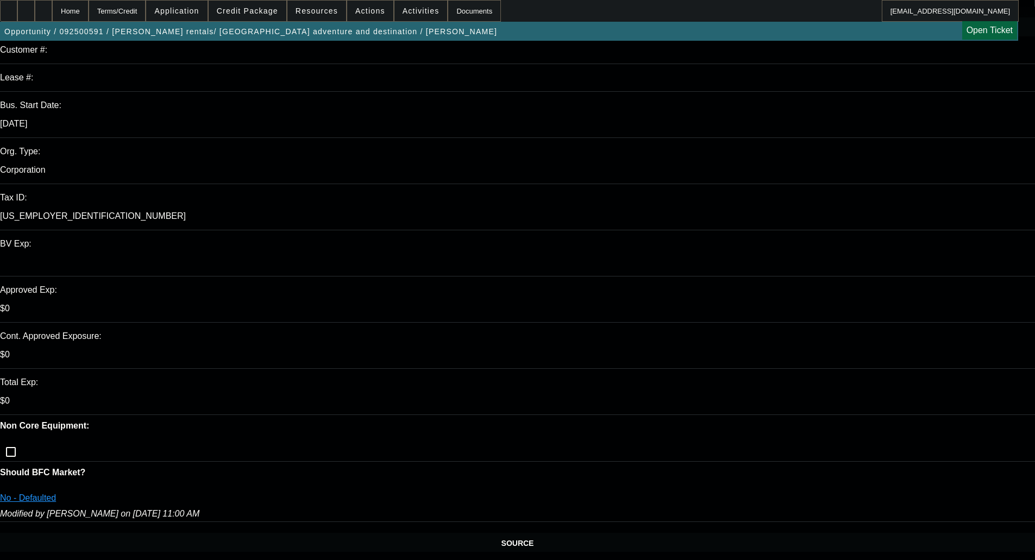
drag, startPoint x: 83, startPoint y: 391, endPoint x: 99, endPoint y: 392, distance: 16.9
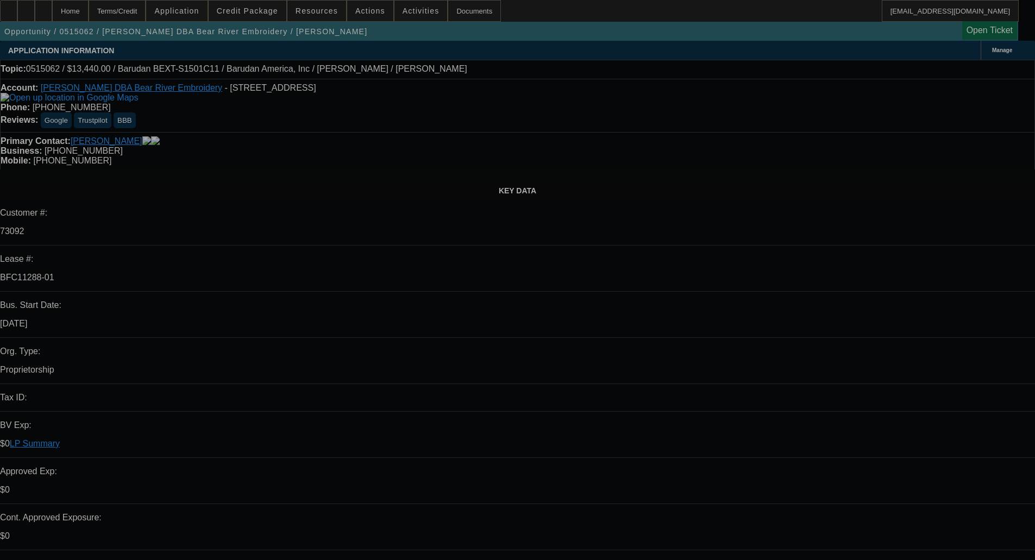
select select "0"
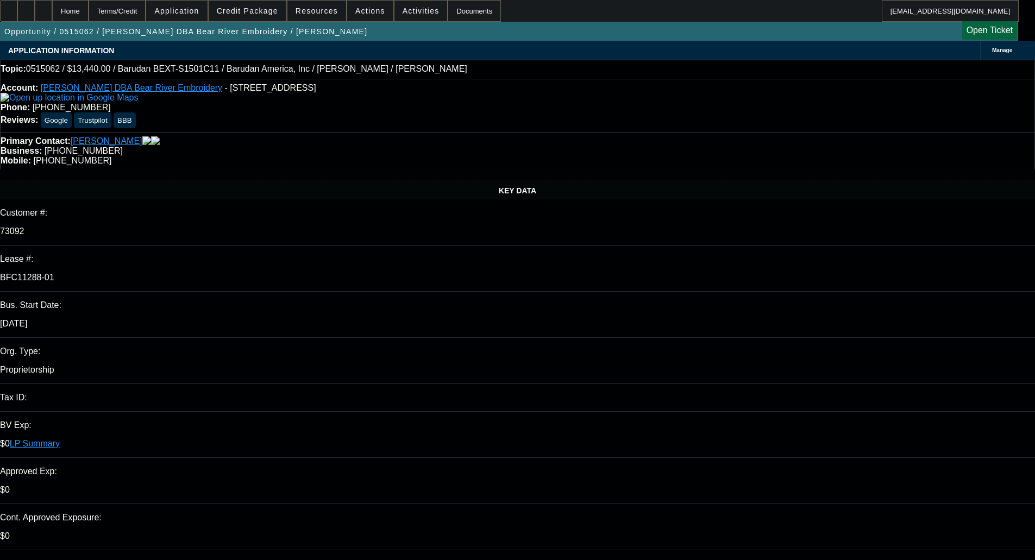
select select "2"
select select "0"
select select "4"
select select "0"
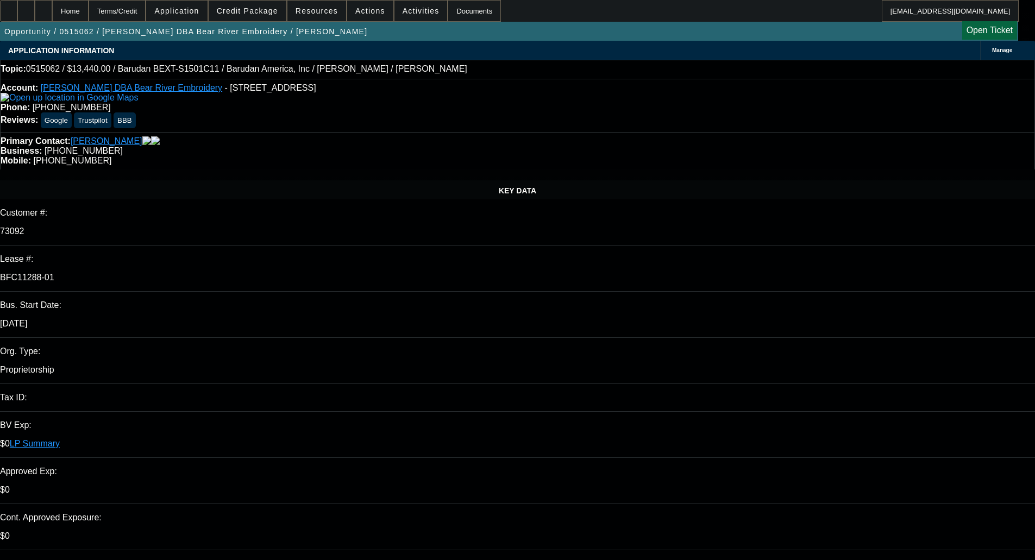
select select "2"
select select "0.1"
select select "4"
select select "0"
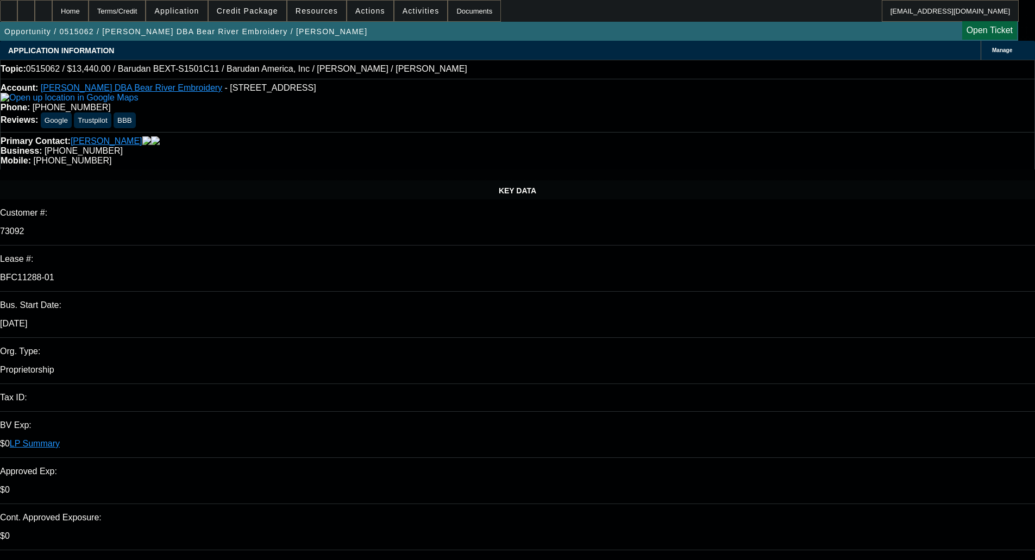
select select "2"
select select "0.1"
select select "4"
select select "0"
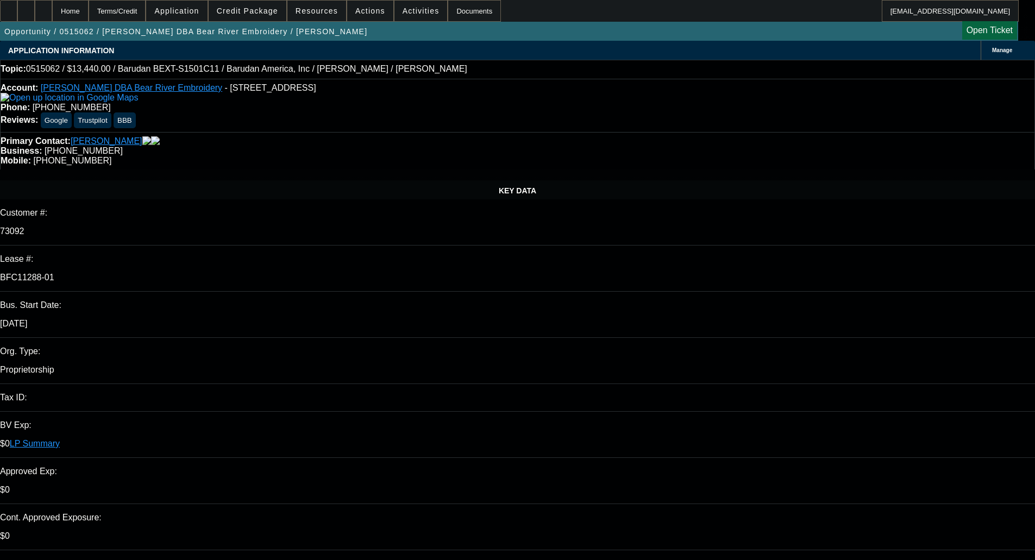
select select "2"
select select "0.1"
select select "4"
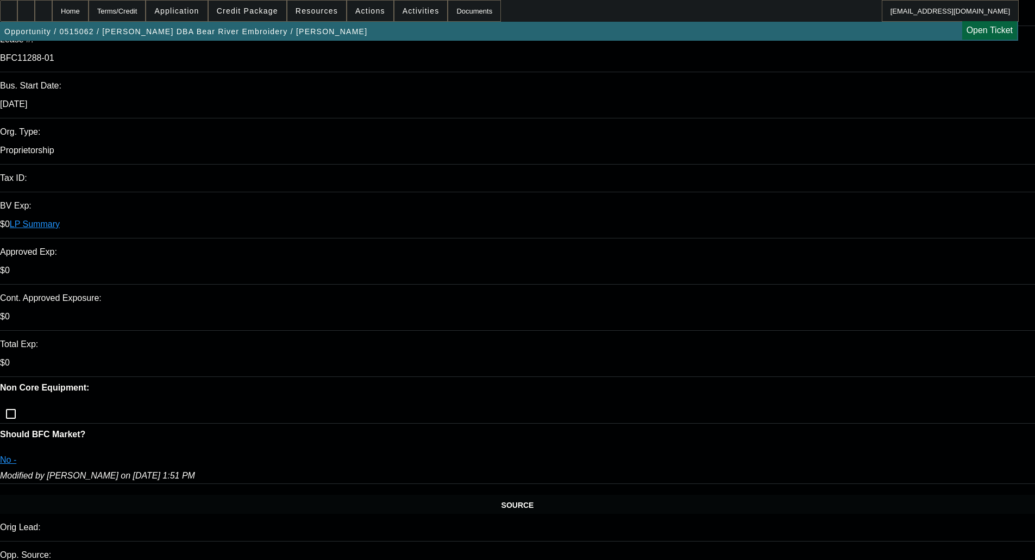
scroll to position [272, 0]
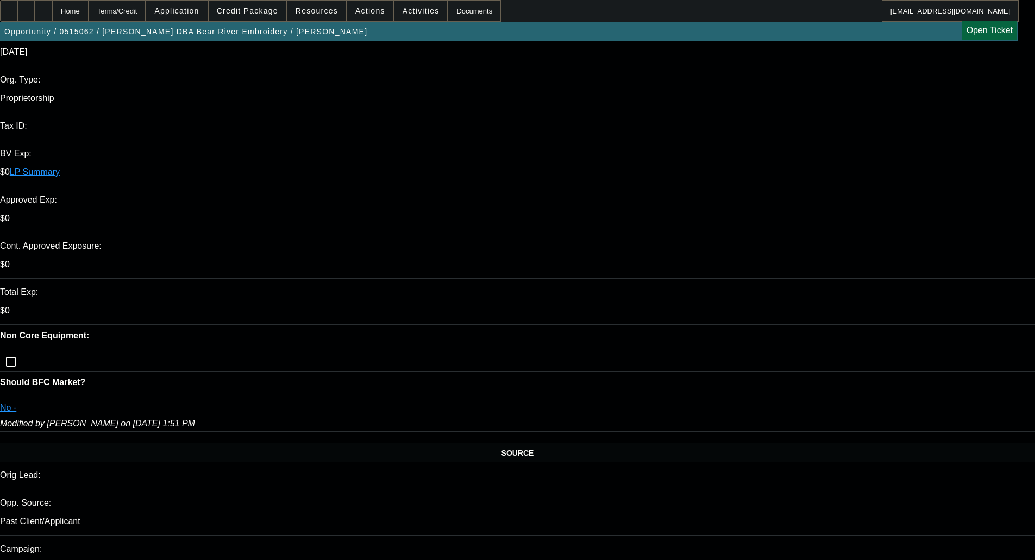
click at [252, 6] on span at bounding box center [248, 11] width 78 height 26
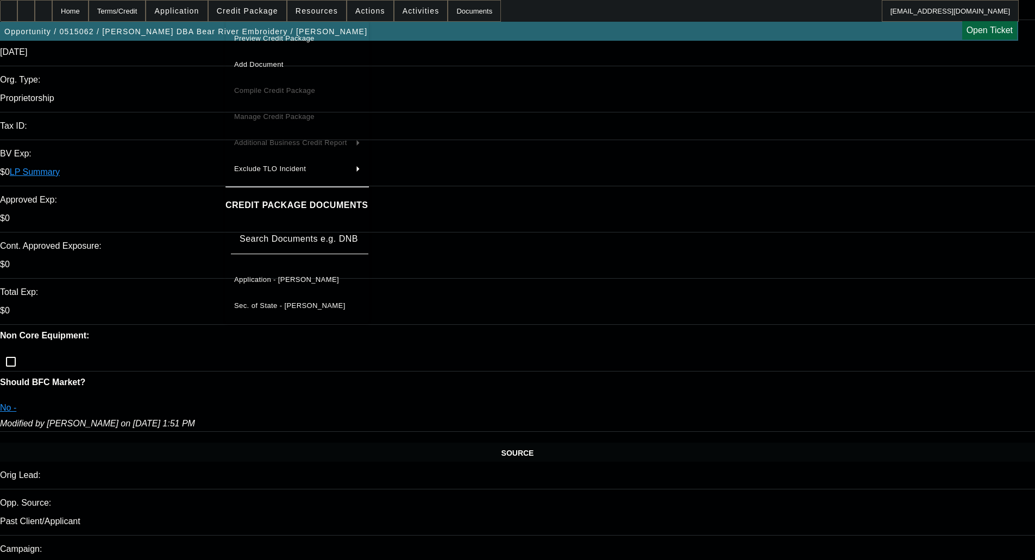
click at [273, 32] on button "Preview Credit Package" at bounding box center [297, 39] width 143 height 26
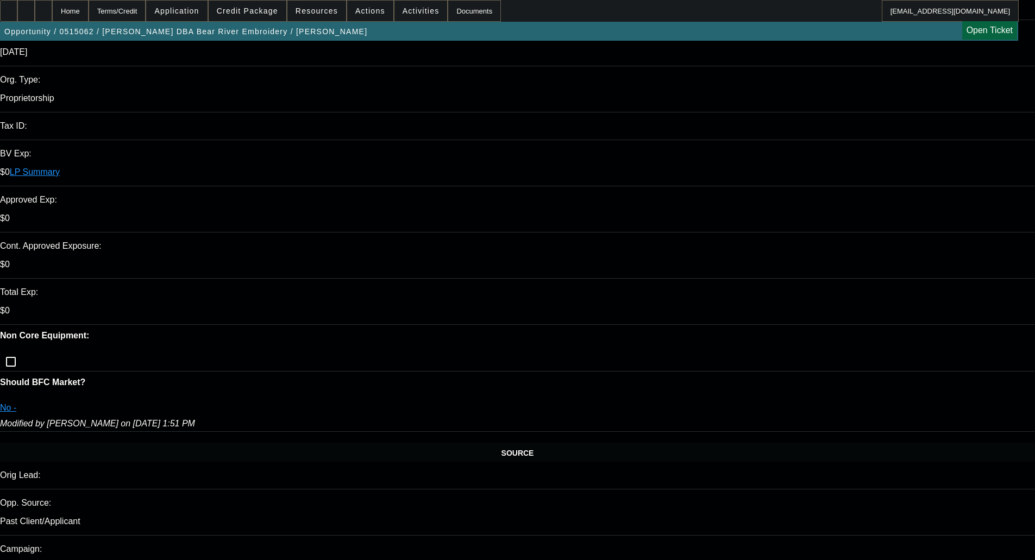
drag, startPoint x: 46, startPoint y: 221, endPoint x: 427, endPoint y: 217, distance: 380.4
drag, startPoint x: 240, startPoint y: 215, endPoint x: 276, endPoint y: 217, distance: 36.5
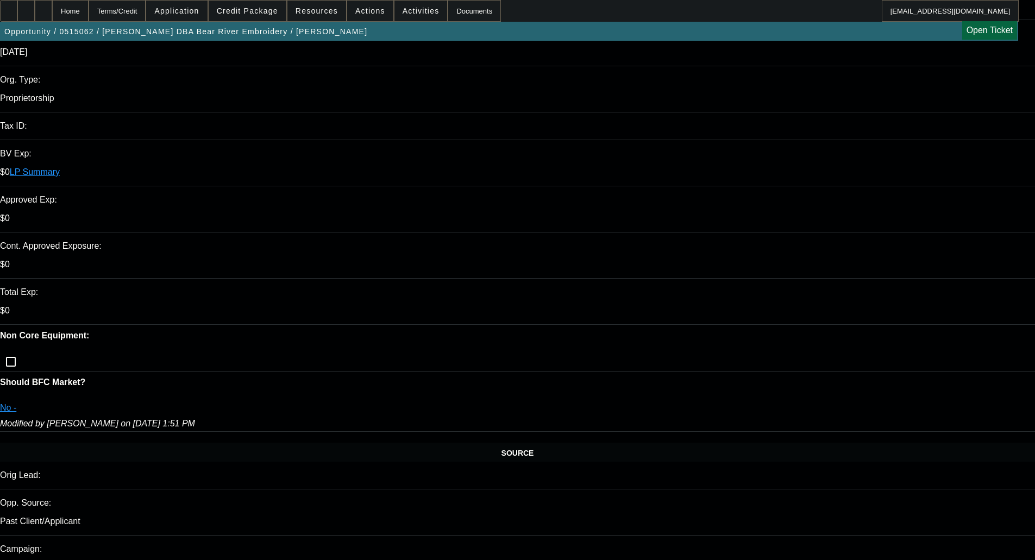
drag, startPoint x: 91, startPoint y: 376, endPoint x: 98, endPoint y: 377, distance: 6.5
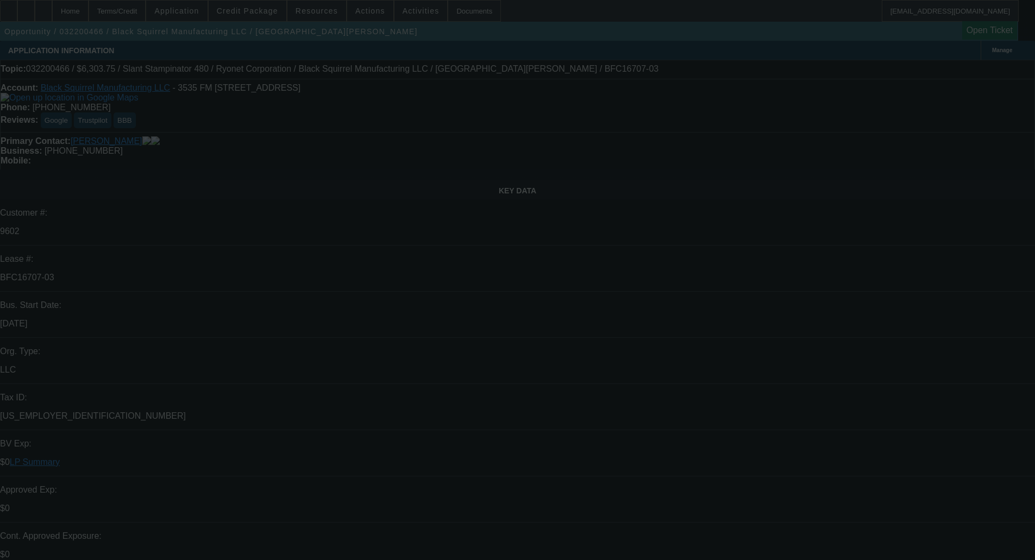
click at [399, 36] on div at bounding box center [517, 280] width 1035 height 560
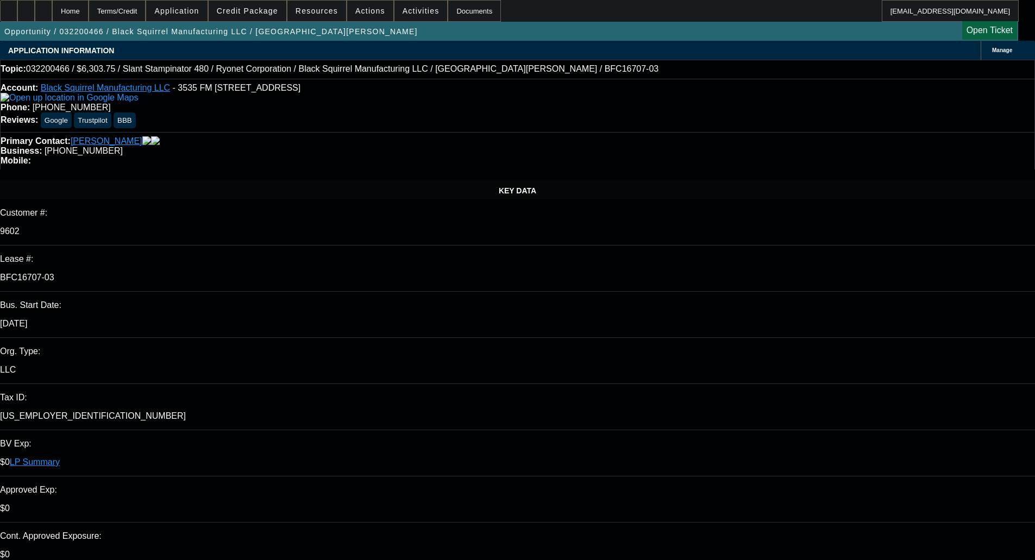
select select "0"
select select "2"
select select "0.1"
select select "4"
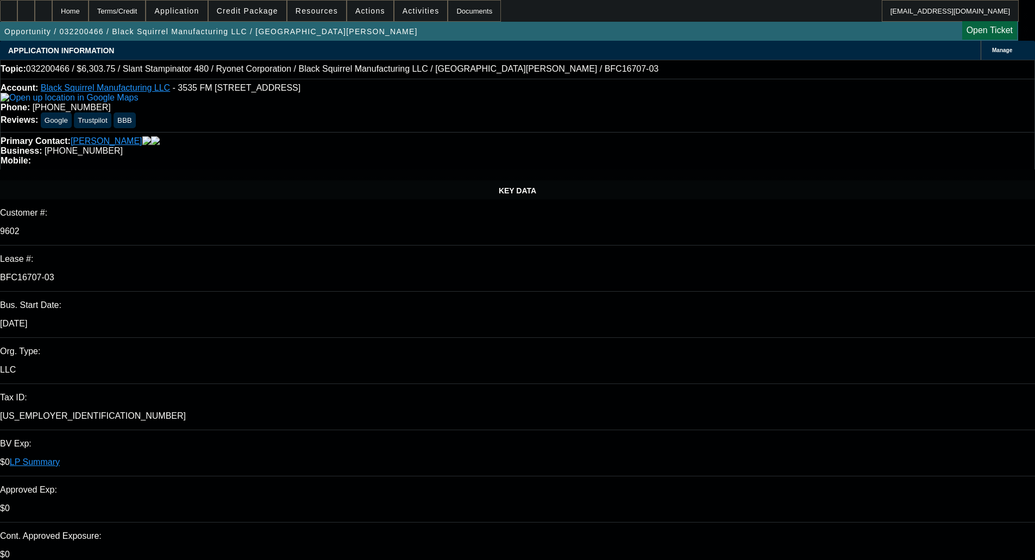
select select "0"
select select "2"
select select "0.1"
select select "4"
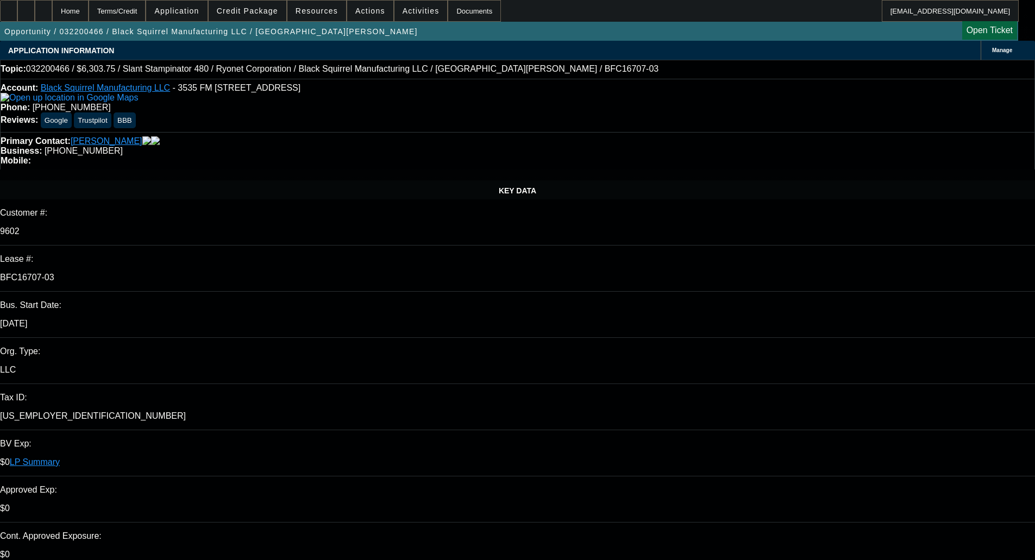
select select "0"
select select "2"
select select "0.1"
select select "4"
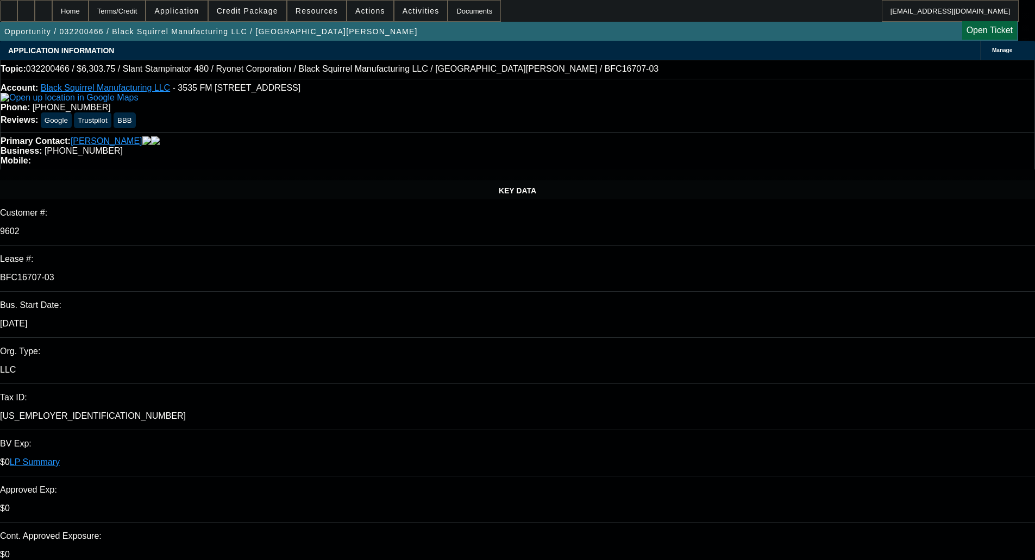
select select "0"
select select "2"
select select "0.1"
select select "4"
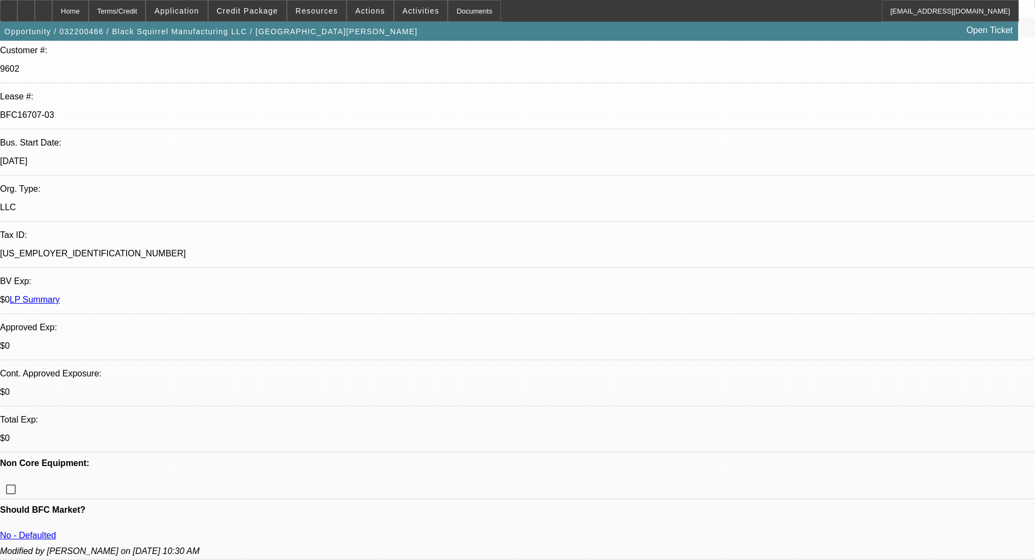
scroll to position [163, 0]
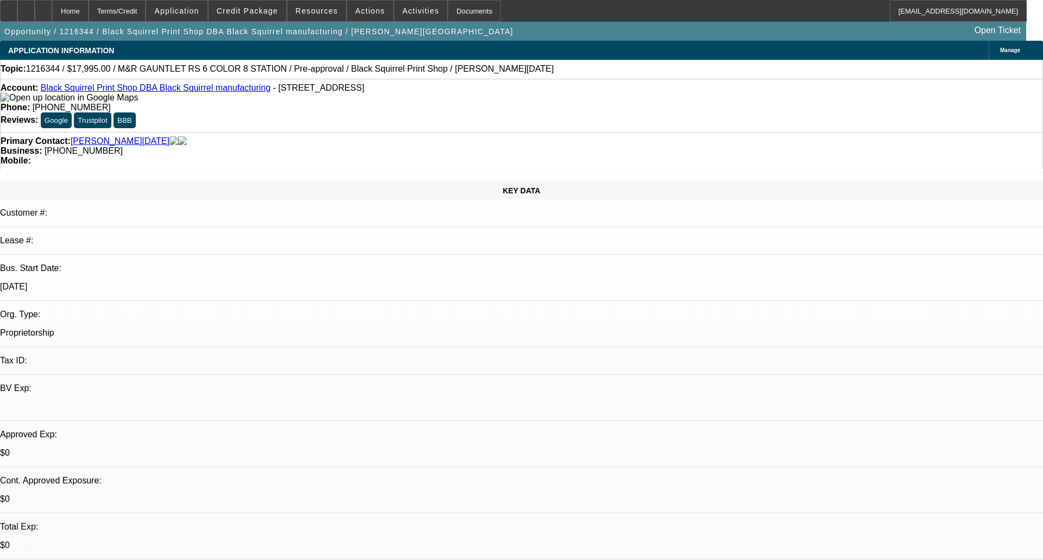
select select "0"
select select "2"
select select "0"
select select "4"
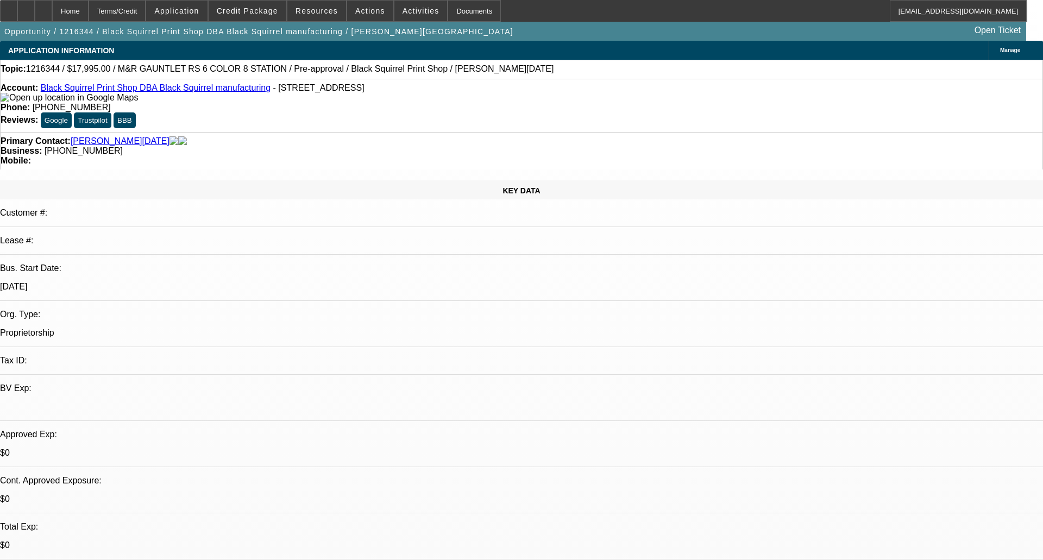
select select "0"
select select "2"
select select "0"
select select "4"
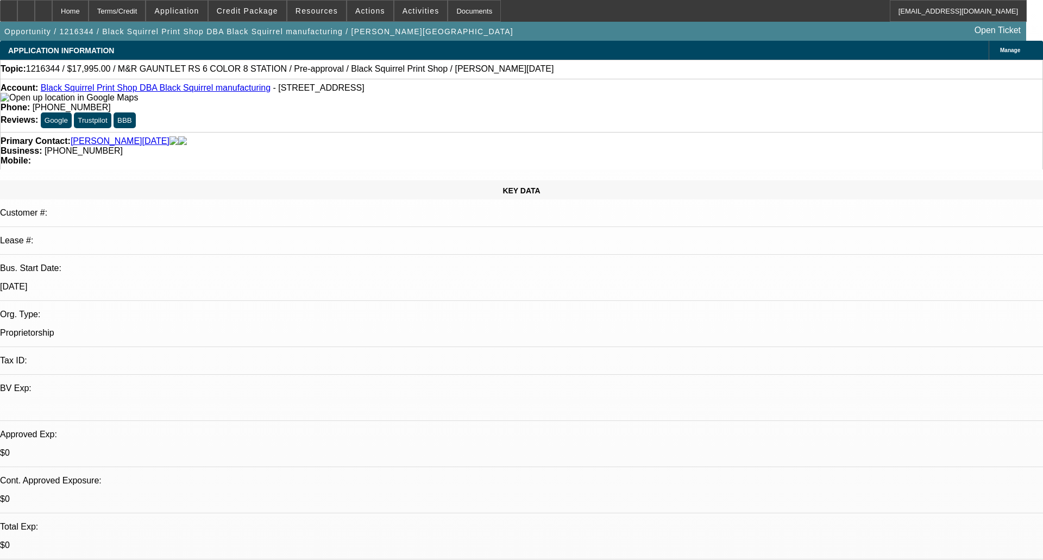
select select "0"
select select "2"
select select "0"
select select "4"
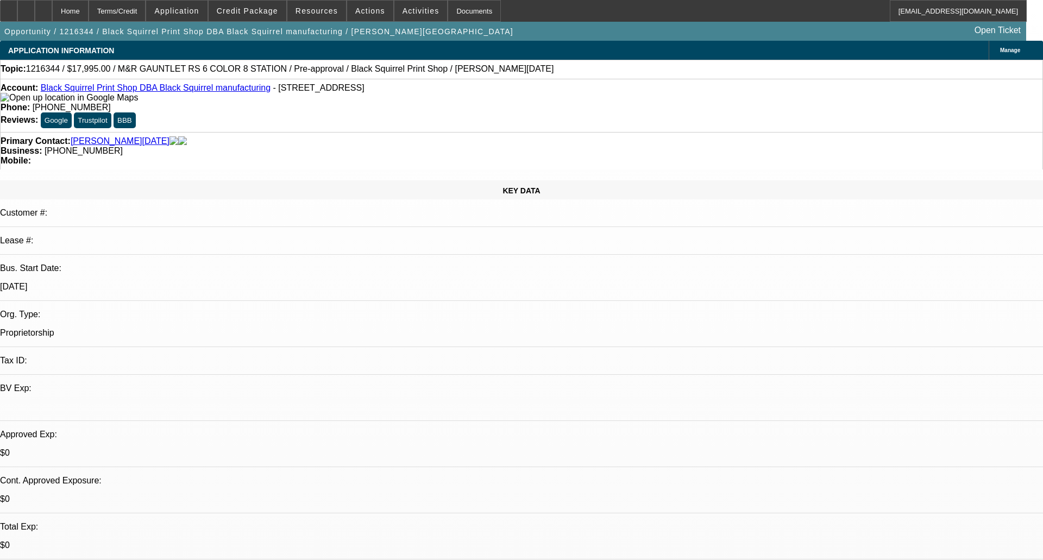
select select "0"
select select "2"
select select "0"
select select "4"
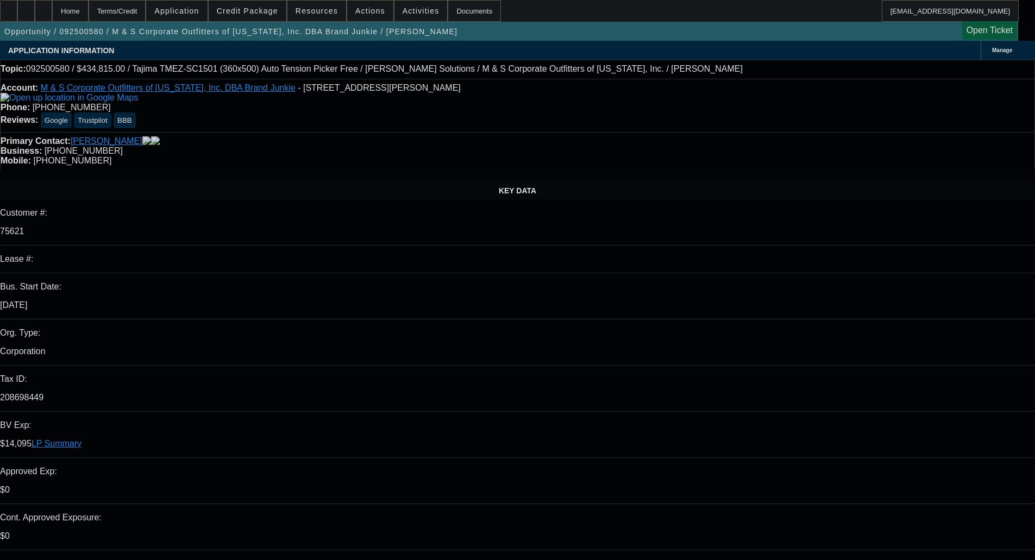
select select "0"
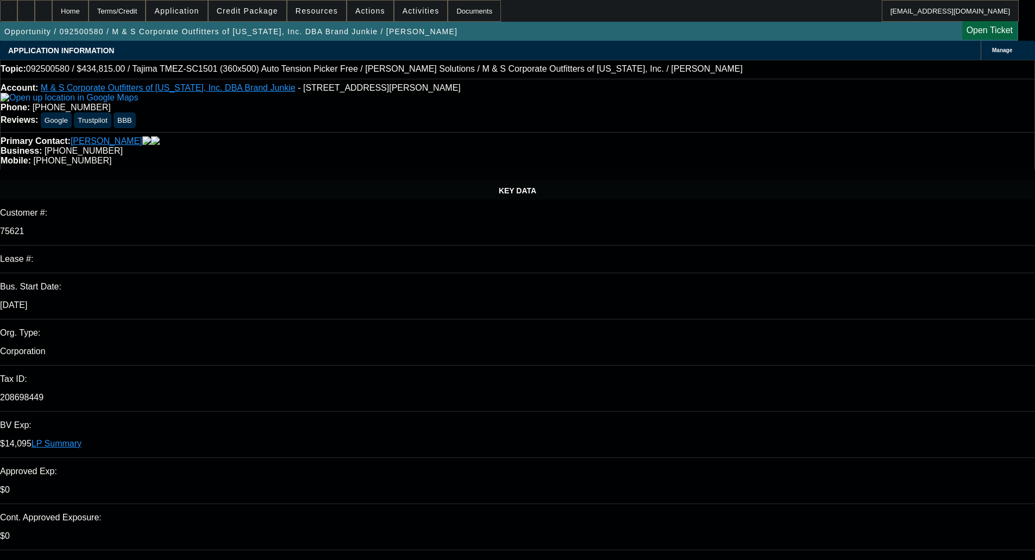
select select "2"
select select "0"
select select "6"
select select "0"
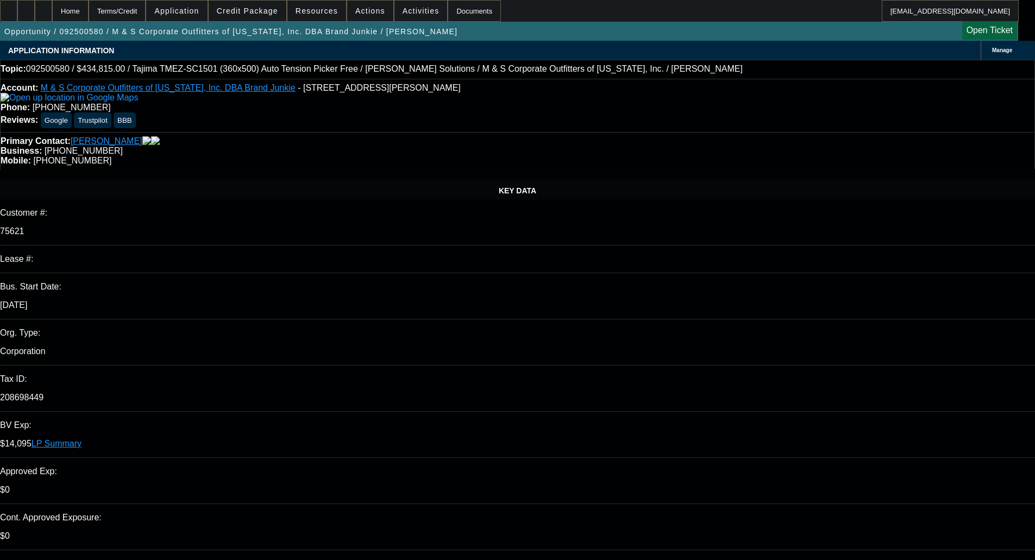
select select "2"
select select "0"
select select "6"
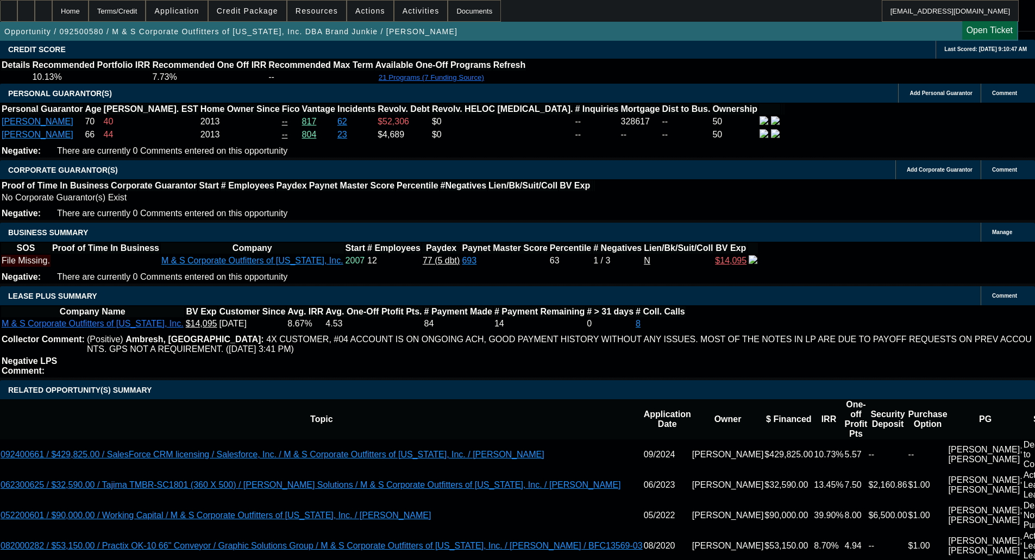
scroll to position [2228, 0]
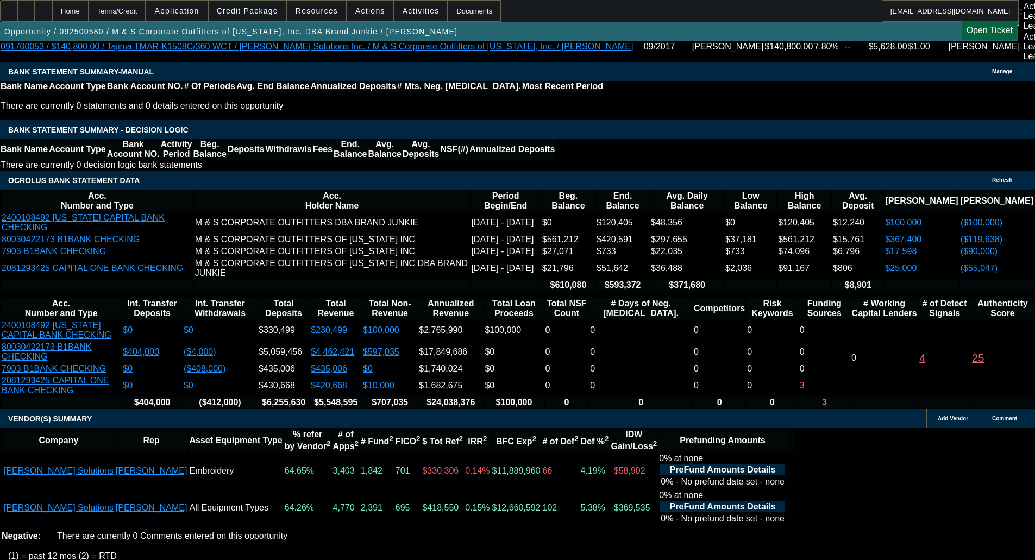
drag, startPoint x: 245, startPoint y: 12, endPoint x: 249, endPoint y: 16, distance: 6.2
click at [245, 12] on span "Credit Package" at bounding box center [247, 11] width 61 height 9
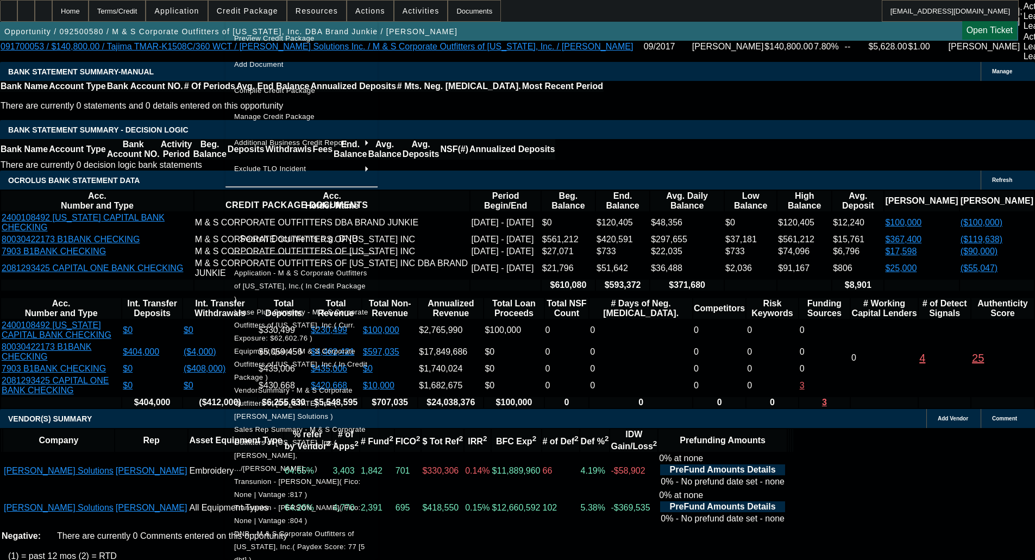
click at [280, 272] on span "Application - M & S Corporate Outfitters of Texas, Inc.( In Credit Package )" at bounding box center [300, 286] width 133 height 34
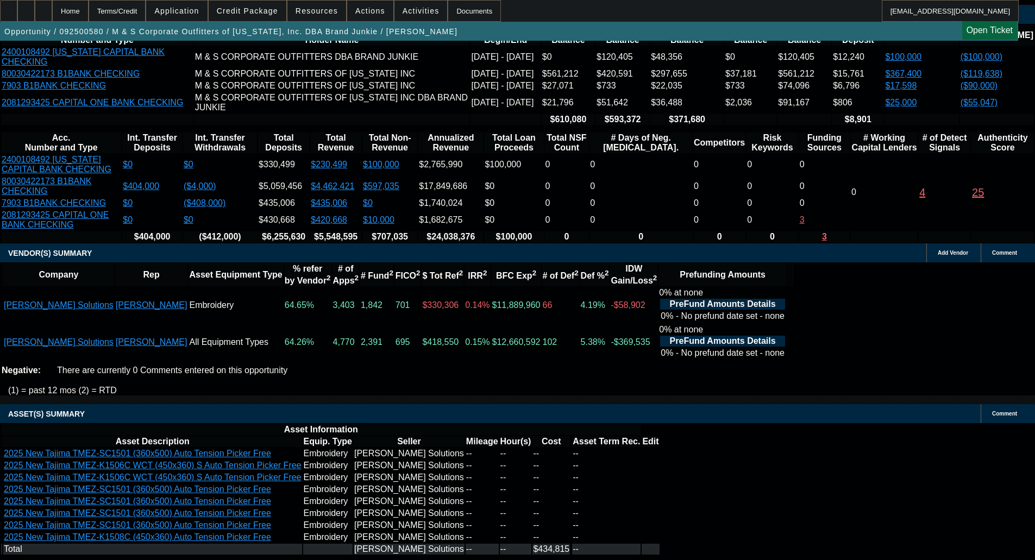
scroll to position [2539, 0]
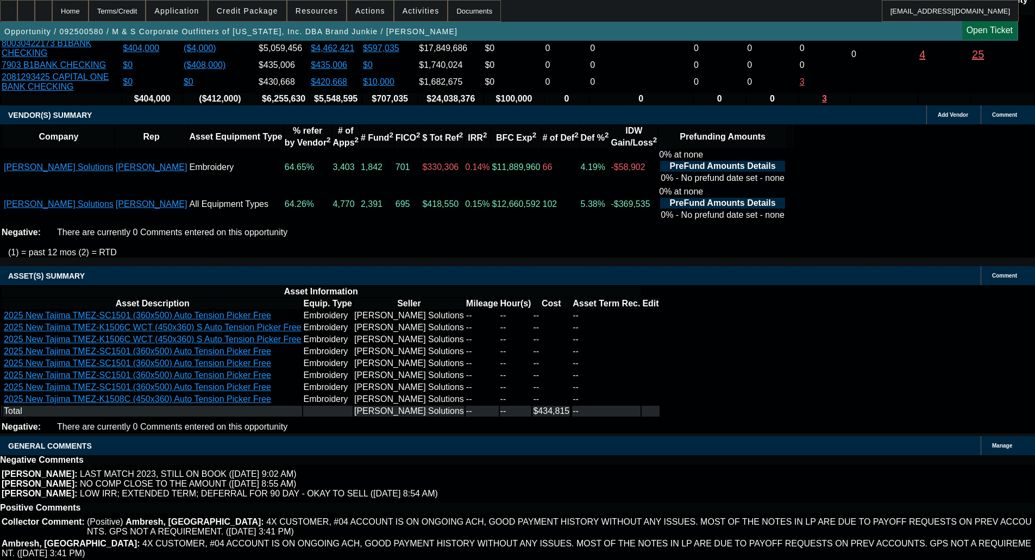
select select "6"
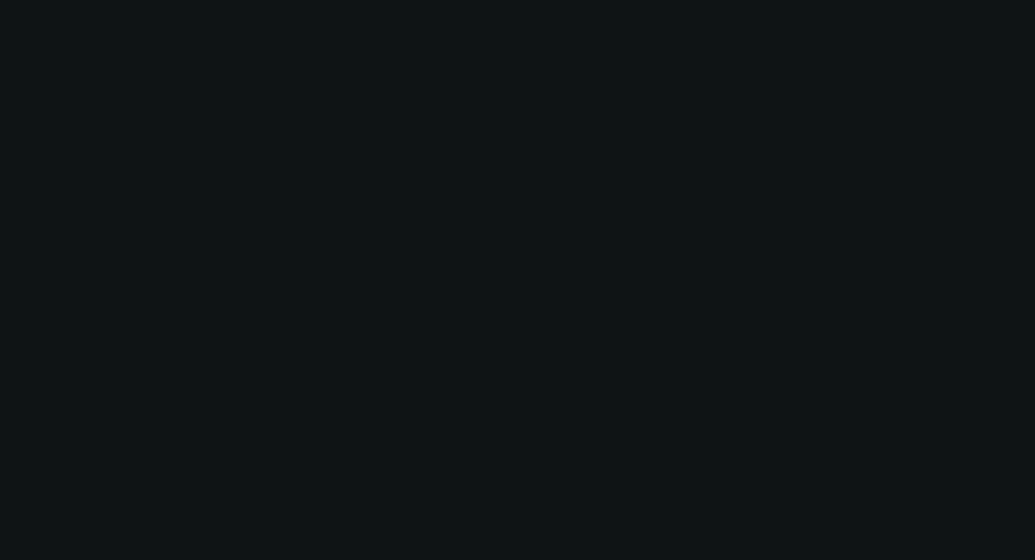
scroll to position [0, 0]
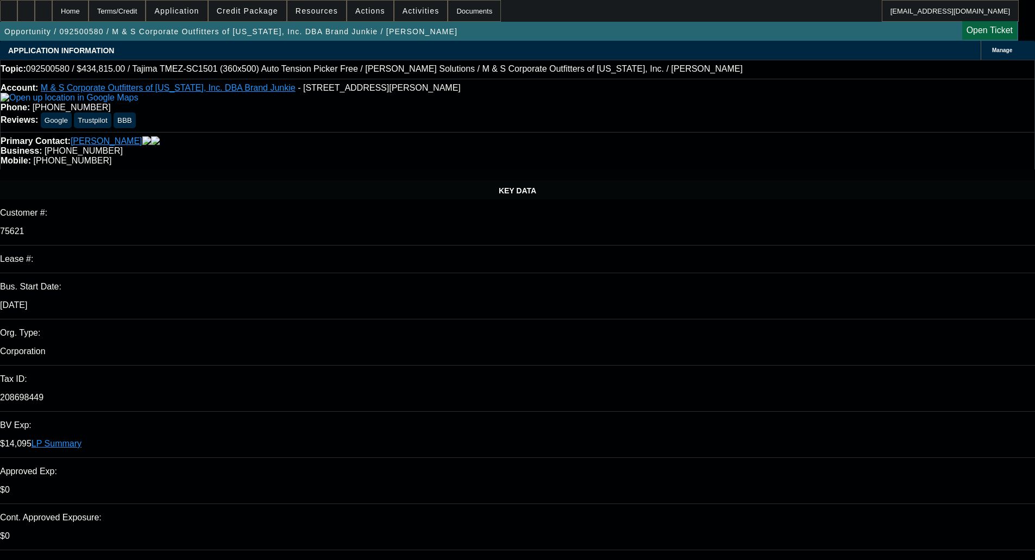
type input "09:16"
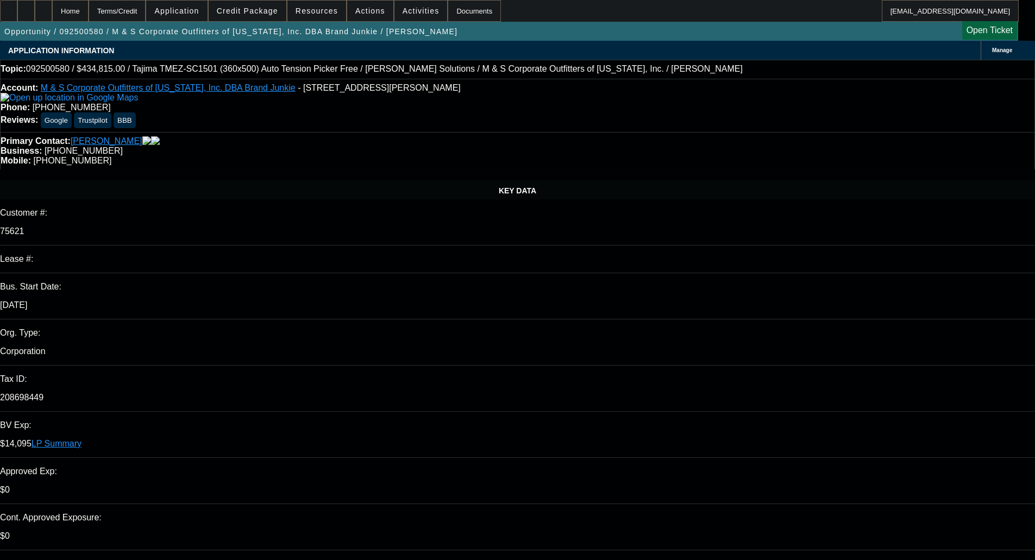
type input "11:53"
click at [790, 341] on span "1" at bounding box center [796, 336] width 20 height 20
type input "10/1/2025"
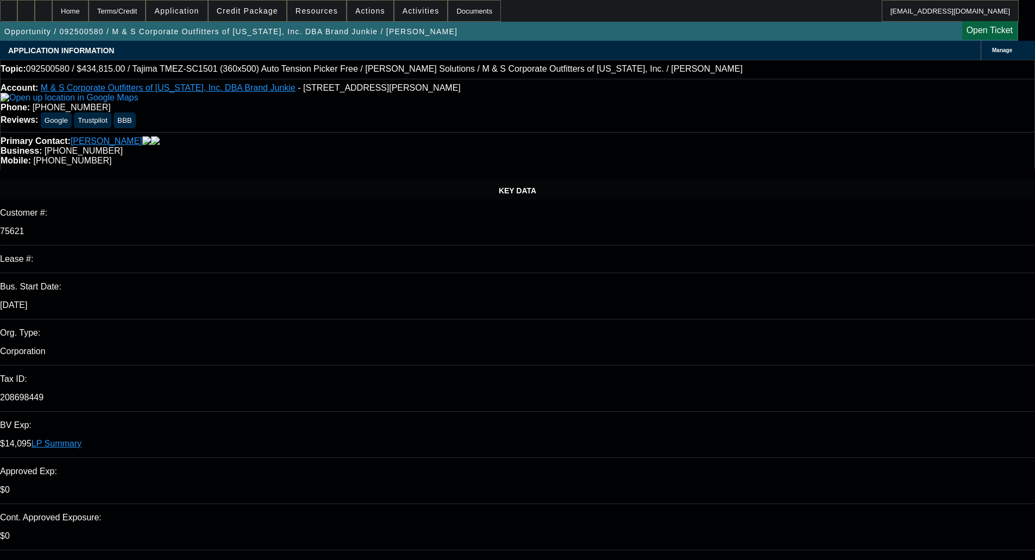
paste textarea "Need signed or DocuSigned credit app from within last 90 days by both PGs"
type textarea "PER UNIFI - "Need signed or DocuSigned credit app from within last 90 days by b…"
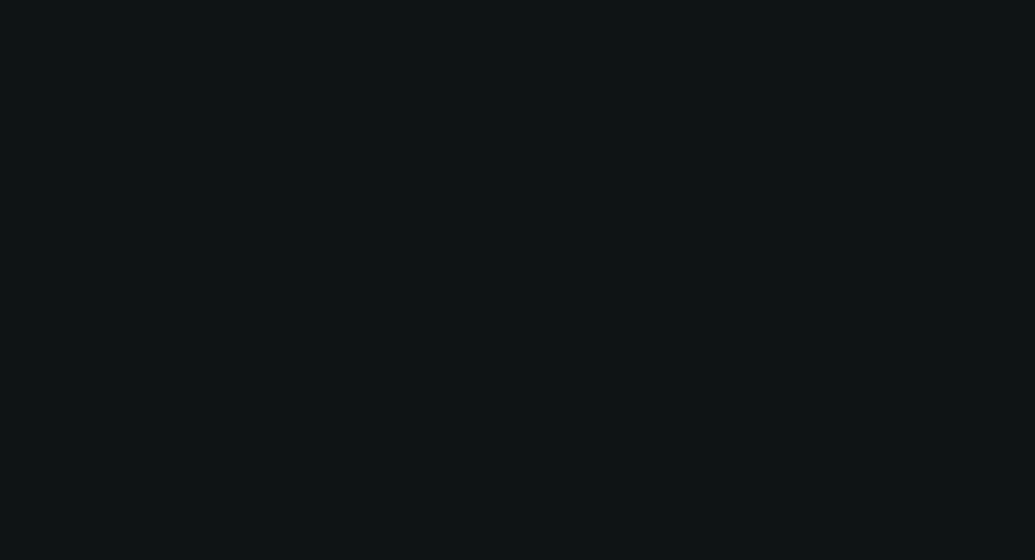
select select "0"
select select "2"
select select "0"
select select "6"
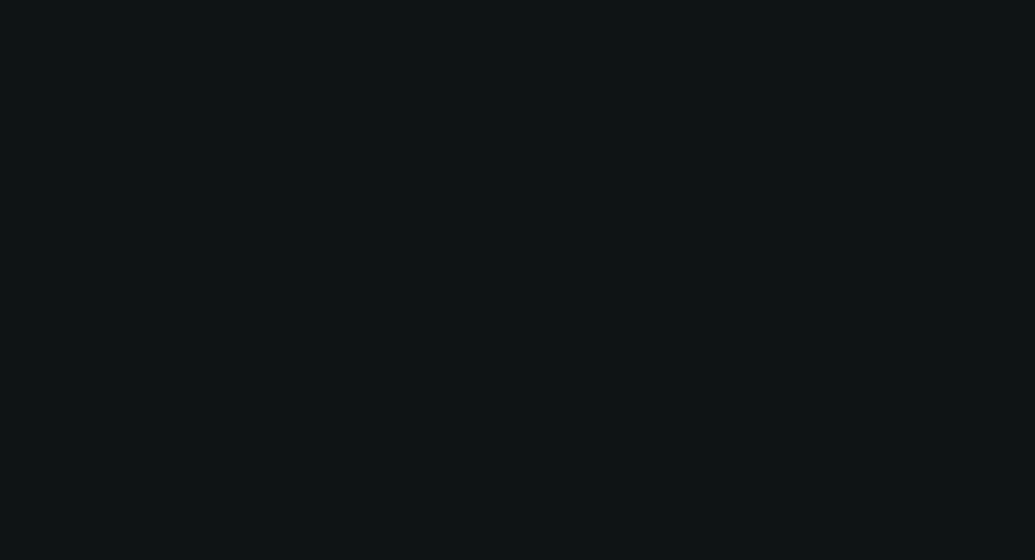
select select "0"
select select "2"
select select "0"
select select "6"
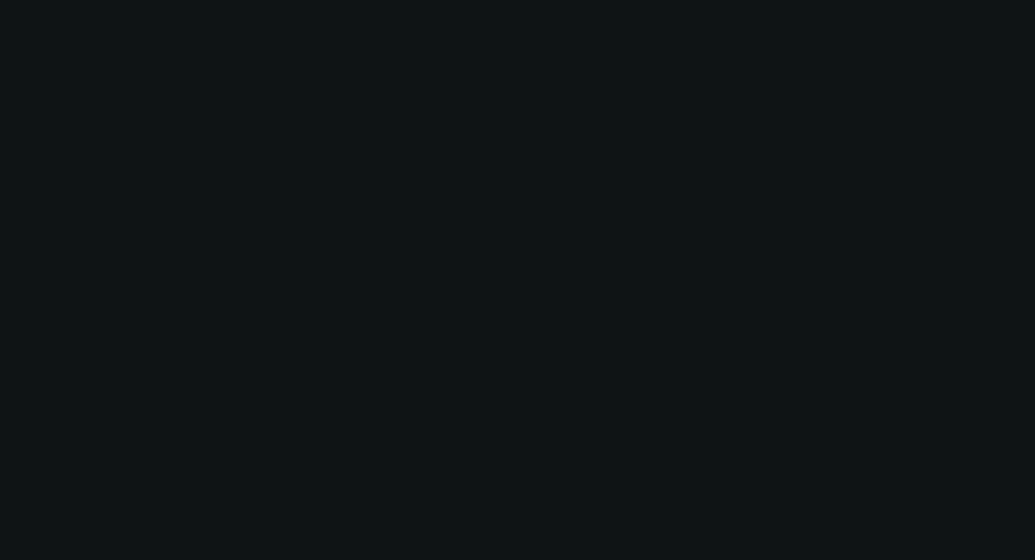
select select "0"
select select "2"
select select "0"
select select "6"
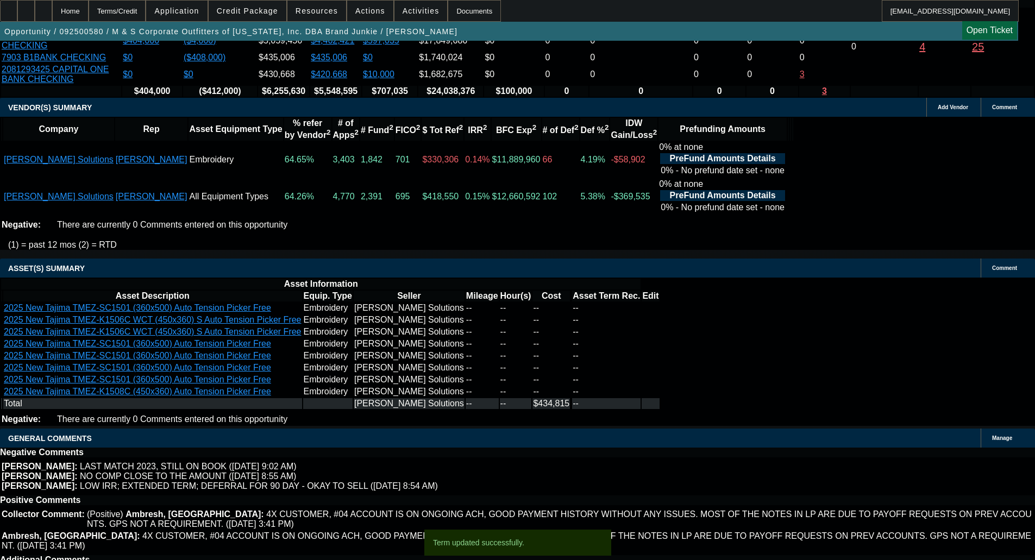
scroll to position [2532, 0]
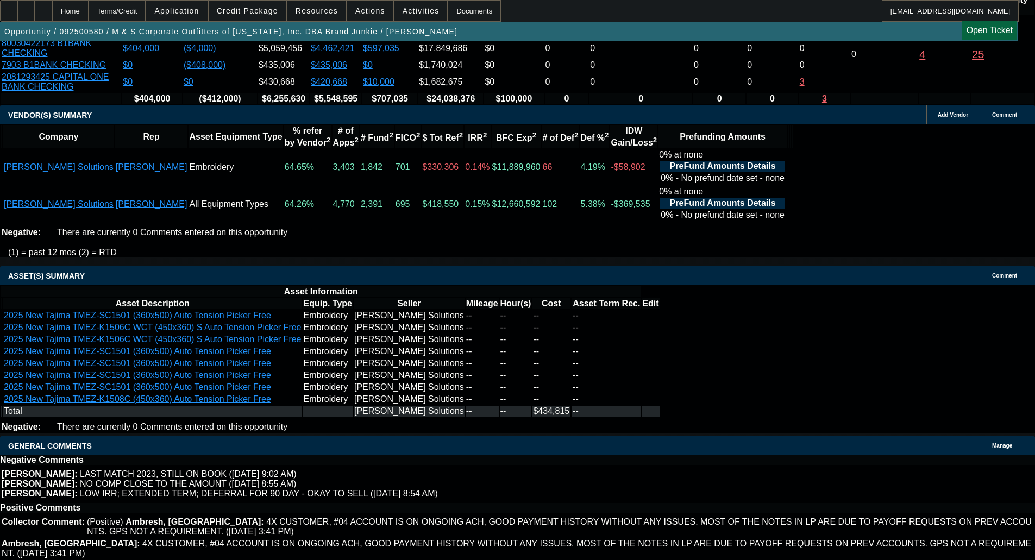
select select "6"
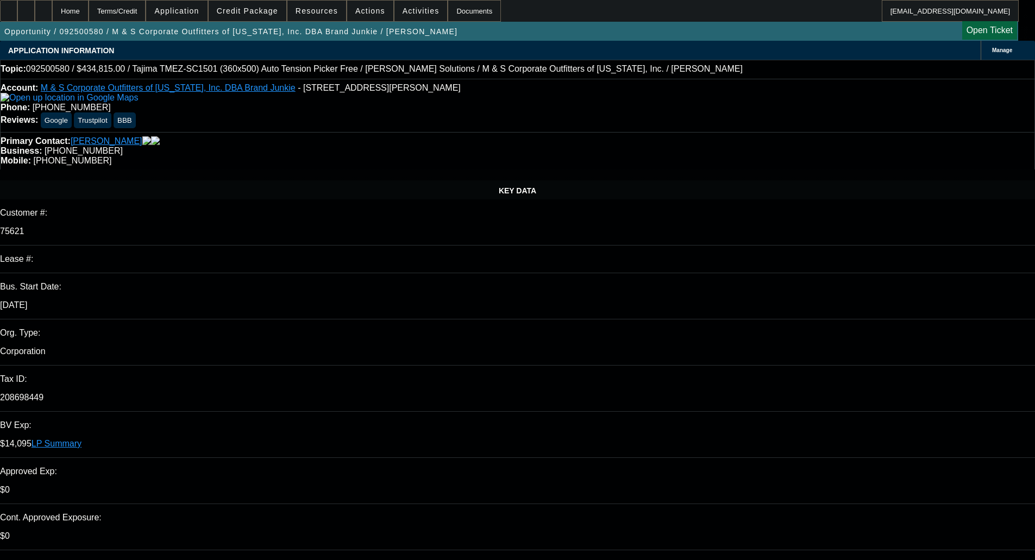
paste textarea "PER UNIFI - "Need signed or DocuSigned credit app from within last 90 days by b…"
type textarea "PER UNIFI - "Need signed or DocuSigned credit app from within last 90 days by b…"
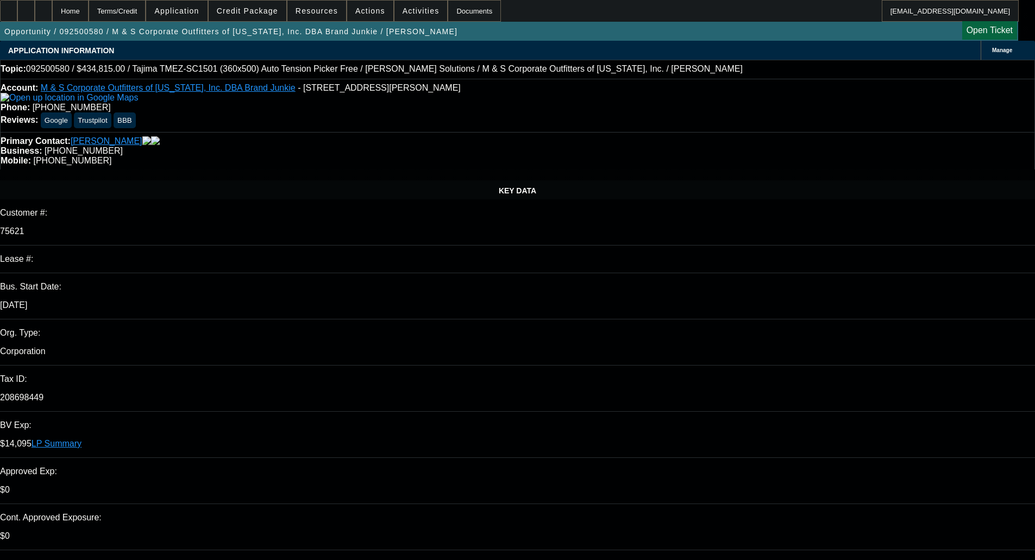
checkbox input "true"
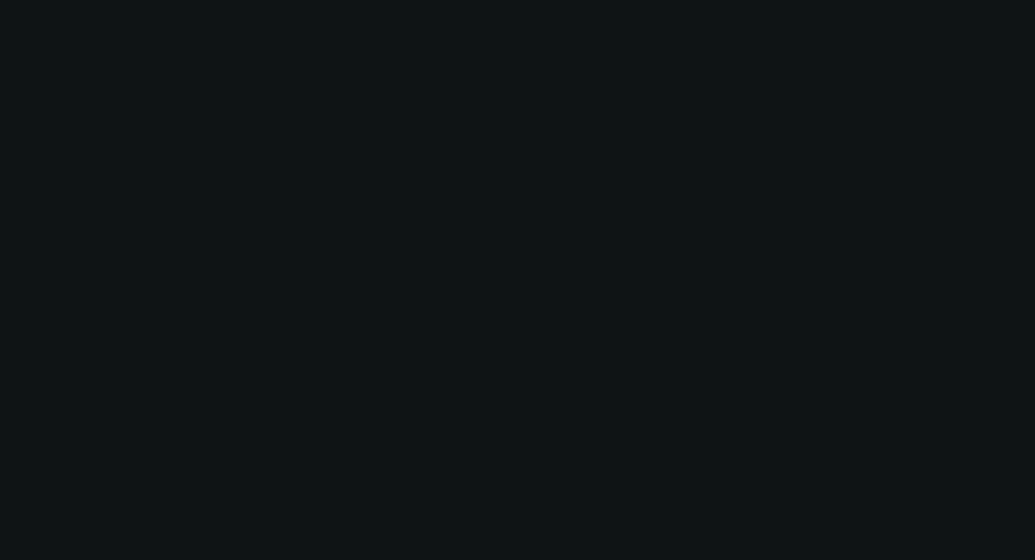
select select "0"
select select "2"
select select "0"
select select "6"
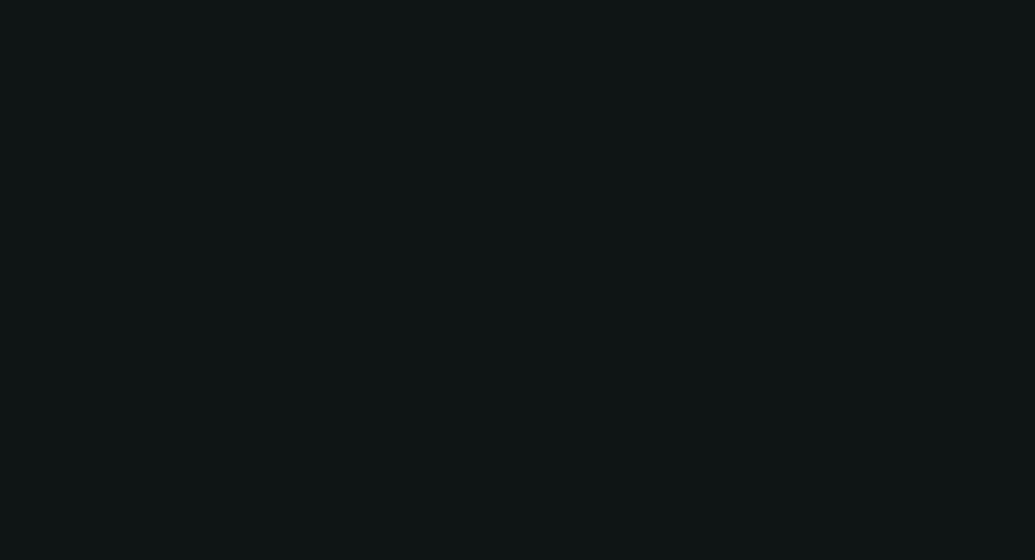
select select "0"
select select "2"
select select "0"
select select "6"
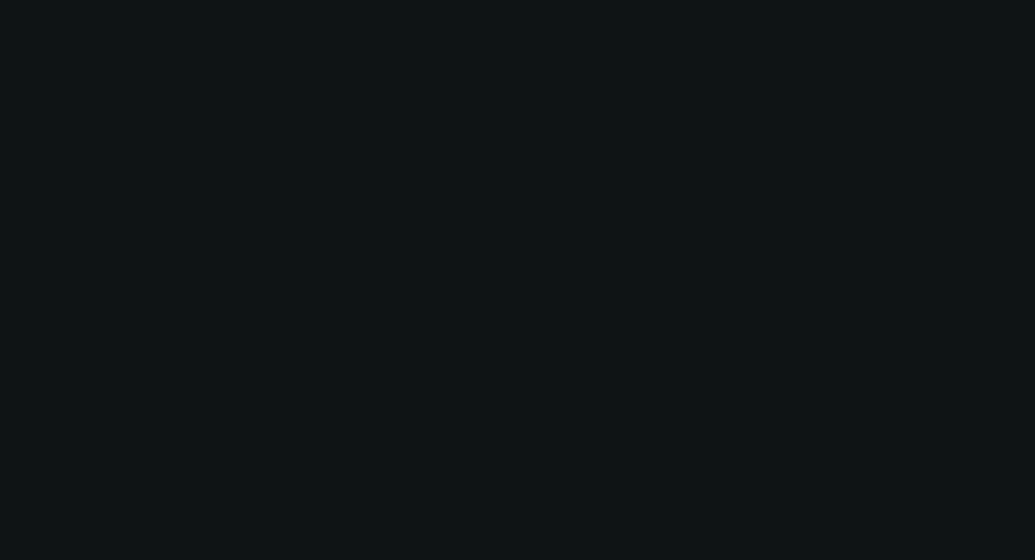
select select "0"
select select "2"
select select "0"
select select "6"
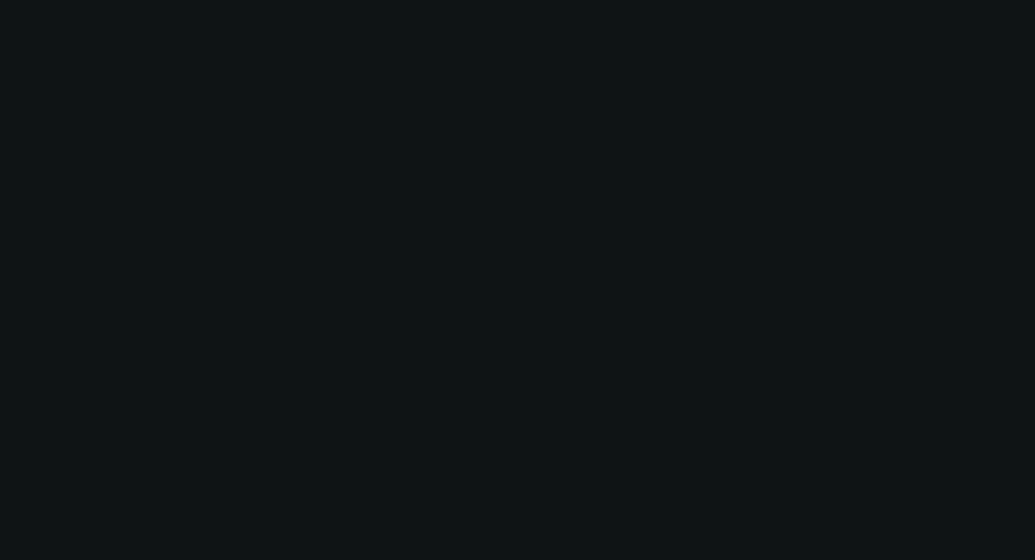
select select "0"
select select "2"
select select "0"
select select "6"
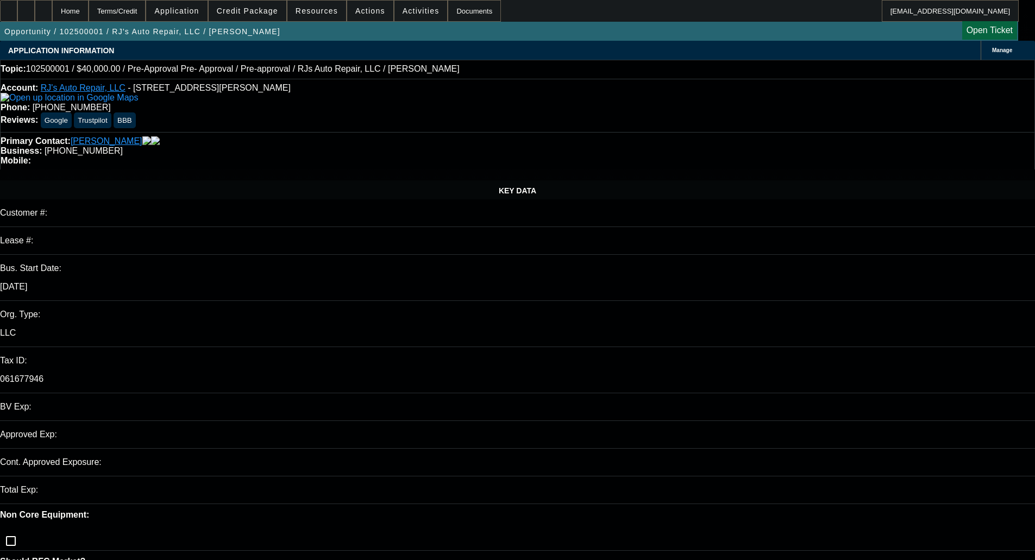
select select "0"
select select "3"
select select "0"
select select "6"
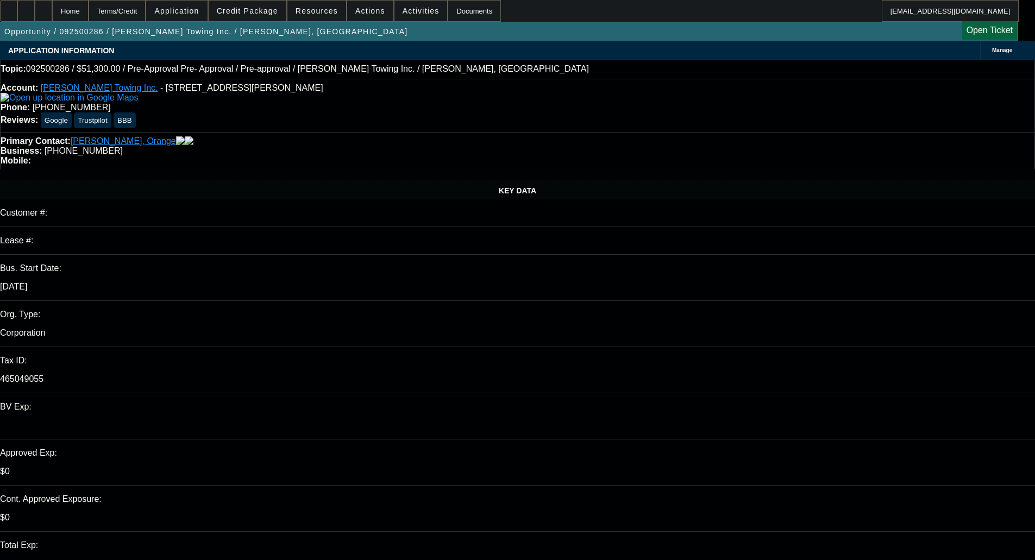
select select "0.1"
select select "0"
select select "0.1"
select select "4"
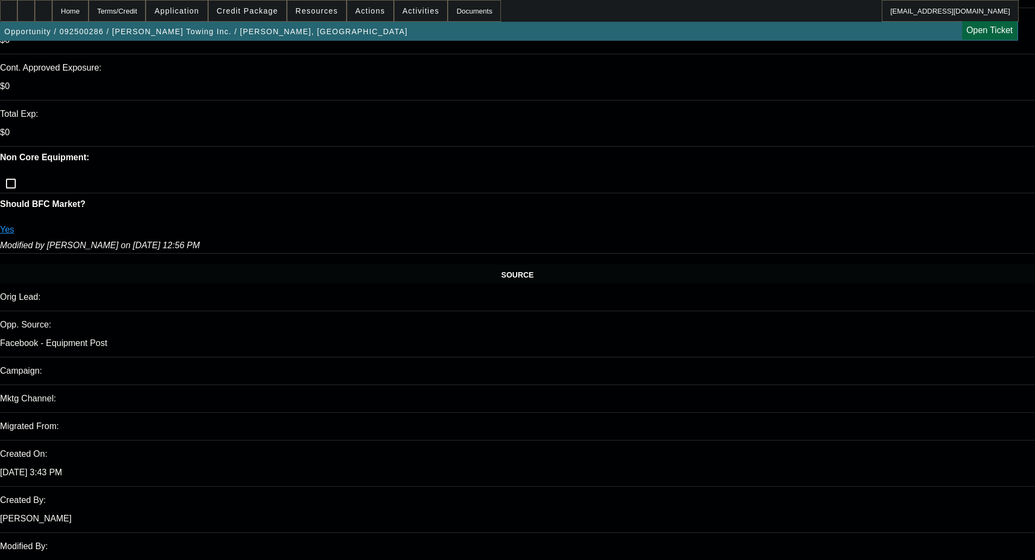
scroll to position [435, 0]
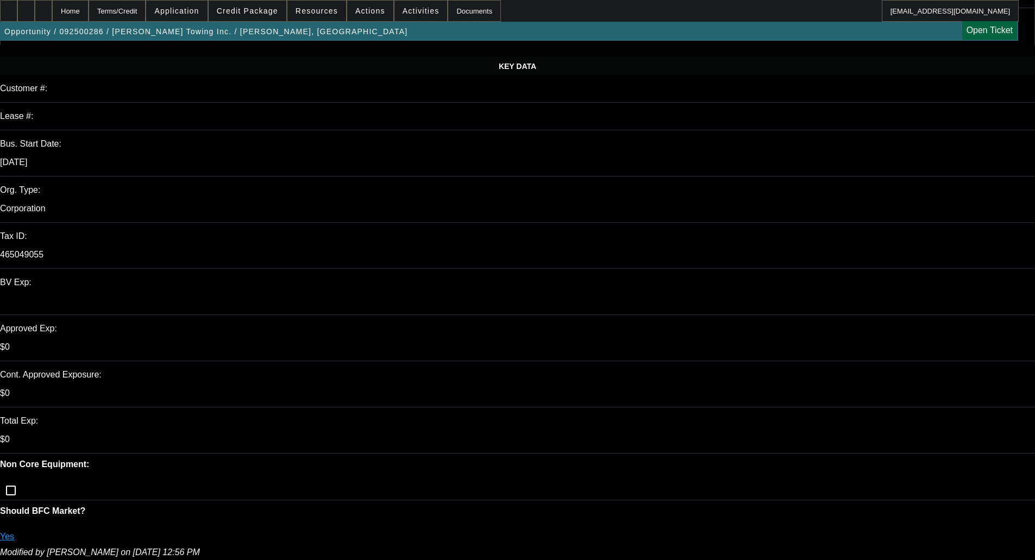
scroll to position [0, 0]
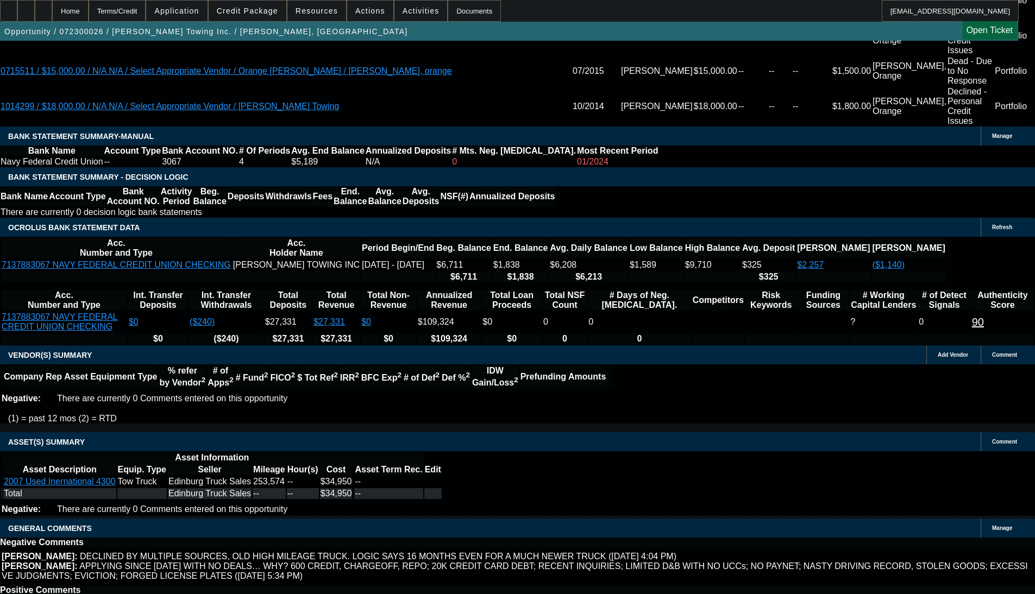
select select "0"
select select "2"
select select "0"
select select "6"
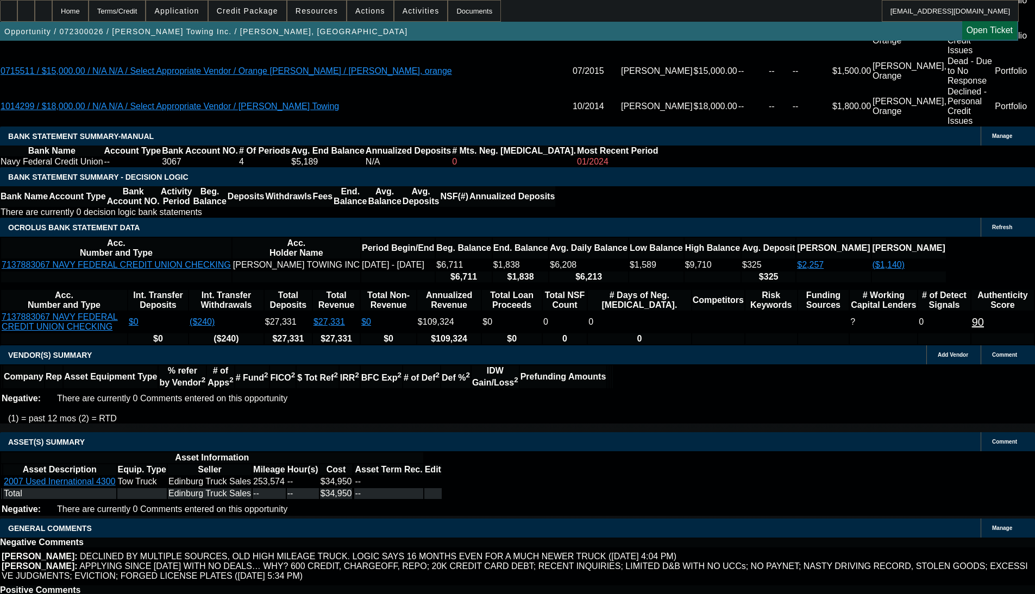
select select "0.1"
select select "2"
select select "0"
select select "6"
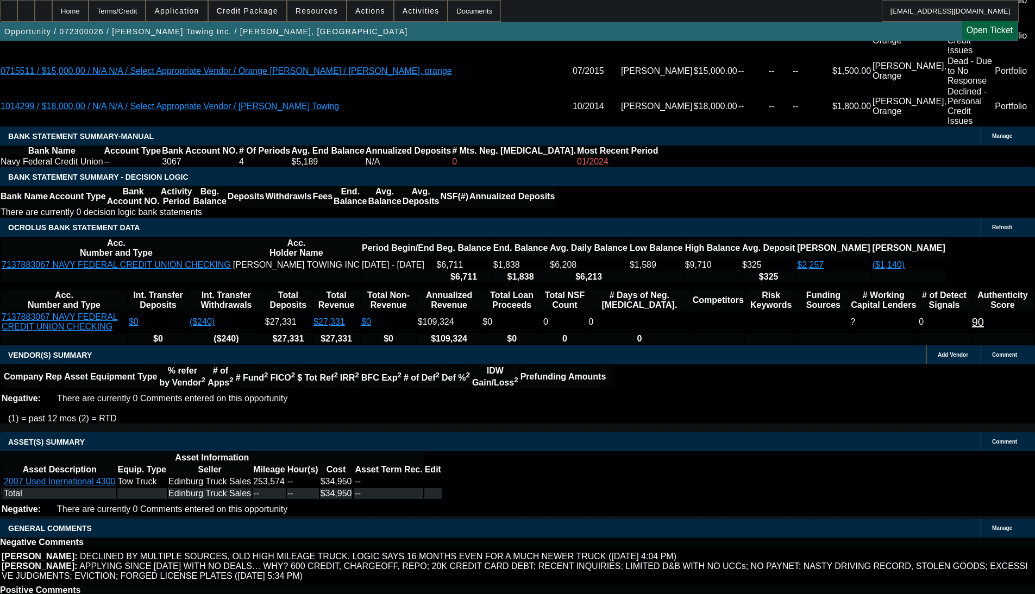
select select "0.1"
select select "2"
select select "0"
select select "6"
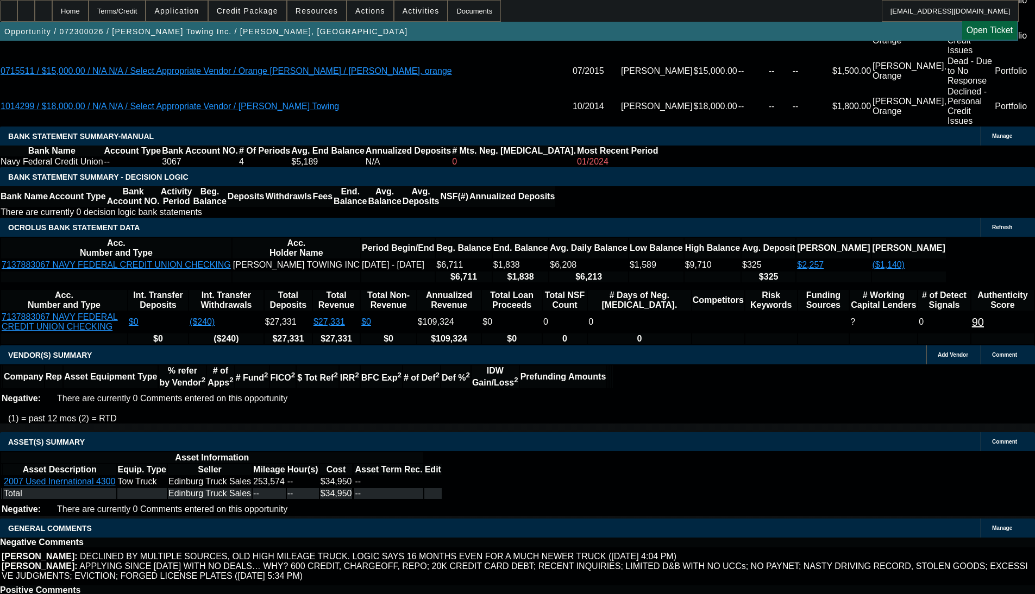
select select "0"
select select "2"
select select "0"
select select "6"
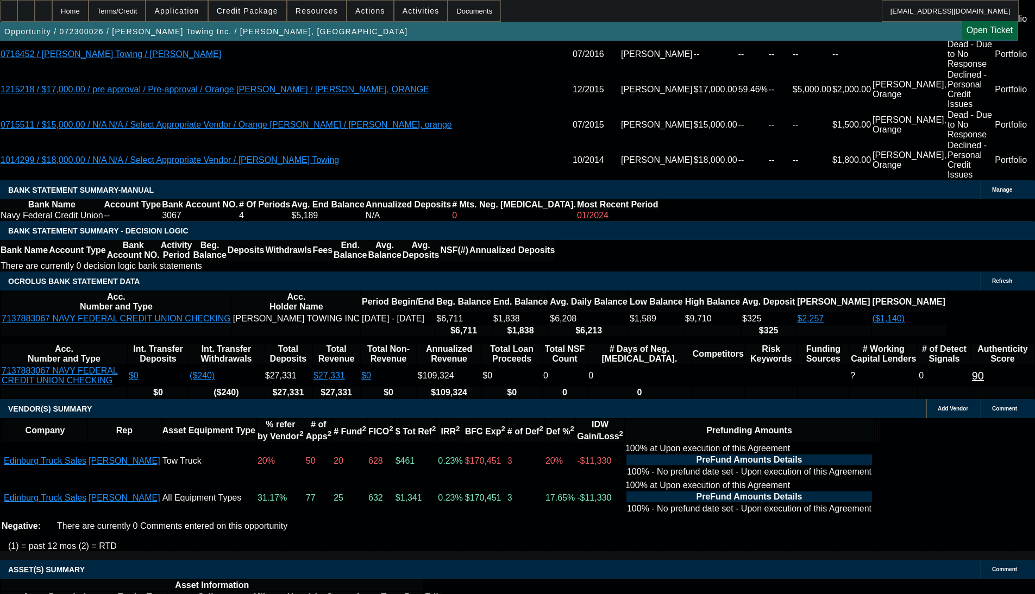
scroll to position [1947, 0]
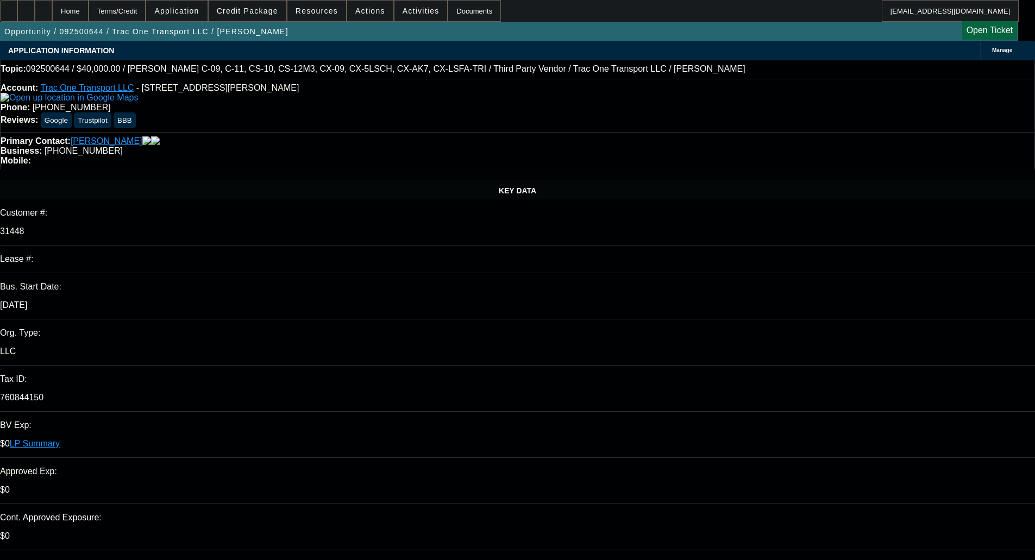
select select "0"
select select "6"
select select "0"
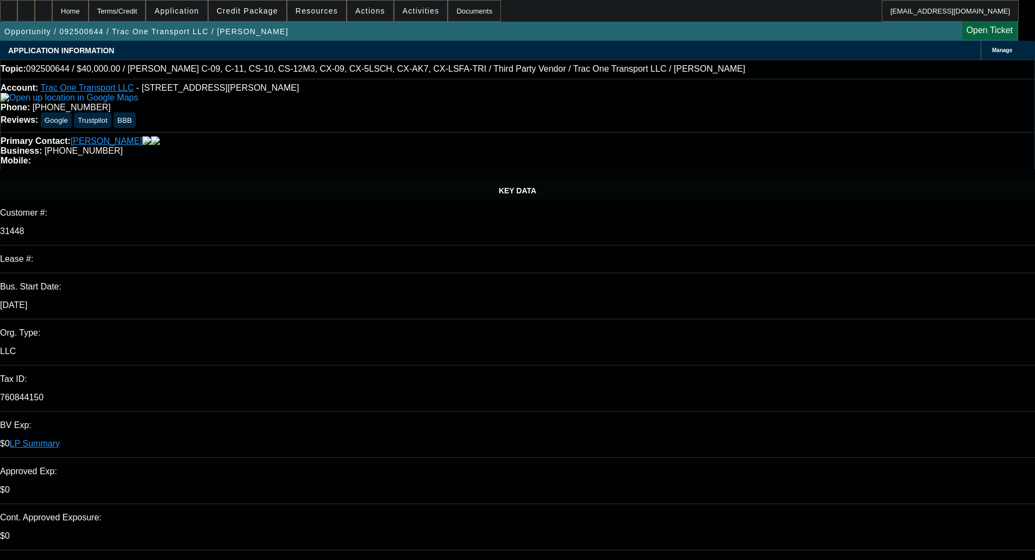
select select "0"
select select "6"
select select "0"
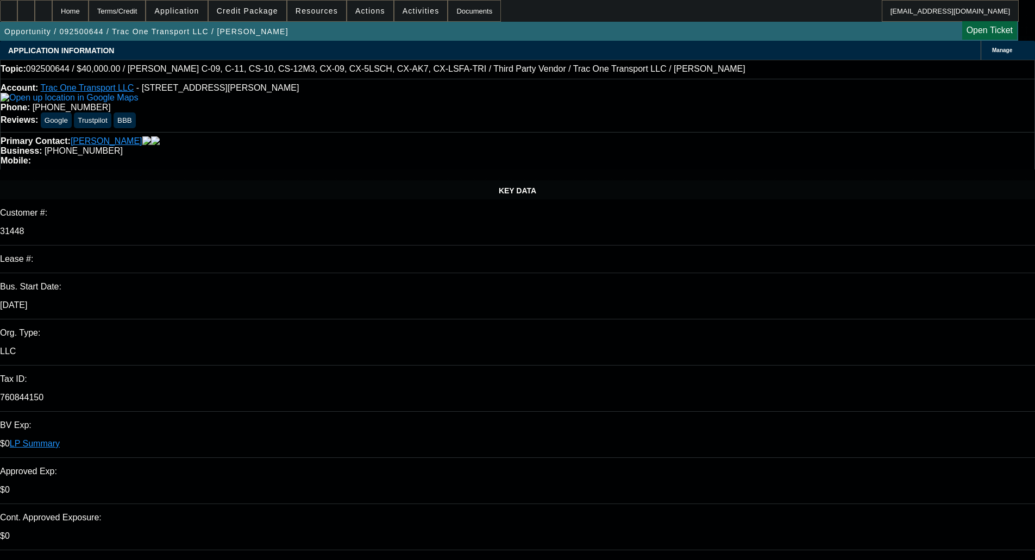
select select "0"
select select "6"
select select "0"
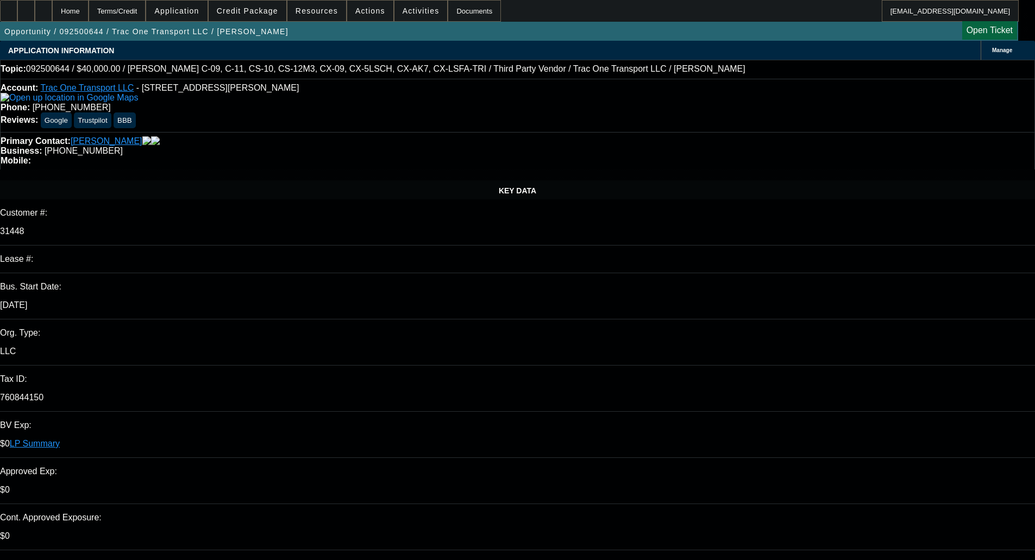
select select "6"
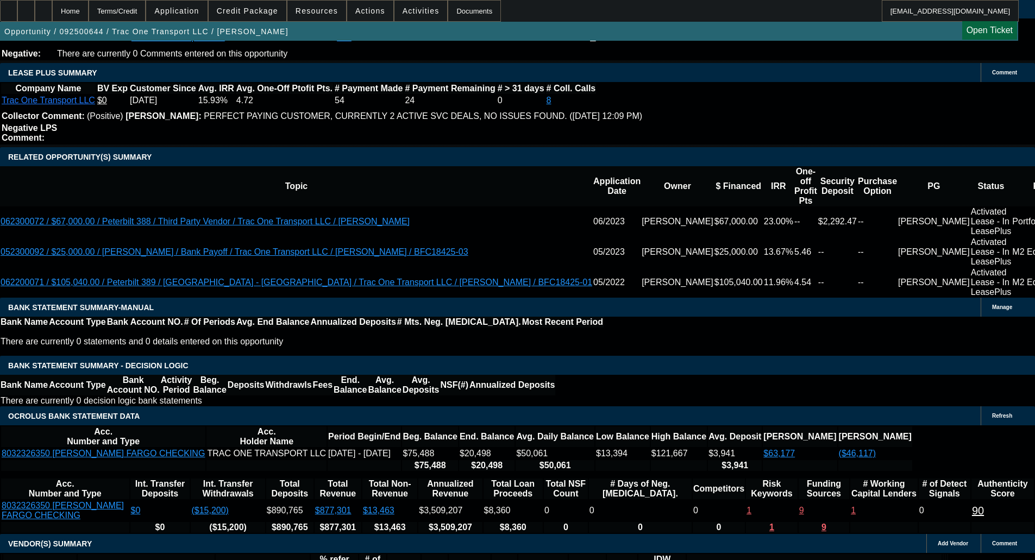
scroll to position [1853, 0]
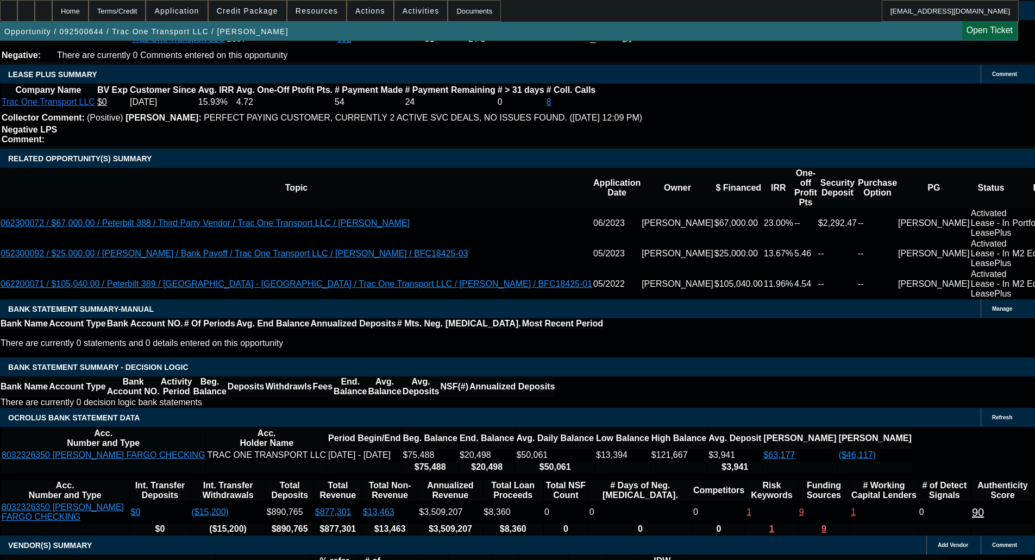
click at [254, 10] on span "Credit Package" at bounding box center [247, 11] width 61 height 9
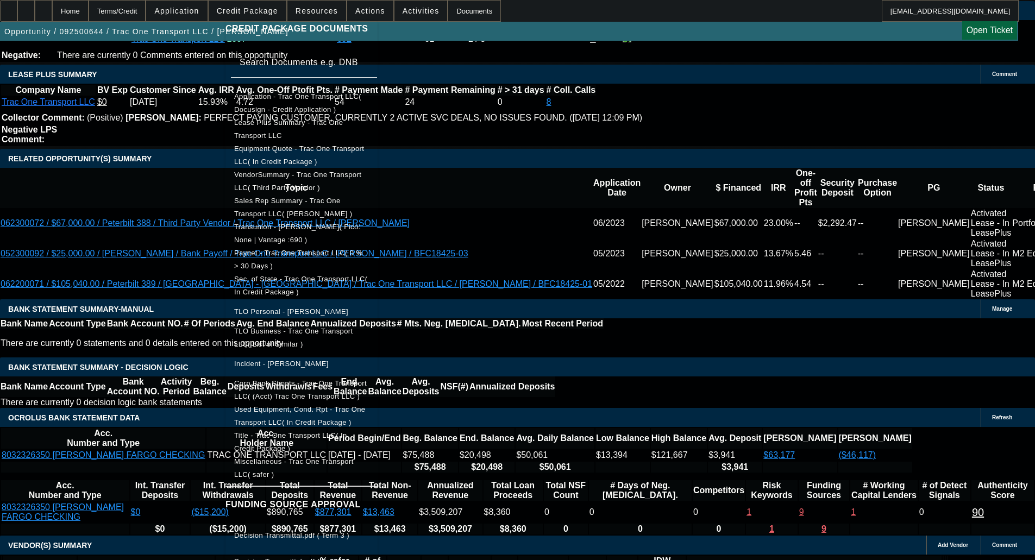
scroll to position [187, 0]
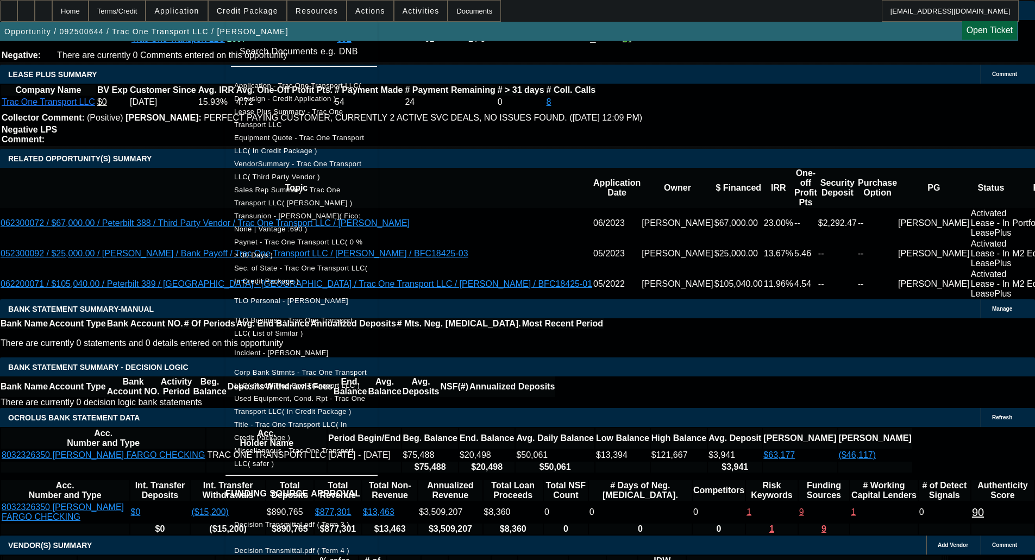
click at [130, 151] on div at bounding box center [517, 280] width 1035 height 560
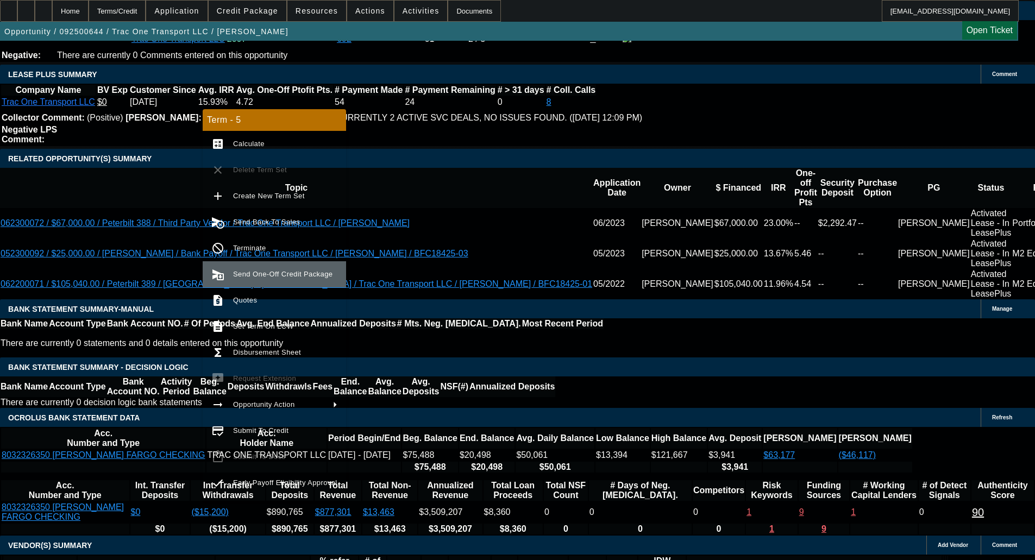
click at [248, 278] on span "Send One-Off Credit Package" at bounding box center [282, 274] width 99 height 8
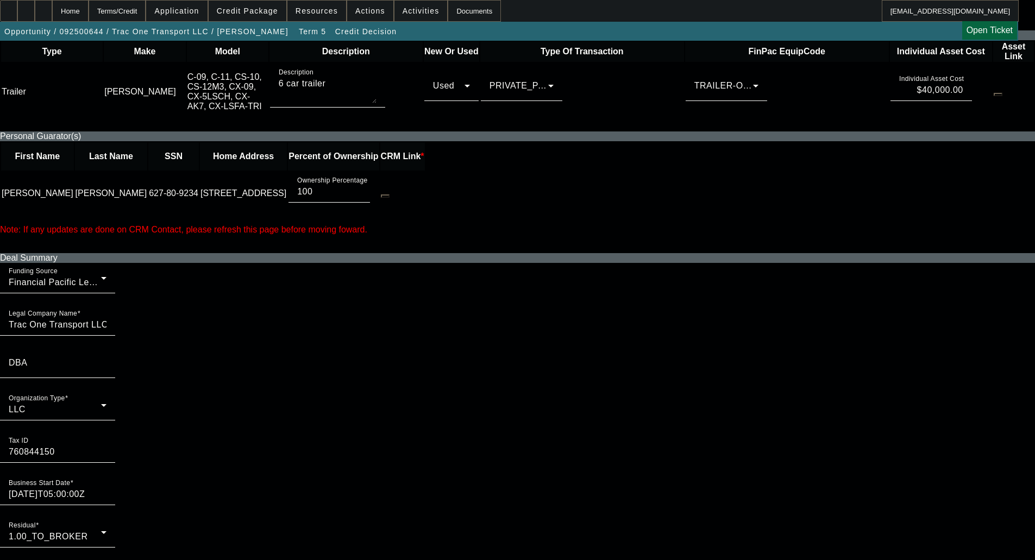
scroll to position [489, 0]
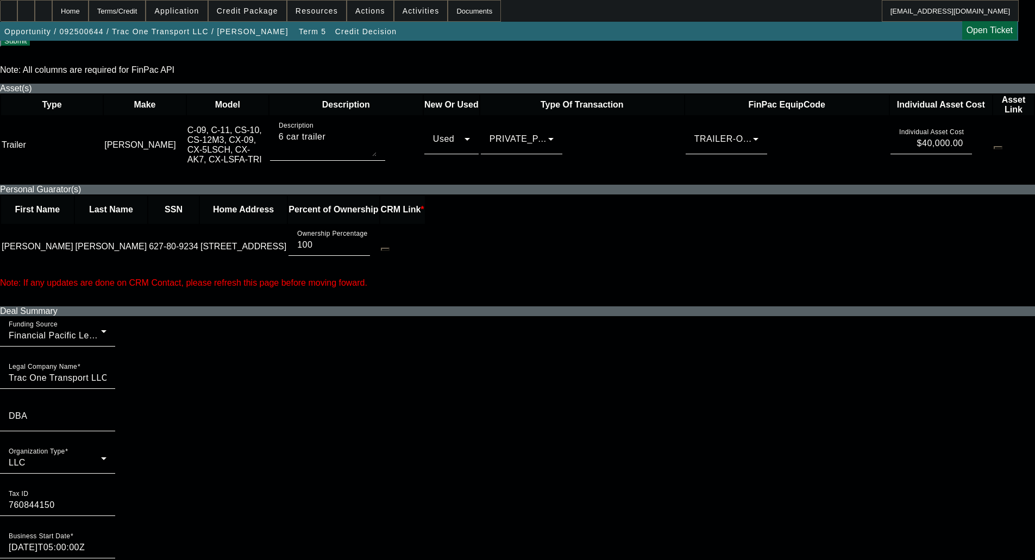
checkbox input "true"
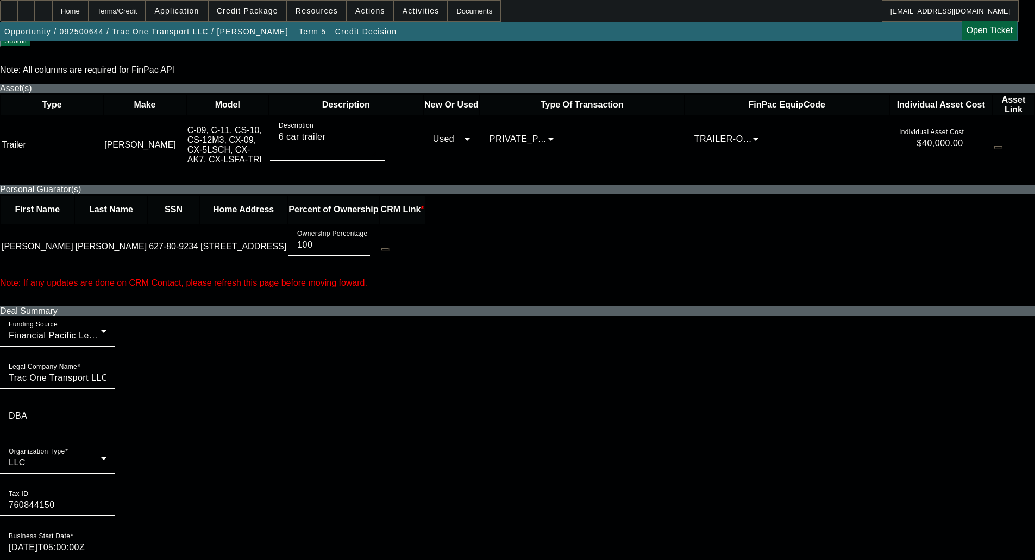
checkbox input "true"
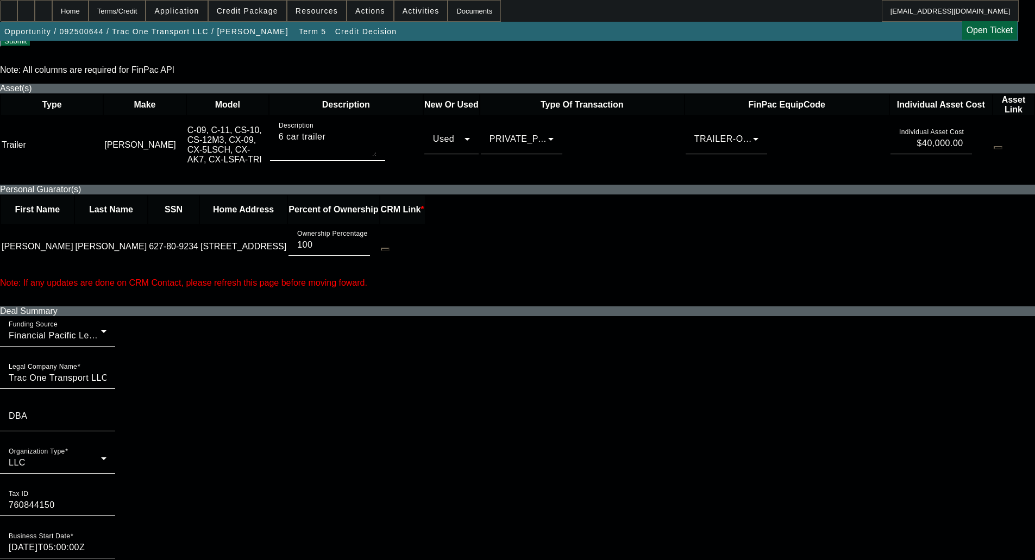
checkbox input "false"
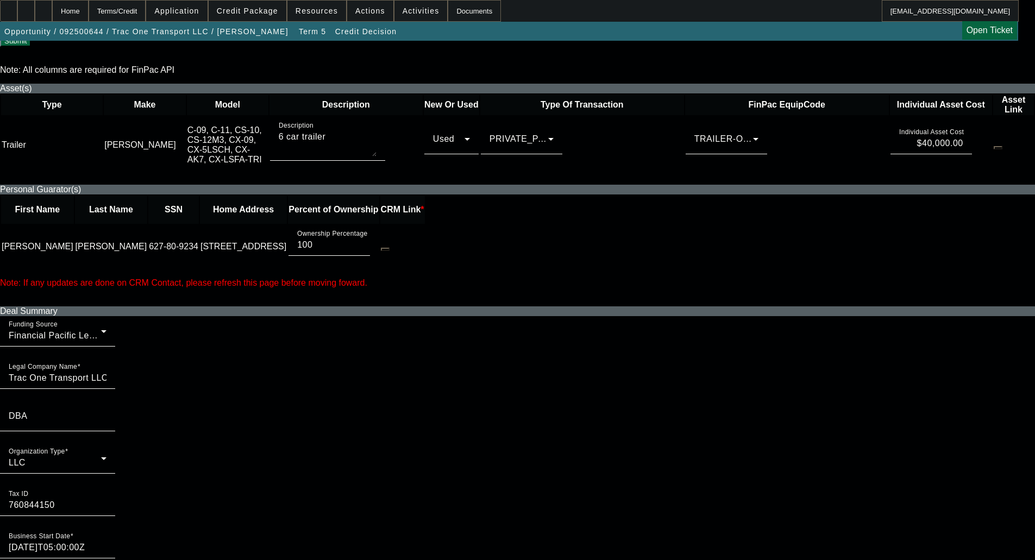
checkbox input "false"
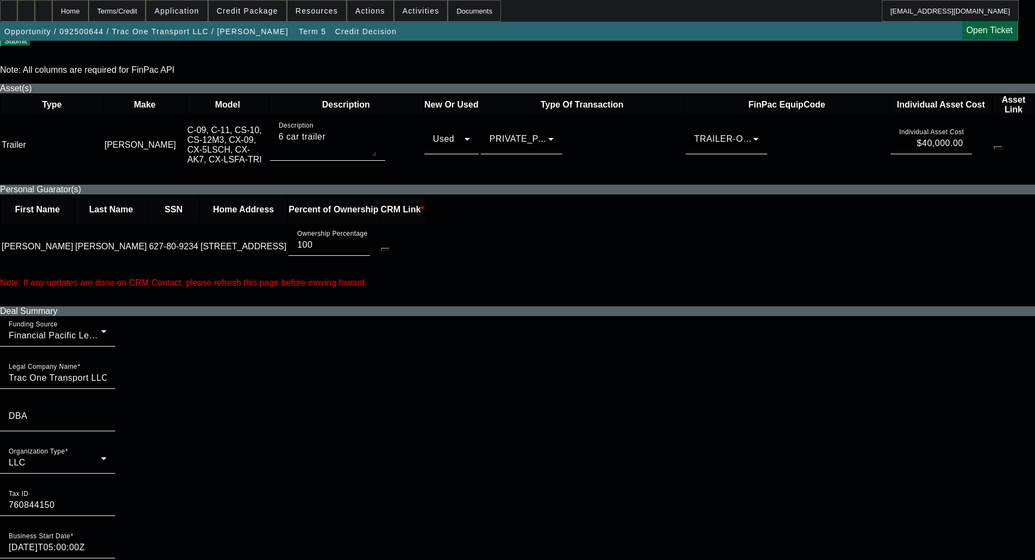
checkbox input "false"
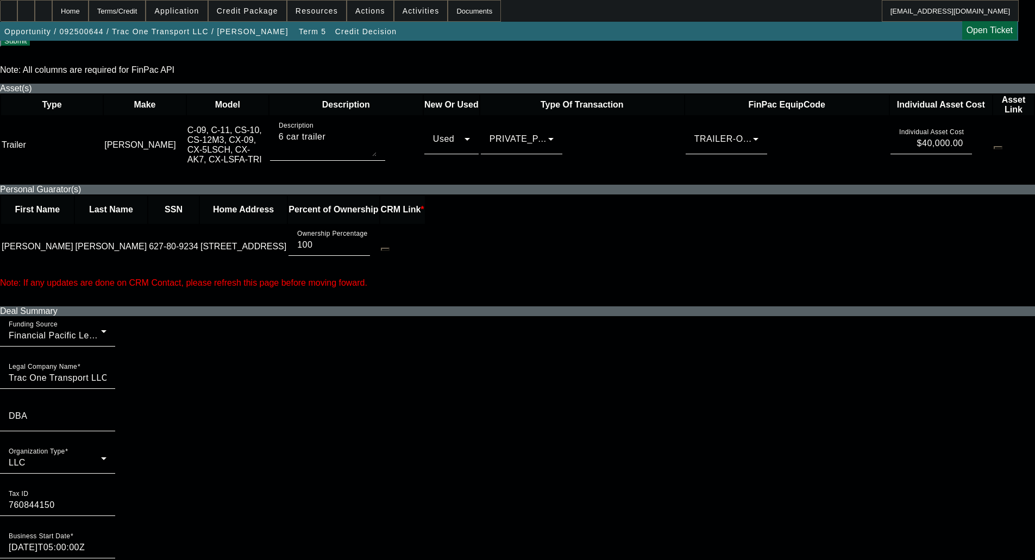
checkbox input "true"
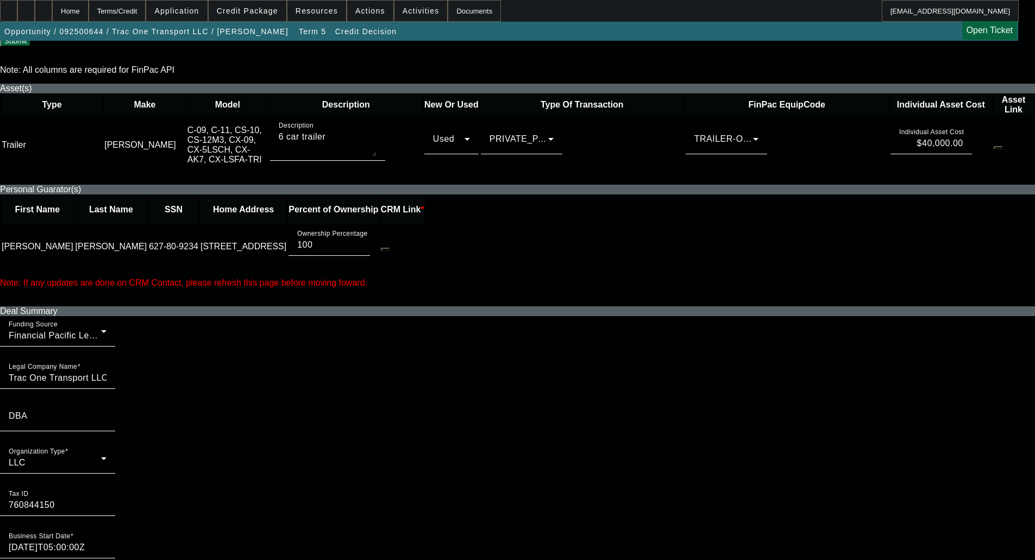
checkbox input "true"
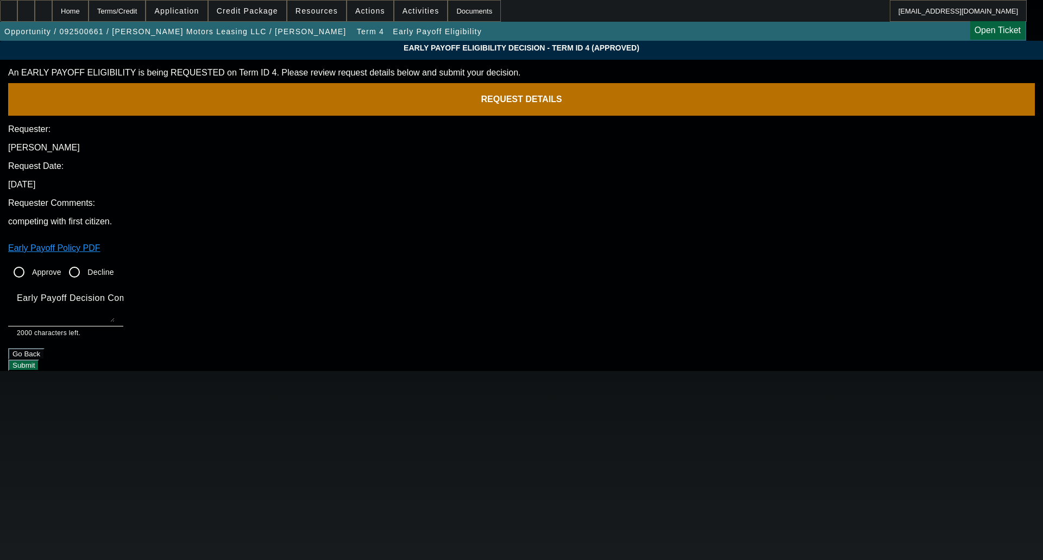
click at [30, 261] on input "Approve" at bounding box center [19, 272] width 22 height 22
radio input "true"
click at [147, 293] on mat-label "Early Payoff Decision Comment" at bounding box center [82, 297] width 130 height 9
click at [115, 296] on textarea "Early Payoff Decision Comment" at bounding box center [66, 309] width 98 height 26
type textarea "OKAY FOR SERVICED EBO"
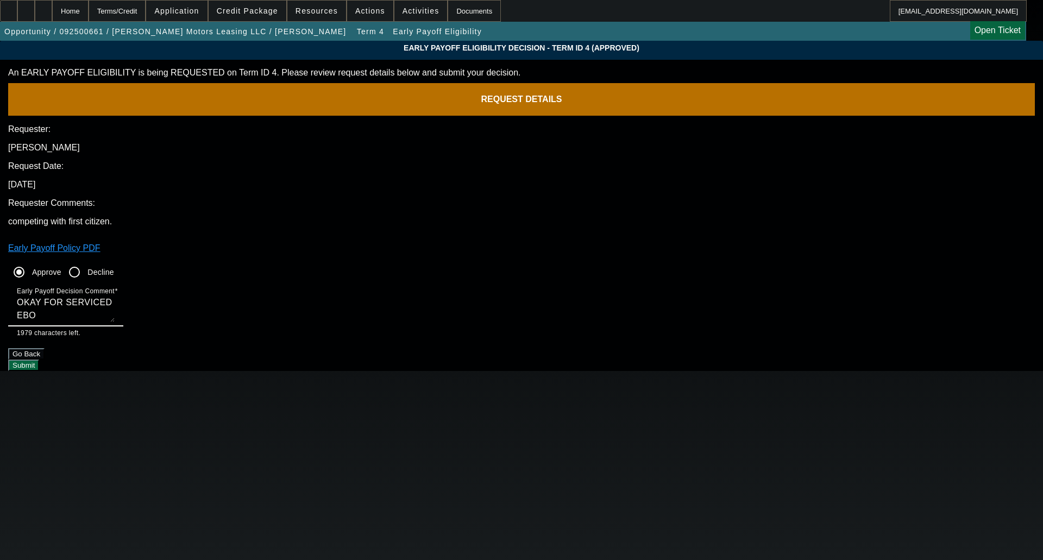
click at [39, 360] on button "Submit" at bounding box center [23, 365] width 31 height 11
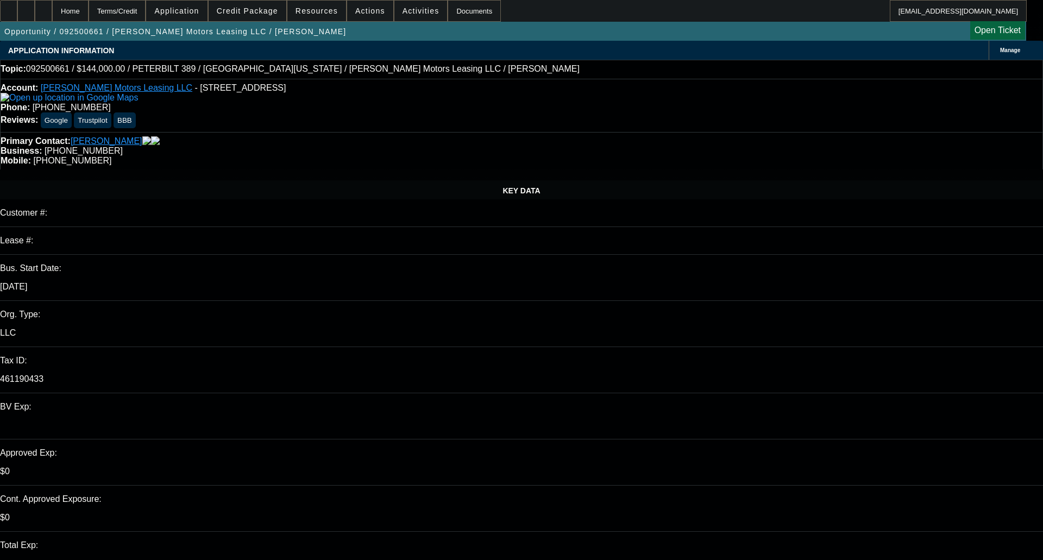
select select "0"
select select "6"
select select "0"
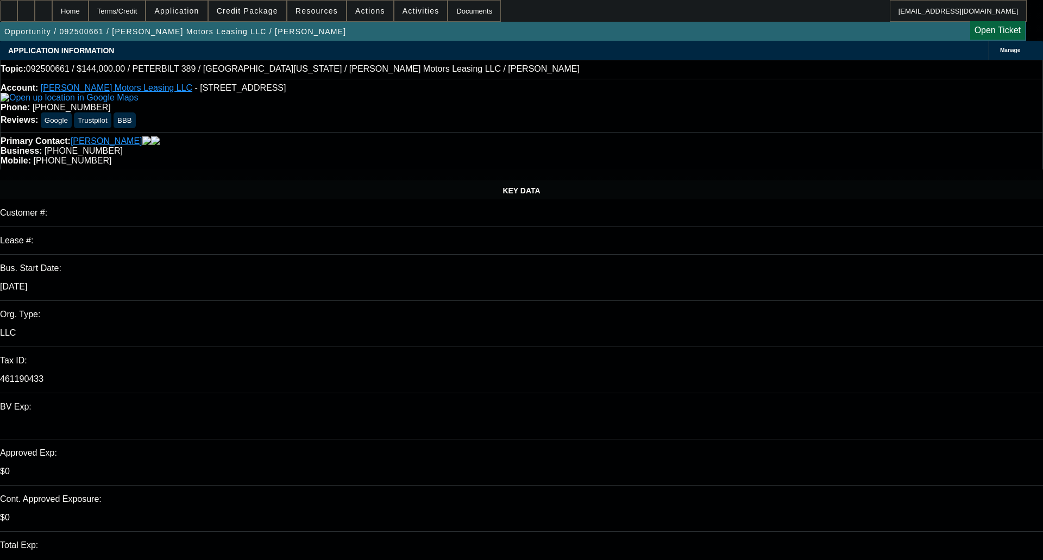
select select "0"
select select "2"
select select "0"
select select "6"
select select "0"
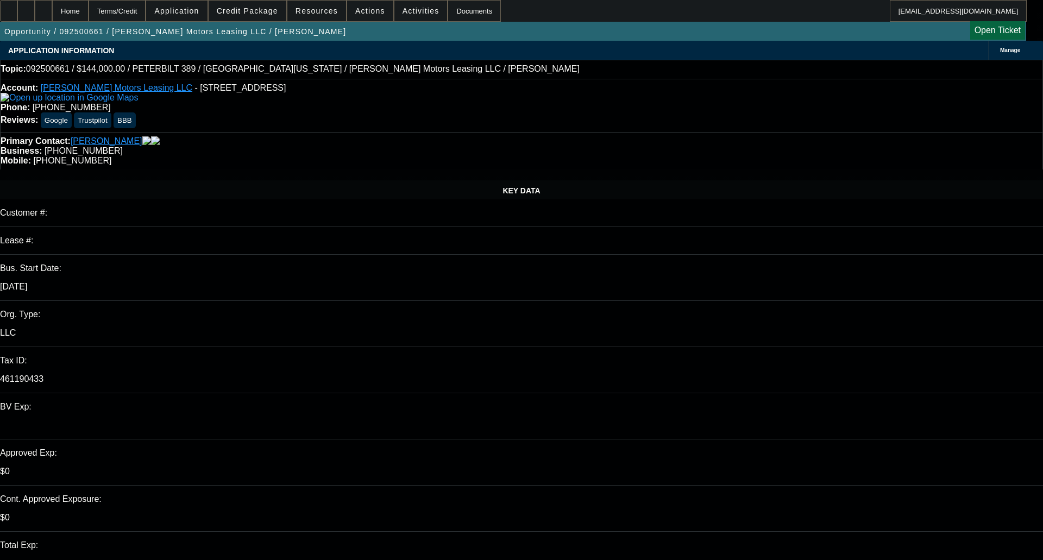
select select "0"
select select "6"
select select "0"
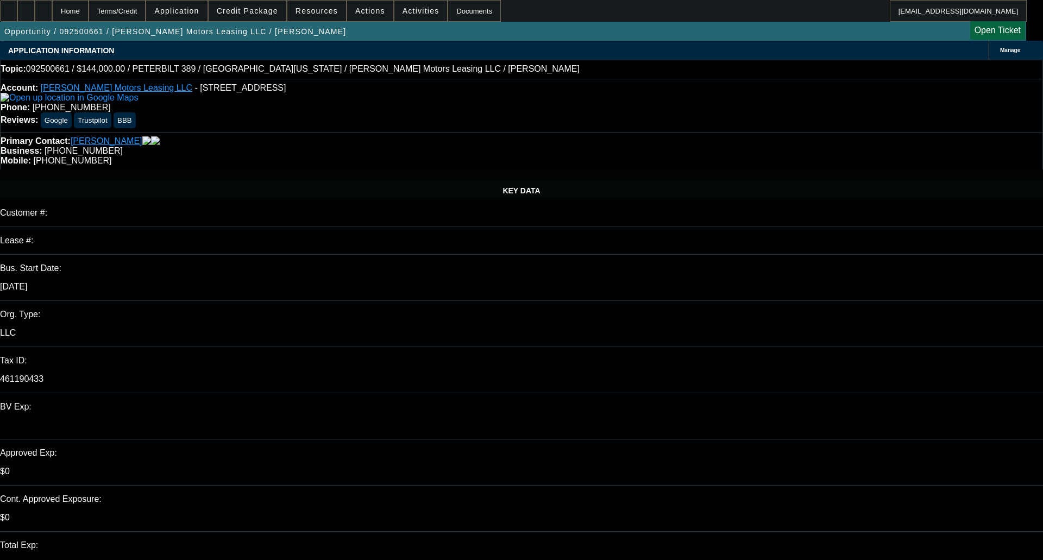
select select "2"
select select "0"
select select "6"
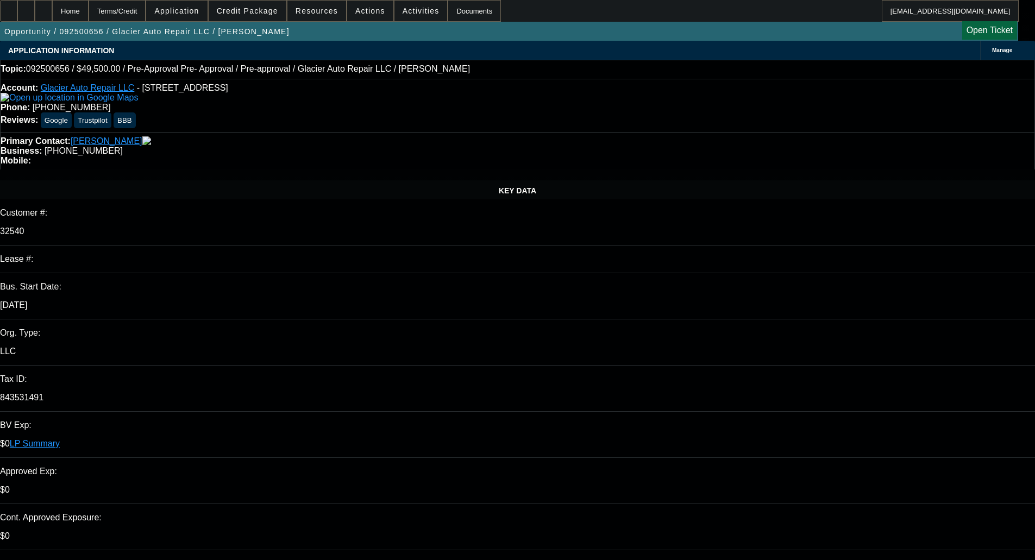
select select "0.1"
select select "2"
select select "0.1"
select select "4"
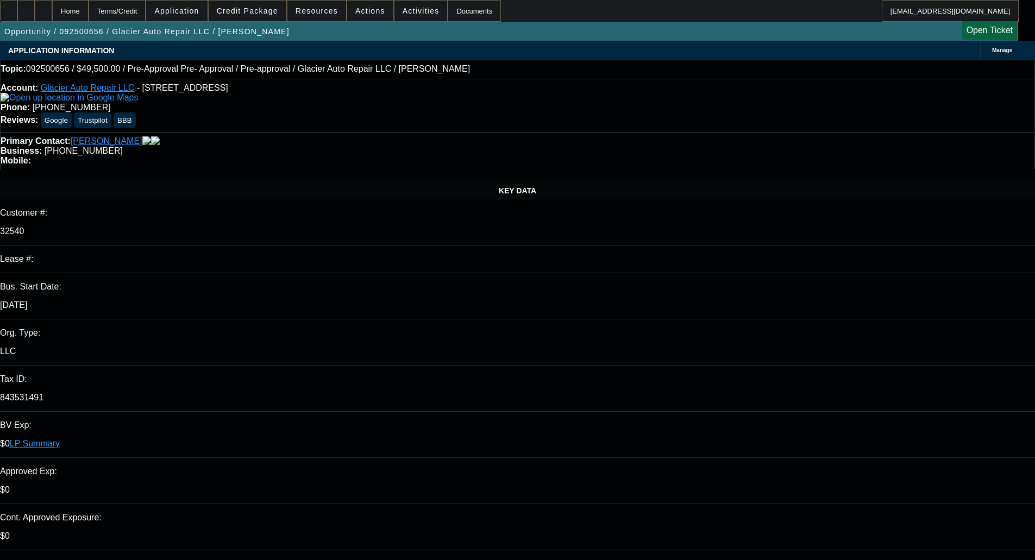
select select "0.1"
select select "2"
select select "0.1"
select select "4"
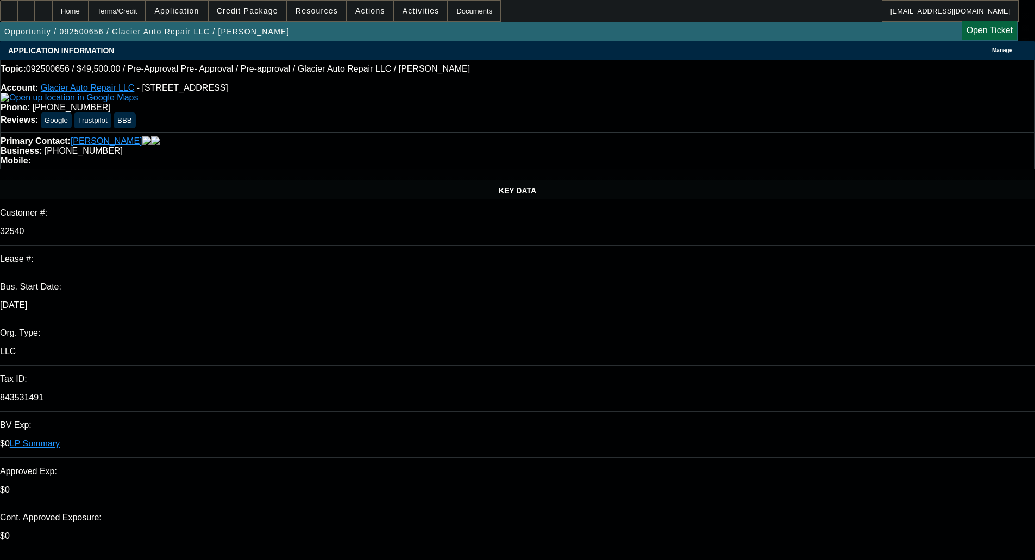
select select "0.1"
select select "2"
select select "0.1"
select select "4"
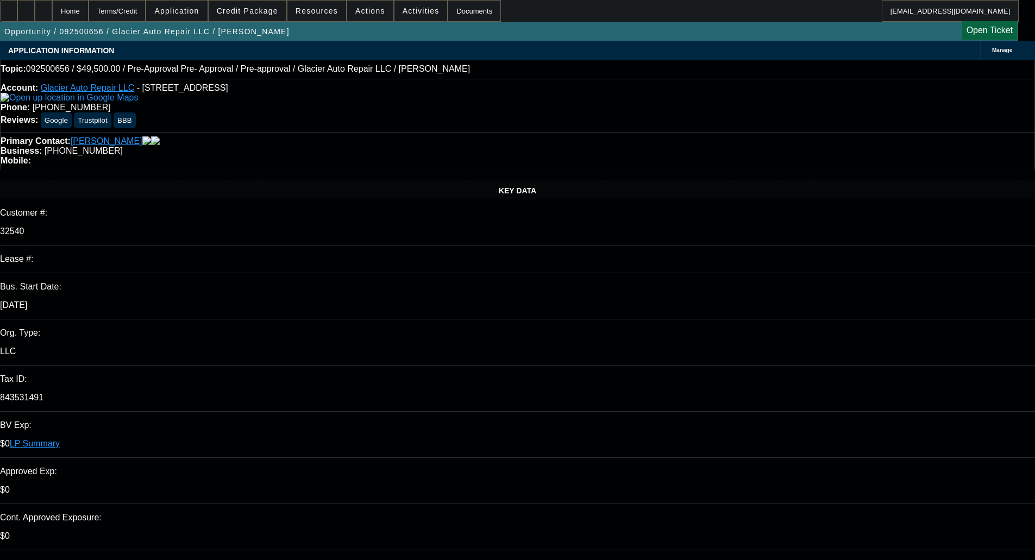
select select "0"
select select "0.1"
select select "4"
click at [243, 3] on span at bounding box center [248, 11] width 78 height 26
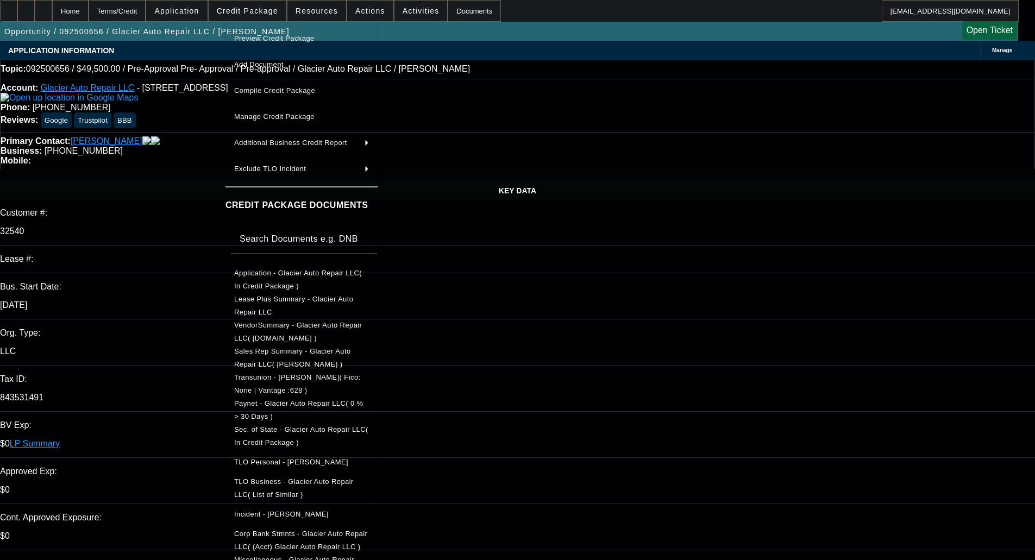
click at [291, 35] on span "Preview Credit Package" at bounding box center [274, 38] width 80 height 8
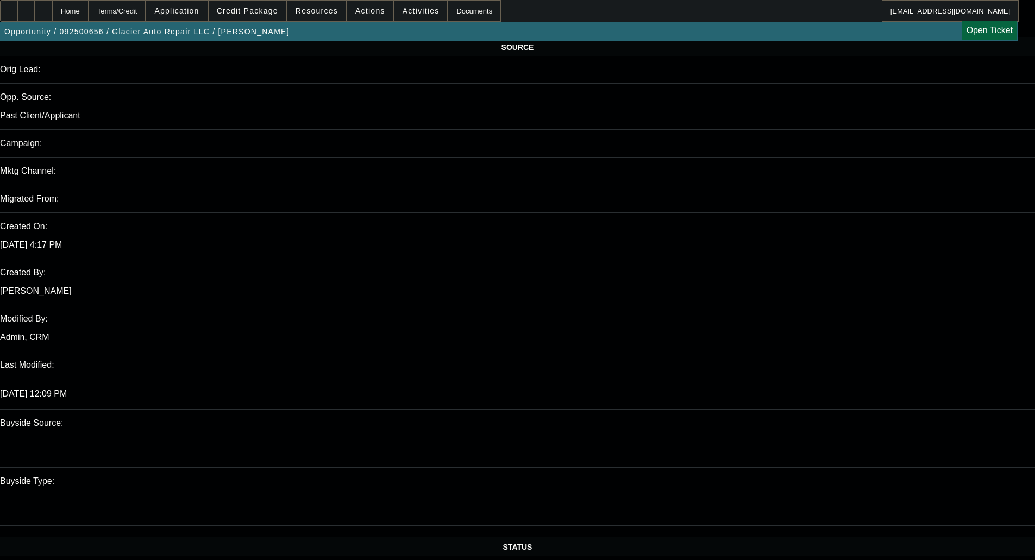
scroll to position [706, 0]
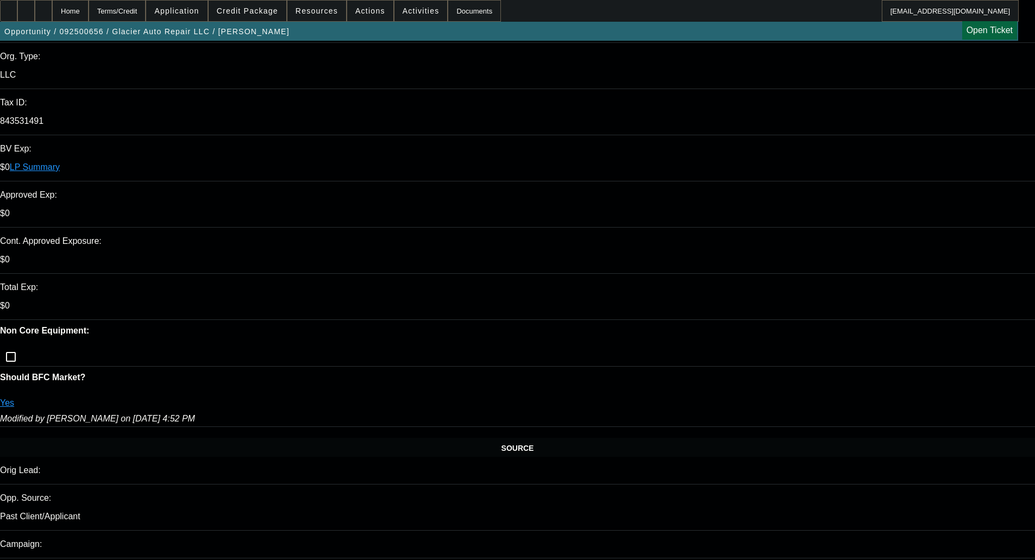
scroll to position [0, 0]
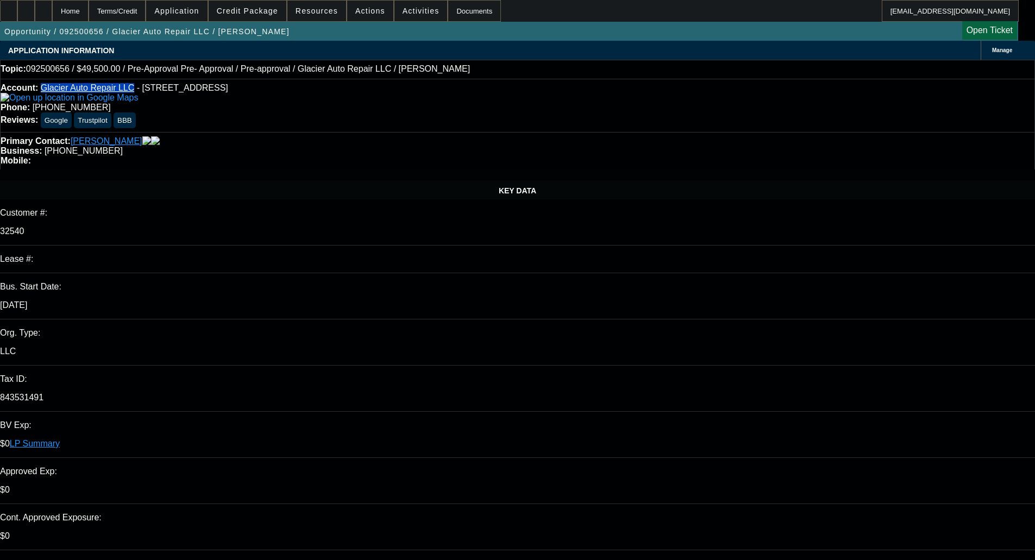
drag, startPoint x: 51, startPoint y: 86, endPoint x: 126, endPoint y: 89, distance: 74.5
click at [126, 89] on div "Account: Glacier Auto Repair LLC - [STREET_ADDRESS]" at bounding box center [518, 93] width 1034 height 20
copy link "Glacier Auto Repair LLC"
click at [200, 92] on span "- [STREET_ADDRESS]" at bounding box center [182, 87] width 91 height 9
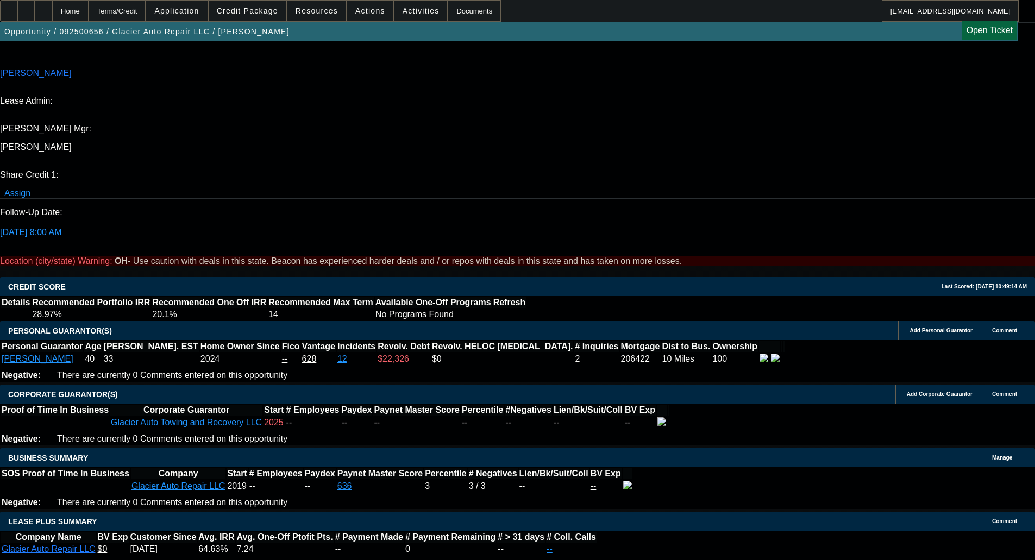
scroll to position [1358, 0]
click at [251, 10] on span "Credit Package" at bounding box center [247, 11] width 61 height 9
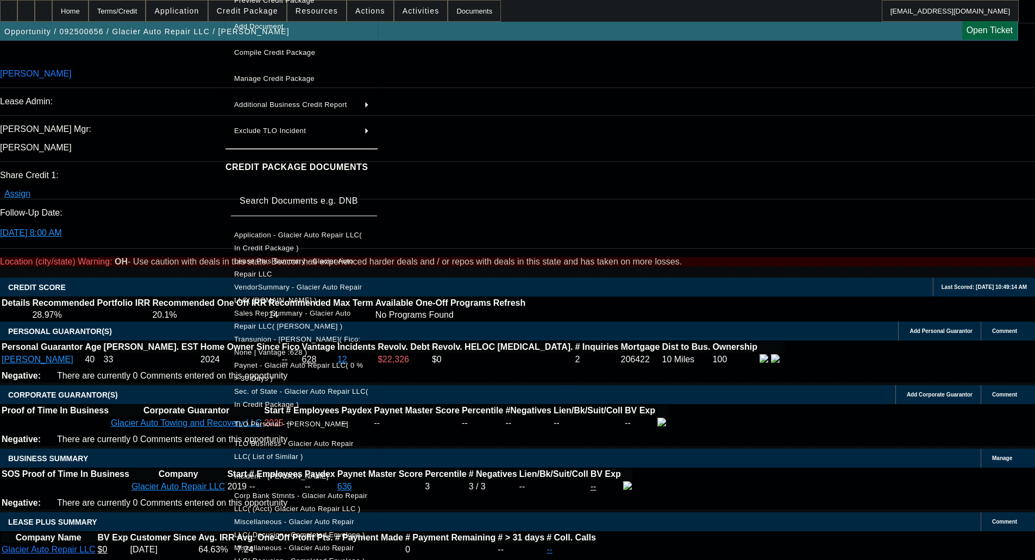
scroll to position [33, 0]
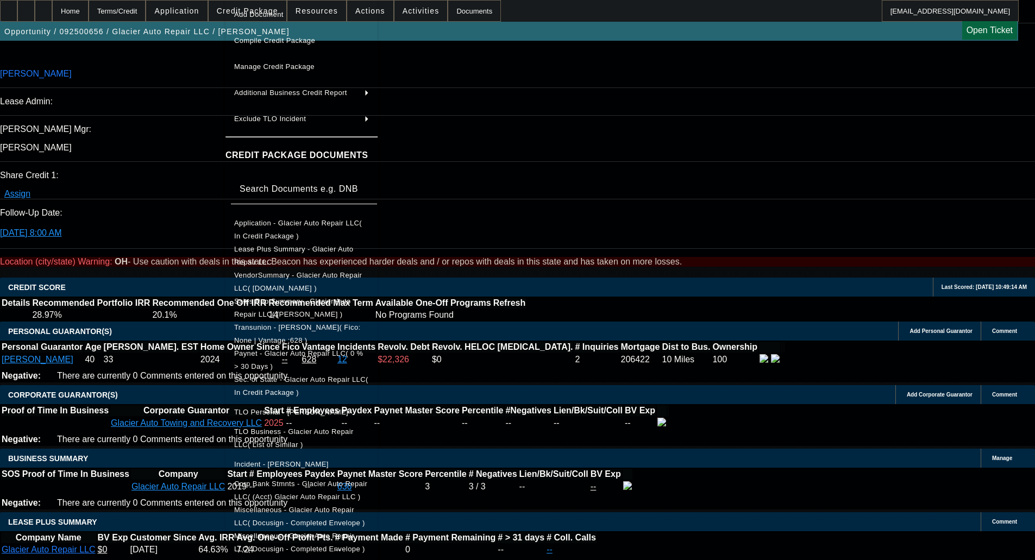
click at [311, 484] on span "Corp Bank Stmnts - Glacier Auto Repair LLC( (Acct) Glacier Auto Repair LLC )" at bounding box center [300, 490] width 133 height 21
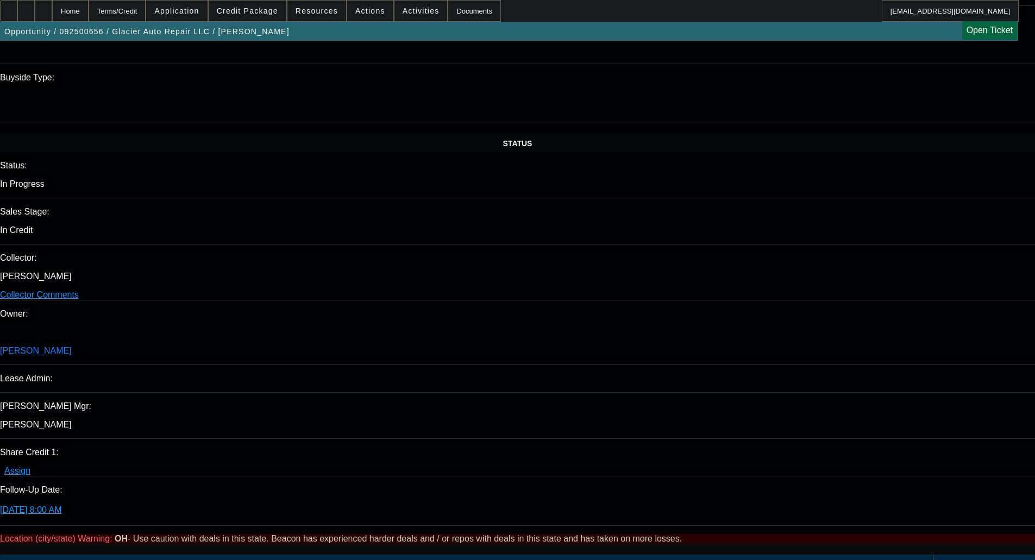
scroll to position [1032, 0]
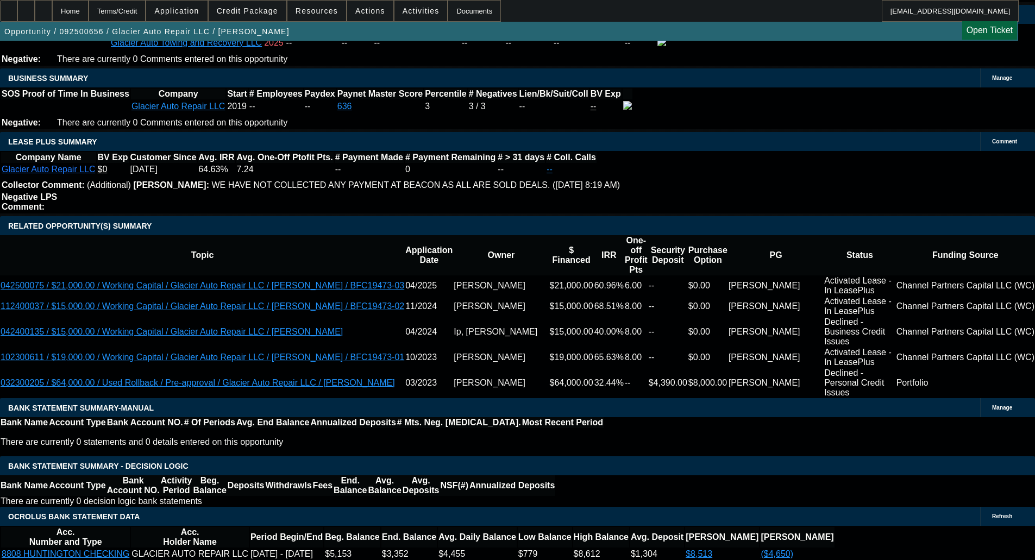
scroll to position [1793, 0]
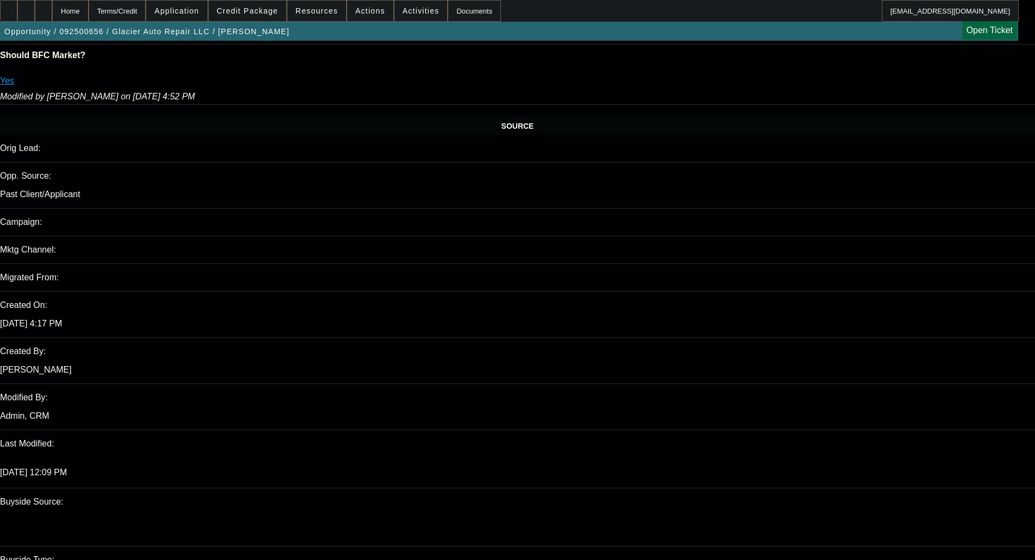
scroll to position [543, 0]
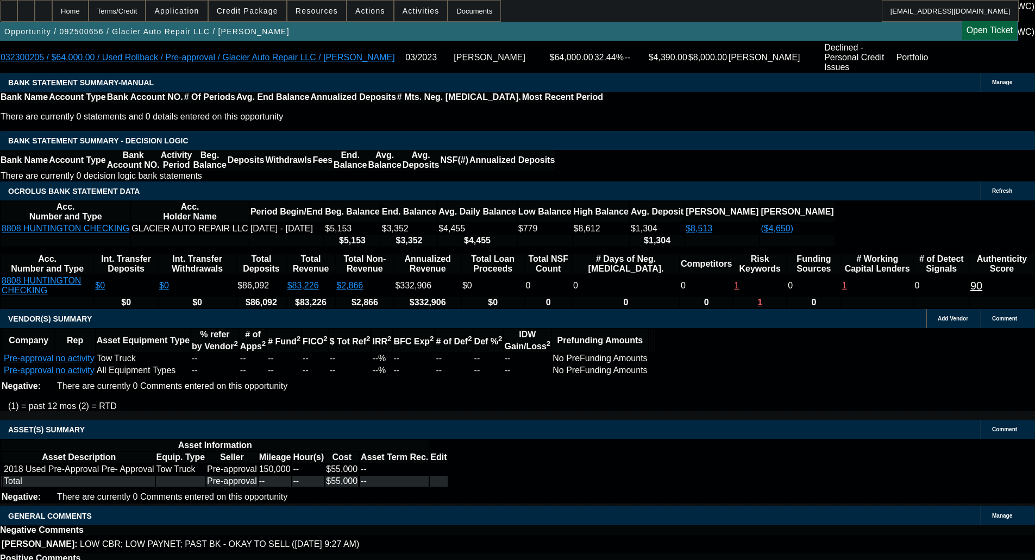
scroll to position [2065, 0]
select select "5"
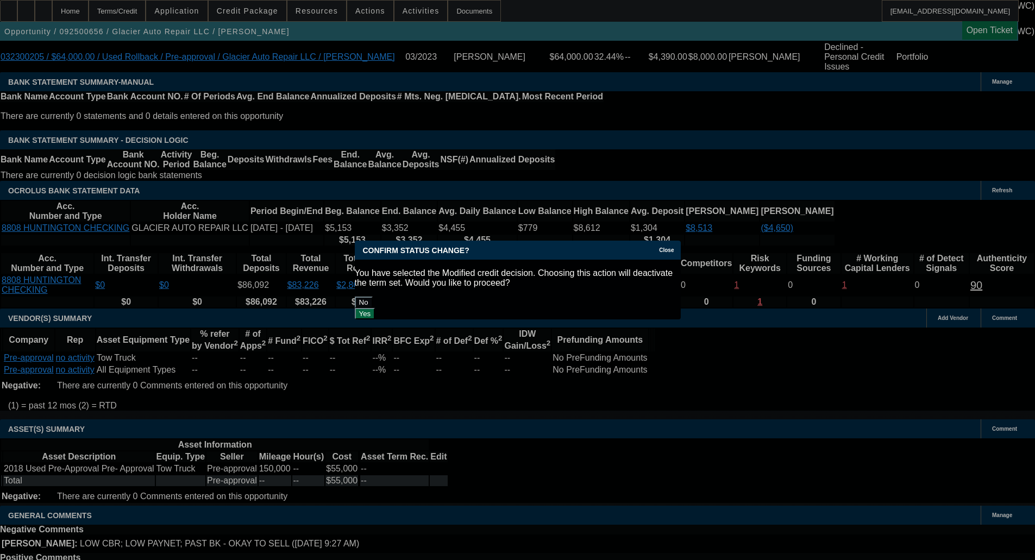
scroll to position [0, 0]
click at [600, 277] on p "You have selected the Modified credit decision. Choosing this action will deact…" at bounding box center [518, 278] width 326 height 20
click at [375, 308] on button "Yes" at bounding box center [365, 313] width 21 height 11
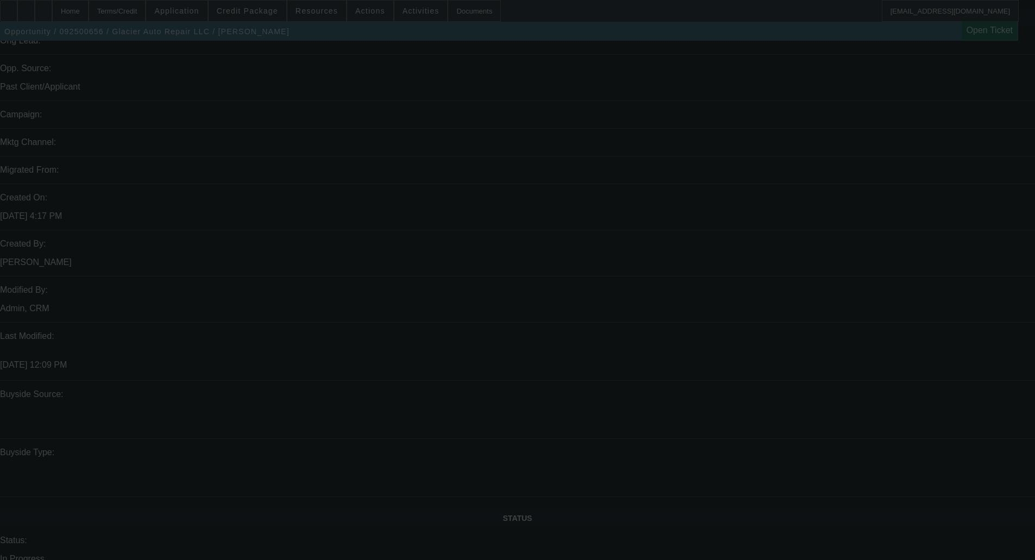
scroll to position [869, 0]
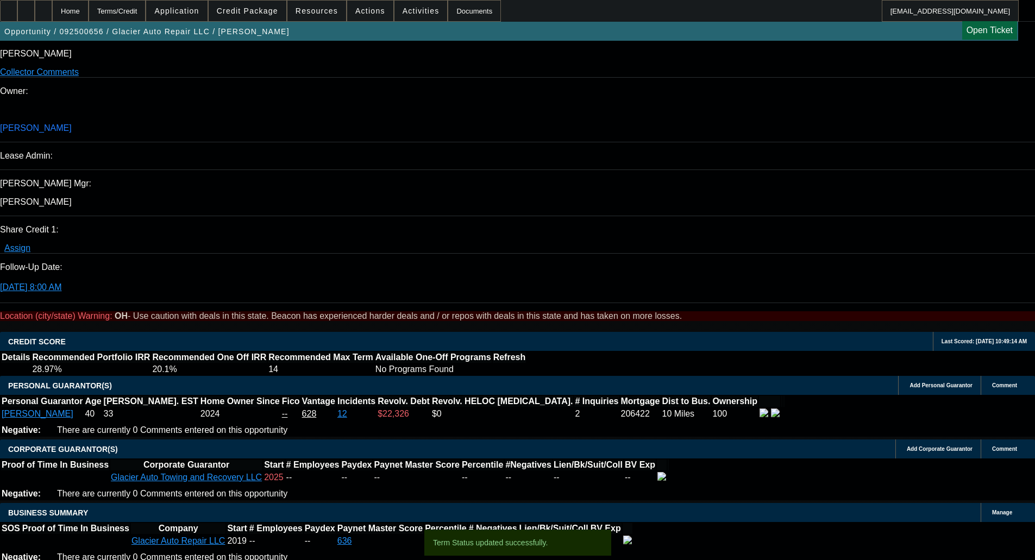
select select "0.1"
select select "2"
select select "0.1"
select select "4"
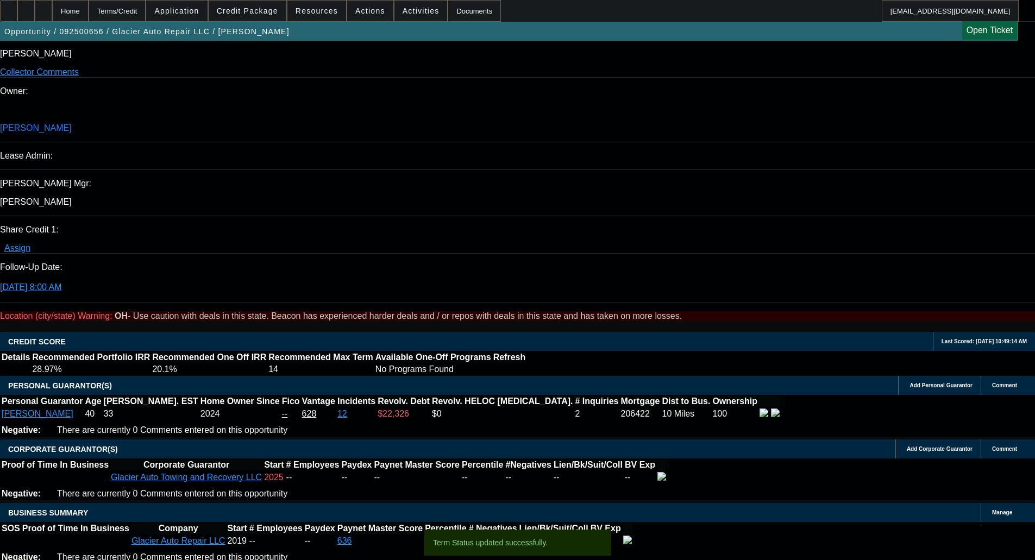
select select "0.1"
select select "2"
select select "0.1"
select select "4"
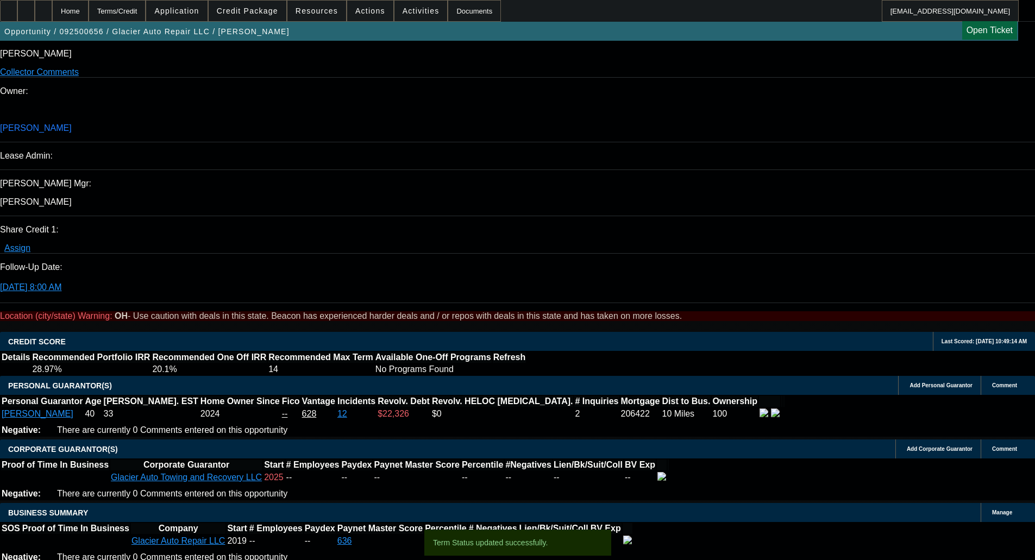
select select "0.1"
select select "2"
select select "0.1"
select select "4"
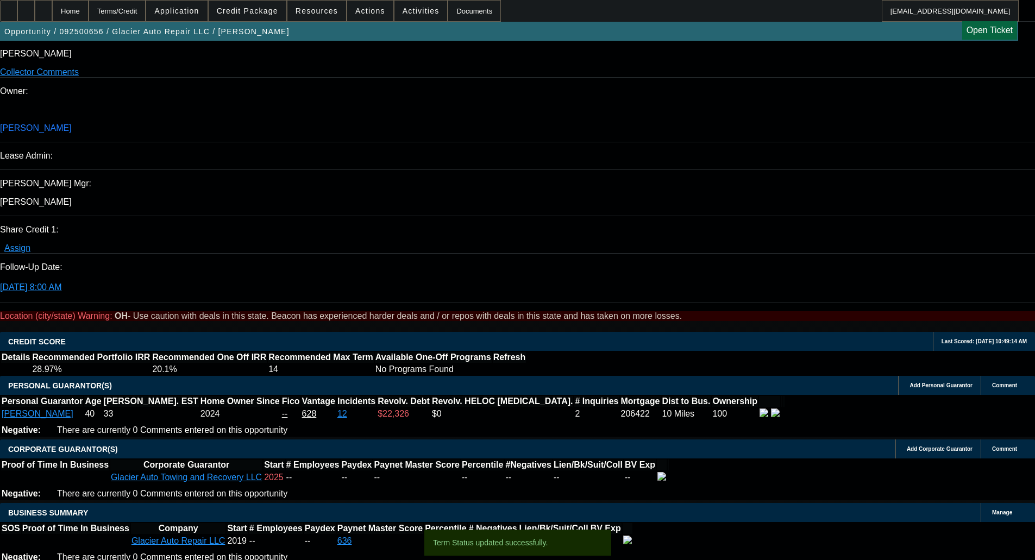
select select "0.1"
select select "2"
select select "0.1"
select select "4"
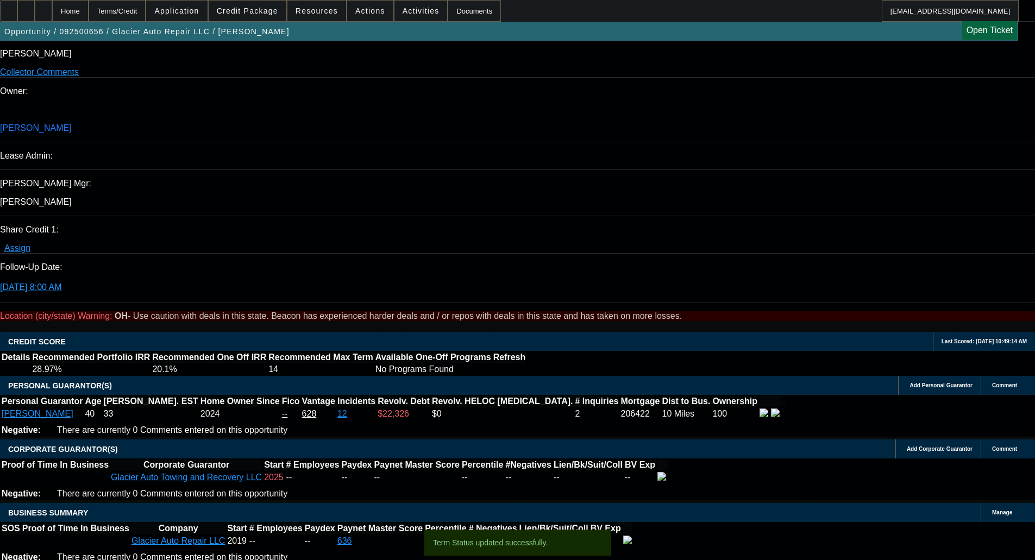
scroll to position [1739, 0]
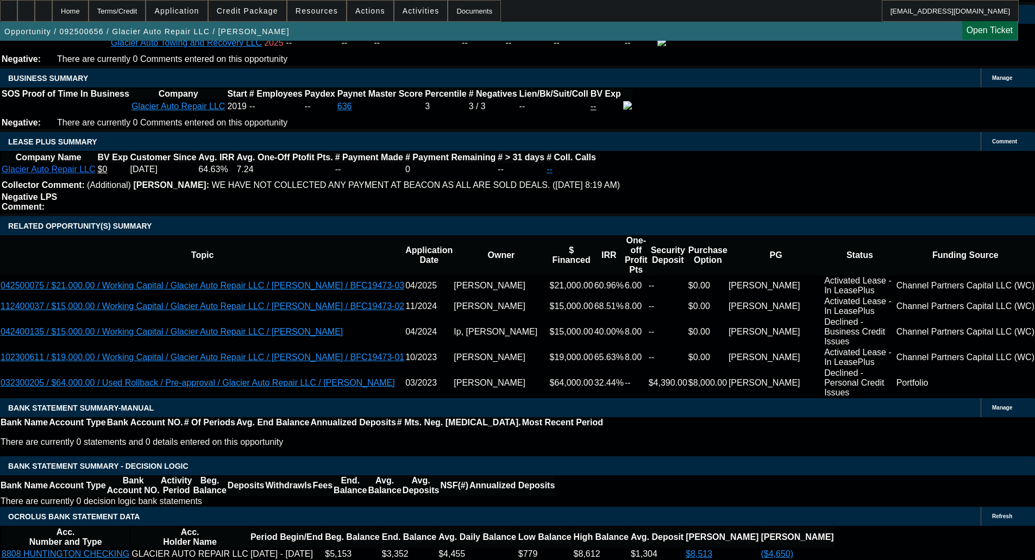
type input "1"
type input "UNKNOWN"
type input "19"
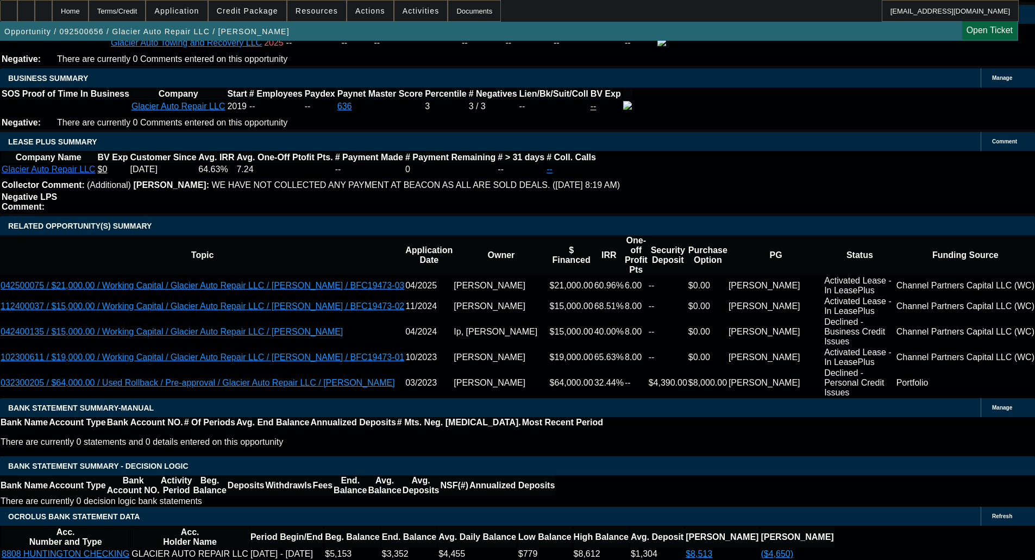
type input "$1,983.66"
type input "$3,967.32"
type input "$1,568.24"
type input "$3,136.48"
type input "19"
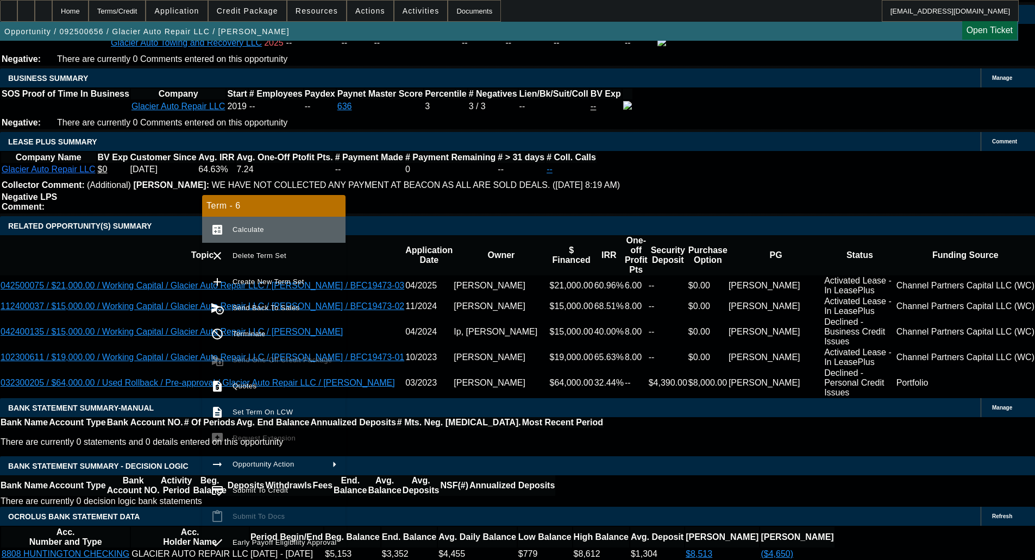
click at [279, 223] on button "calculate Calculate" at bounding box center [273, 230] width 143 height 26
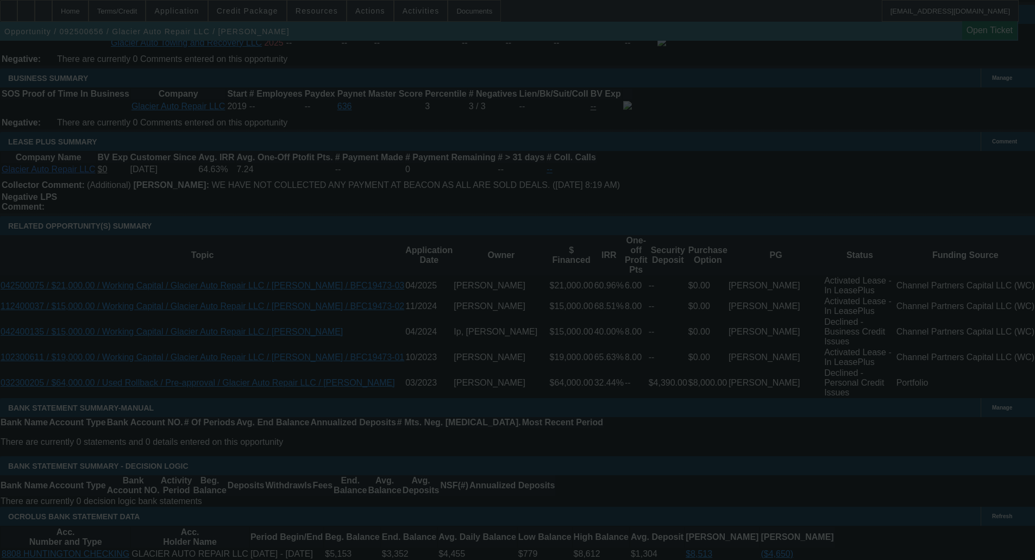
select select "0.1"
select select "2"
select select "0.1"
select select "4"
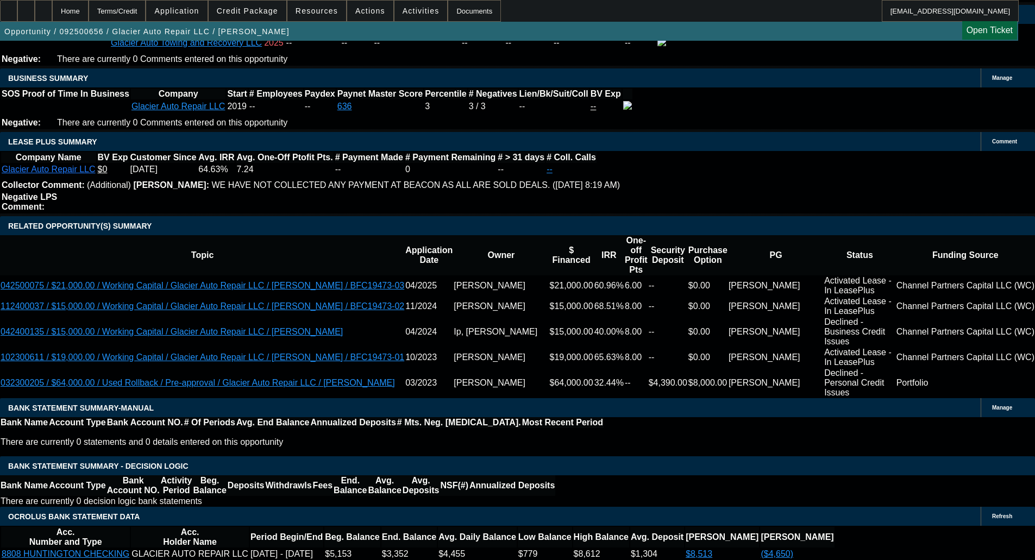
type input "UNKNOWN"
type input "19"
type input "$3,967.32"
type input "$1,983.66"
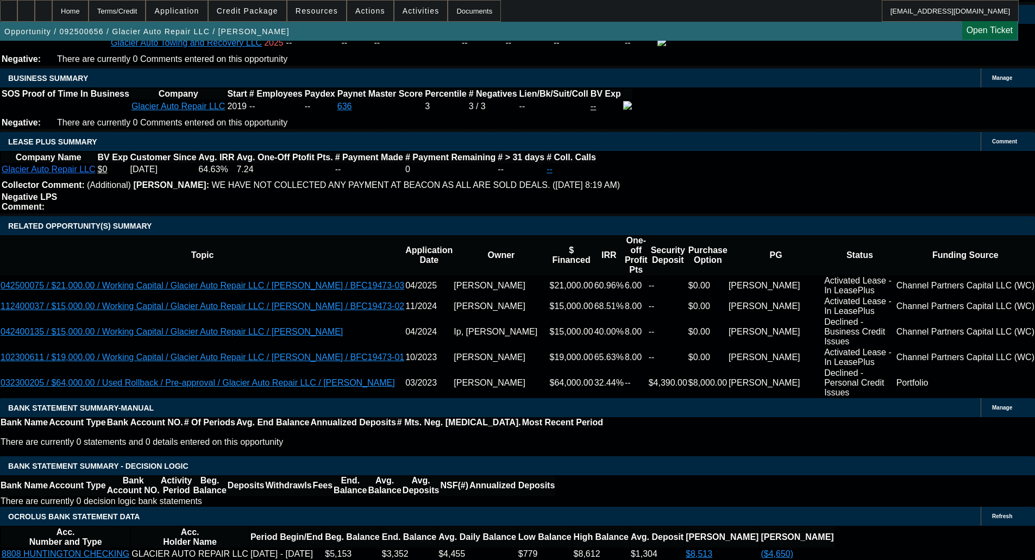
type input "19"
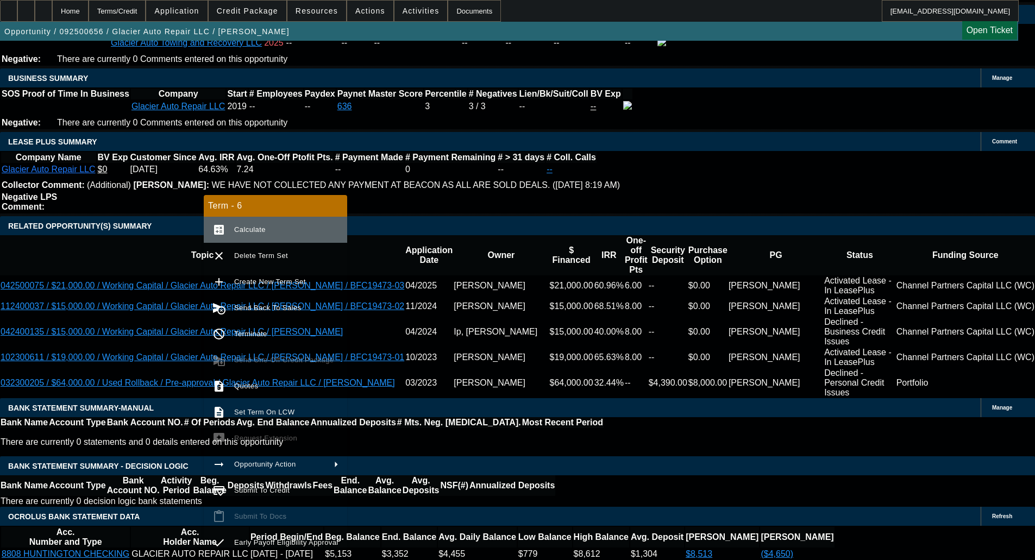
click at [255, 232] on span "Calculate" at bounding box center [250, 230] width 32 height 8
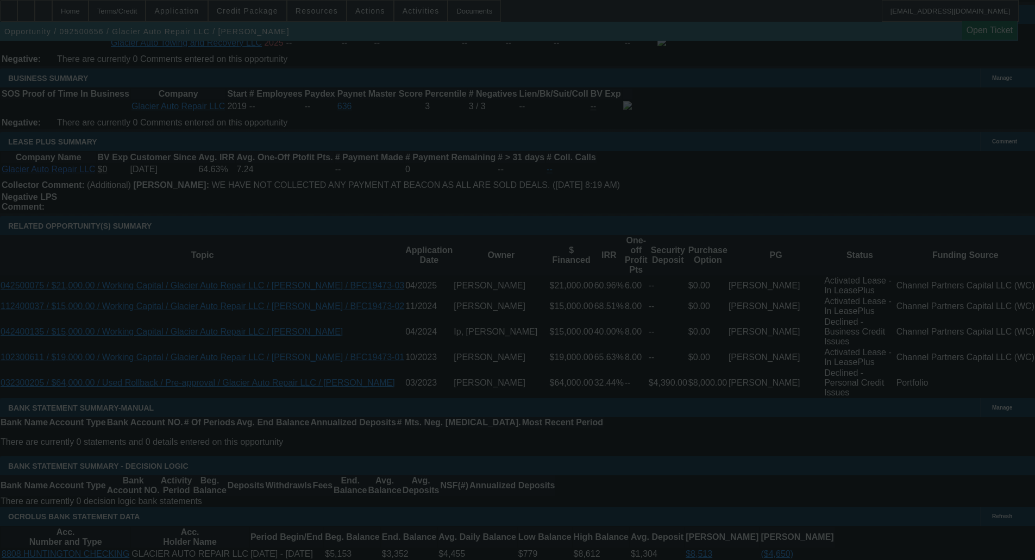
select select "0.1"
select select "2"
select select "0.1"
select select "4"
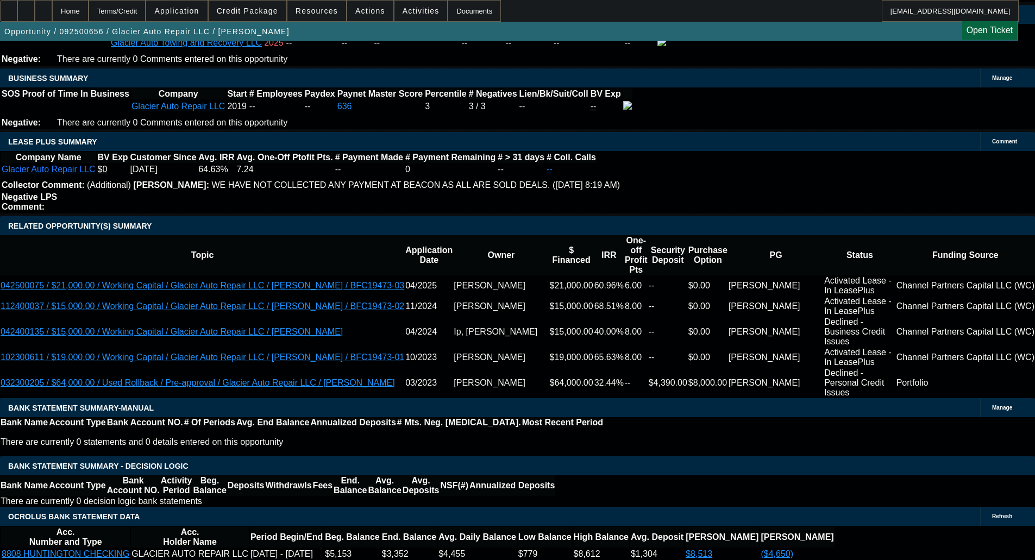
click at [187, 242] on body "Home Terms/Credit Application Credit Package Resources Actions Activities Docum…" at bounding box center [517, 456] width 1035 height 4391
type input "$6,500.00"
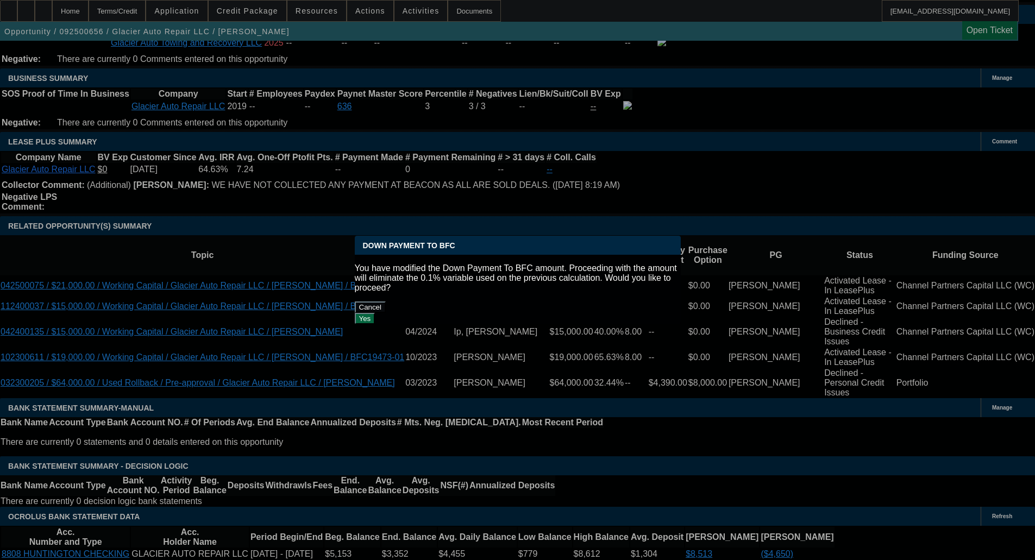
scroll to position [0, 0]
click at [598, 313] on div "Yes" at bounding box center [518, 318] width 326 height 11
click at [375, 313] on button "Yes" at bounding box center [365, 318] width 21 height 11
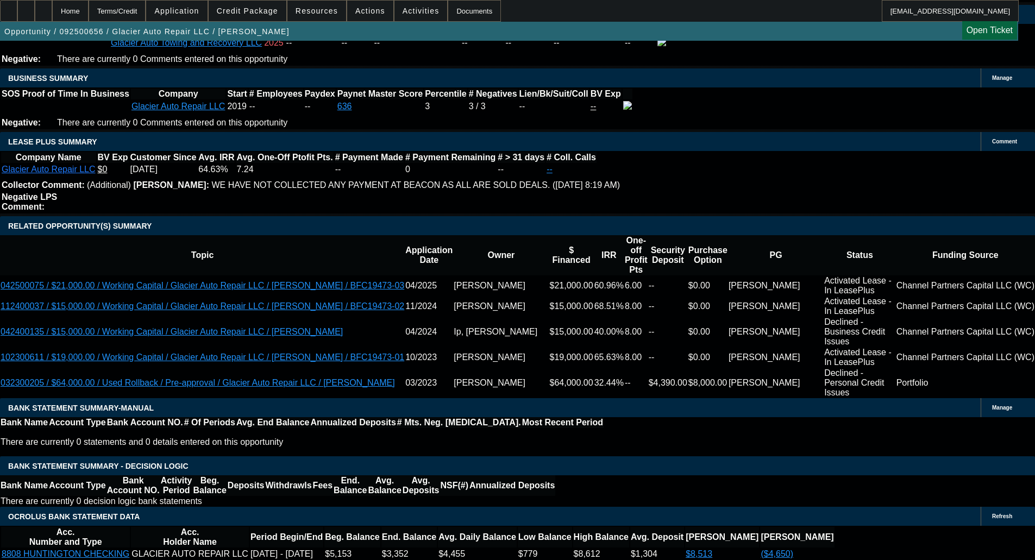
select select "0"
type input "UNKNOWN"
type input "$3,887.18"
type input "$1,943.59"
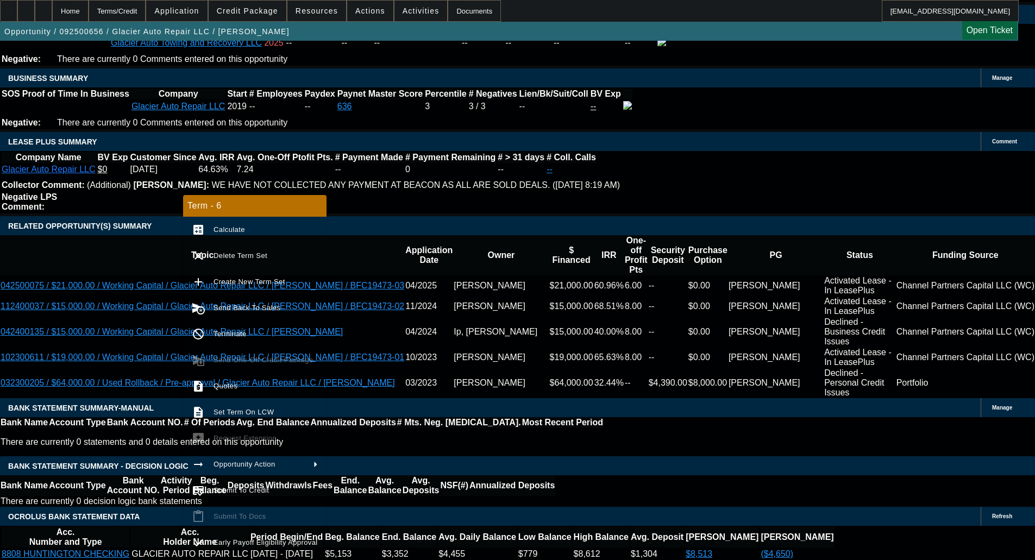
click at [234, 229] on span "Calculate" at bounding box center [230, 230] width 32 height 8
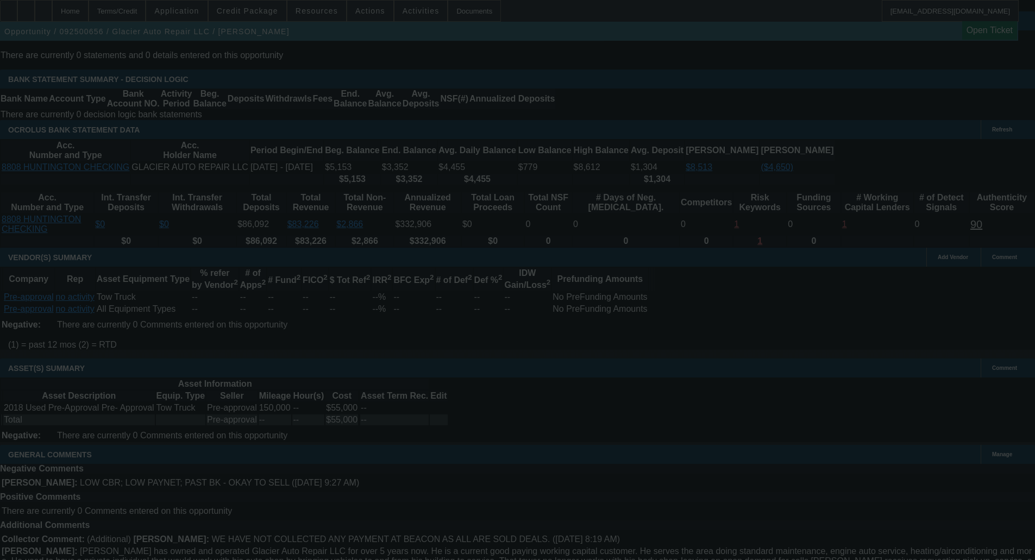
scroll to position [2116, 0]
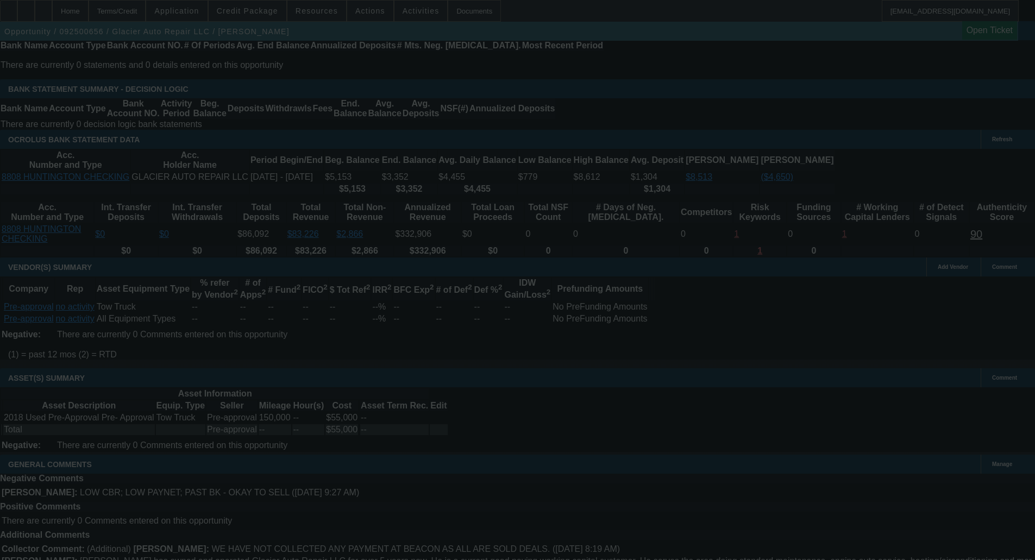
select select "0"
select select "2"
select select "0.1"
select select "4"
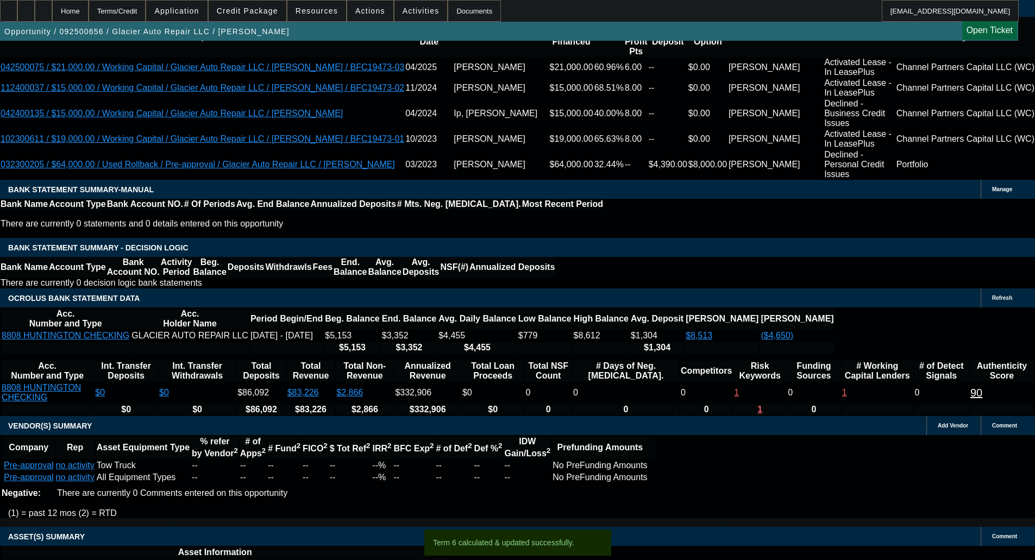
scroll to position [1790, 0]
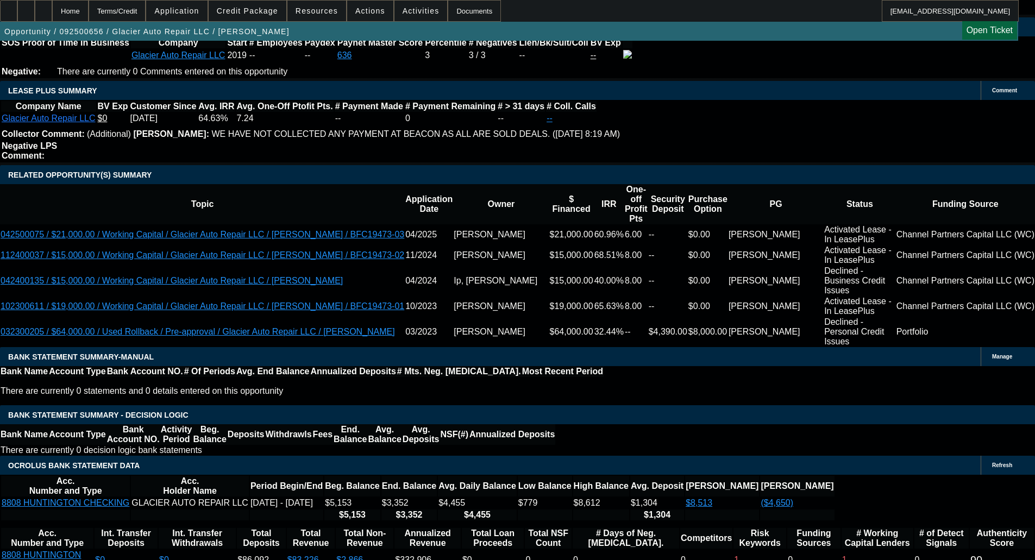
type input "UNKNOWN"
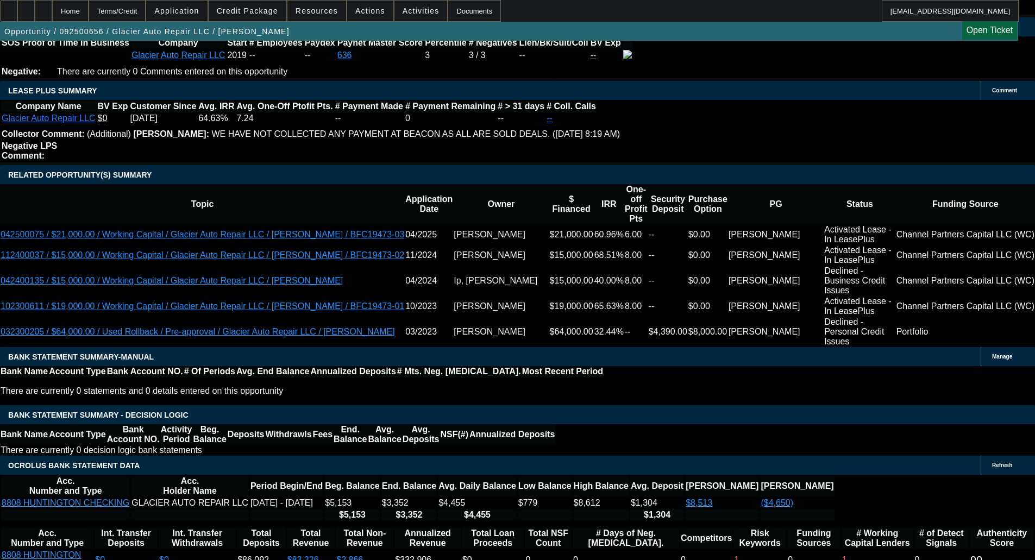
type input "2"
type input "$3,115.32"
type input "$1,557.66"
type input "21"
type input "$3,984.58"
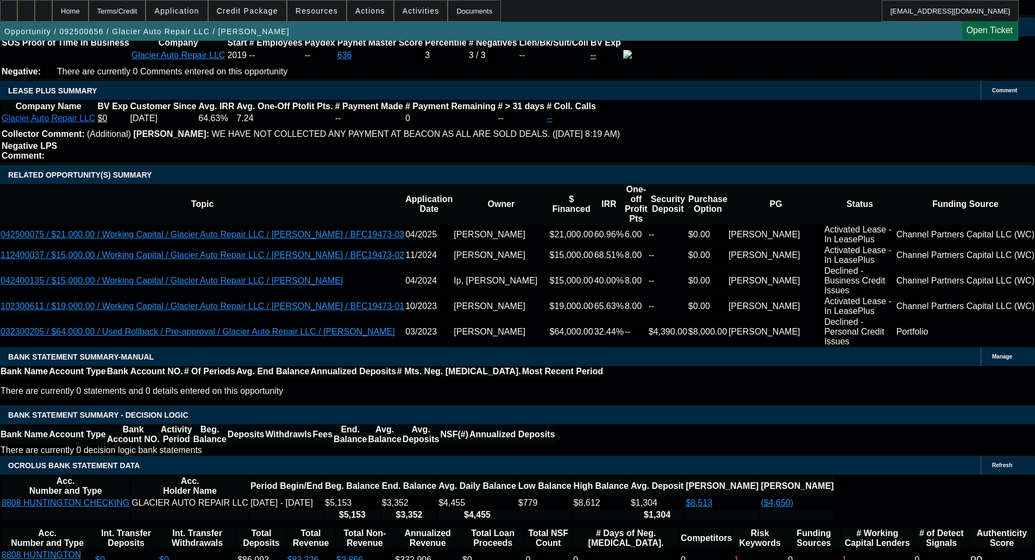
type input "$1,992.29"
type input "21"
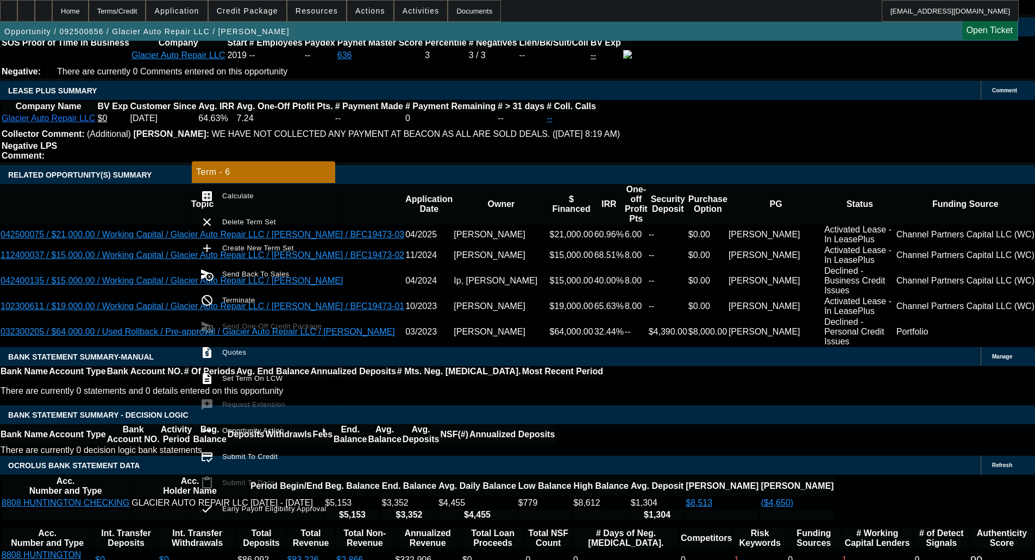
click at [274, 186] on button "calculate Calculate" at bounding box center [263, 196] width 143 height 26
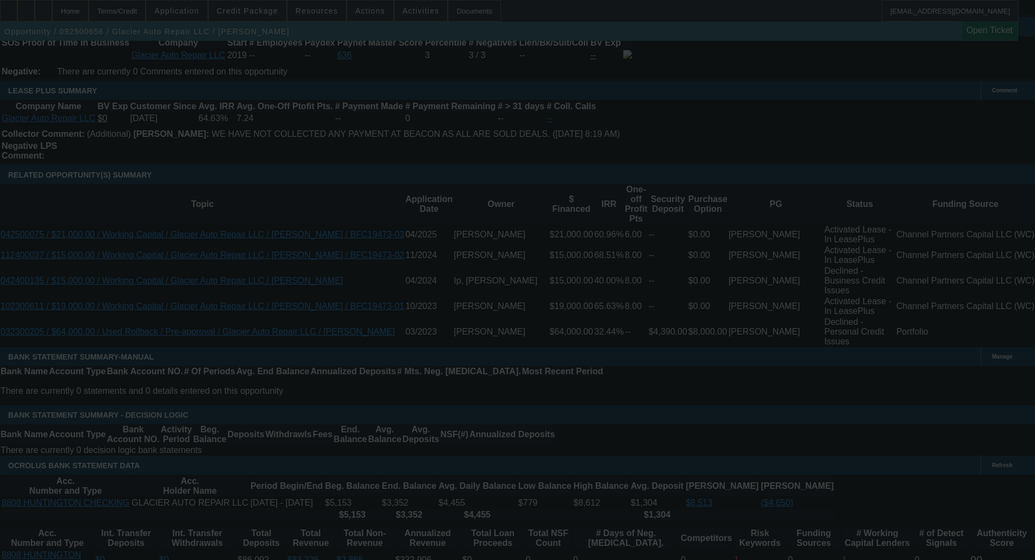
select select "0"
select select "2"
select select "0.1"
select select "4"
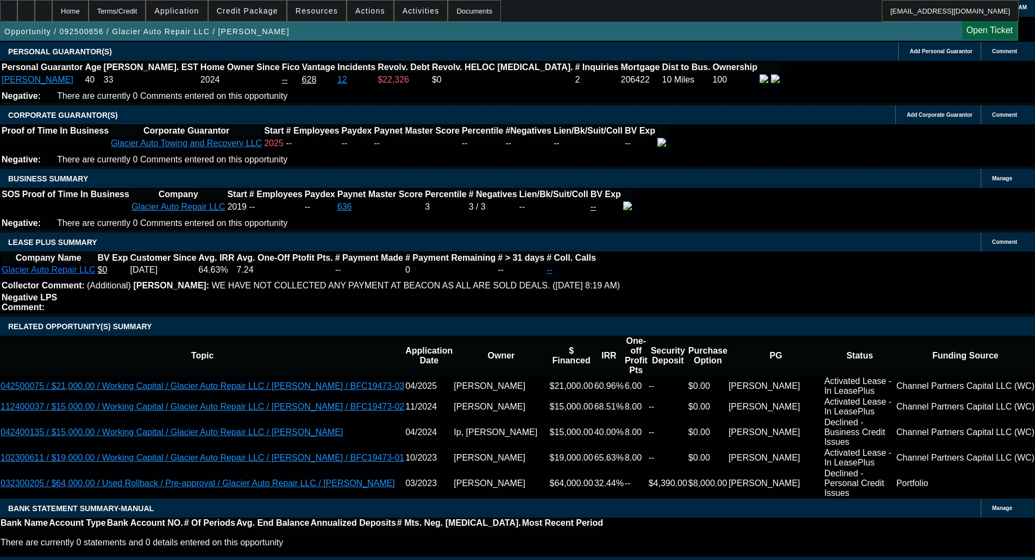
scroll to position [2126, 0]
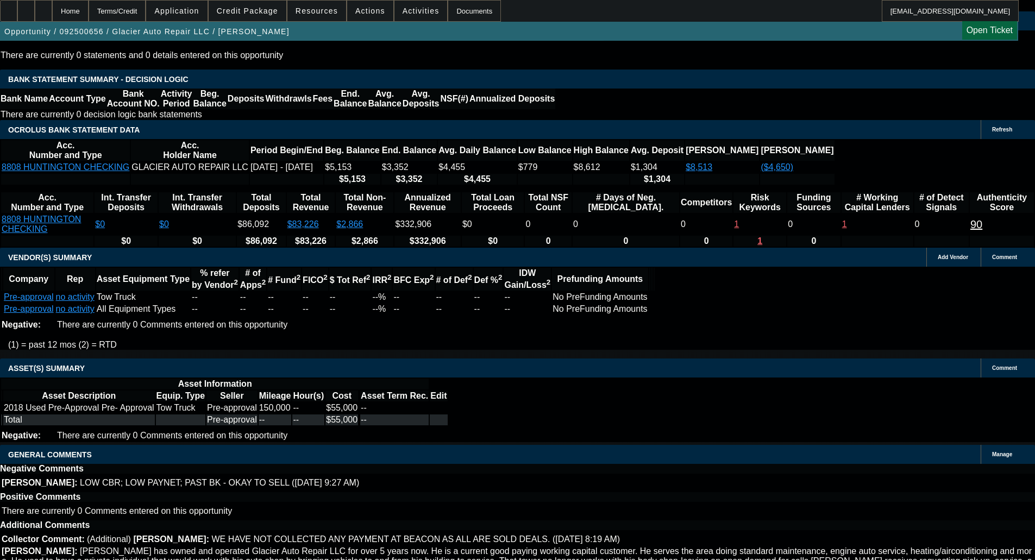
select select "9"
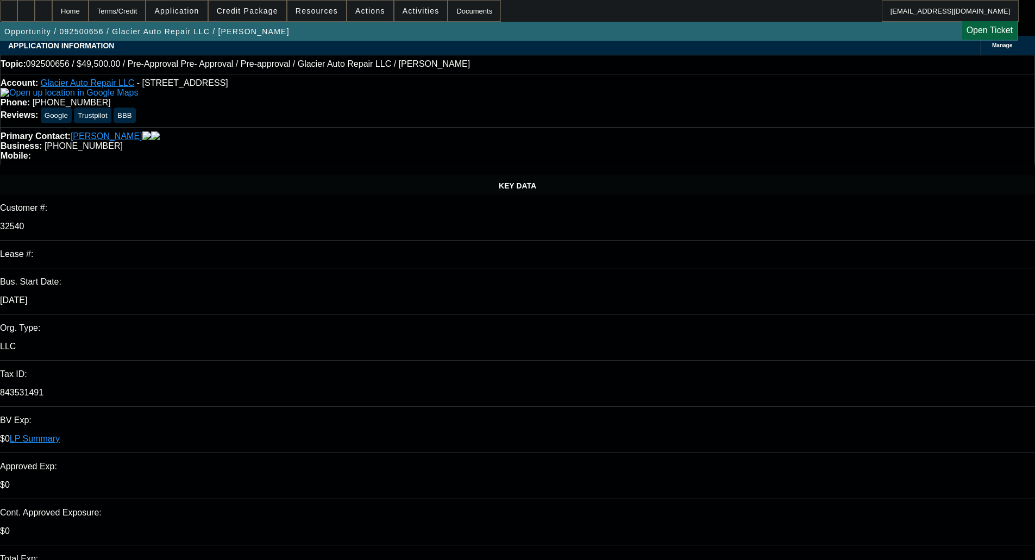
scroll to position [0, 0]
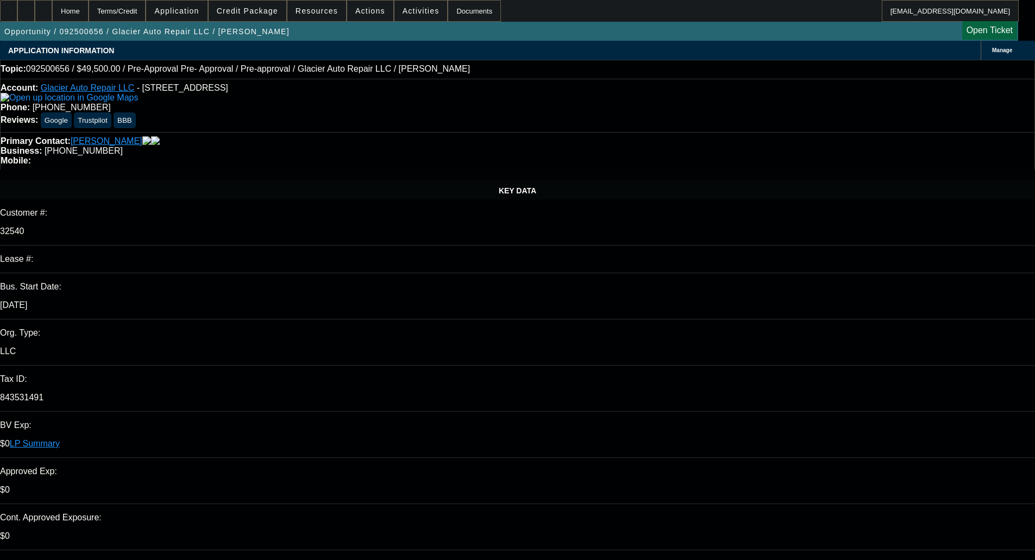
click at [18, 103] on img at bounding box center [69, 98] width 137 height 10
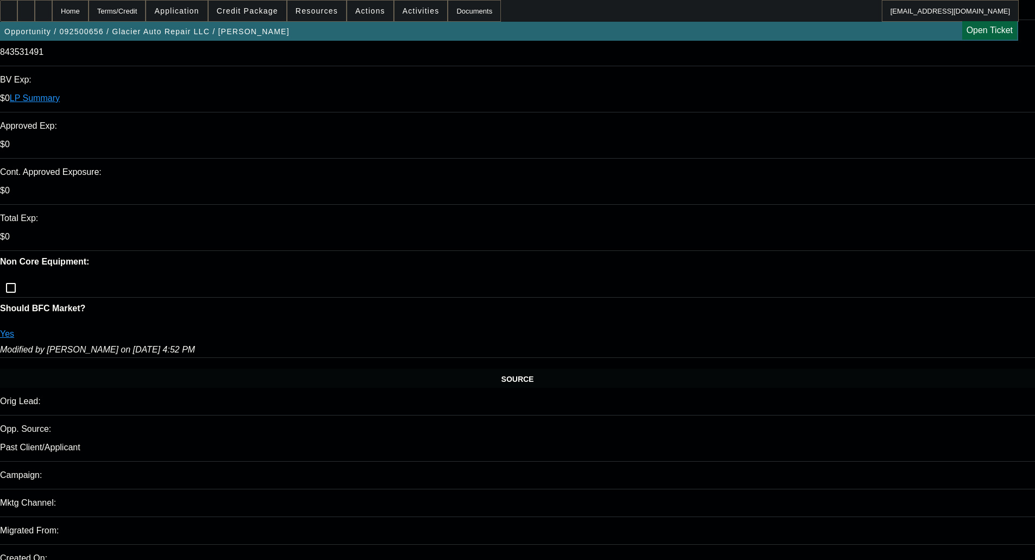
scroll to position [326, 0]
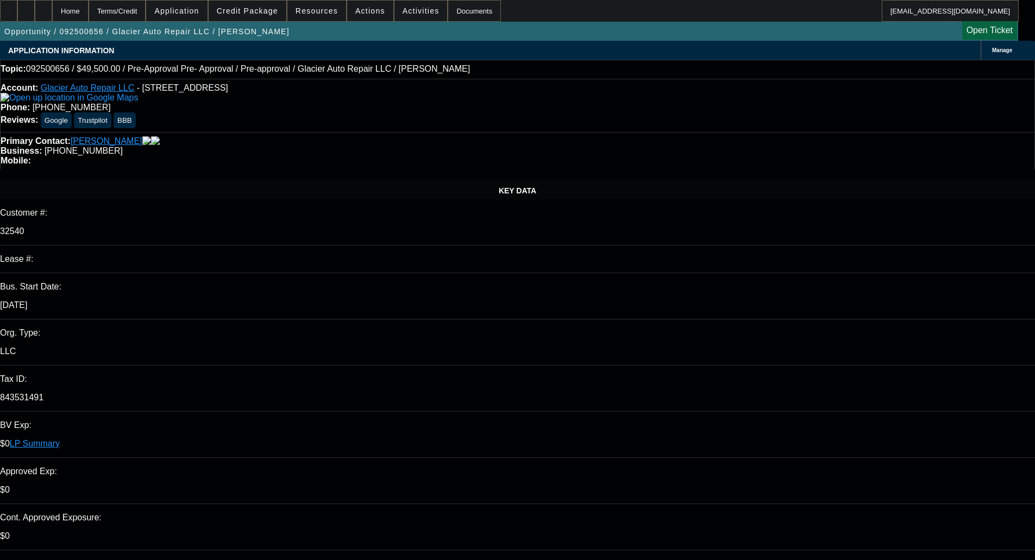
scroll to position [380, 0]
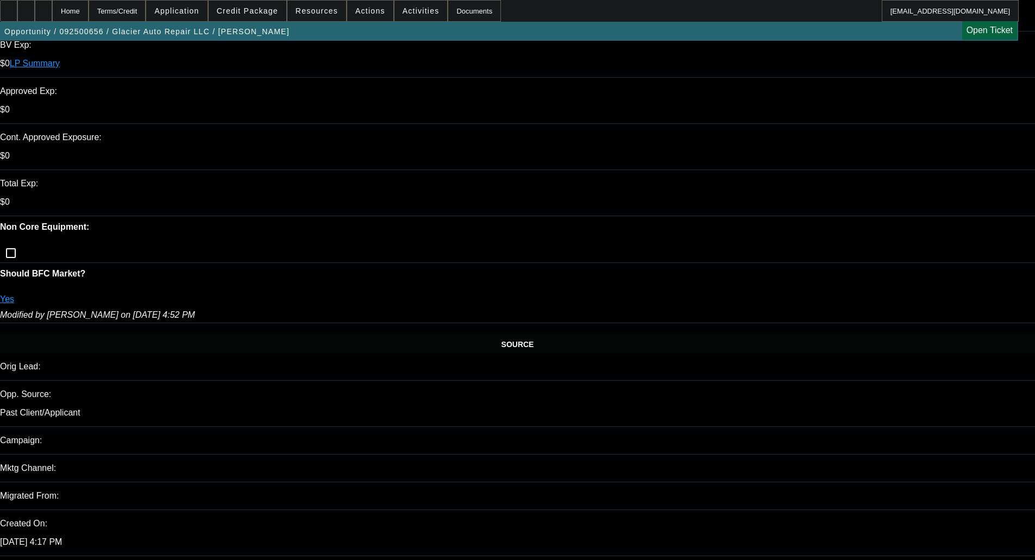
type textarea "APPROVAL HEAVILY CONTINGENT ON FINAL EQUIPMENT SELECTED; GPS REQUIRED"
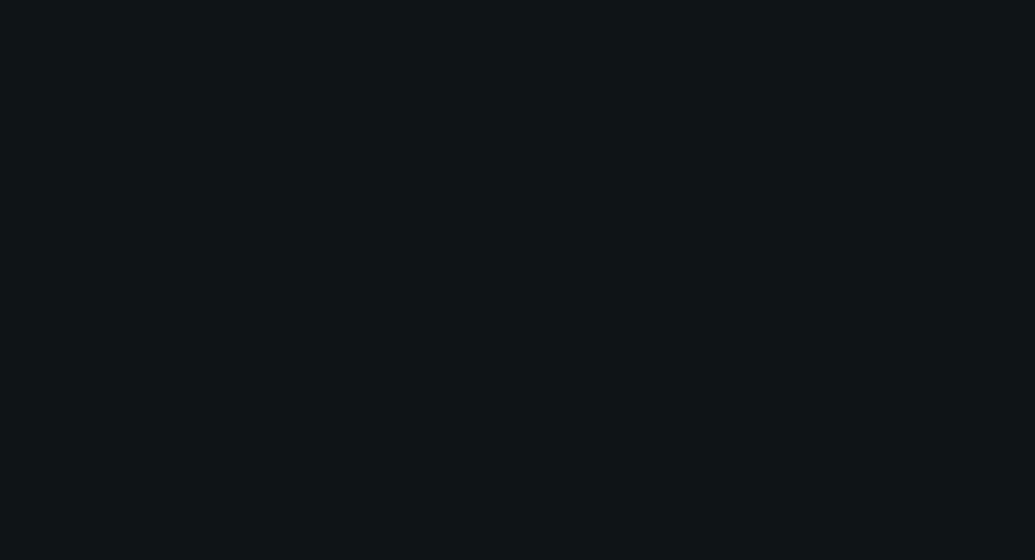
scroll to position [0, 0]
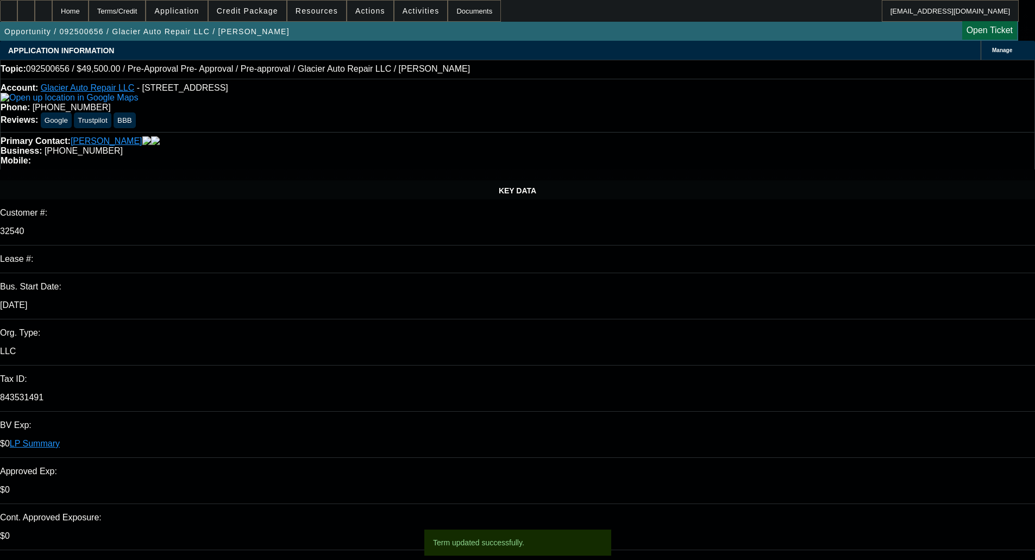
select select "0"
select select "2"
select select "0.1"
select select "4"
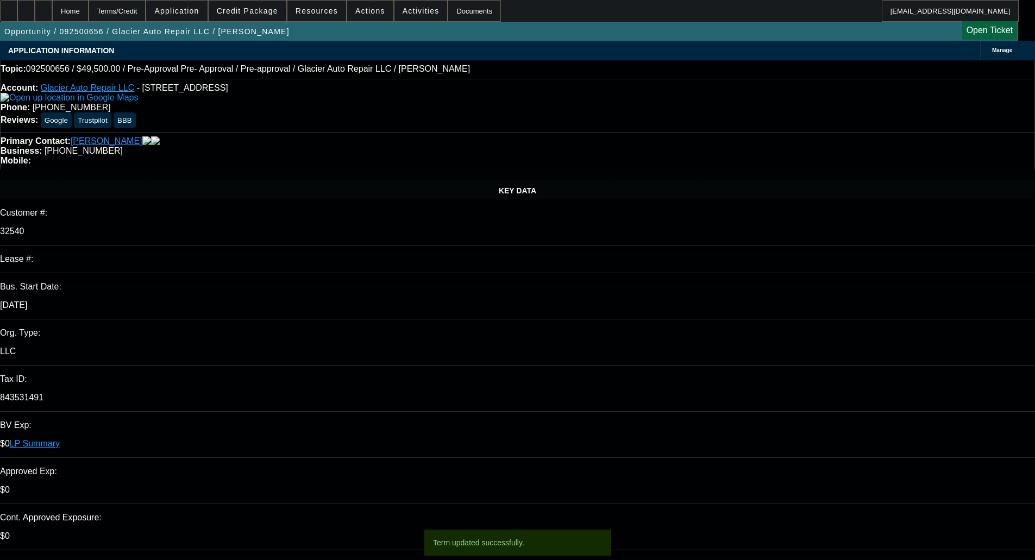
select select "0"
select select "2"
select select "0.1"
select select "4"
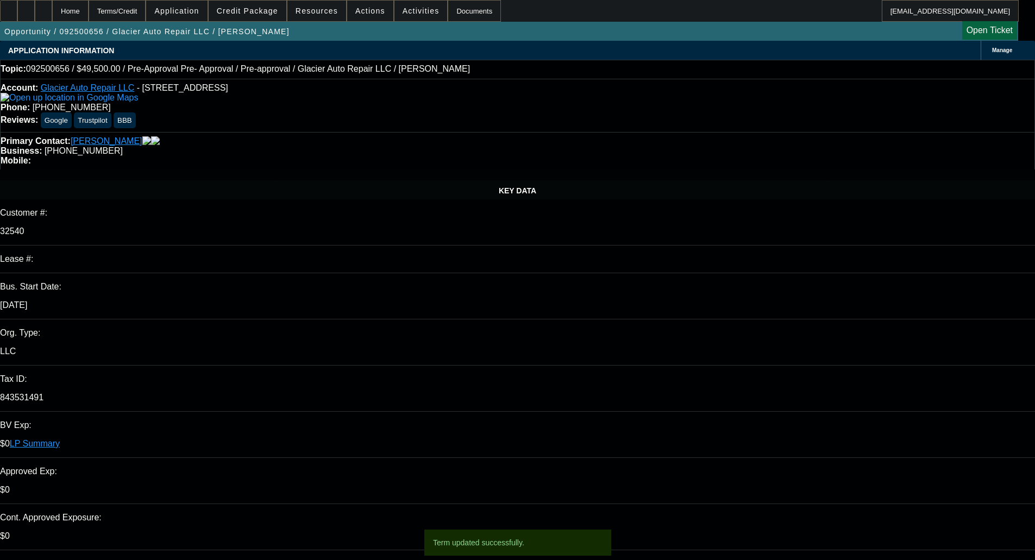
select select "0.1"
select select "2"
select select "0.1"
select select "4"
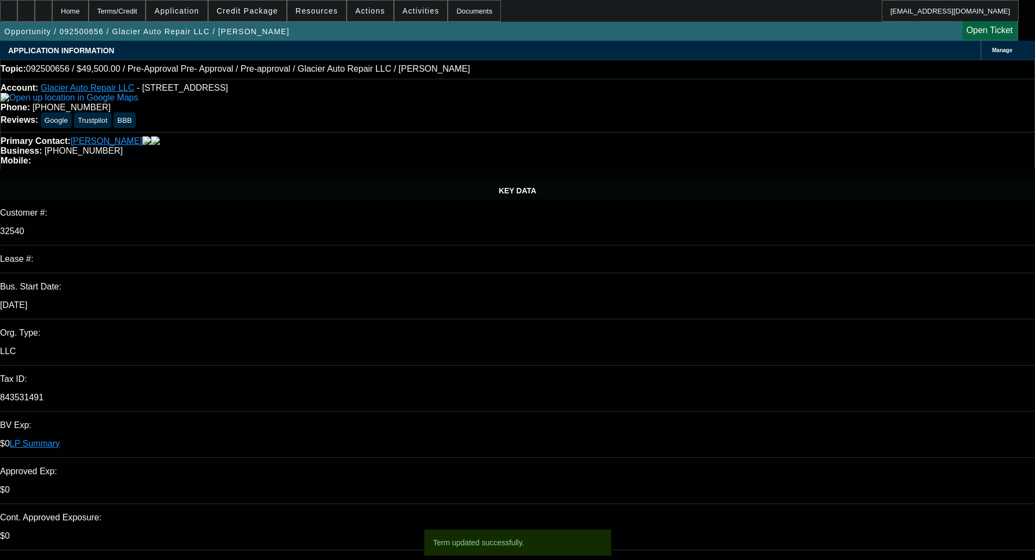
select select "0.1"
select select "2"
select select "0.1"
select select "4"
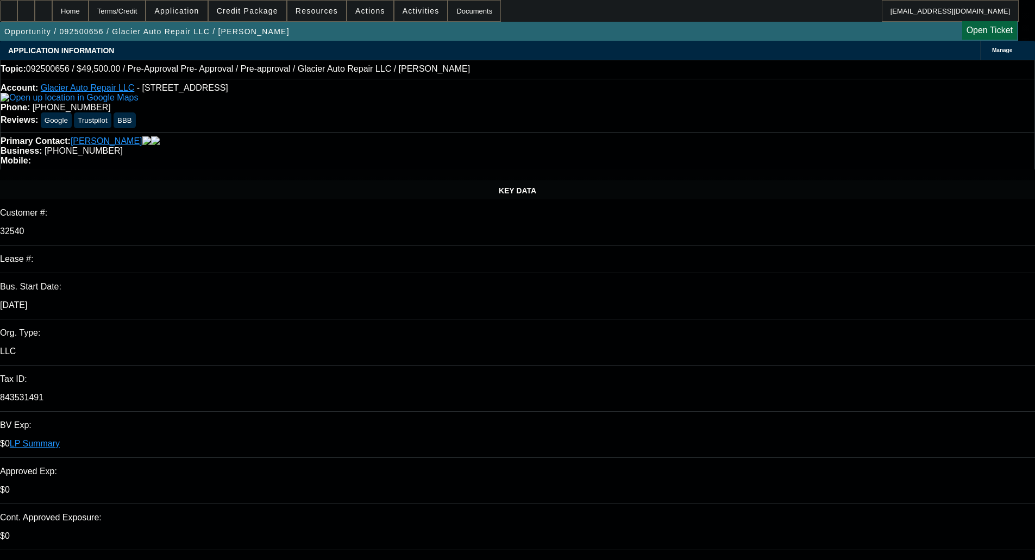
paste textarea "ALL PAST DEALS FOR WORKING CAPITAL; HARRY = NEWER MTG; MAXED REV; LATES 5/0/0; …"
type textarea "ALL PAST DEALS FOR WORKING CAPITAL; HARRY = NEWER MTG; MAXED REV; LATES 5/0/0; …"
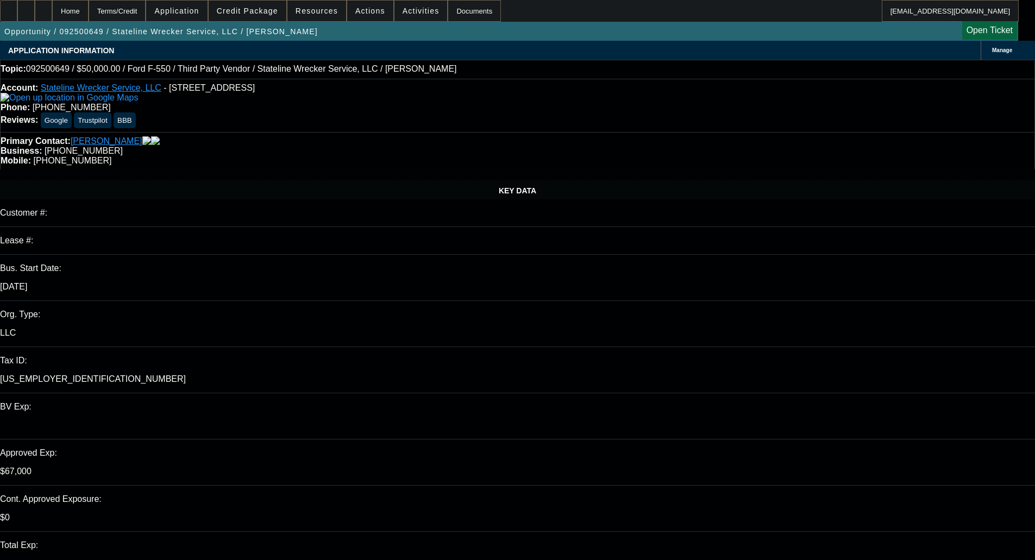
select select "0"
select select "2"
select select "0.1"
select select "4"
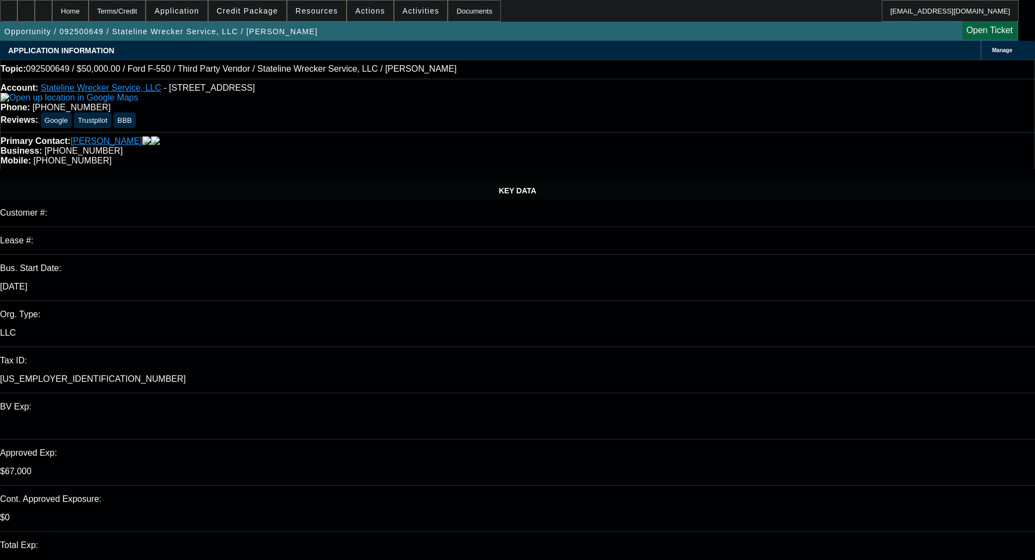
select select "0"
select select "2"
select select "0.1"
select select "4"
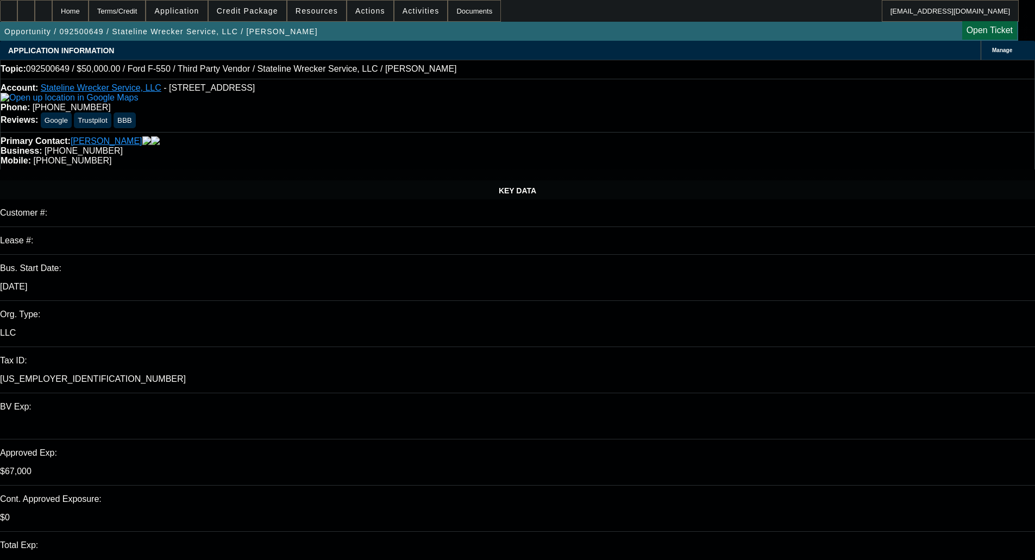
click at [264, 8] on span "Credit Package" at bounding box center [247, 11] width 61 height 9
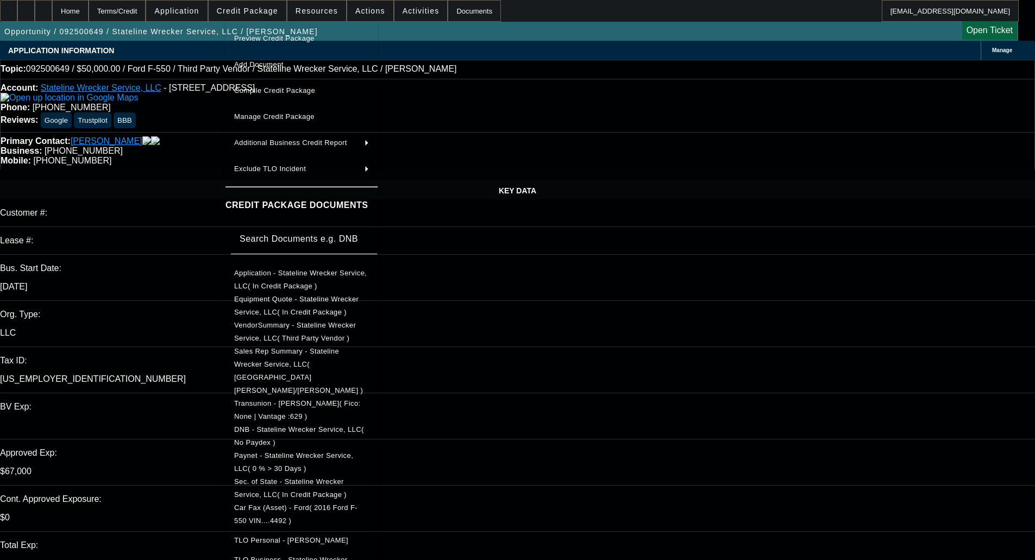
click at [268, 39] on span "Preview Credit Package" at bounding box center [274, 38] width 80 height 8
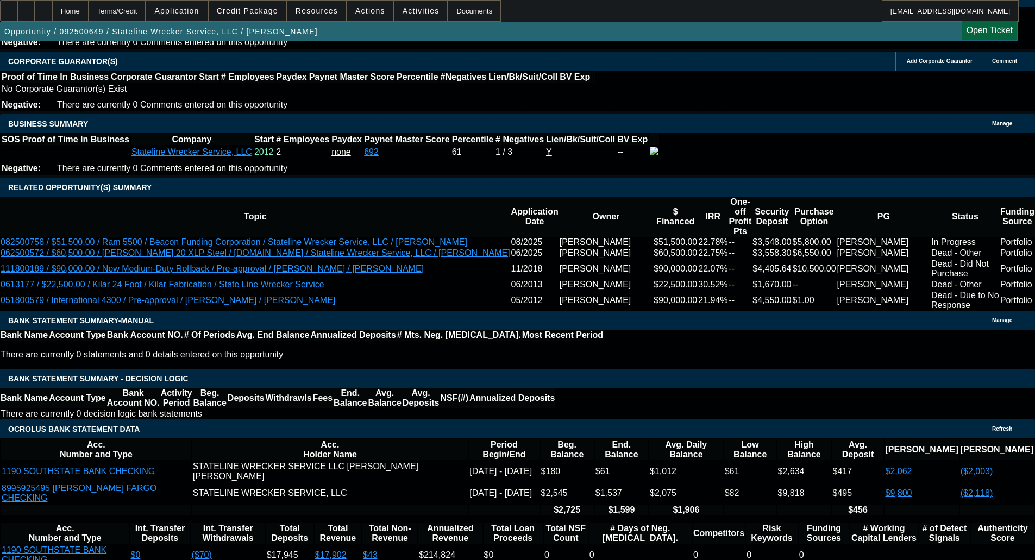
scroll to position [2038, 0]
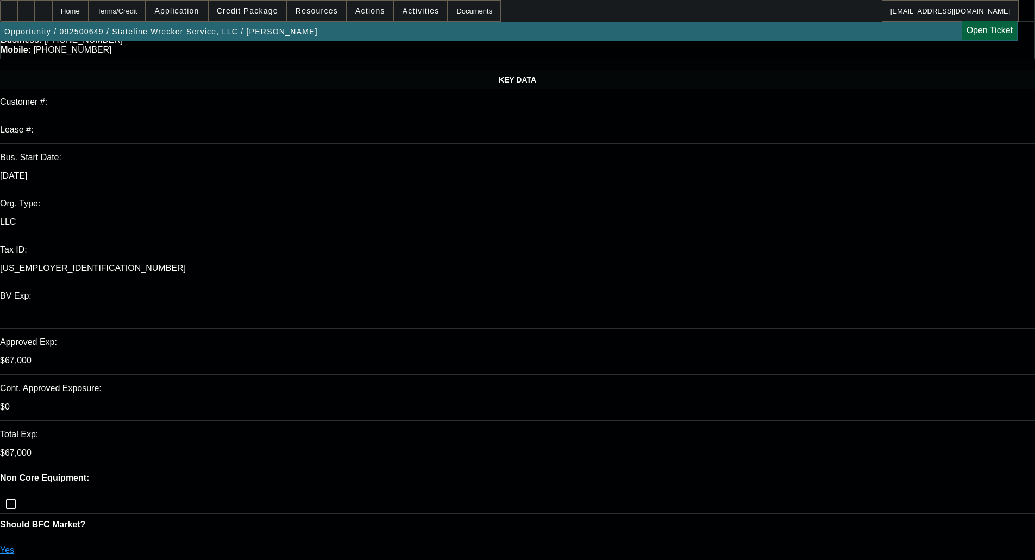
scroll to position [272, 0]
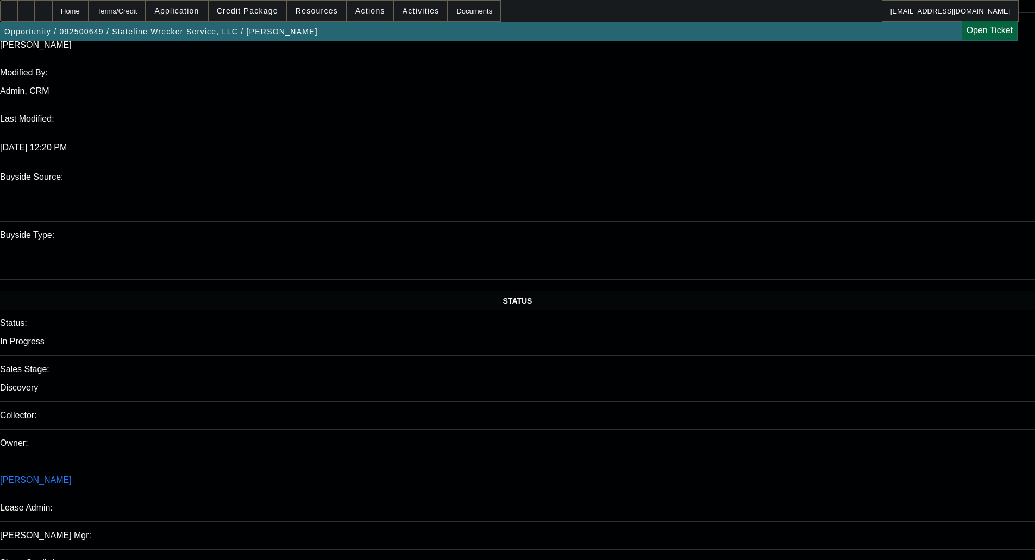
scroll to position [0, 0]
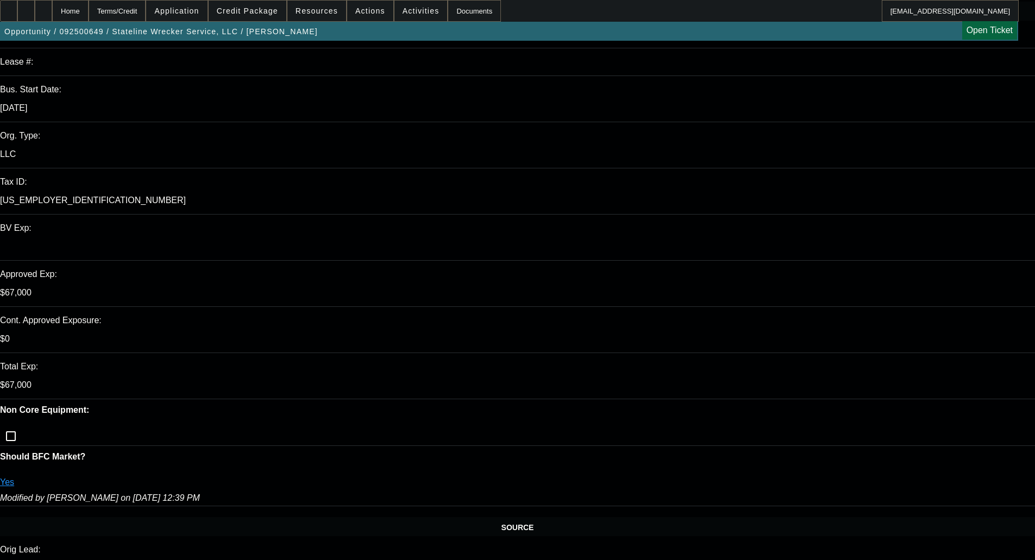
scroll to position [380, 0]
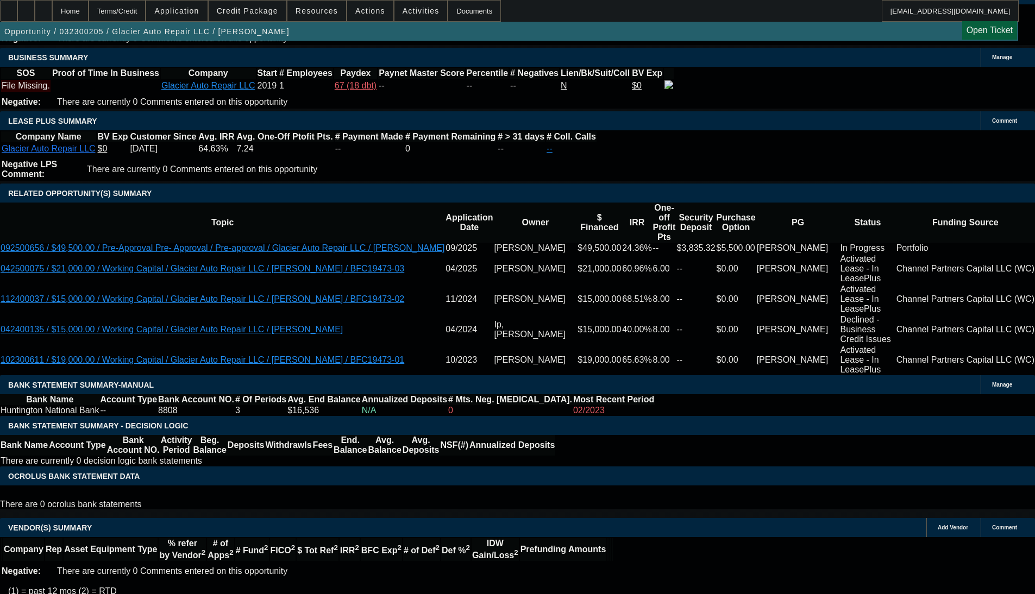
scroll to position [1867, 0]
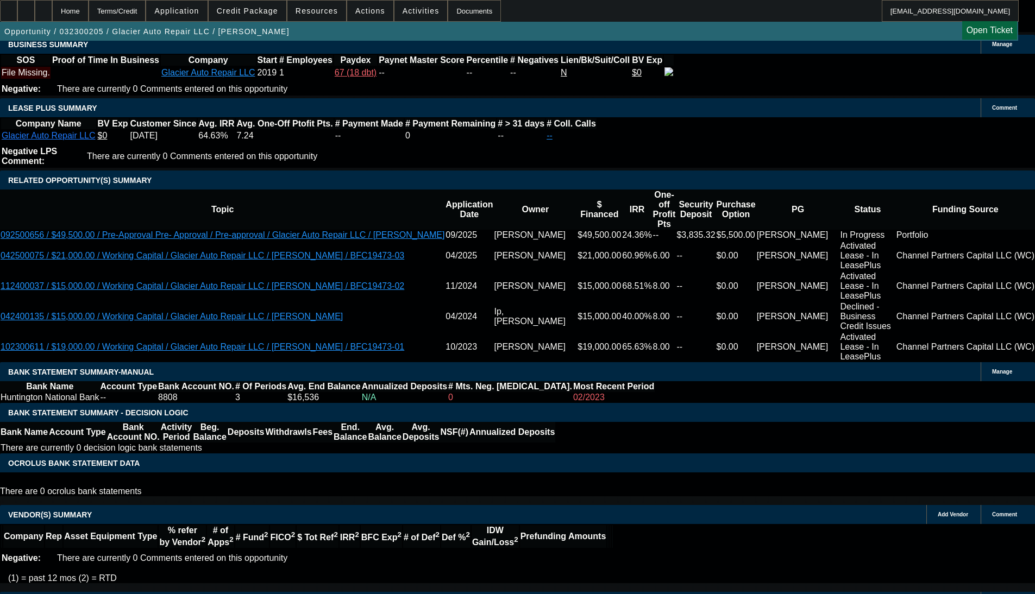
select select "0.2"
select select "2"
select select "0.1"
select select "4"
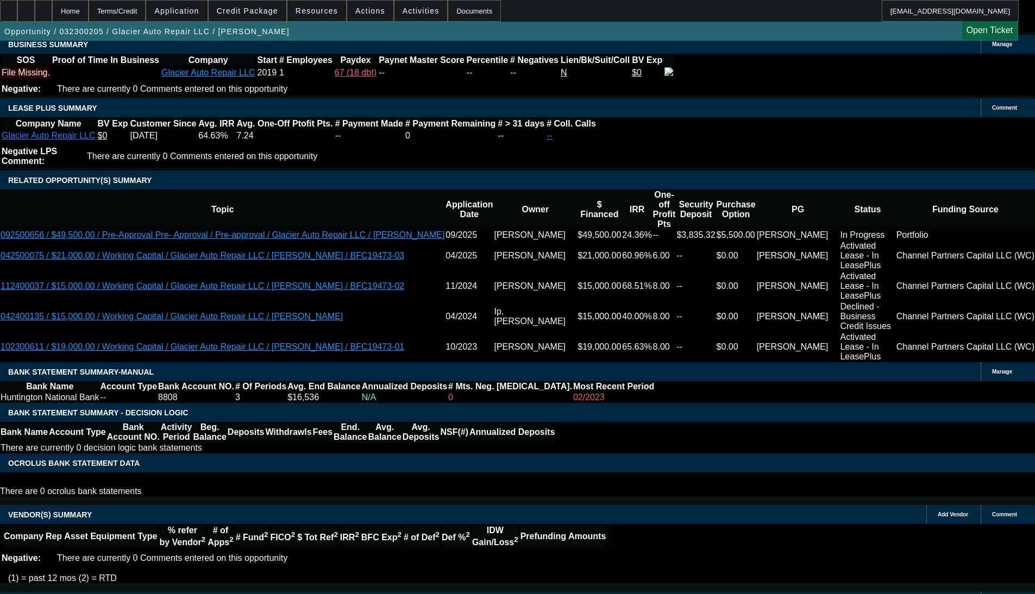
select select "0.2"
select select "2"
select select "0.1"
select select "4"
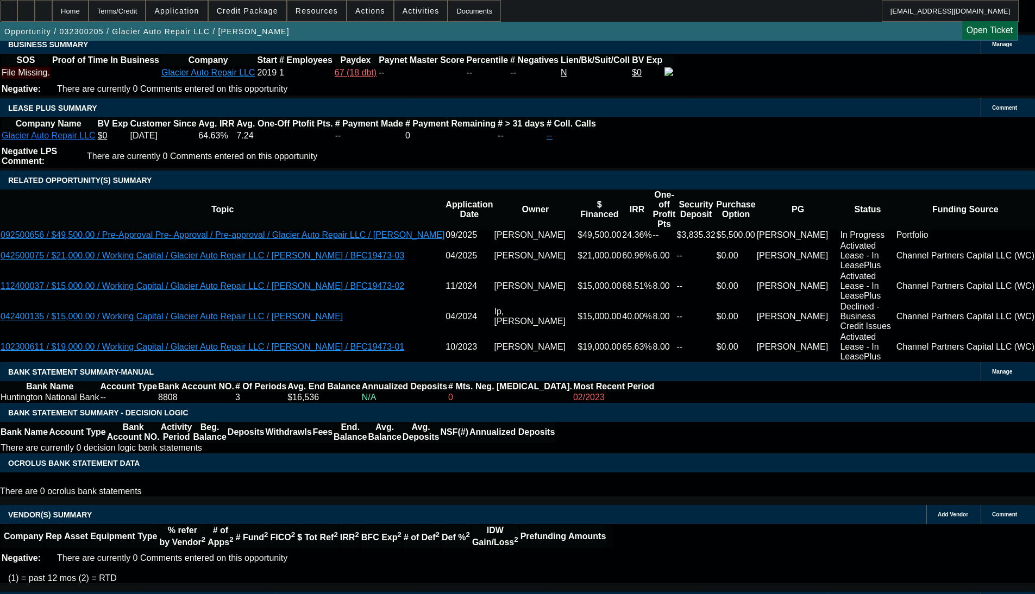
select select "0.1"
select select "2"
select select "0.1"
select select "4"
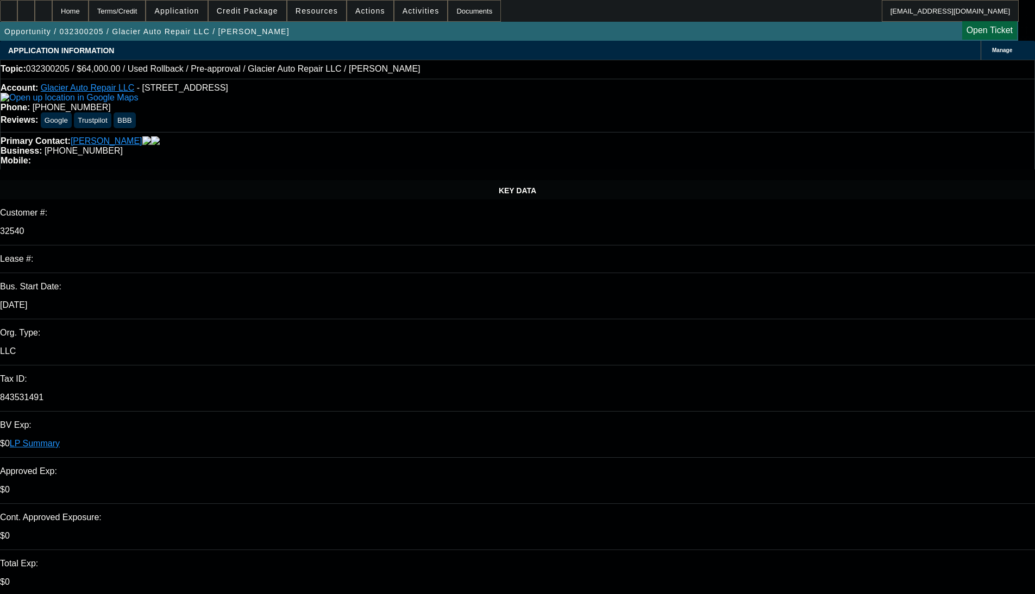
scroll to position [380, 0]
click at [248, 12] on span "Credit Package" at bounding box center [247, 11] width 61 height 9
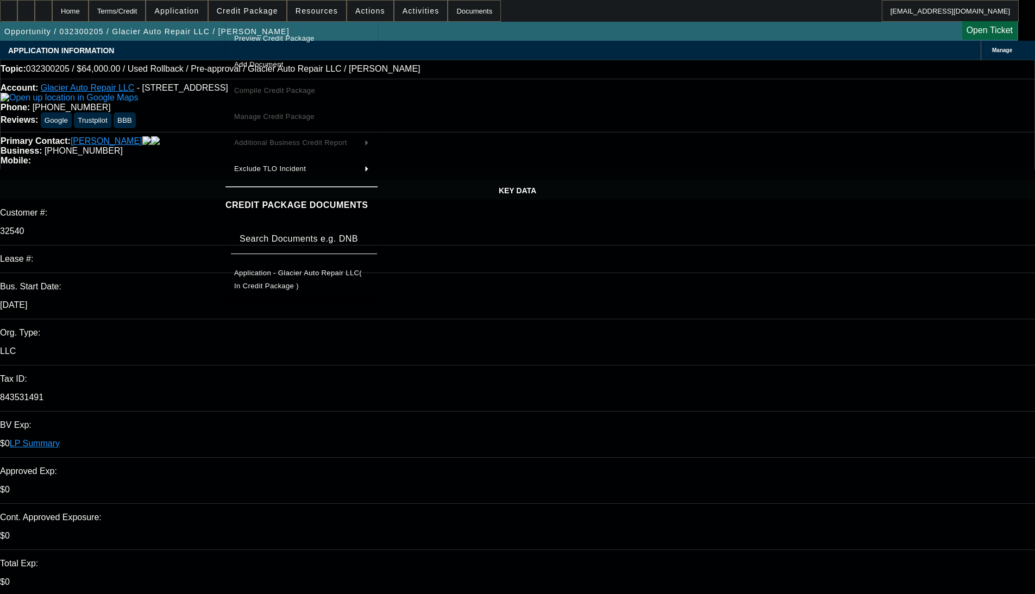
click at [265, 35] on span "Preview Credit Package" at bounding box center [274, 38] width 80 height 8
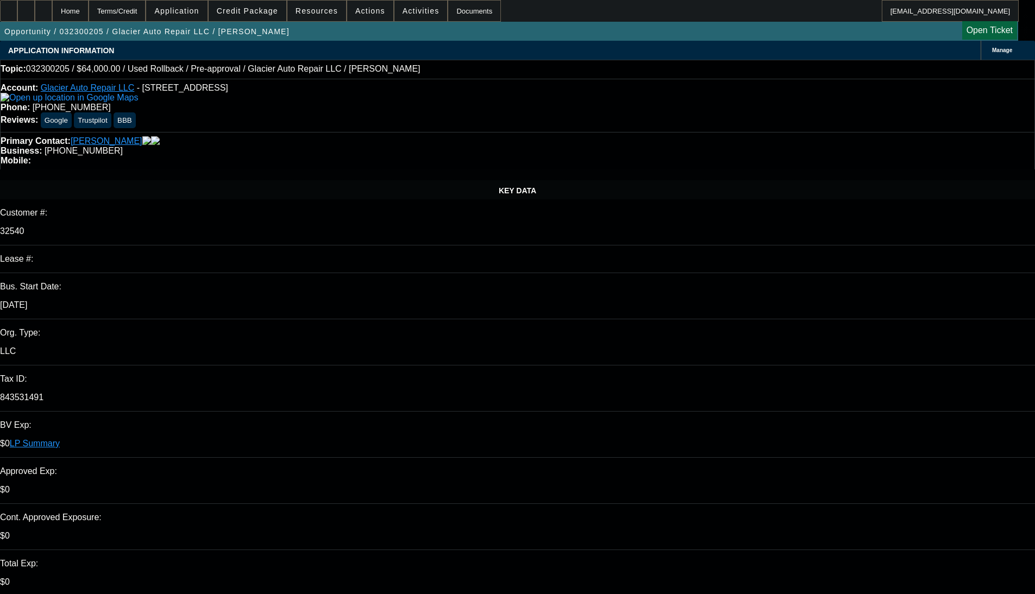
click at [246, 9] on span "Credit Package" at bounding box center [247, 11] width 61 height 9
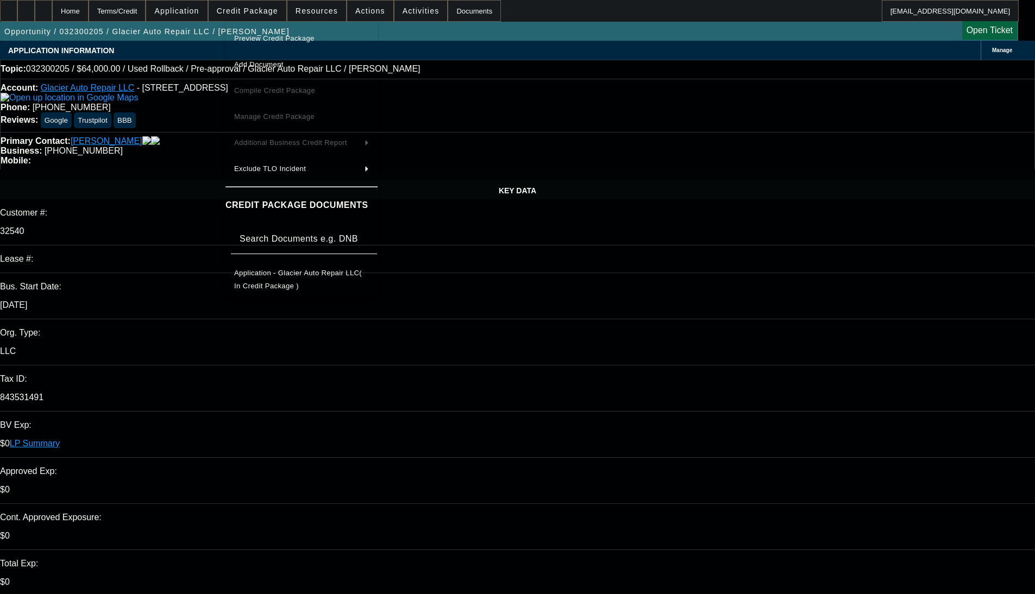
click at [263, 41] on span "Preview Credit Package" at bounding box center [274, 38] width 80 height 8
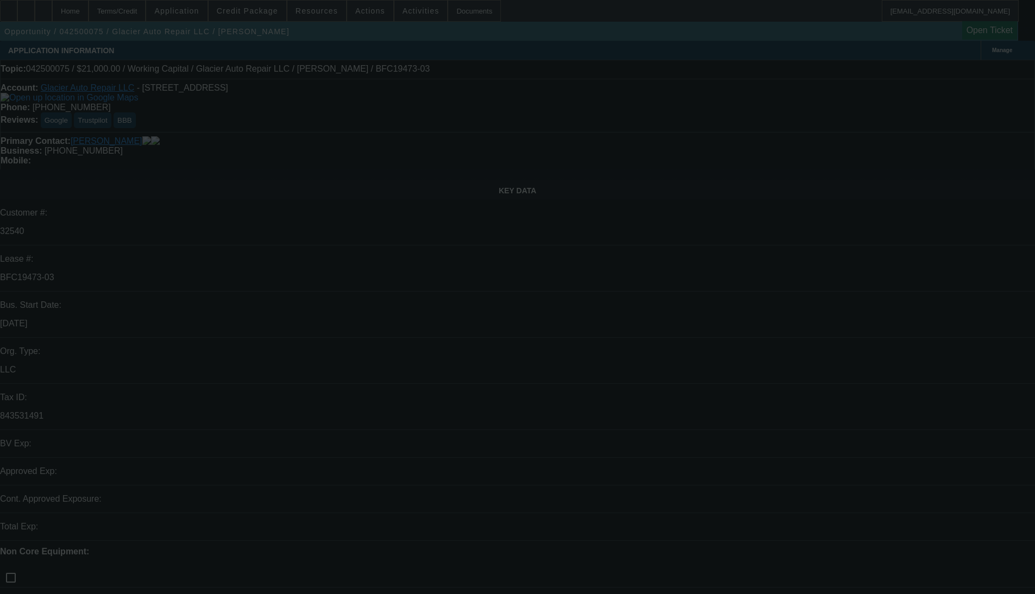
select select "0"
select select "2"
select select "0"
select select "6"
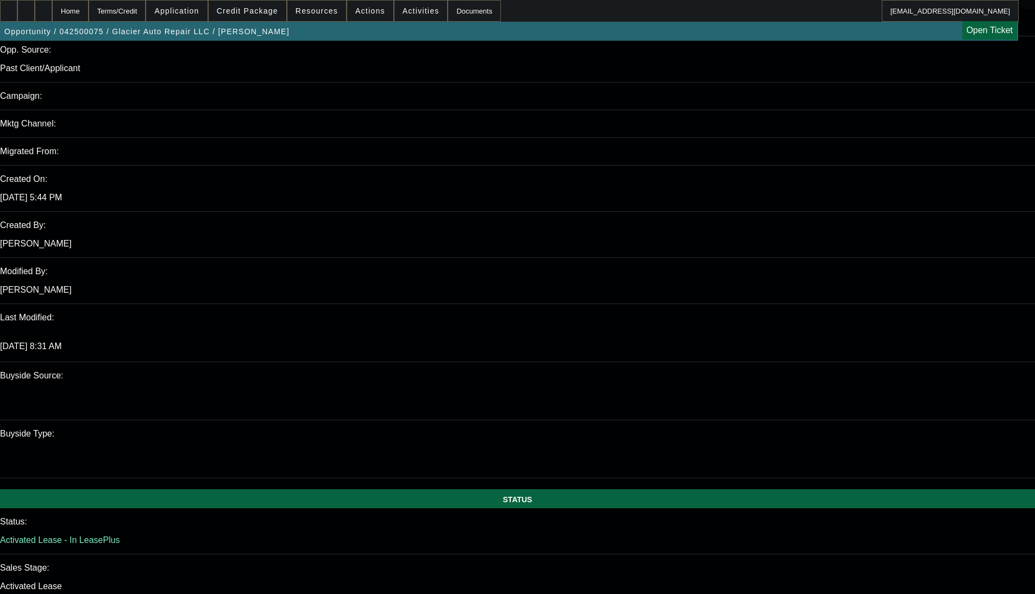
scroll to position [1176, 0]
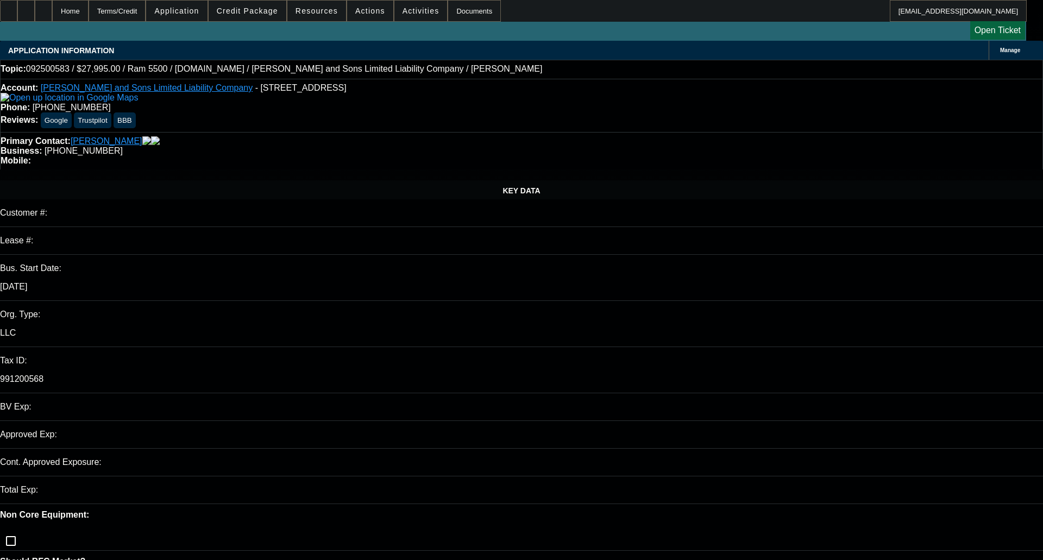
select select "0"
select select "2"
select select "0"
select select "21"
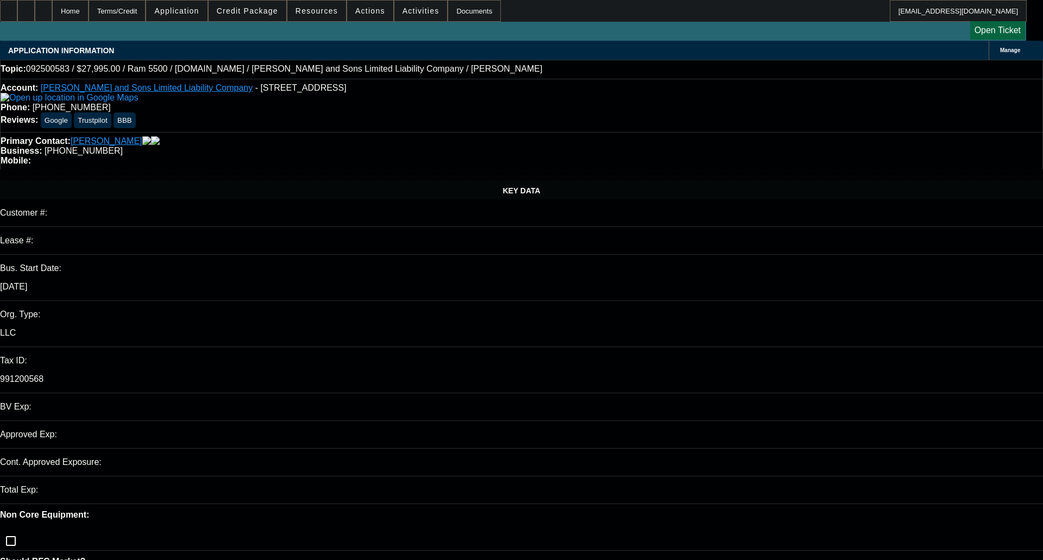
select select "0"
select select "2"
select select "0"
select select "21"
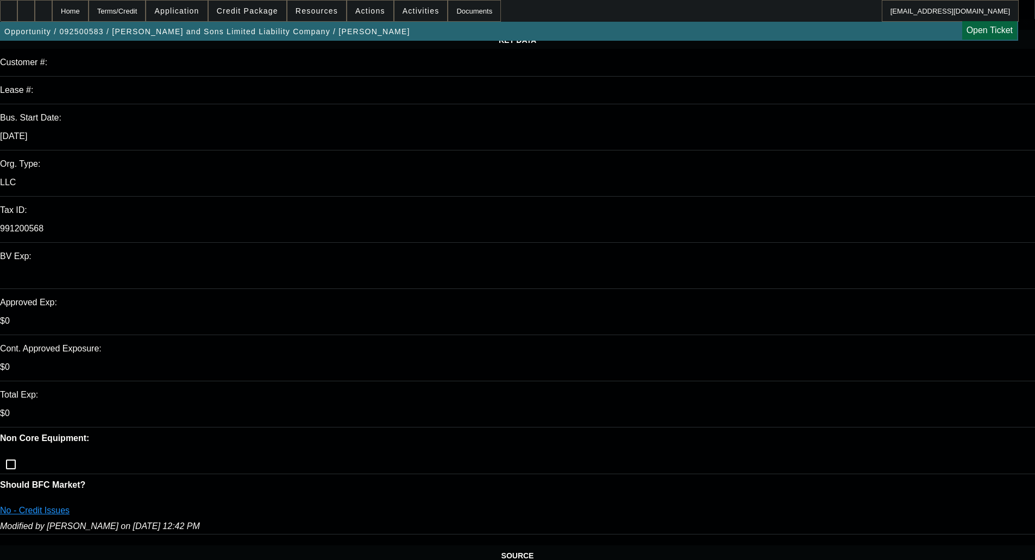
scroll to position [163, 0]
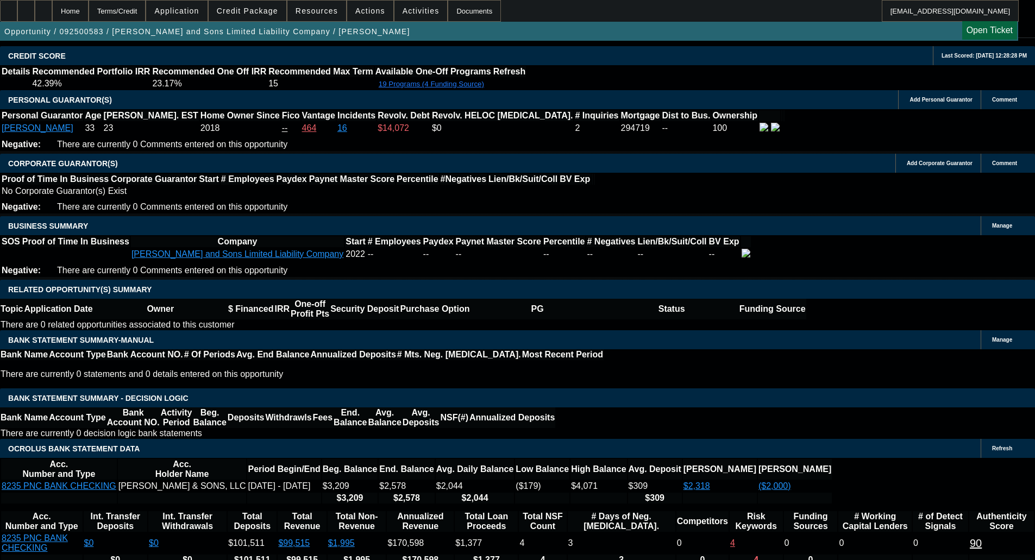
scroll to position [1485, 0]
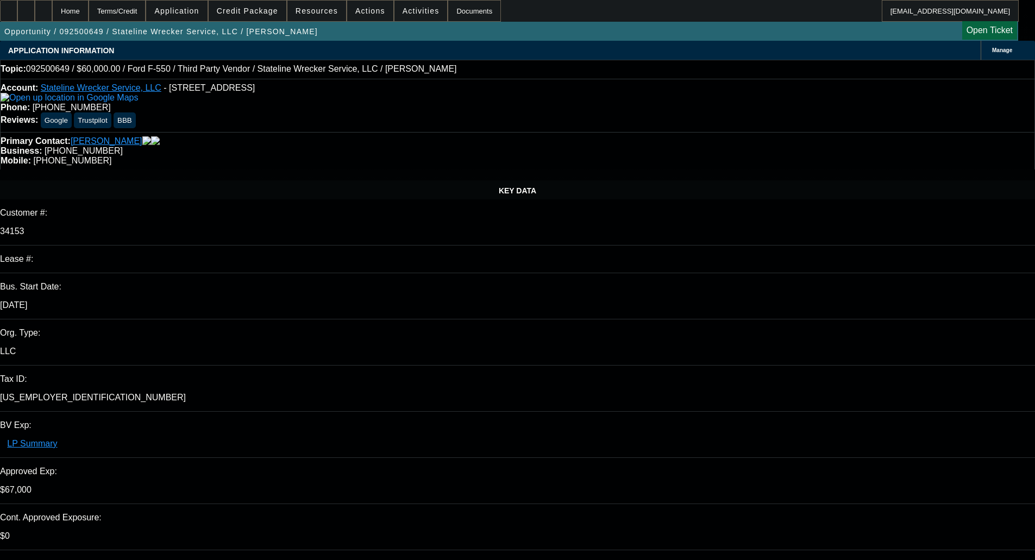
select select "0"
select select "0.1"
select select "4"
select select "0"
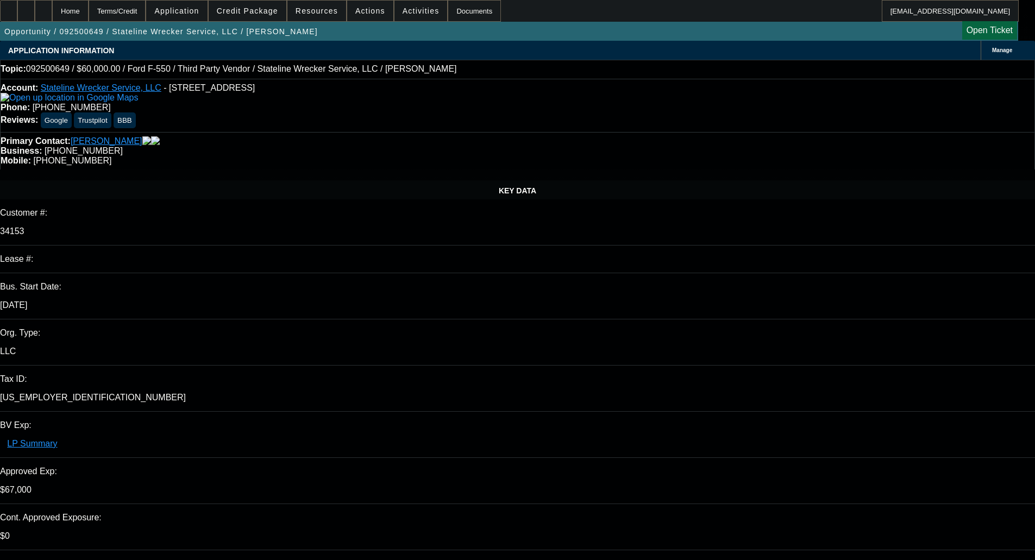
select select "2"
select select "0.1"
select select "4"
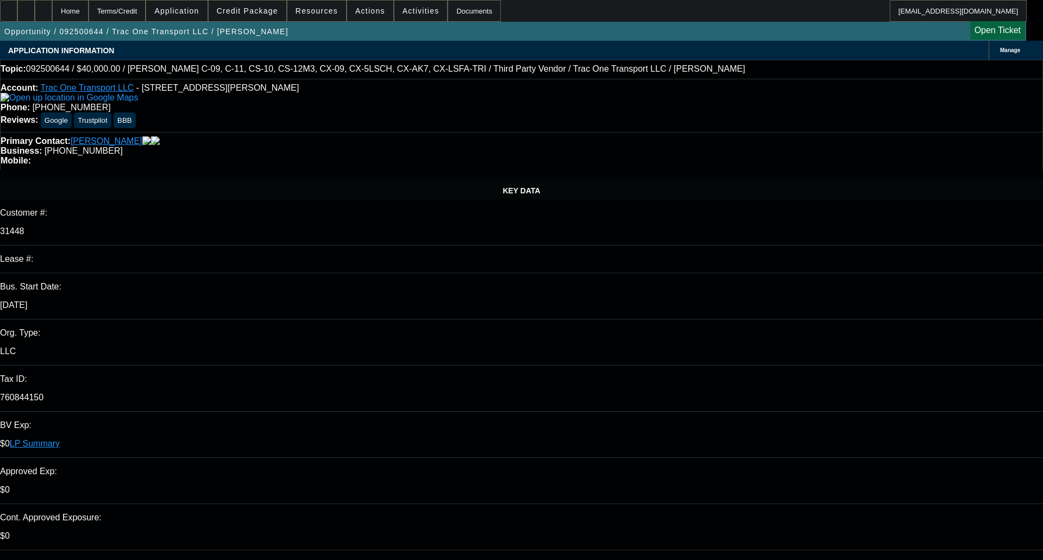
select select "0"
select select "6"
select select "0"
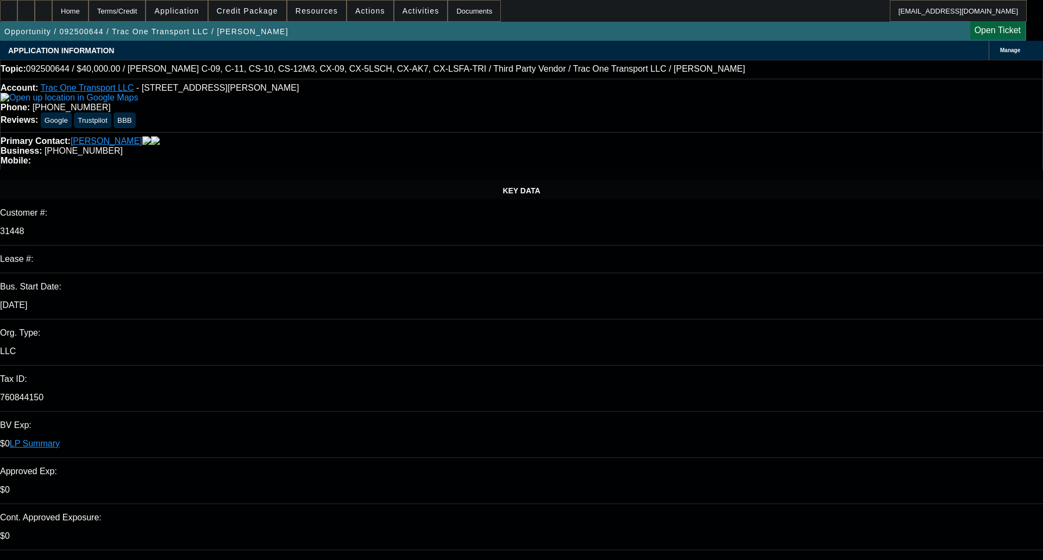
select select "0"
select select "6"
select select "0"
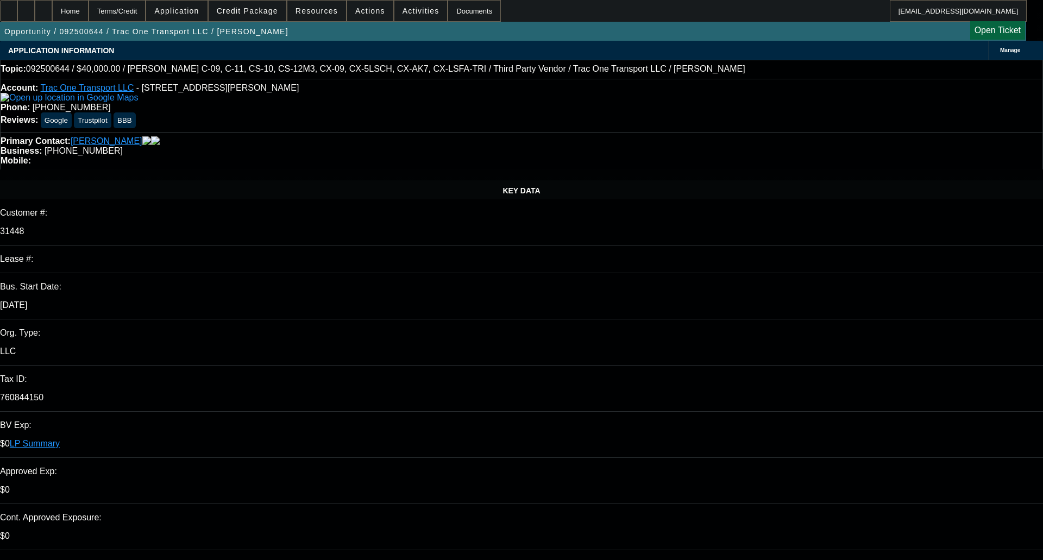
select select "0"
select select "6"
select select "0"
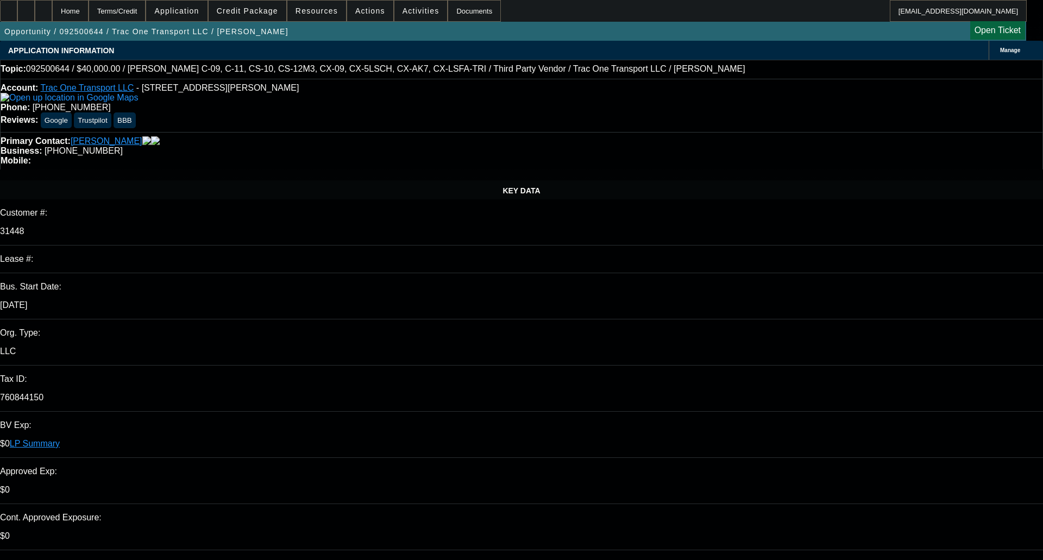
select select "6"
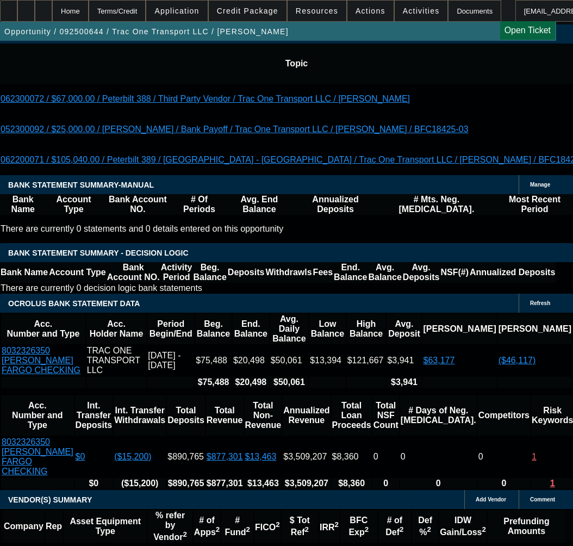
scroll to position [2388, 0]
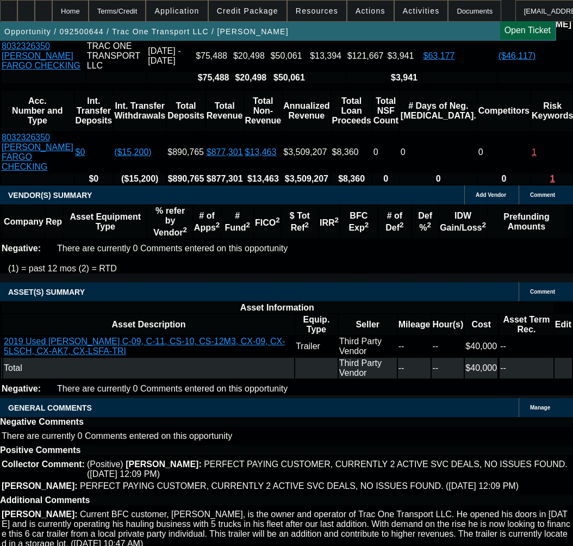
copy span "APPROVED BY FINPAC - Amount: $40,000.00; Approved Term: 36 months; Approved Pri…"
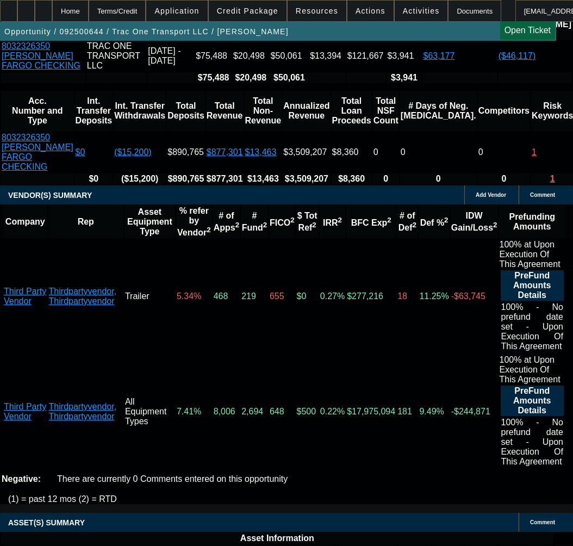
scroll to position [2471, 0]
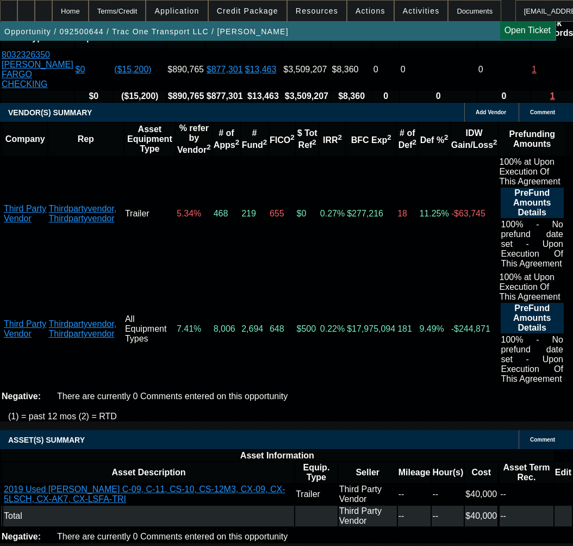
select select "3"
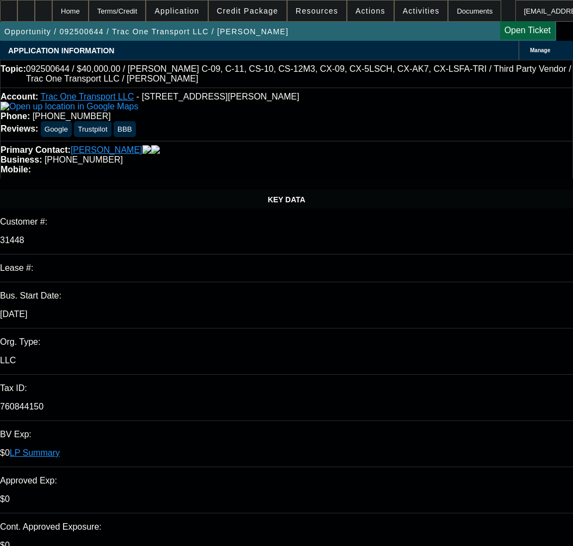
type input "[DATE]"
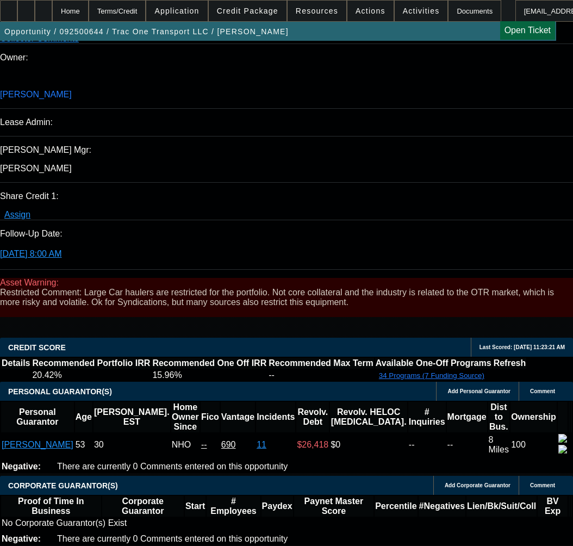
scroll to position [1848, 0]
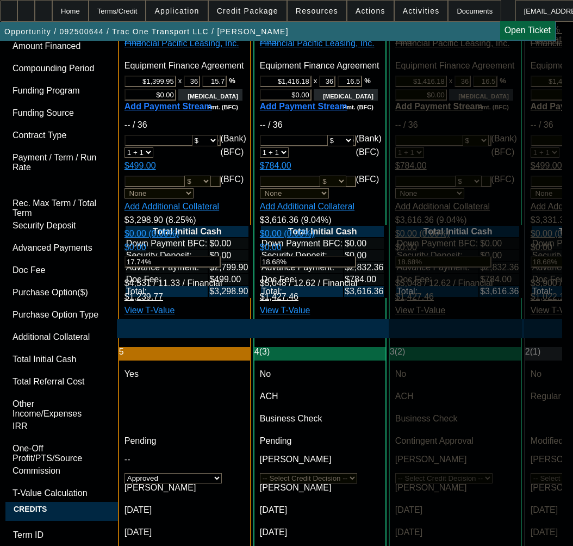
scroll to position [3749, 0]
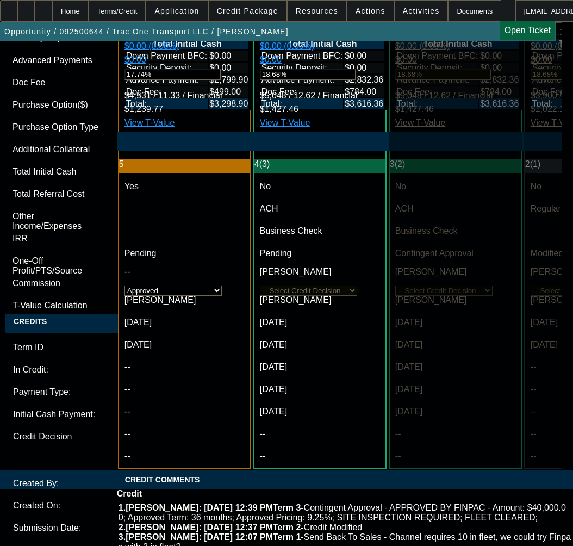
paste textarea "APPROVED BY FINPAC - Amount: $40,000.00; Approved Term: 36 months; Approved Pri…"
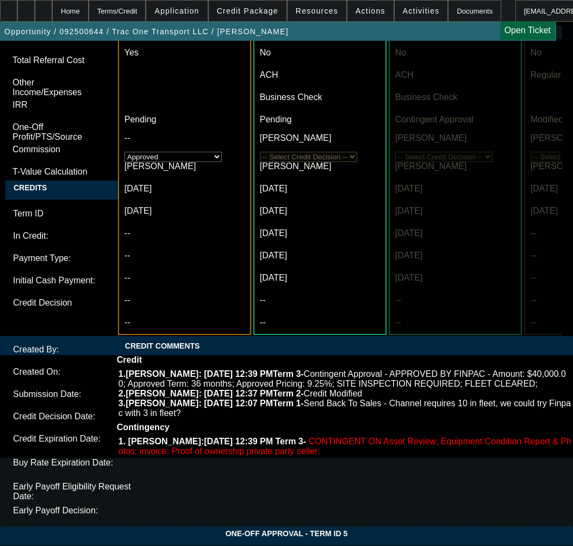
scroll to position [3967, 0]
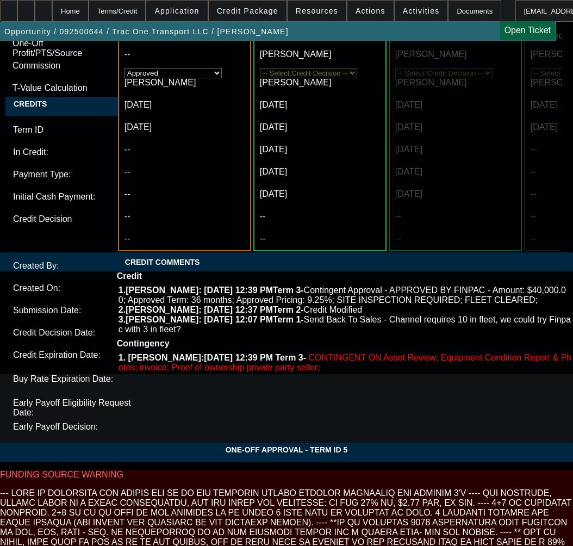
type textarea "APPROVED BY FINPAC - Amount: $40,000.00 - CAPPED NO VARIANCE; Approved Term: 36…"
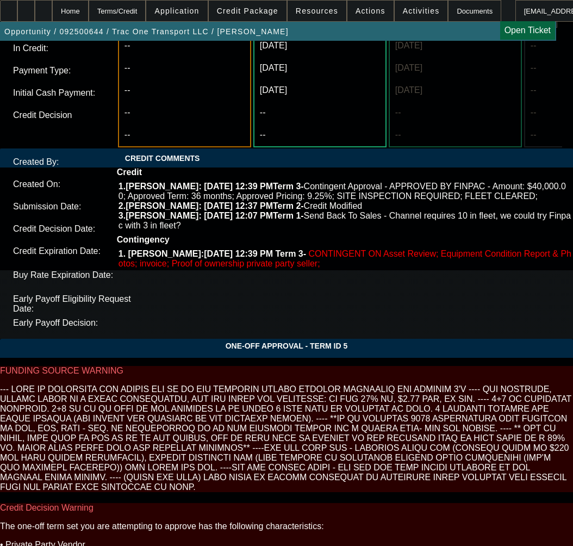
scroll to position [4071, 0]
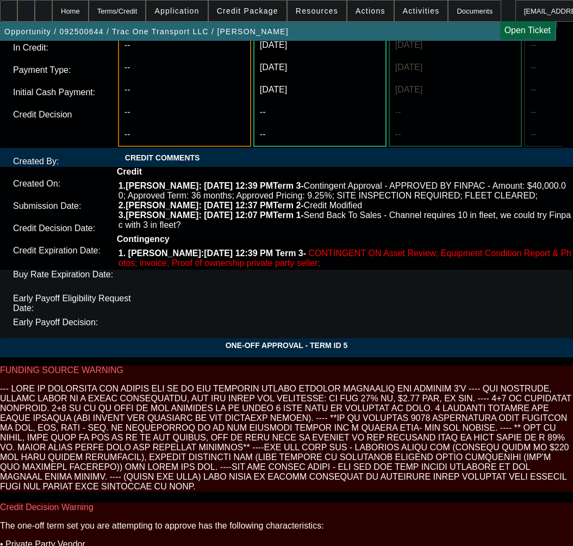
type input "12:17"
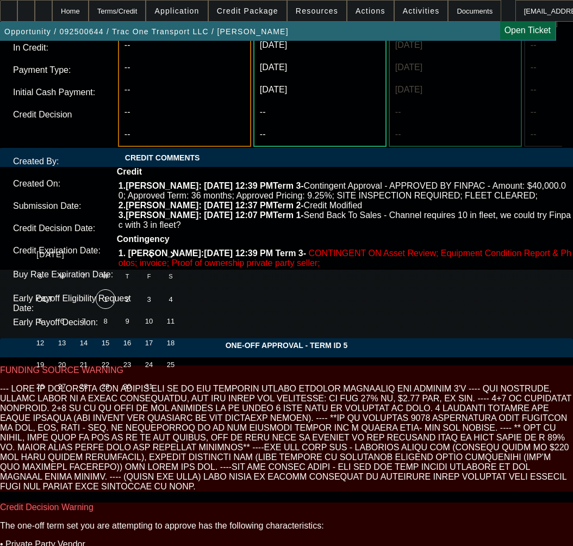
click at [102, 302] on span "1" at bounding box center [106, 299] width 20 height 20
type input "[DATE]"
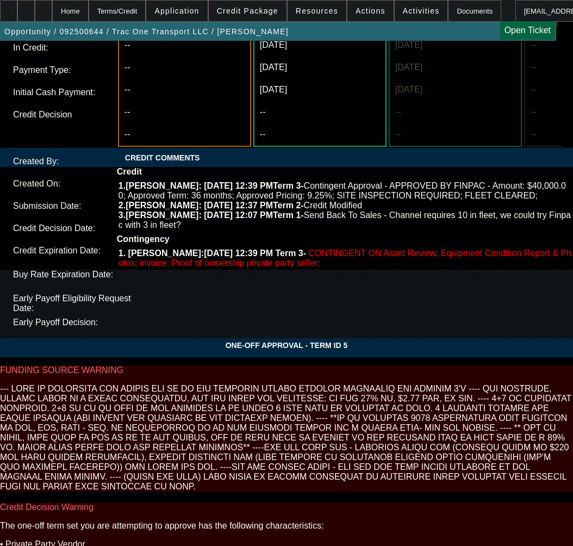
type input "11:30"
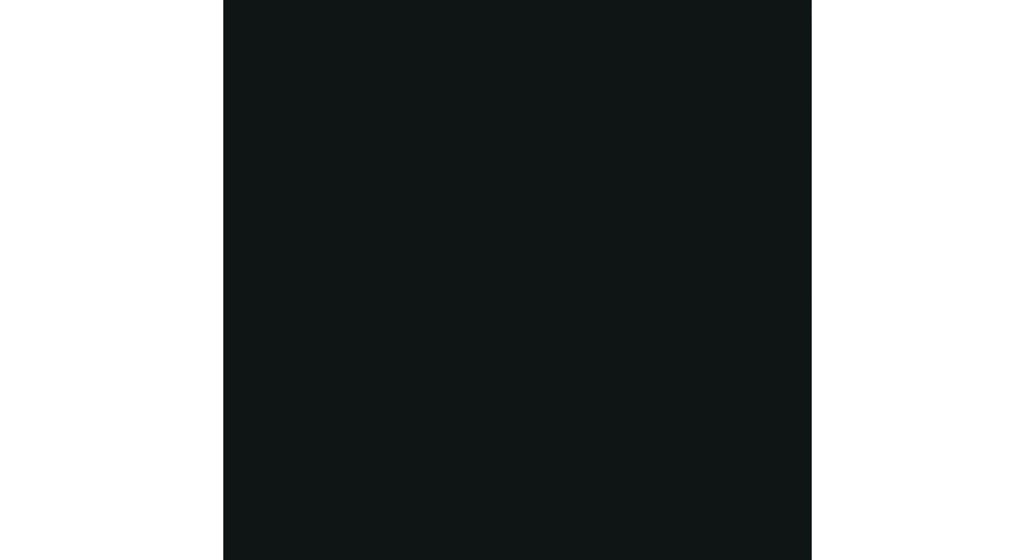
scroll to position [2125, 0]
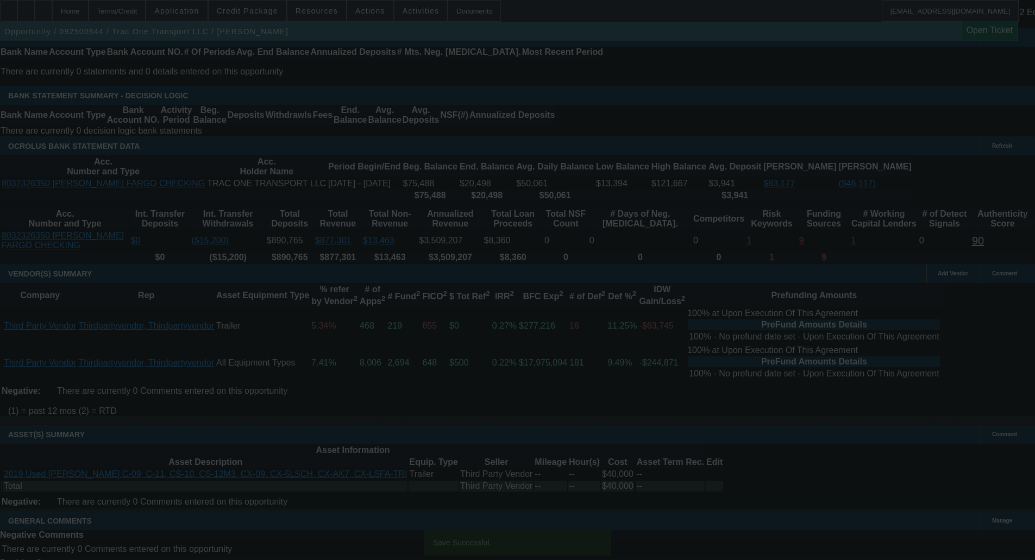
select select "0"
select select "6"
select select "0"
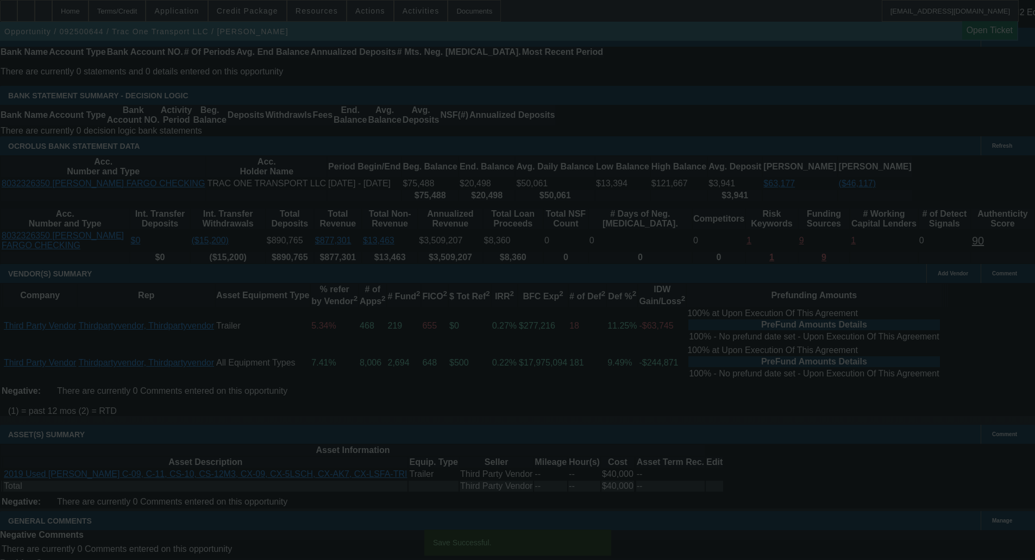
select select "0"
select select "6"
select select "0"
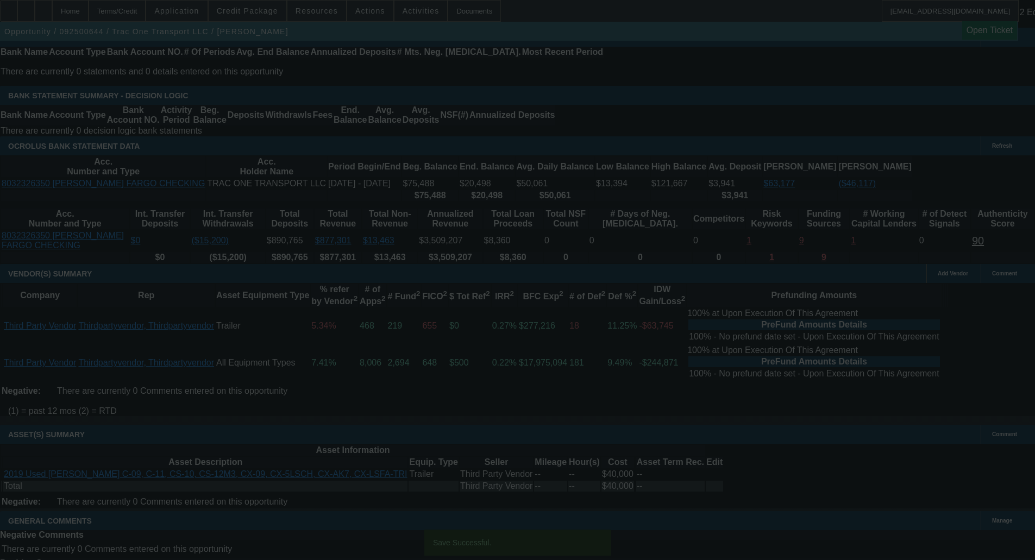
select select "0"
select select "6"
select select "0"
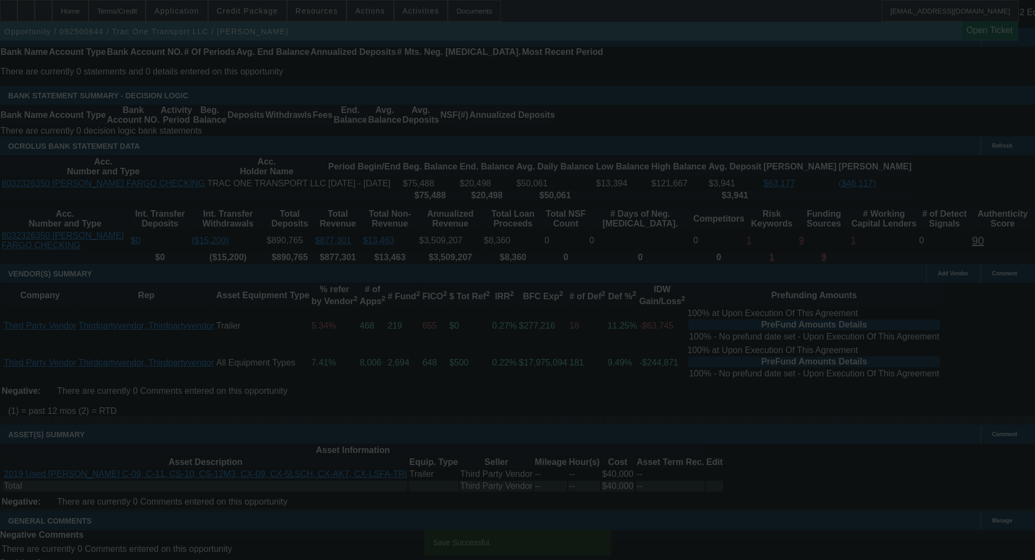
select select "6"
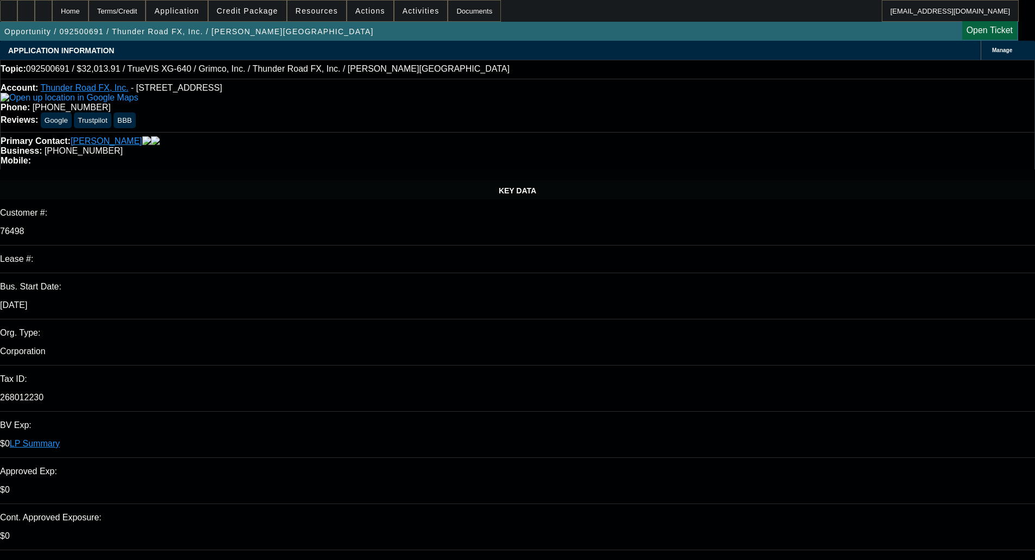
select select "0"
select select "2"
select select "0"
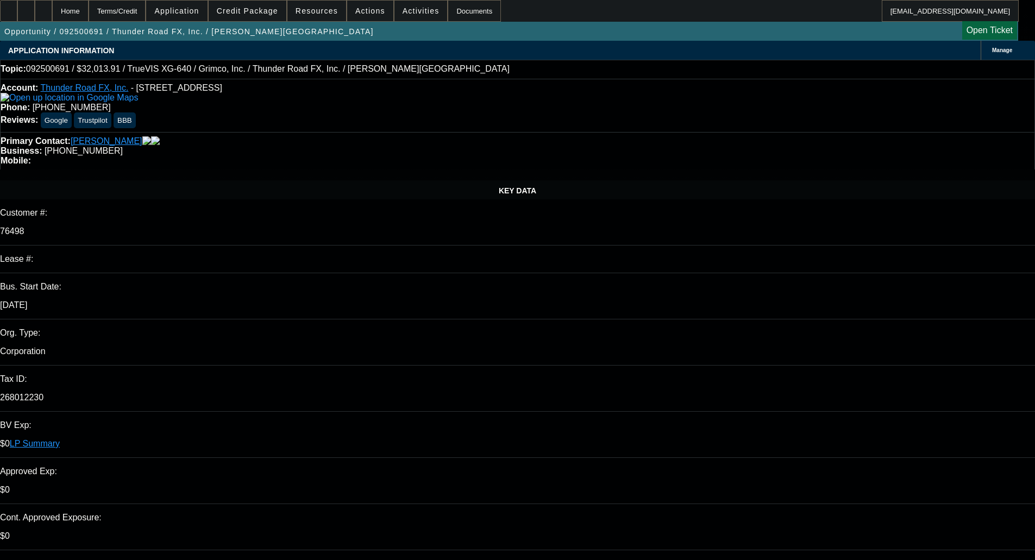
select select "0"
select select "2"
select select "0"
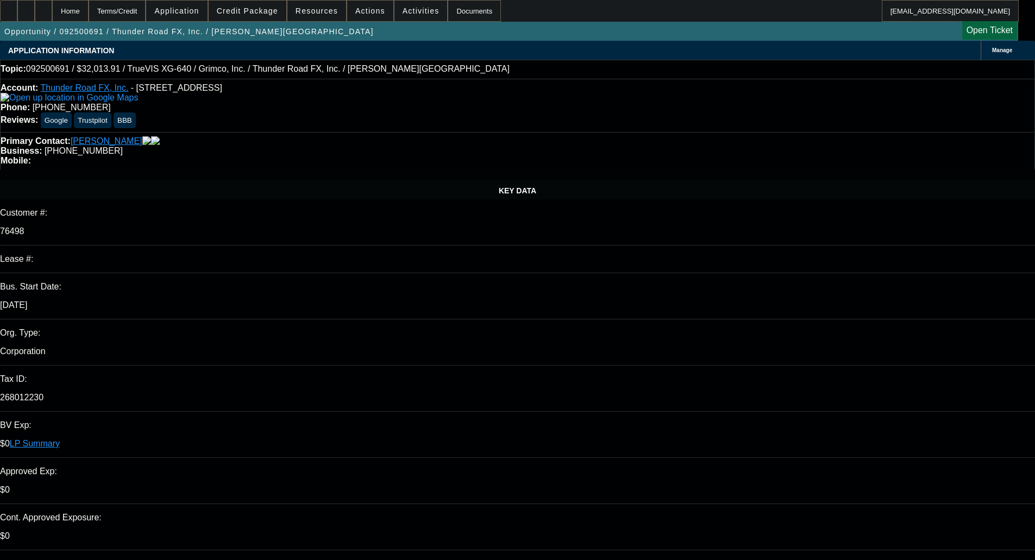
select select "0"
select select "2"
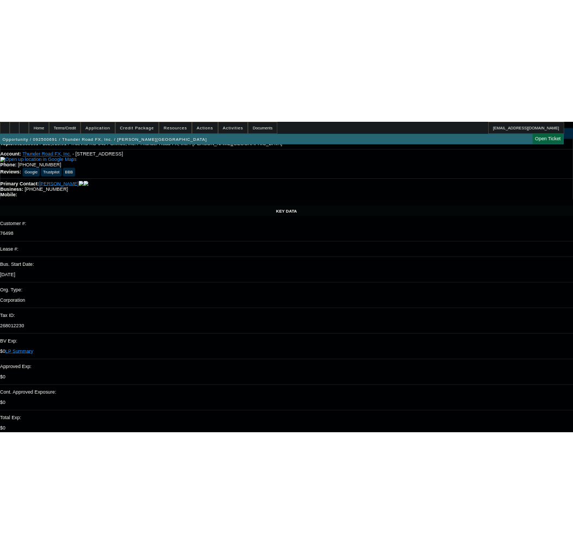
scroll to position [54, 0]
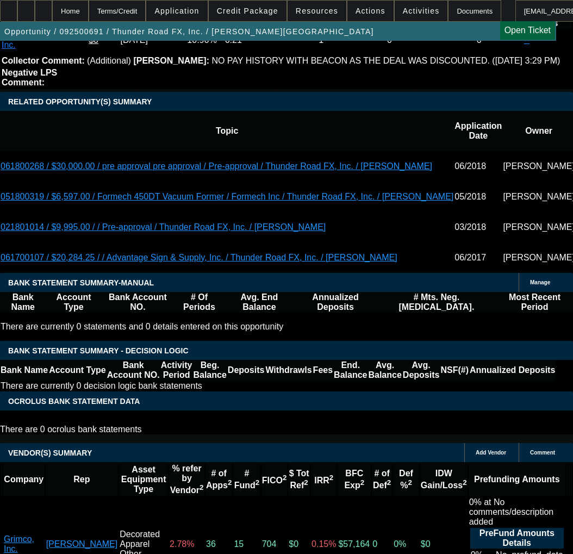
scroll to position [2011, 0]
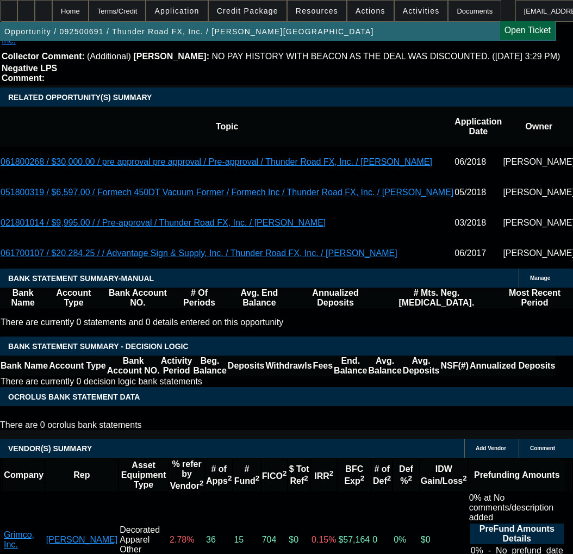
select select "5"
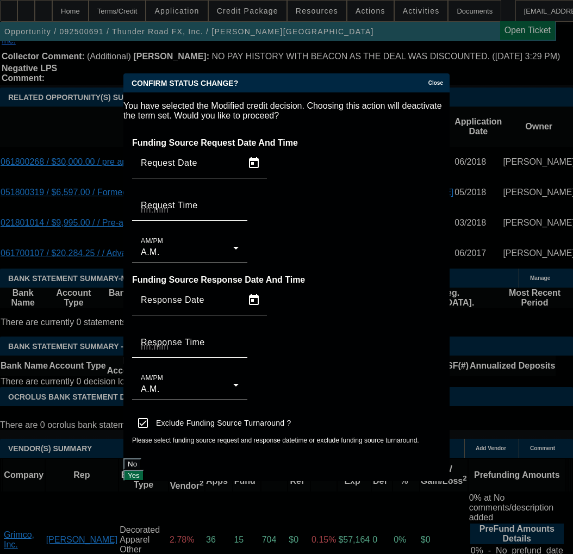
scroll to position [0, 0]
click at [144, 469] on button "Yes" at bounding box center [133, 474] width 21 height 11
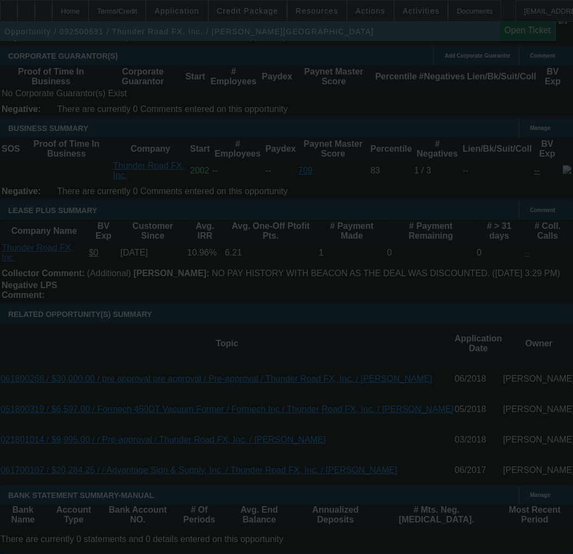
scroll to position [1793, 0]
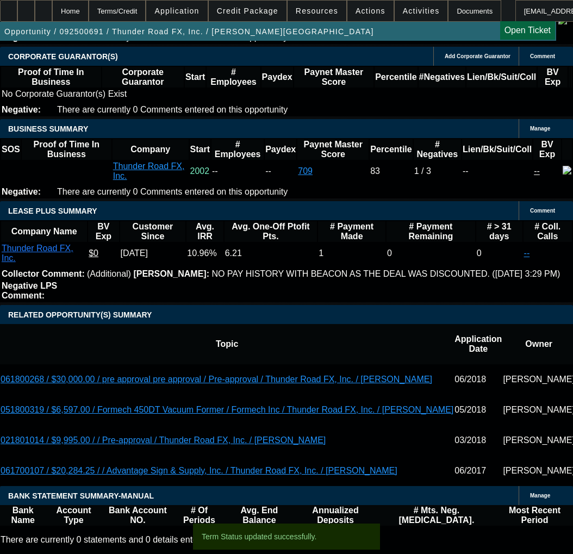
select select "0"
select select "2"
select select "0"
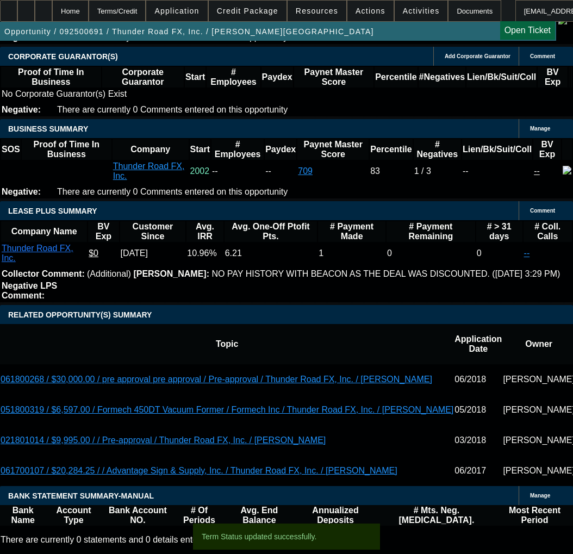
select select "0"
select select "2"
select select "0"
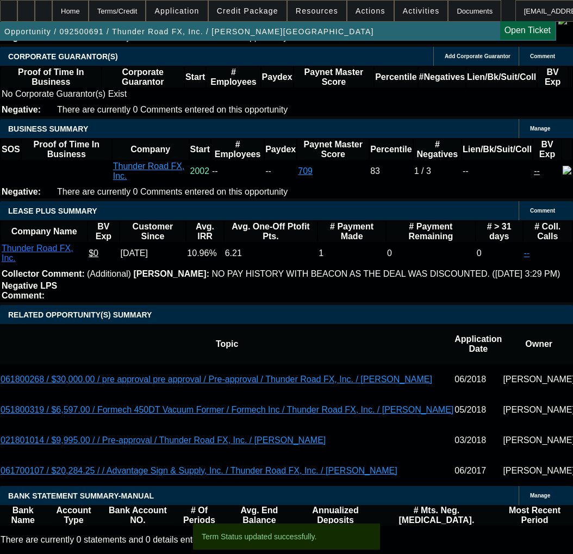
select select "0"
select select "2"
select select "0"
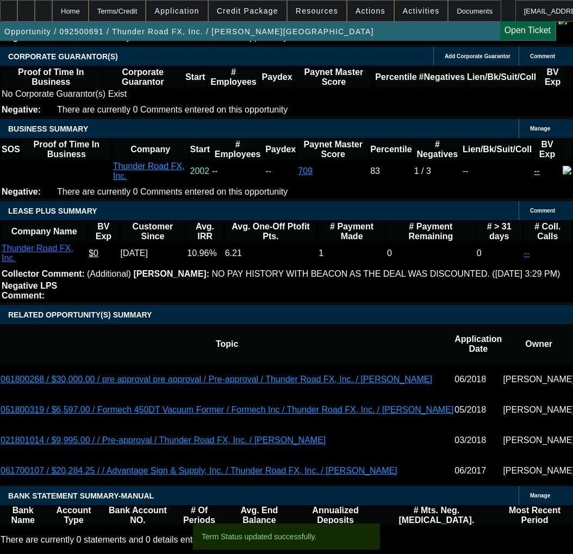
select select "2"
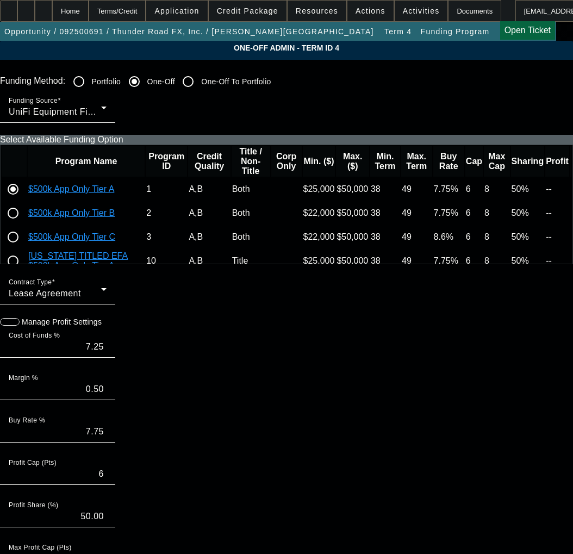
paste input "213177-0001"
type input "213177-0001"
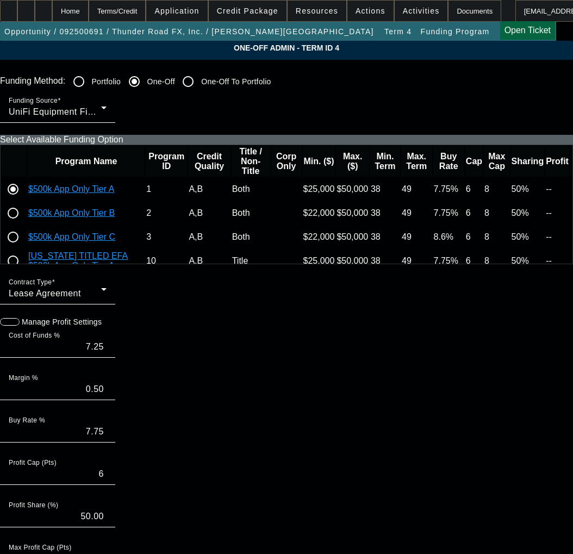
paste input "213177-0001"
type input "213177-0001"
click at [26, 226] on div at bounding box center [13, 213] width 26 height 26
radio input "false"
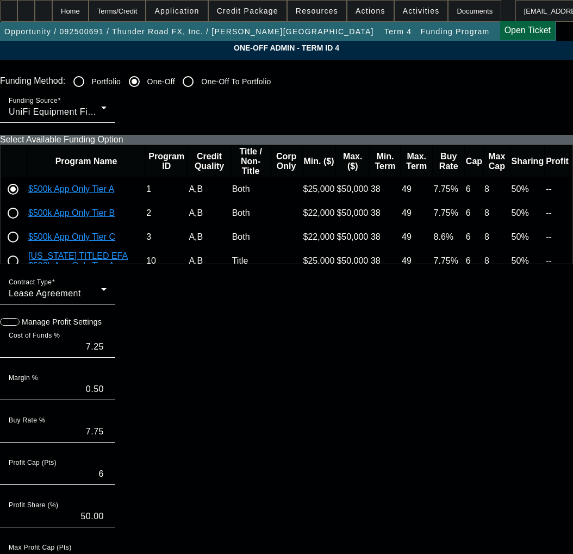
radio input "true"
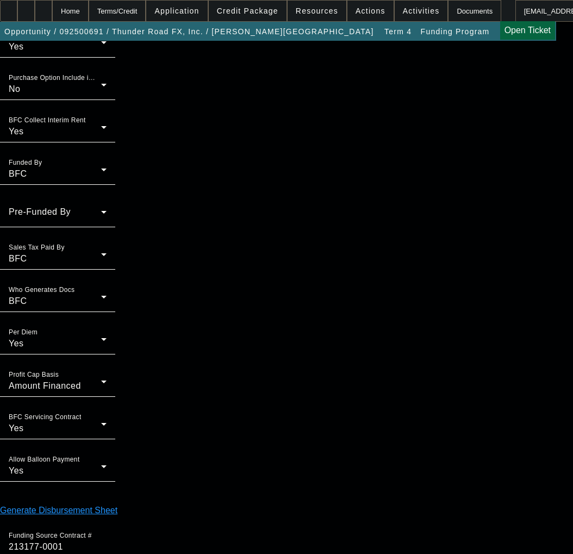
scroll to position [922, 0]
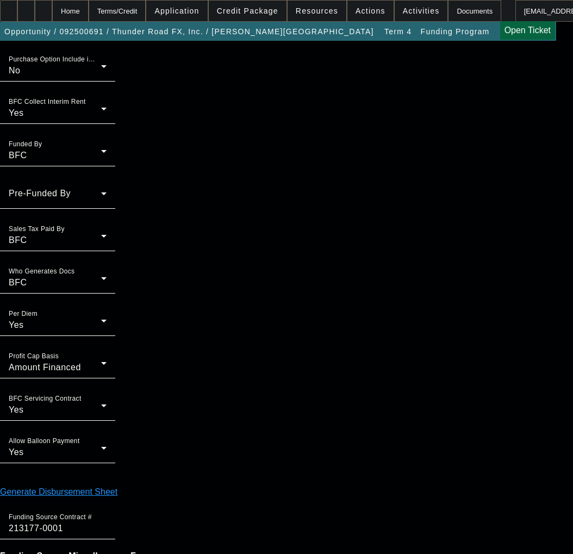
type input "12:44"
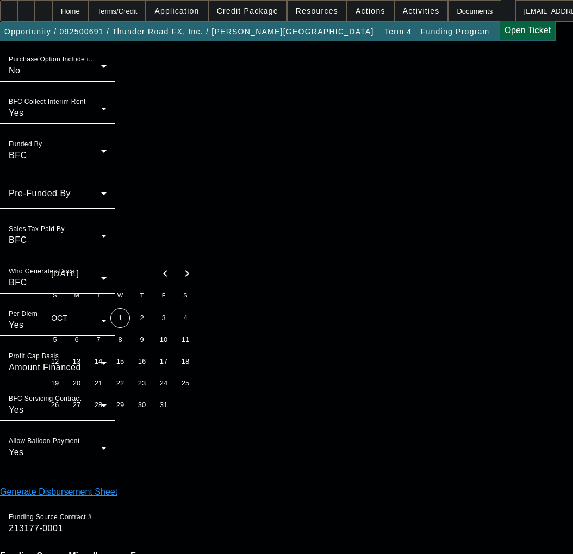
click at [121, 319] on span "1" at bounding box center [120, 318] width 20 height 20
type input "[DATE]"
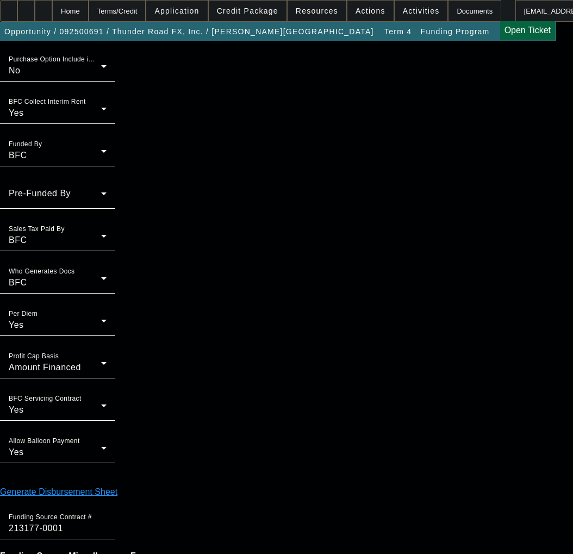
type input "09:25"
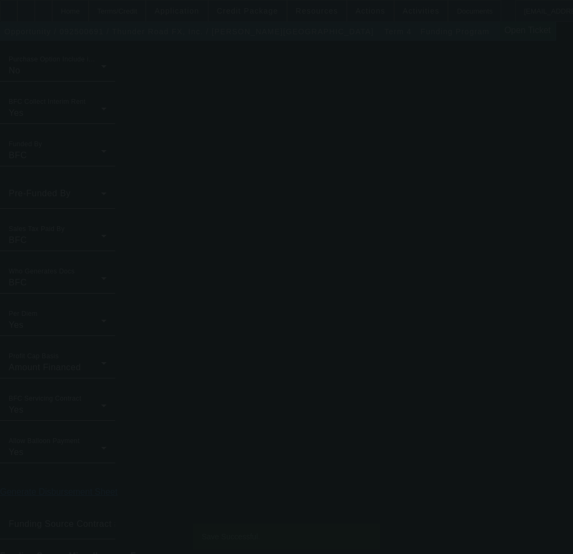
scroll to position [0, 0]
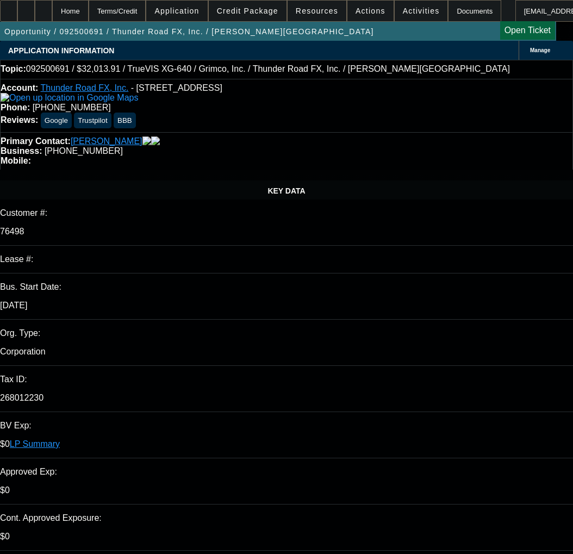
select select "0"
select select "2"
select select "0"
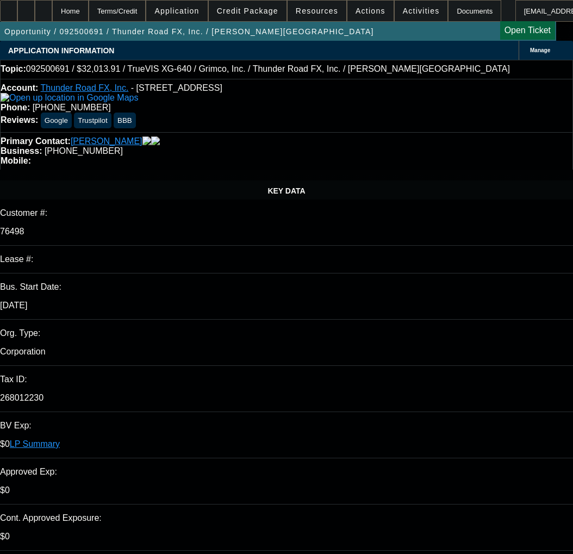
select select "0"
select select "2"
select select "0"
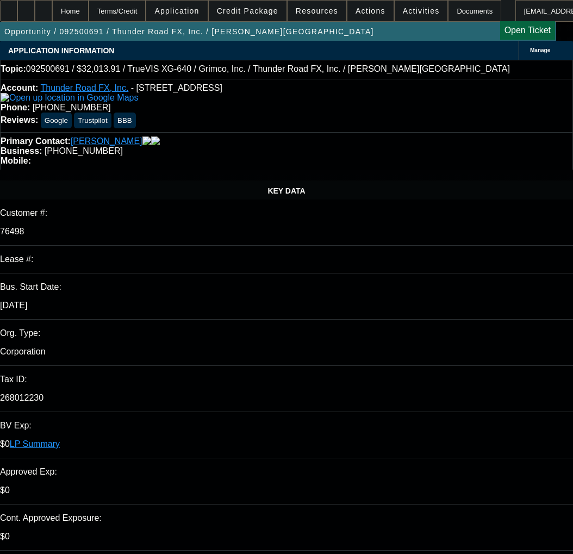
select select "0"
select select "2"
select select "0"
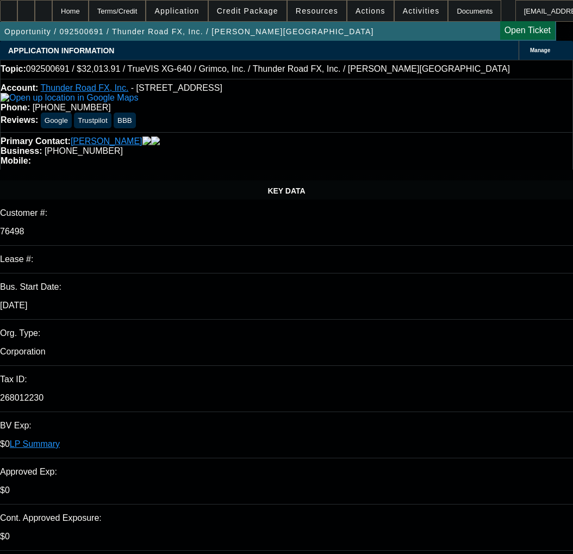
select select "2"
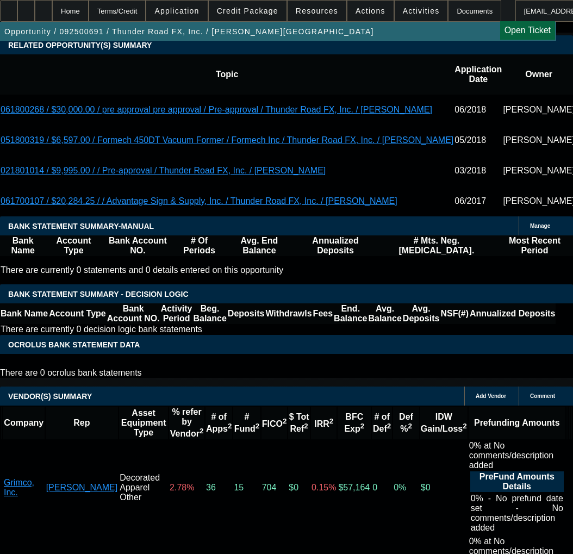
scroll to position [2075, 0]
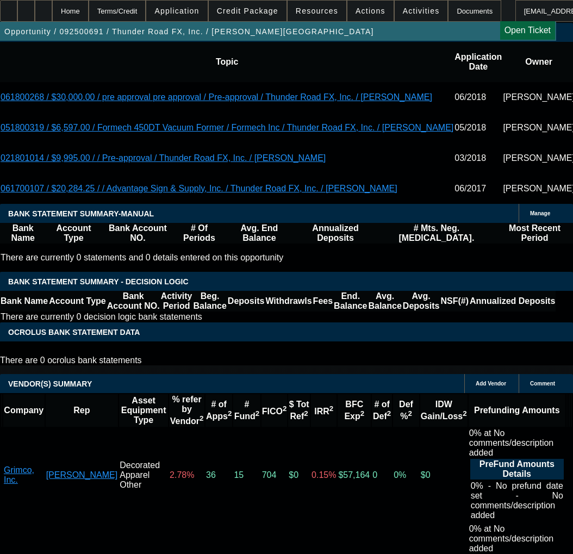
select select "3"
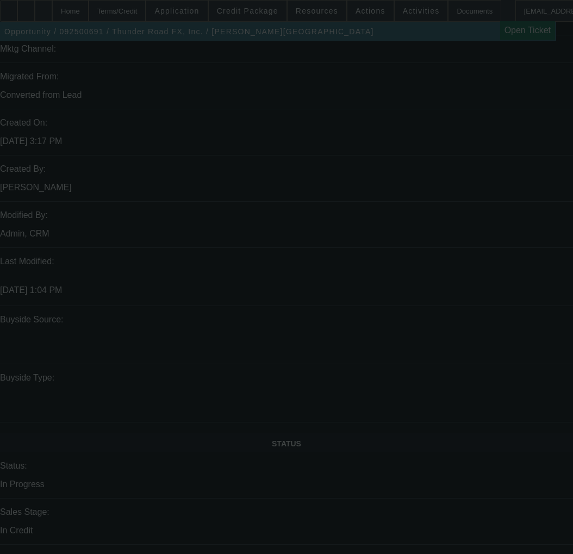
scroll to position [815, 0]
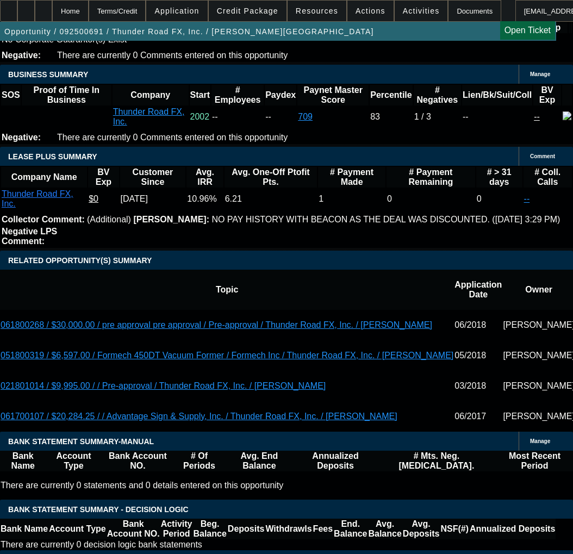
type input "[DATE]"
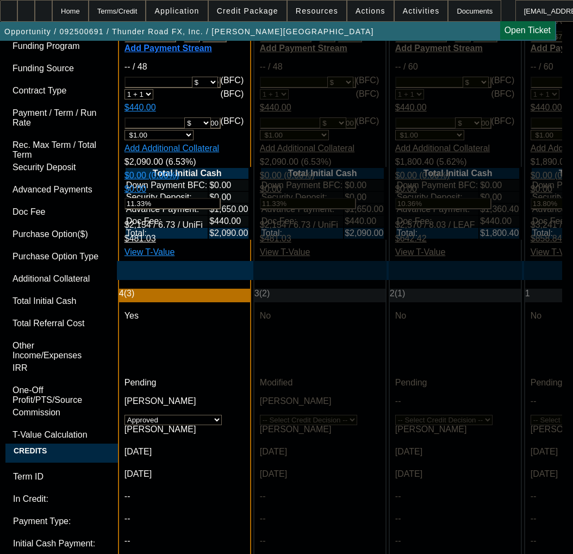
scroll to position [3488, 0]
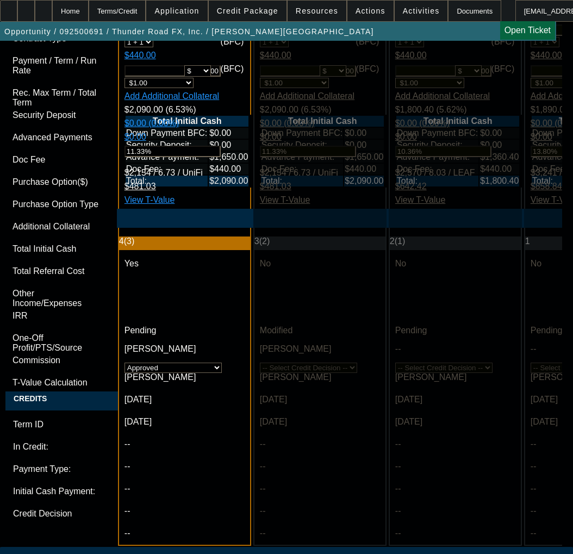
paste textarea "APPROVED COST: $32,013.91"
paste textarea "TERM: 48 Months"
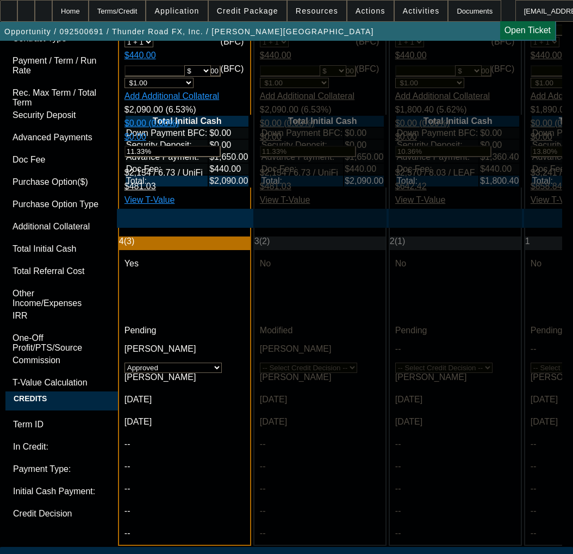
paste textarea "Credit Grade - B"
paste textarea "EQUIPMENT DESCRIPTION: 2025 New TrueVIS XG-640; 2025 New Ally Armour G164-HA La…"
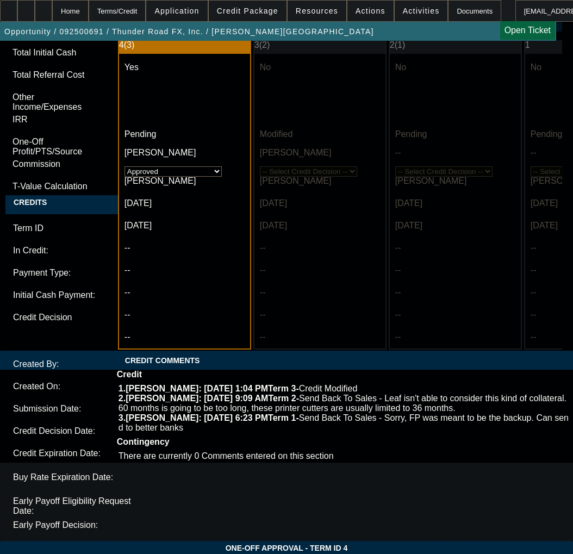
scroll to position [3690, 0]
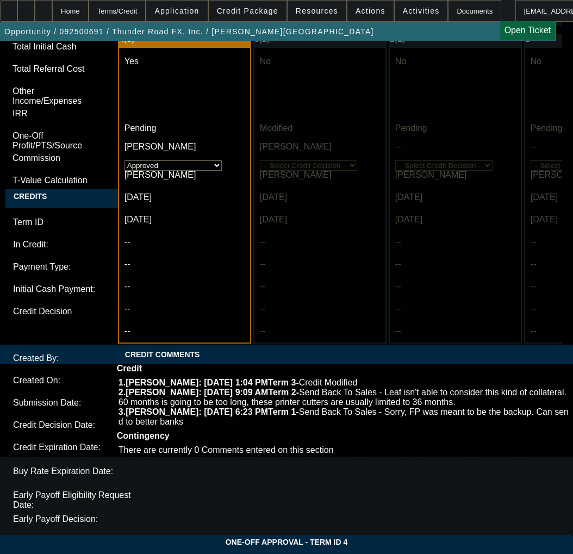
type textarea "APPROVED BY UNIFI - APPROVED COST: $32,013.91; TERM: 48 Months; Credit Grade - …"
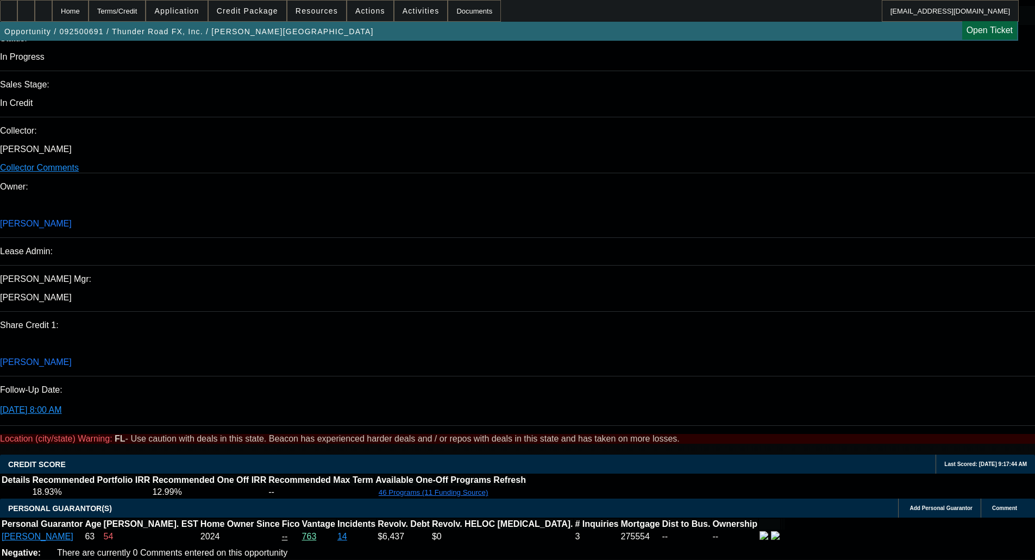
scroll to position [1129, 0]
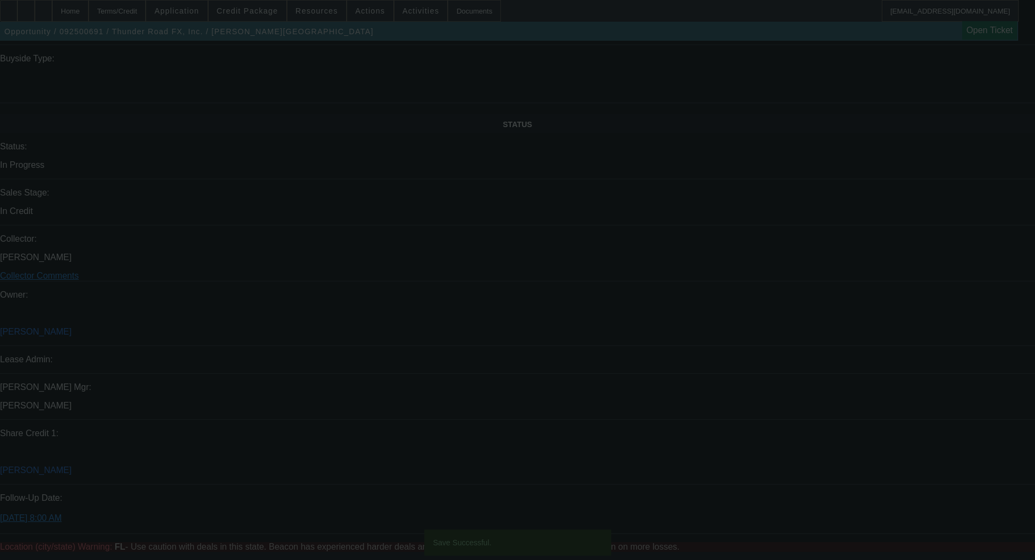
select select "0"
select select "2"
select select "0"
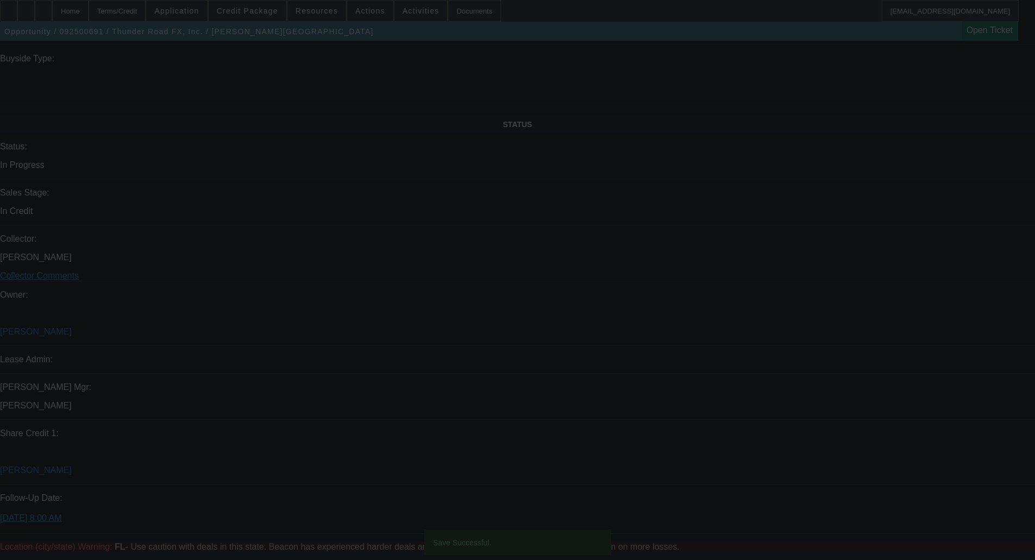
select select "0"
select select "2"
select select "0"
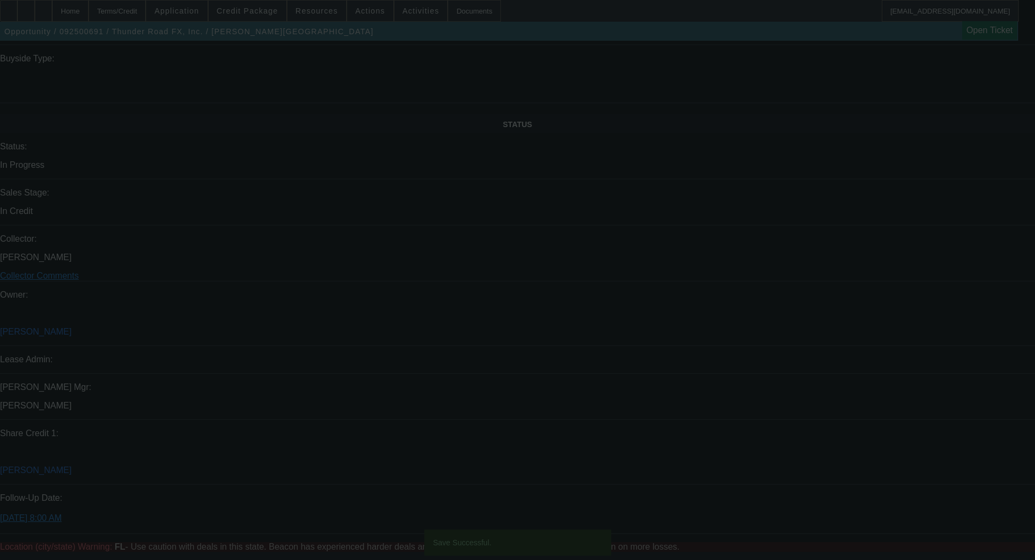
select select "0"
select select "2"
select select "0"
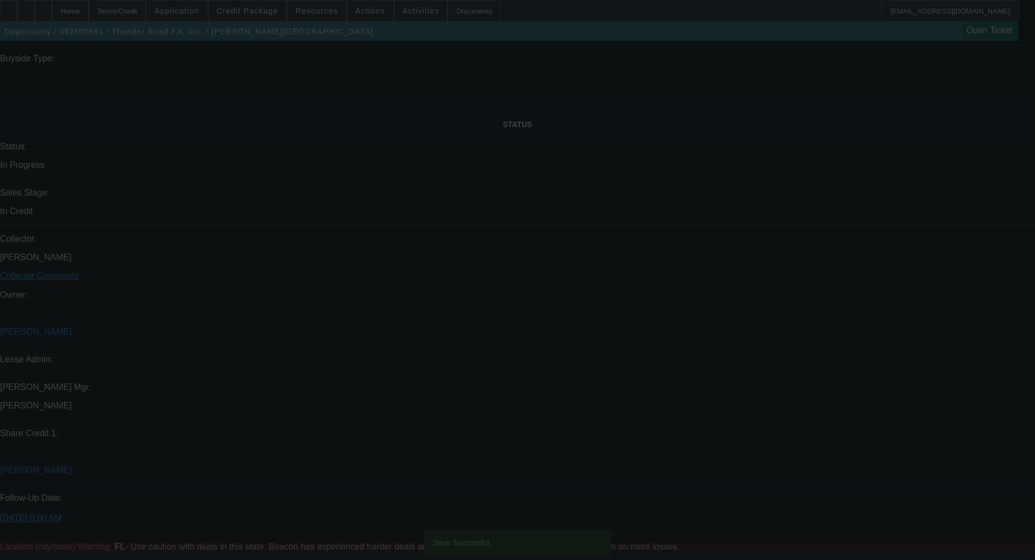
select select "2"
